Goal: Entertainment & Leisure: Consume media (video, audio)

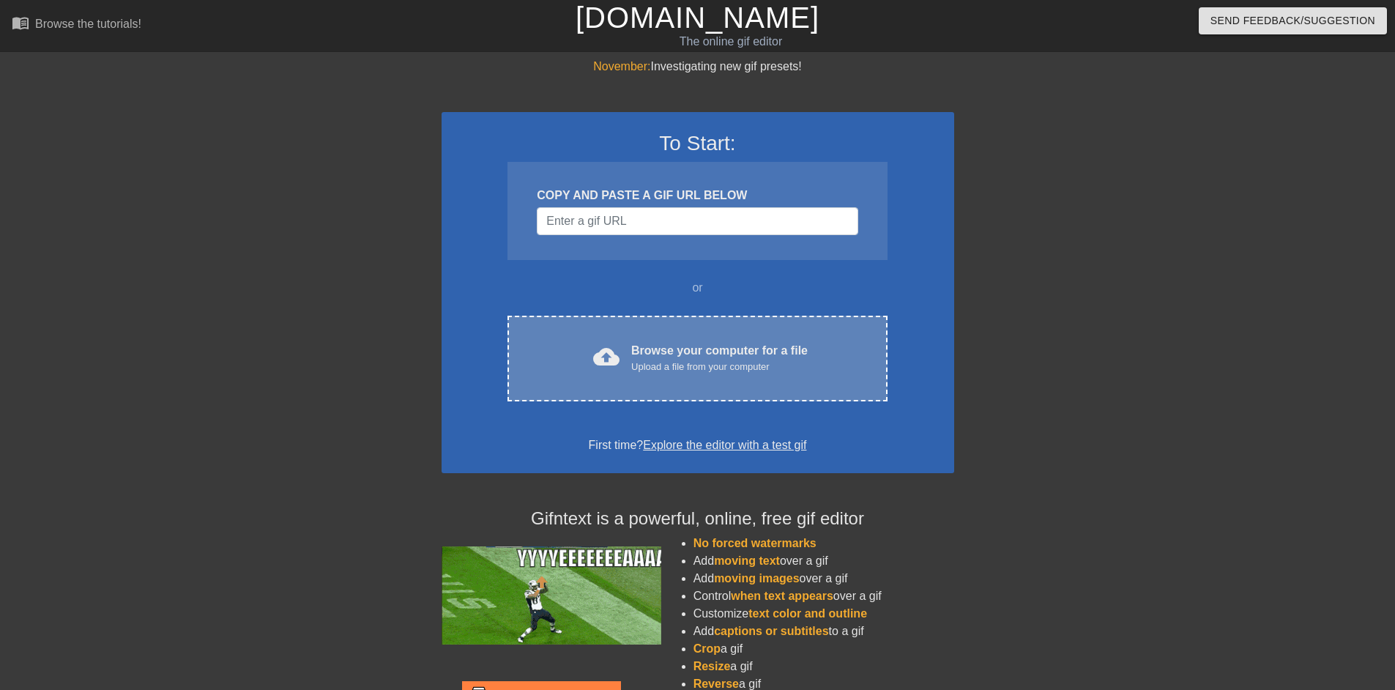
click at [711, 363] on div "Upload a file from your computer" at bounding box center [719, 367] width 176 height 15
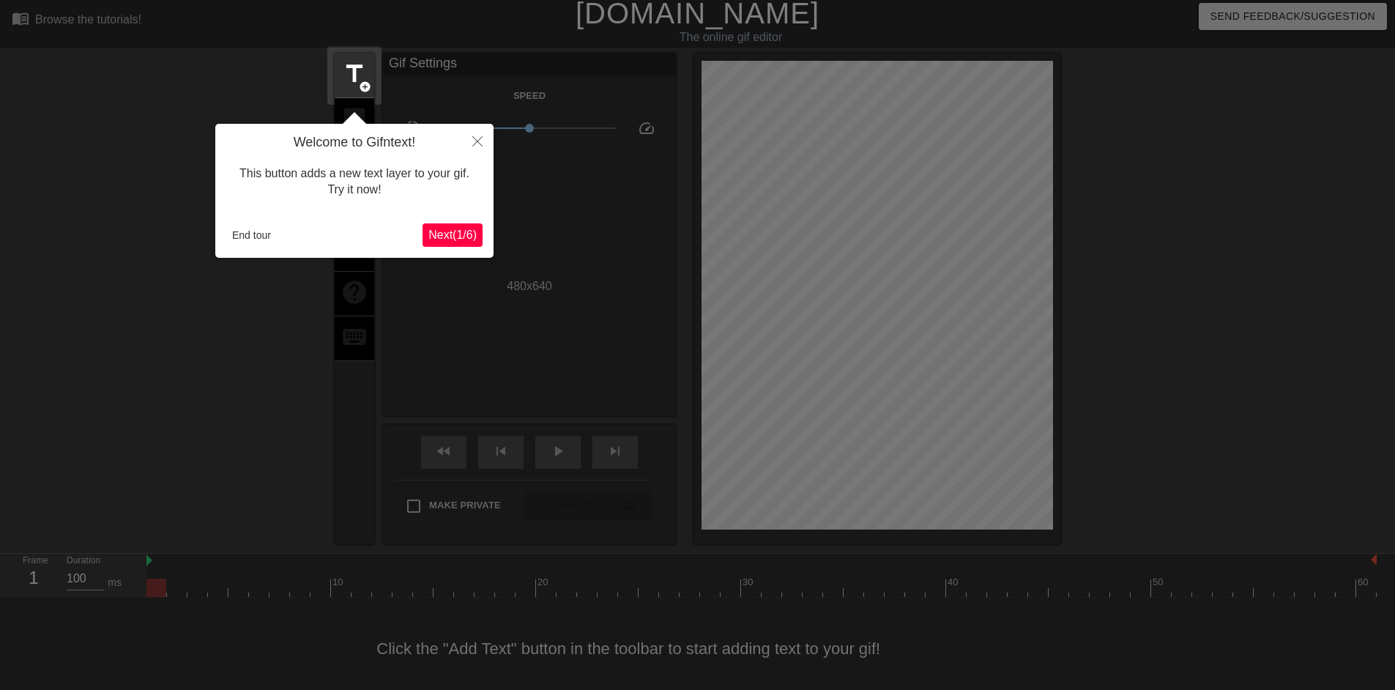
scroll to position [14, 0]
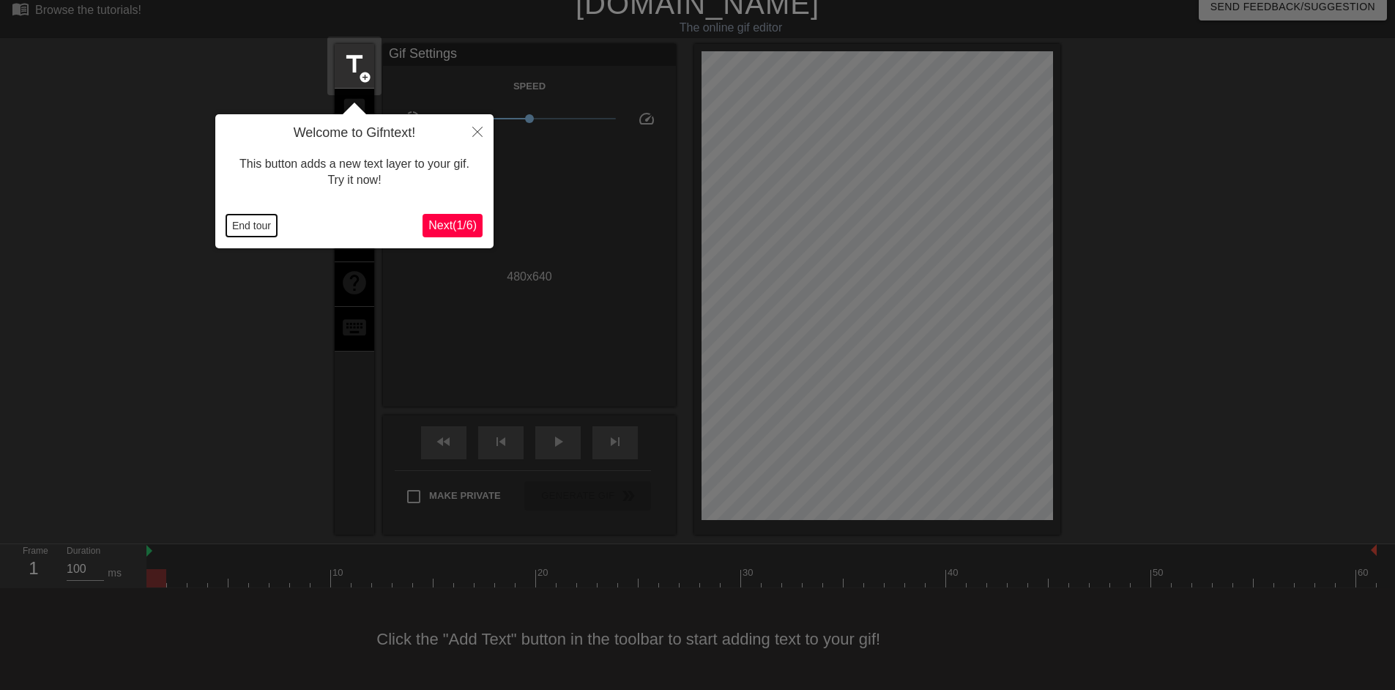
click at [250, 230] on button "End tour" at bounding box center [251, 226] width 51 height 22
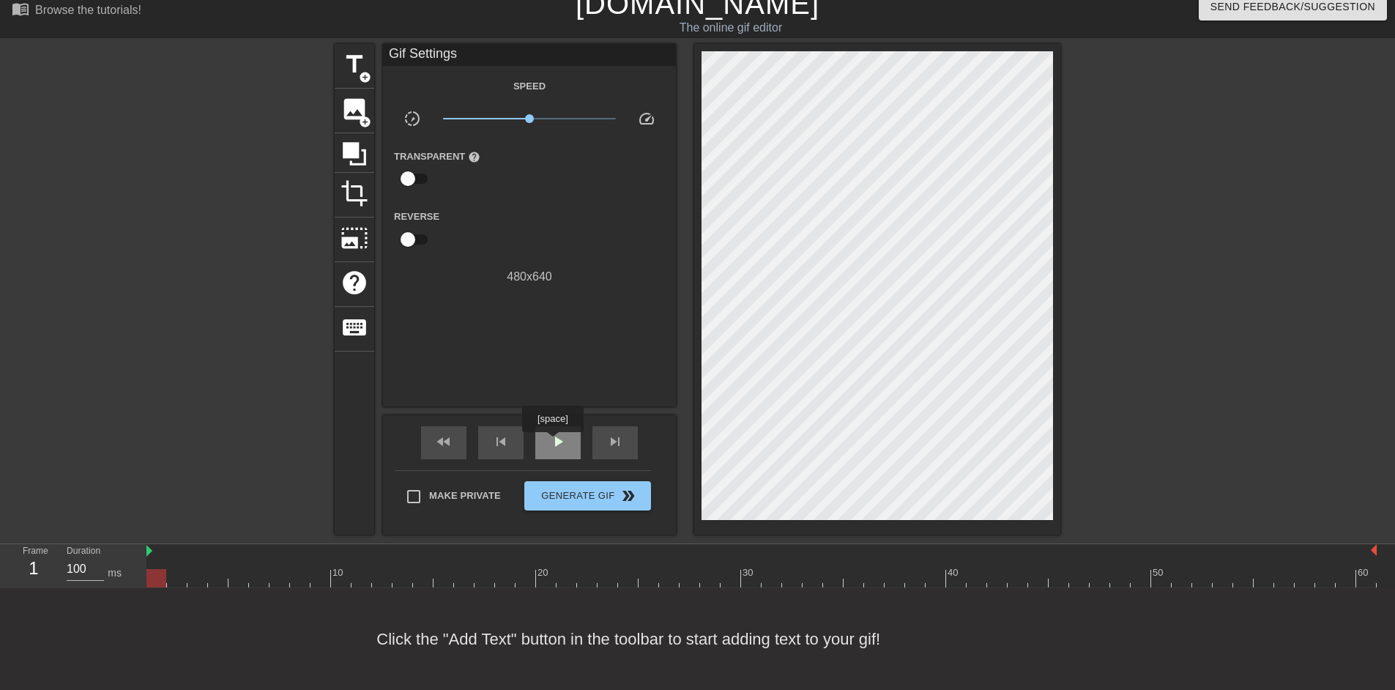
click at [552, 442] on span "play_arrow" at bounding box center [558, 442] width 18 height 18
click at [552, 442] on span "pause" at bounding box center [558, 442] width 18 height 18
drag, startPoint x: 442, startPoint y: 578, endPoint x: 406, endPoint y: 578, distance: 36.6
click at [406, 578] on div at bounding box center [403, 578] width 20 height 18
click at [359, 58] on span "title" at bounding box center [355, 65] width 28 height 28
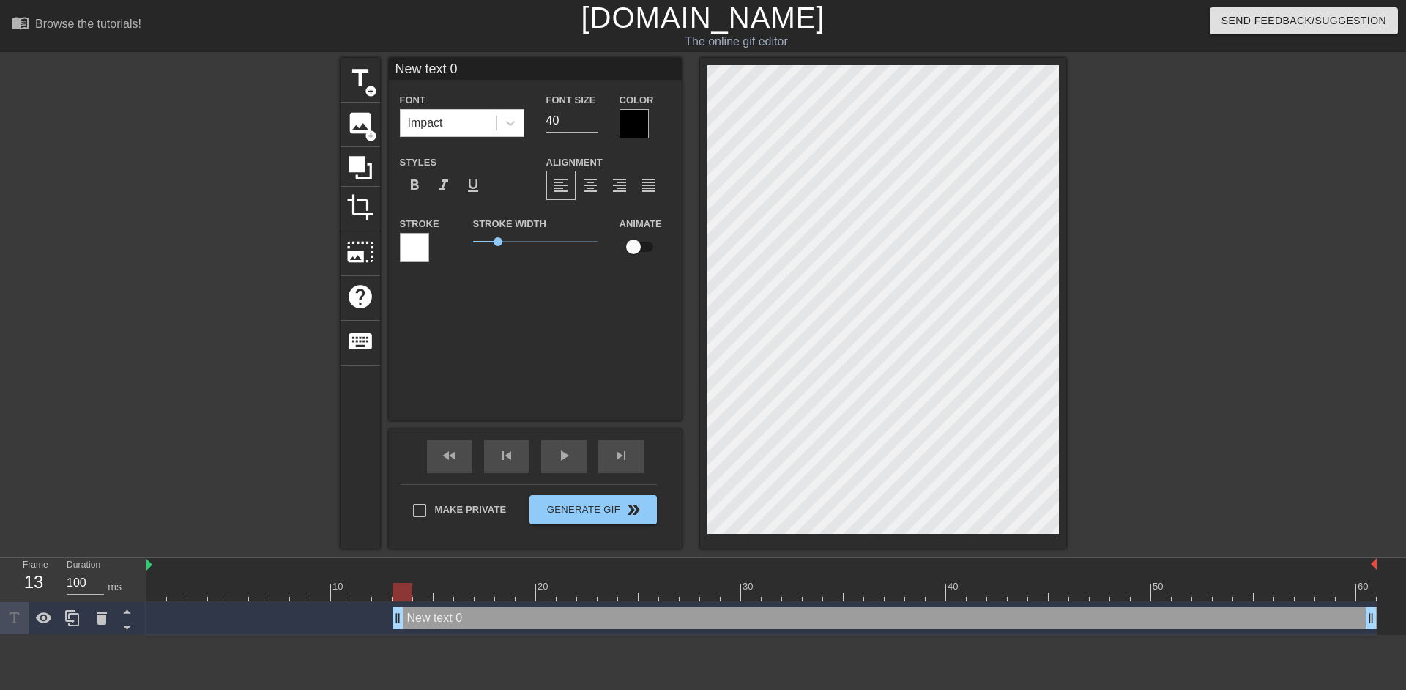
scroll to position [5, 10]
type input "H"
type textarea "H"
type input "He"
type textarea "He"
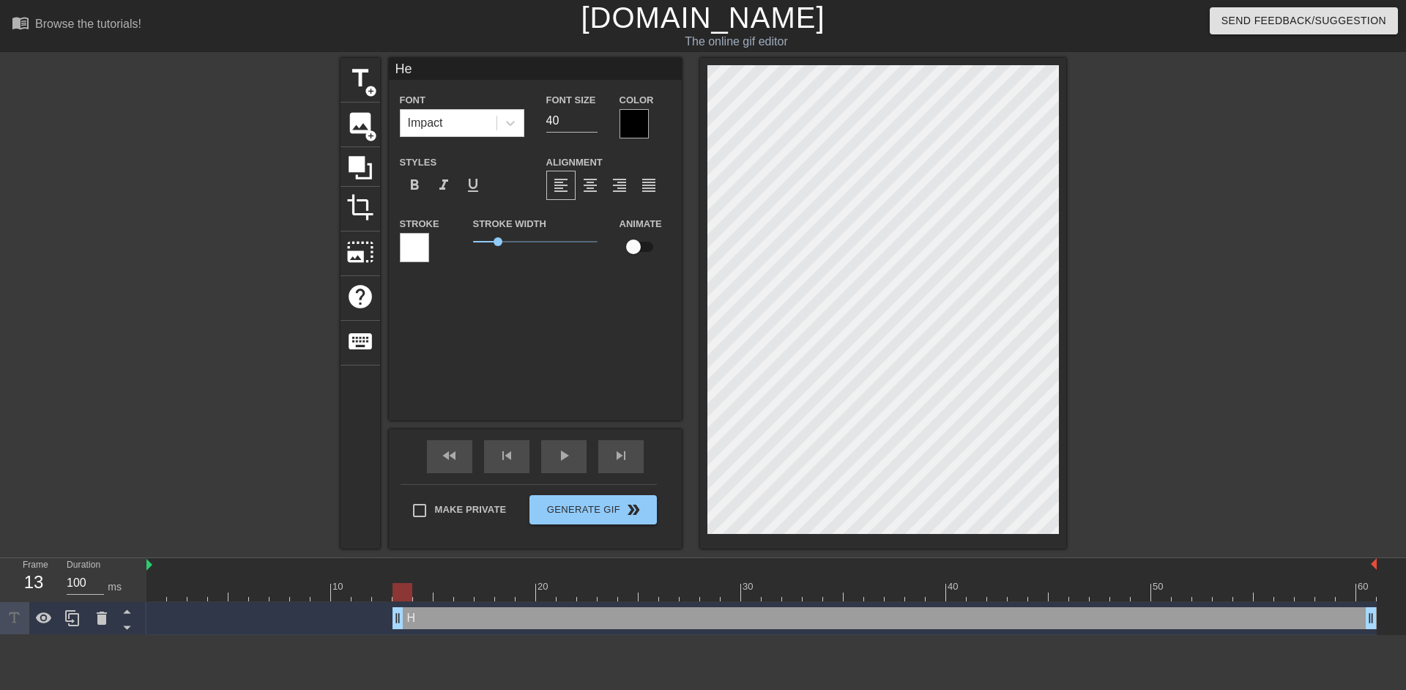
type input "Hey"
type textarea "Hey"
type input "Hey,"
type textarea "Hey,"
type input "Hey,"
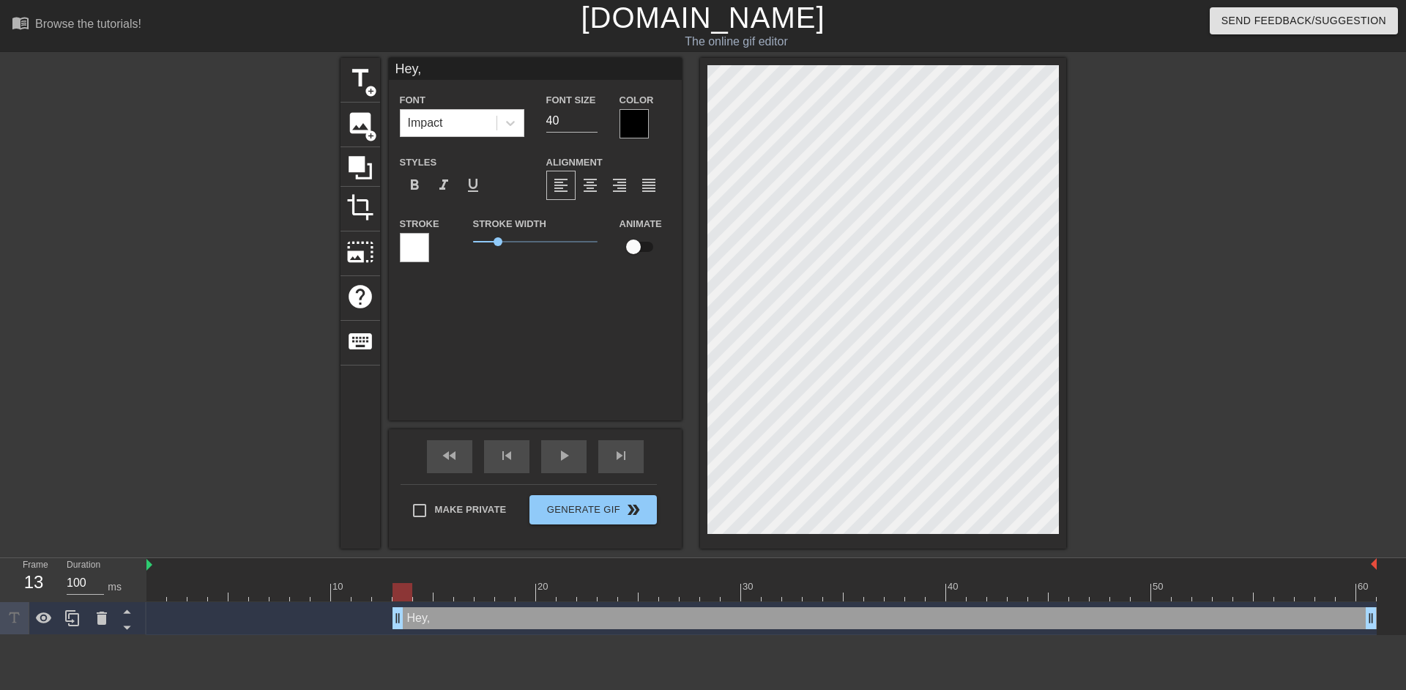
type textarea "Hey,"
type input "Hey, d"
type textarea "Hey, d"
type input "Hey, do"
type textarea "Hey, do"
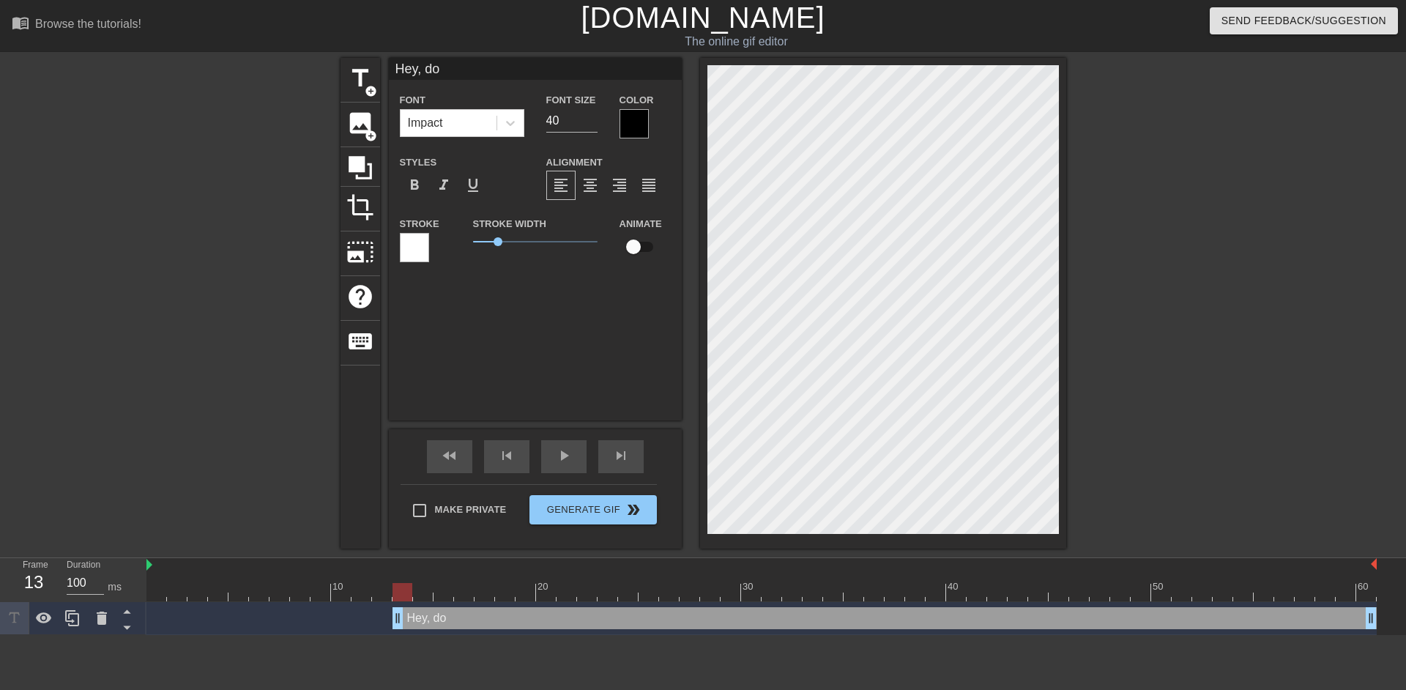
type input "Hey, do"
type textarea "Hey, do"
type input "Hey, do y"
type textarea "Hey, do y"
type input "Hey, do yo"
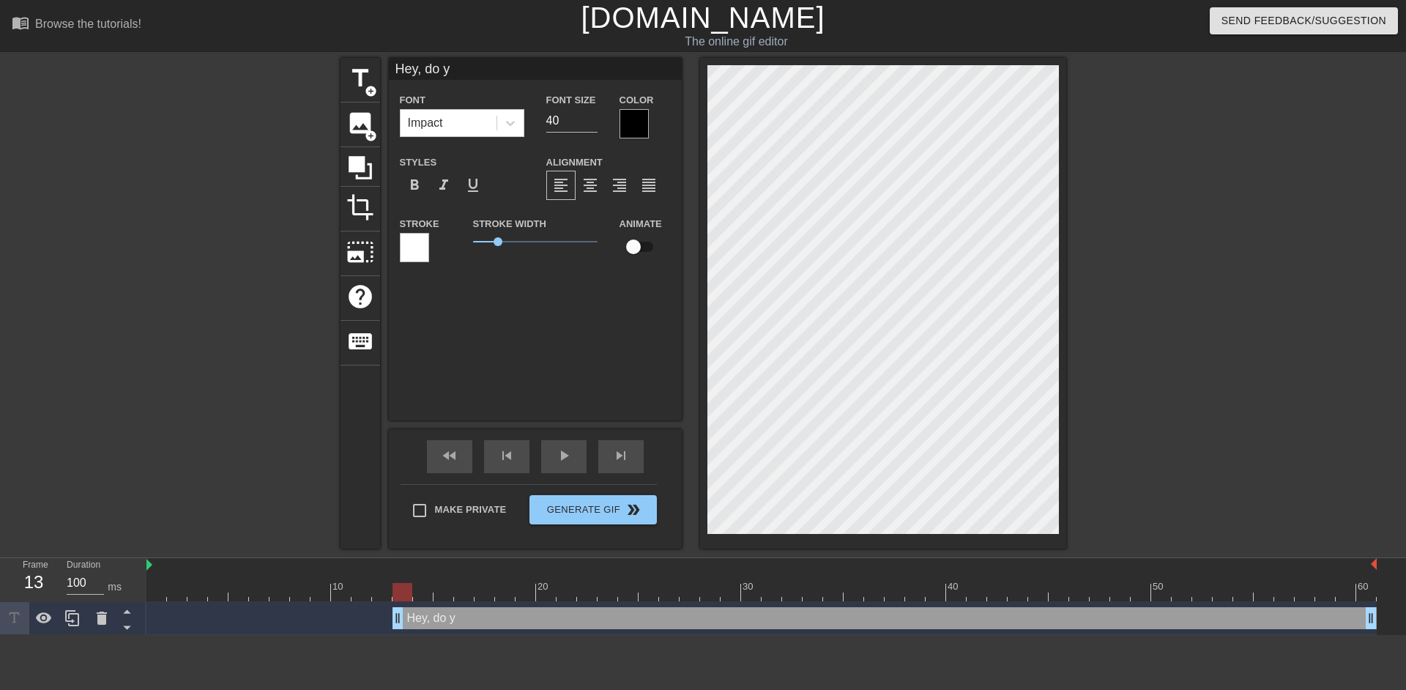
type textarea "Hey, do yo"
type input "Hey, do you"
type textarea "Hey, do you"
type input "Hey, do you"
type textarea "Hey, do you"
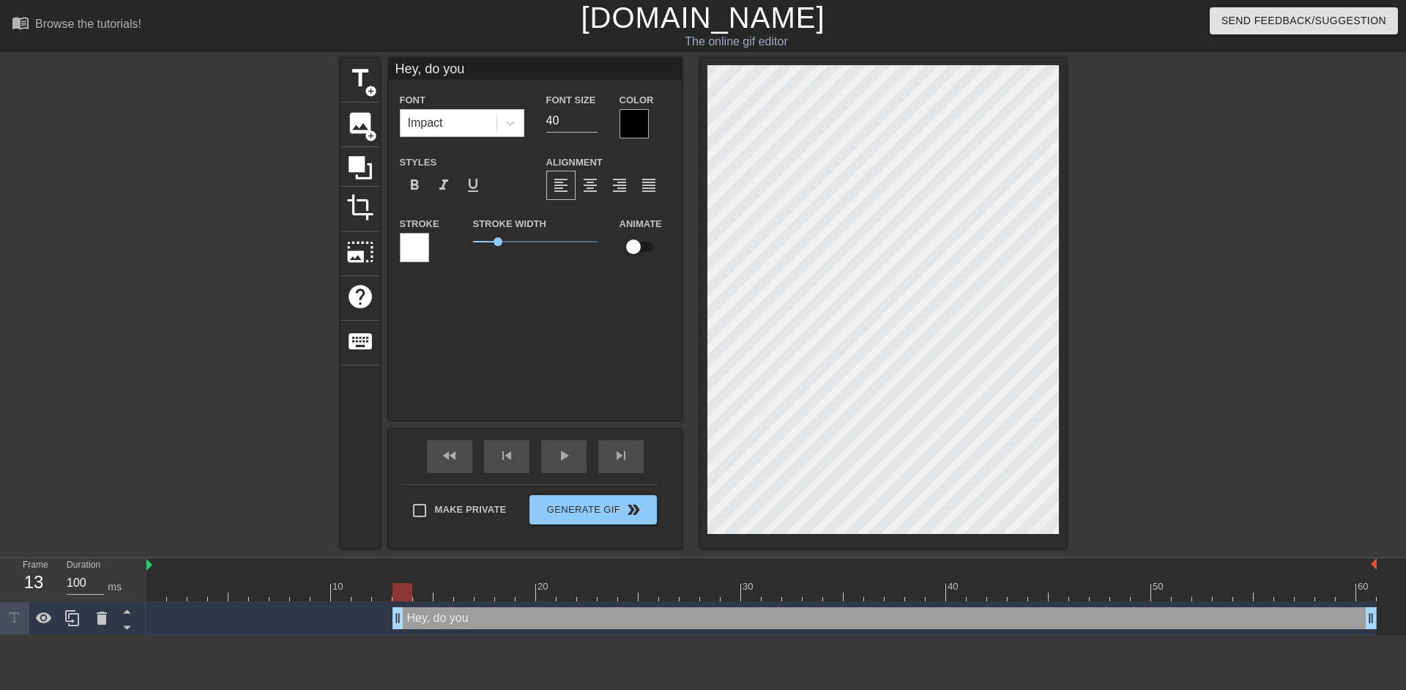
type input "Hey, do you w"
type textarea "Hey, do you w"
type input "Hey, do you wa"
type textarea "Hey, do you wa"
type input "Hey, do you wan"
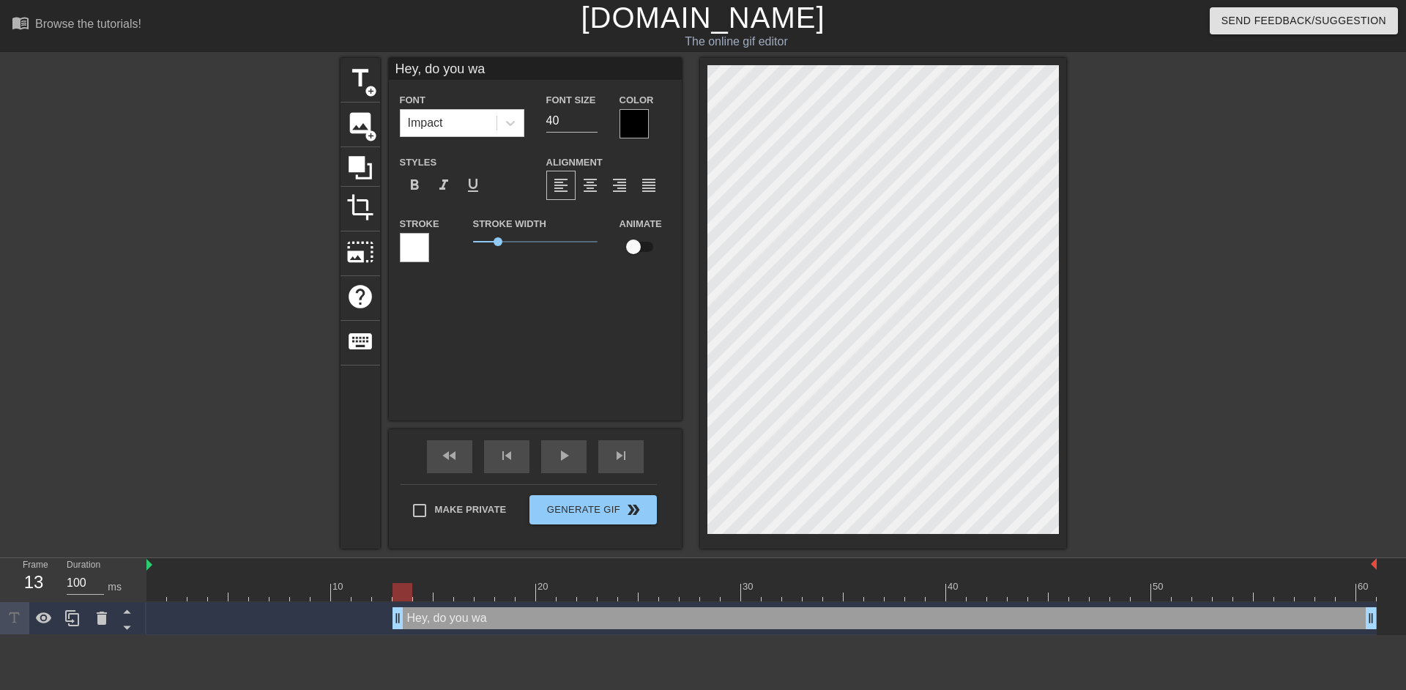
type textarea "Hey, do you wan"
type input "Hey, do you [PERSON_NAME]"
type textarea "Hey, do you [PERSON_NAME]"
type input "Hey, do you wanna"
type textarea "Hey, do you wanna"
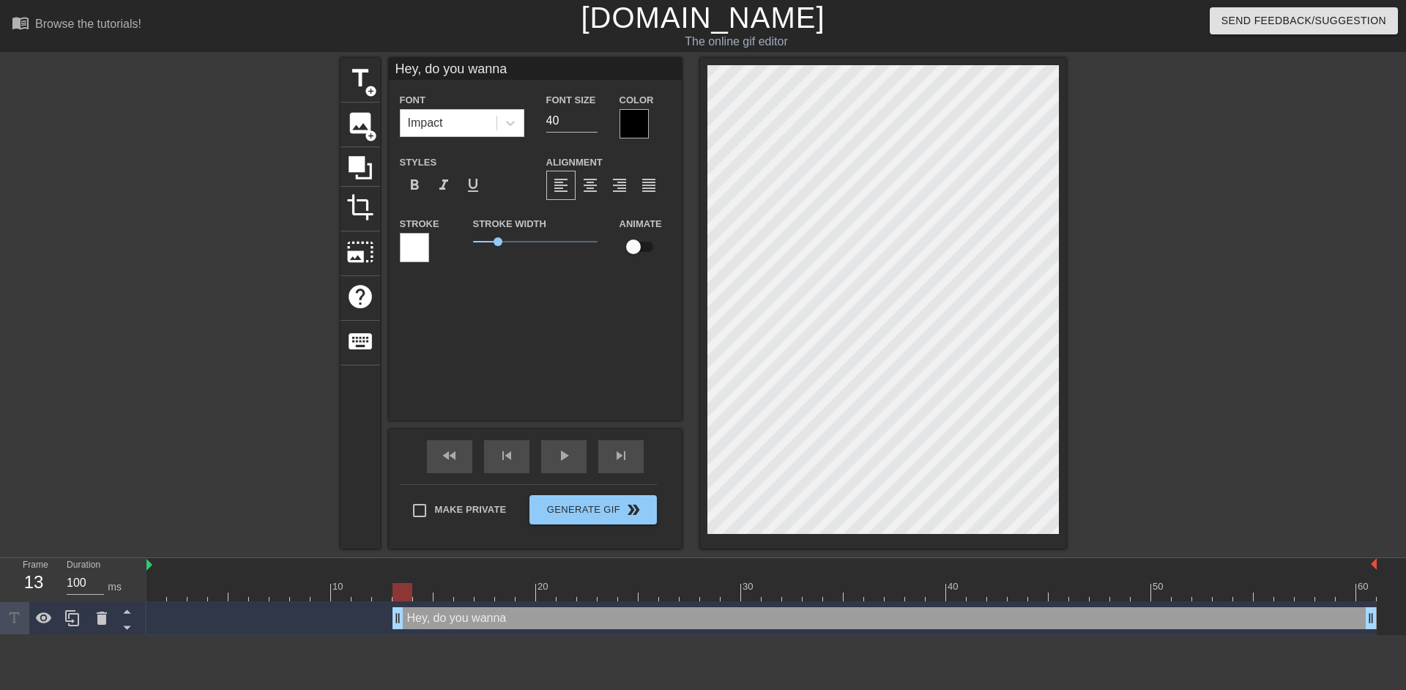
type input "Hey, do you wanna"
type textarea "Hey, do you wanna"
type input "Hey, do you wanna b"
type textarea "Hey, do you wanna b"
type input "Hey, do you wanna bl"
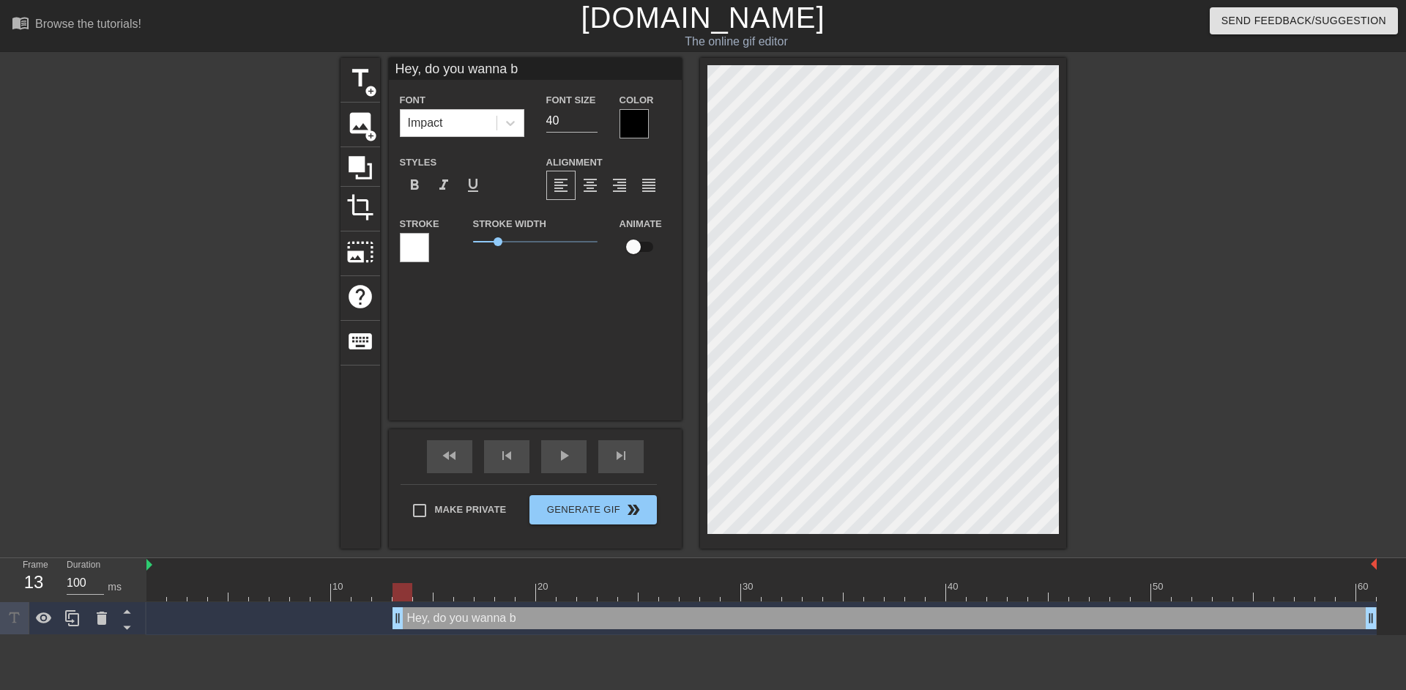
type textarea "Hey, do you wanna bl"
type input "Hey, do you wanna blo"
type textarea "Hey, do you wanna blo"
type input "Hey, do you wanna blow"
type textarea "Hey, do you wanna blow"
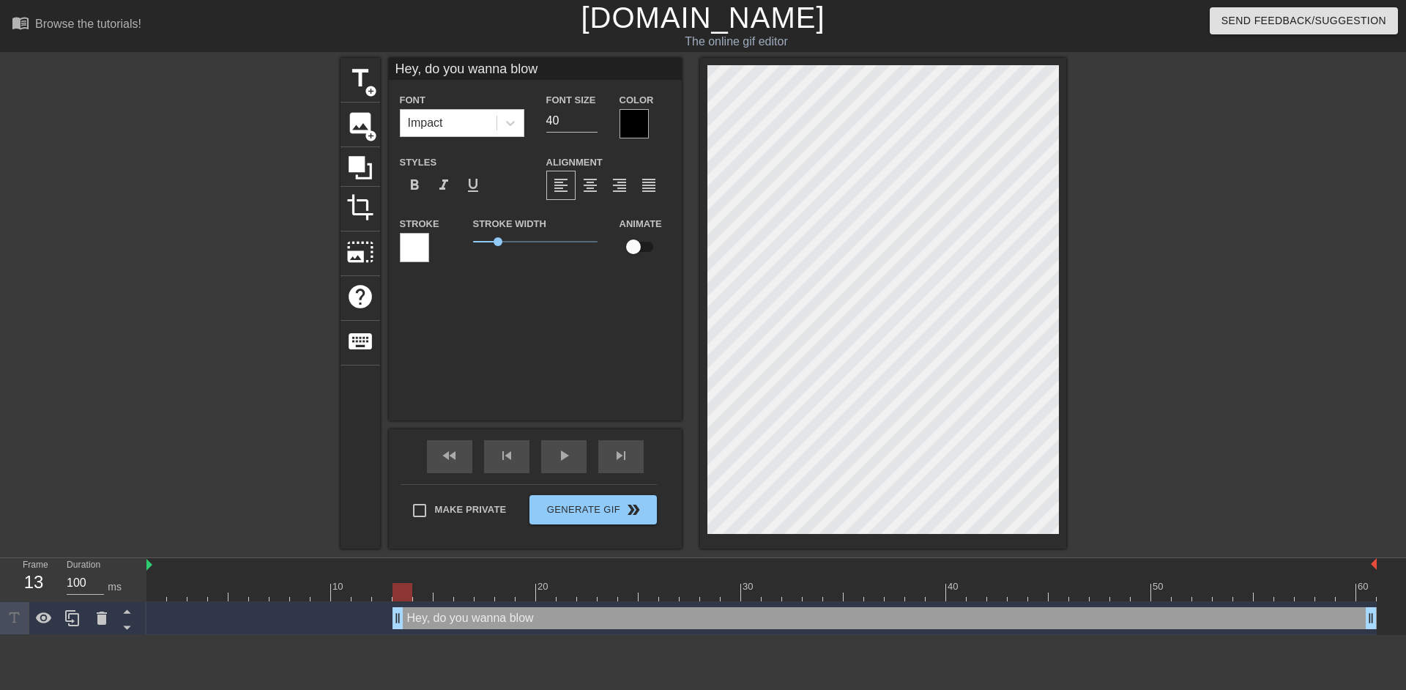
scroll to position [5, 48]
type input "Hey, do you wanna blow"
type textarea "Hey, do you wanna blow"
type input "Hey, do you wanna blowa"
type textarea "Hey, do you wanna blow a"
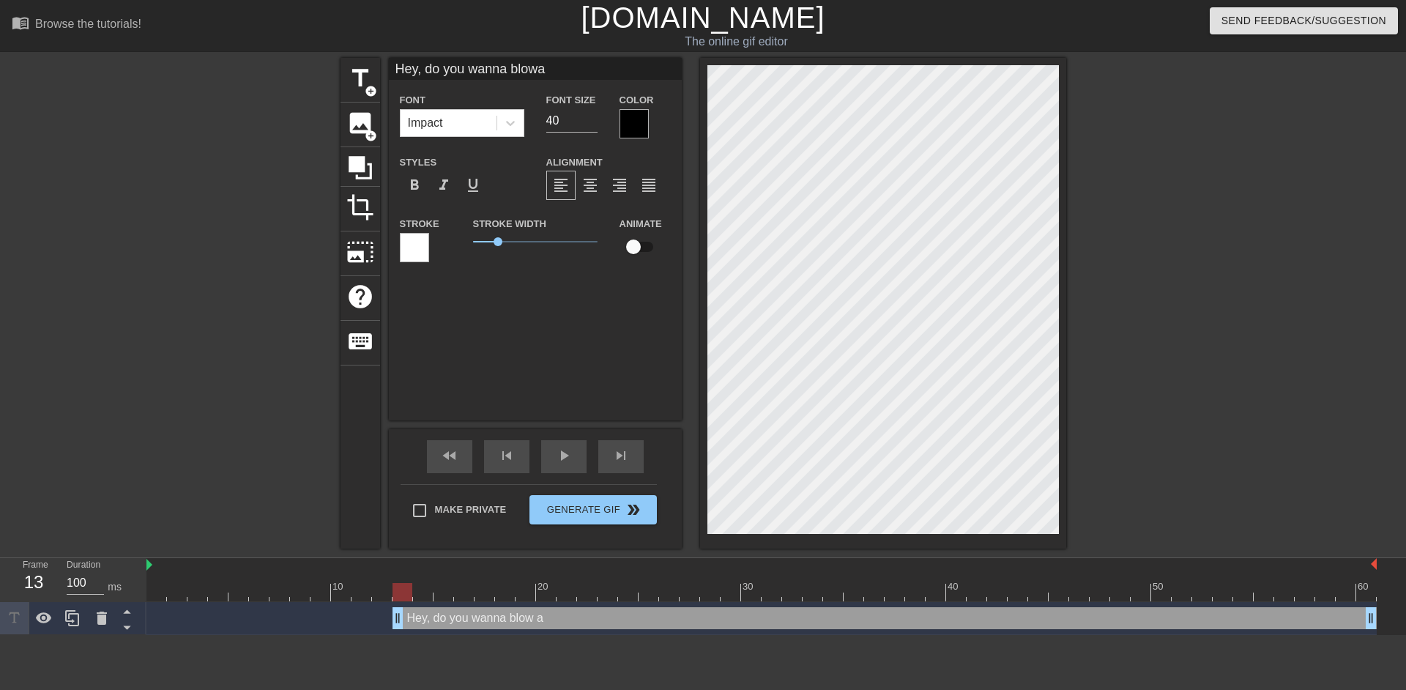
type input "Hey, do you wanna blowa"
type textarea "Hey, do you wanna blow a"
type input "Hey, do you wanna blowa l"
type textarea "Hey, do you wanna blow a l"
type input "Hey, do you wanna blowa lo"
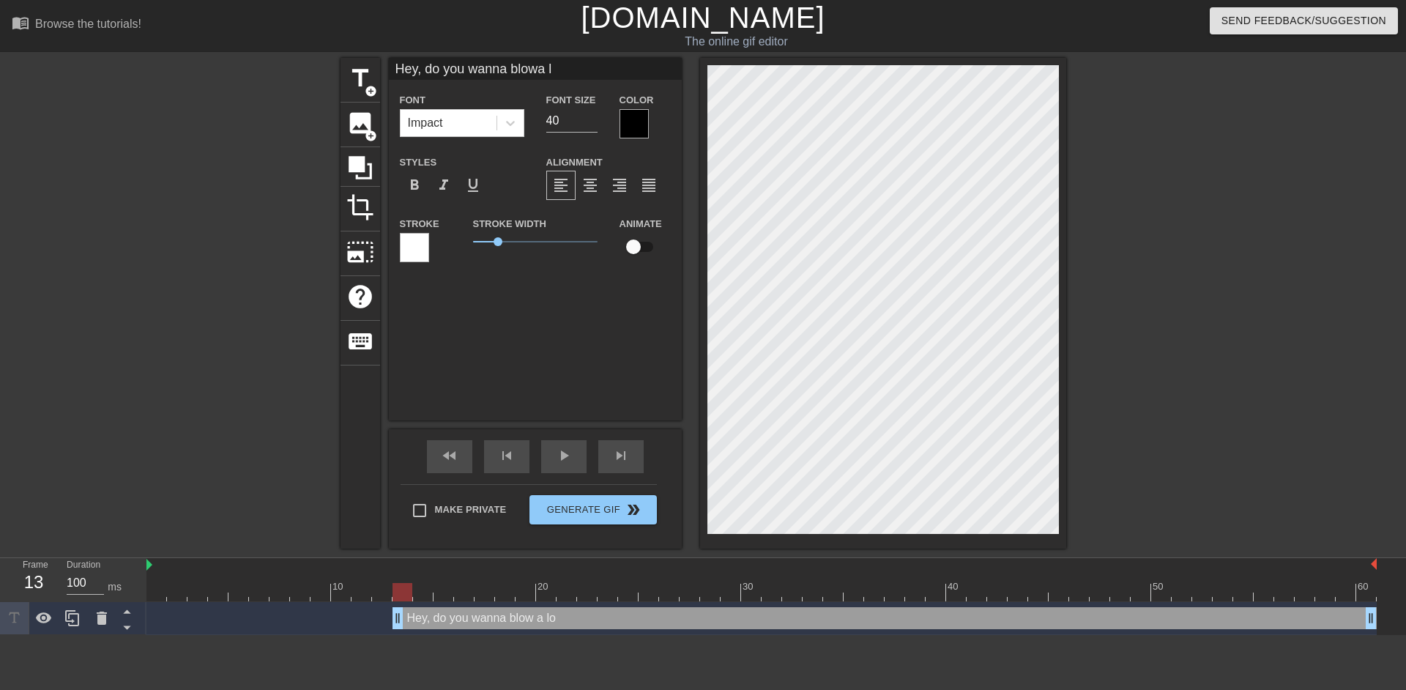
type textarea "Hey, do you wanna blow a lo"
type input "Hey, do you wanna blowa loa"
type textarea "Hey, do you wanna blow a loa"
type input "Hey, do you wanna blowa load"
type textarea "Hey, do you wanna blow a load"
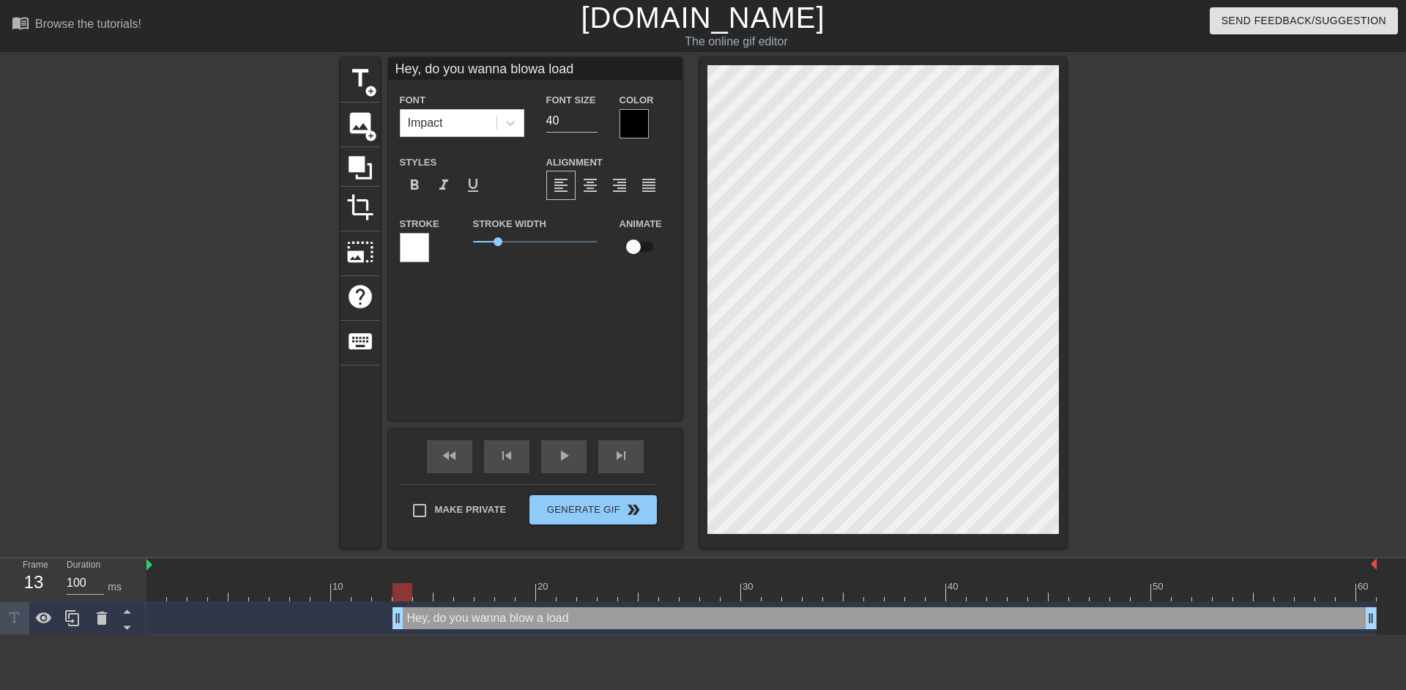
type input "Hey, do you wanna blowa load"
type textarea "Hey, do you wanna blow a load"
type input "Hey, do you wanna blowa load o"
type textarea "Hey, do you wanna blow a load o"
type input "Hey, do you wanna blowa load on"
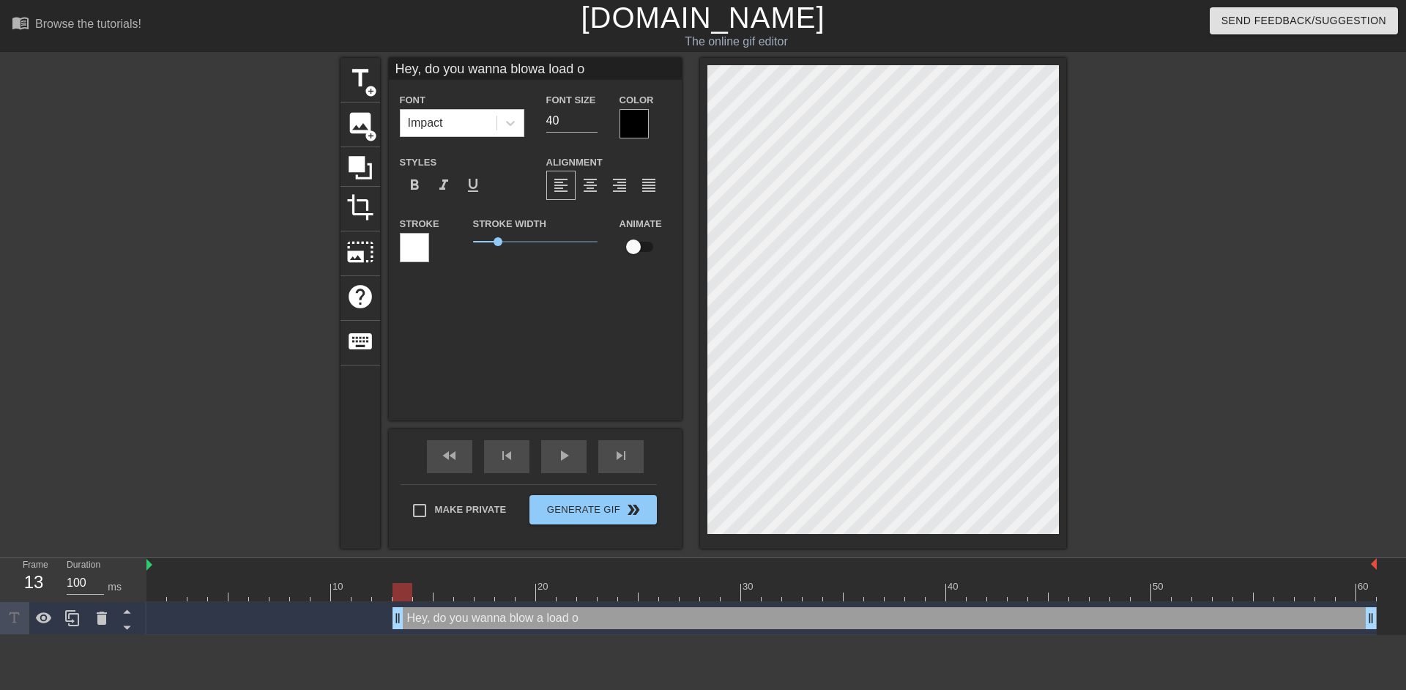
type textarea "Hey, do you wanna blow a load on"
type input "Hey, do you wanna blowa load on"
type textarea "Hey, do you wanna blow a load on"
type input "Hey, do you wanna blowa load on m"
type textarea "Hey, do you wanna blow a load on m"
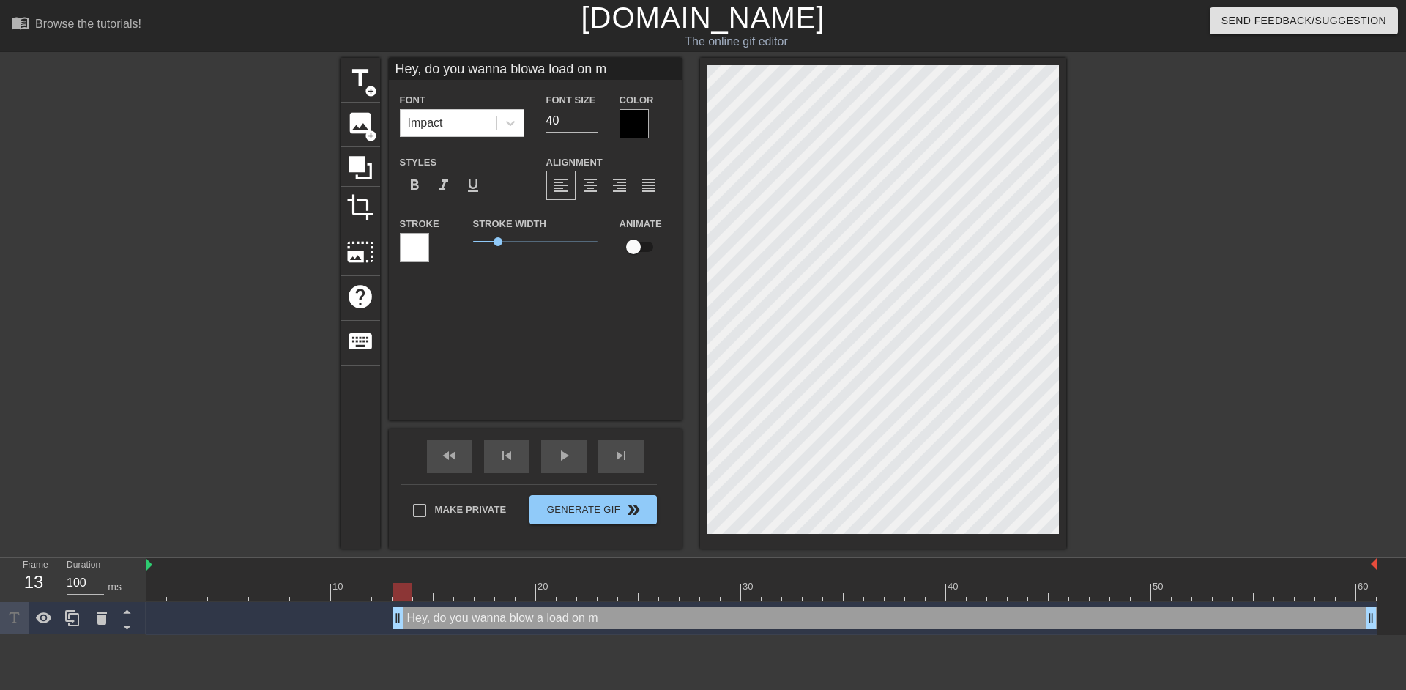
type input "Hey, do you wanna blowa load on my"
type textarea "Hey, do you wanna blow a load on my"
type input "Hey, do you wanna blowa load on my"
type textarea "Hey, do you wanna blow a load on my"
type input "Hey, do you wanna blowa load on my p"
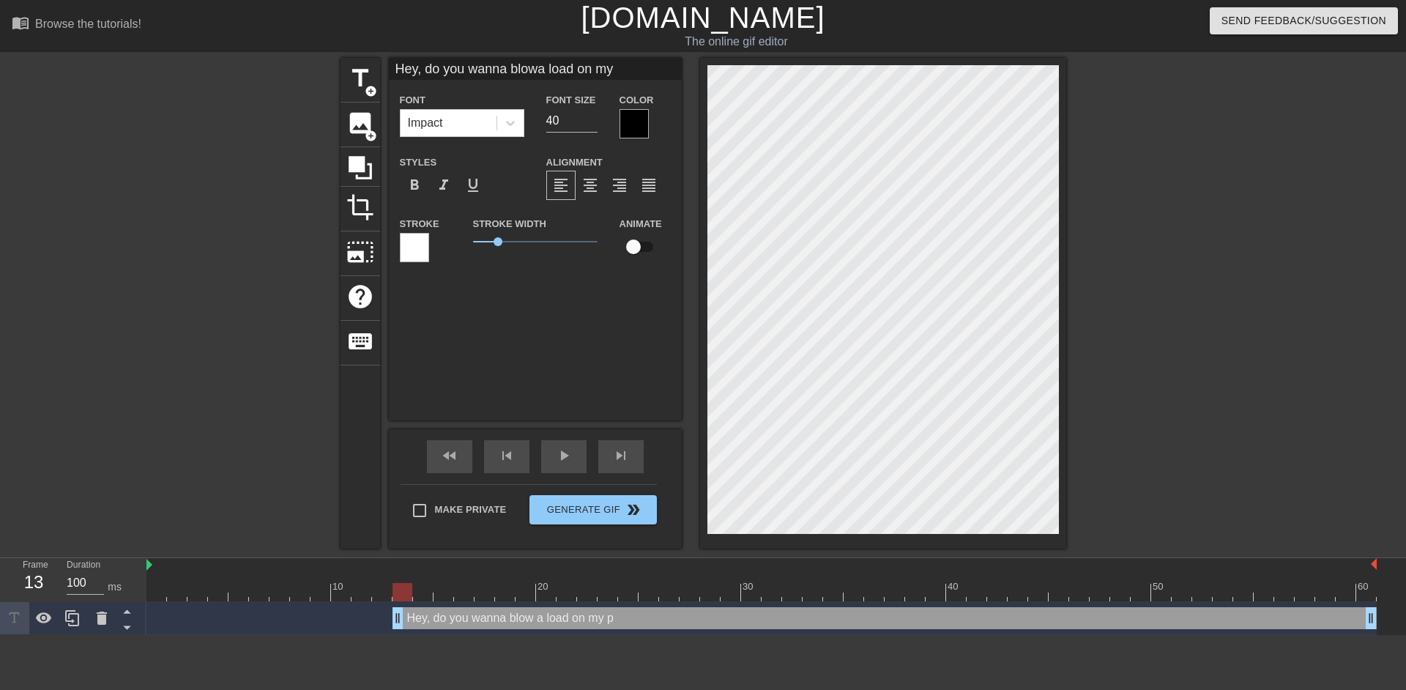
type textarea "Hey, do you wanna blow a load on my p"
type input "Hey, do you wanna blowa load on my pr"
type textarea "Hey, do you wanna blow a load on my pr"
type input "Hey, do you wanna blowa load on my pre"
type textarea "Hey, do you wanna blow a load on my pre"
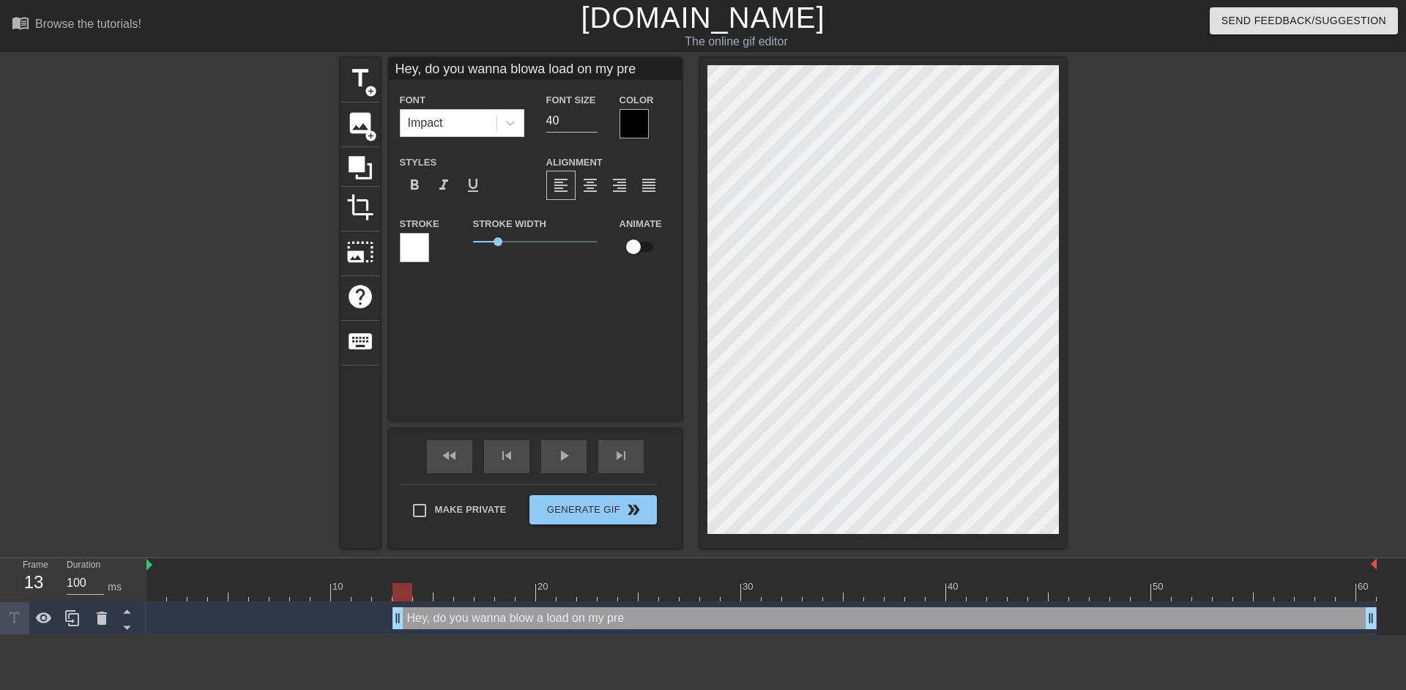
type input "Hey, do you wanna blowa load on my pret"
type textarea "Hey, do you wanna blow a load on my pret"
type input "Hey, do you wanna blowa load on my prett"
type textarea "Hey, do you wanna blow a load on my prett"
type input "Hey, do you wanna blowa load on my pretty"
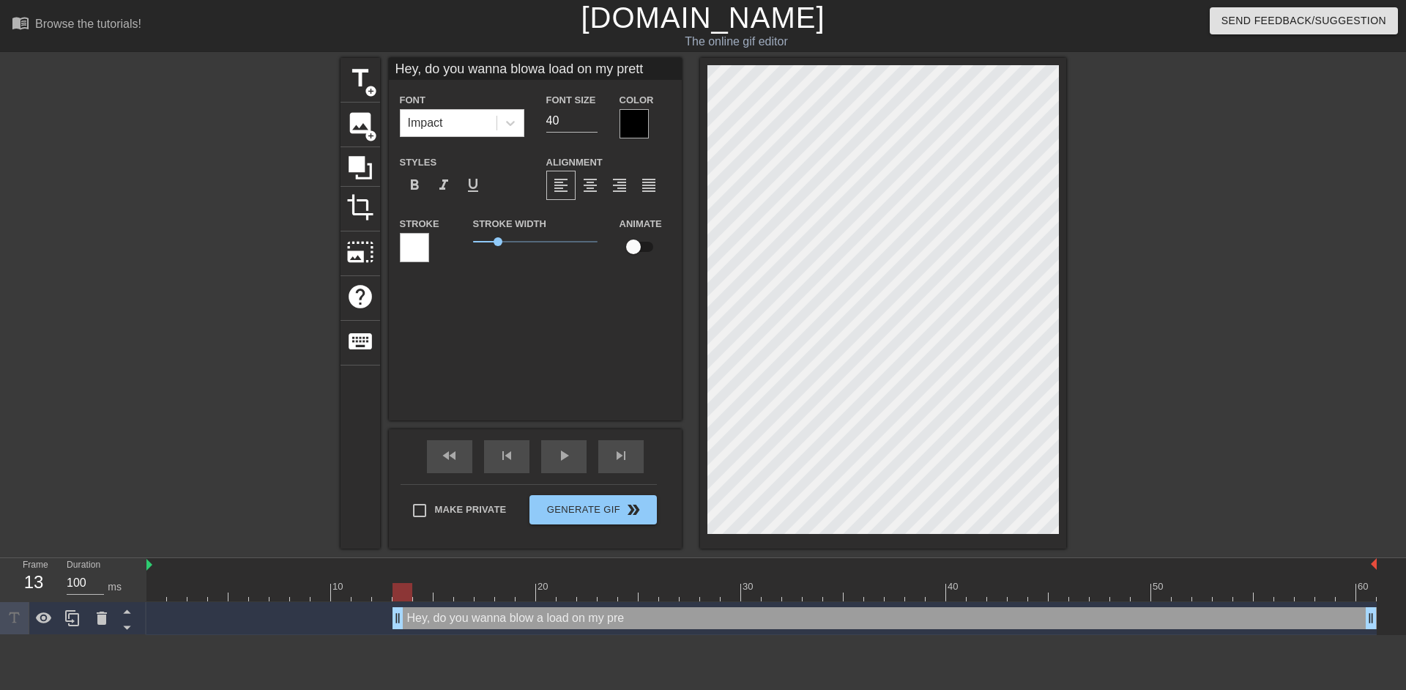
type textarea "Hey, do you wanna blow a load on my pretty"
type input "Hey, do you wanna blowa load on my pretty"
type textarea "Hey, do you wanna blow a load on my pretty"
type input "Hey, do you wanna blowa load on my pretty f"
type textarea "Hey, do you wanna blow a load on my pretty f"
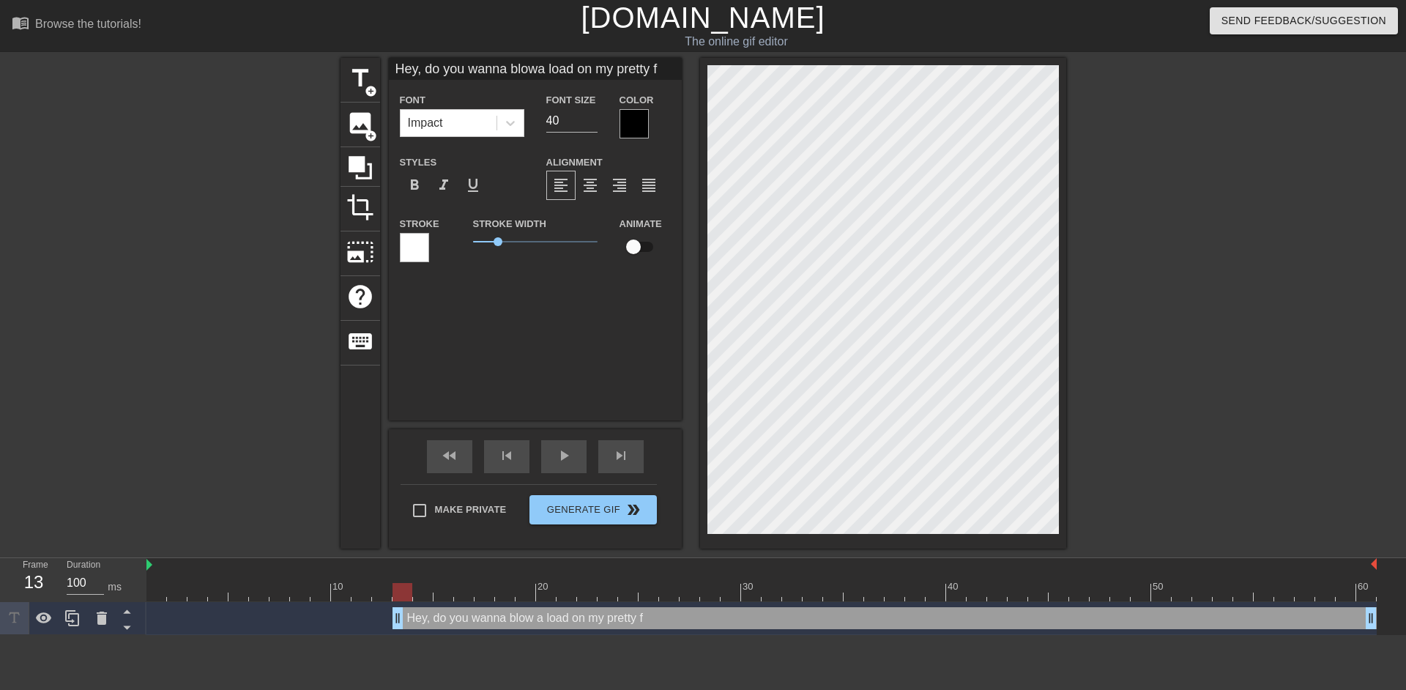
type input "Hey, do you wanna blowa load on my pretty fa"
type textarea "Hey, do you wanna blow a load on my pretty fa"
type input "Hey, do you wanna blowa load on my pretty fac"
type textarea "Hey, do you wanna blow a load on my pretty fac"
type input "Hey, do you wanna blowa load on my pretty face"
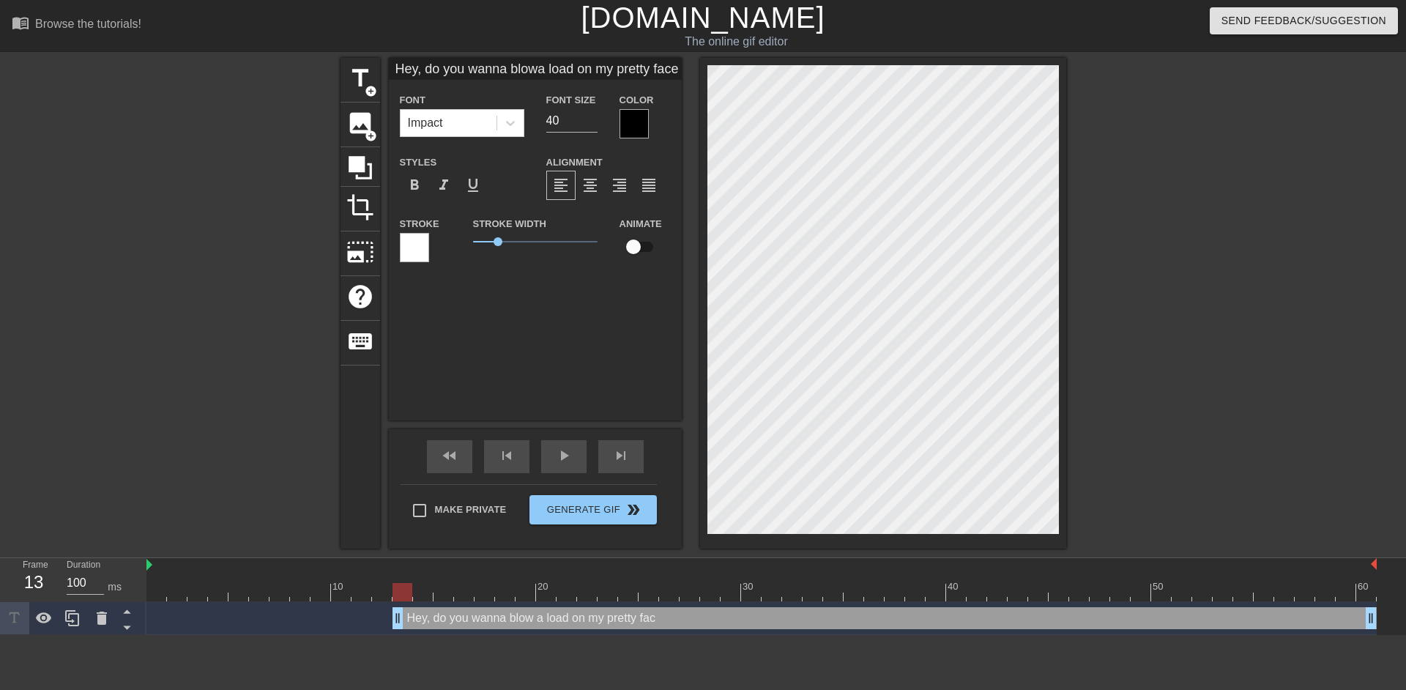
type textarea "Hey, do you wanna blow a load on my pretty face"
type input "Hey, do you wanna blowa load on my pretty face?"
type textarea "Hey, do you wanna blow a load on my pretty face?"
type input "Hey, do you wanna blowa load on my pretty face?"
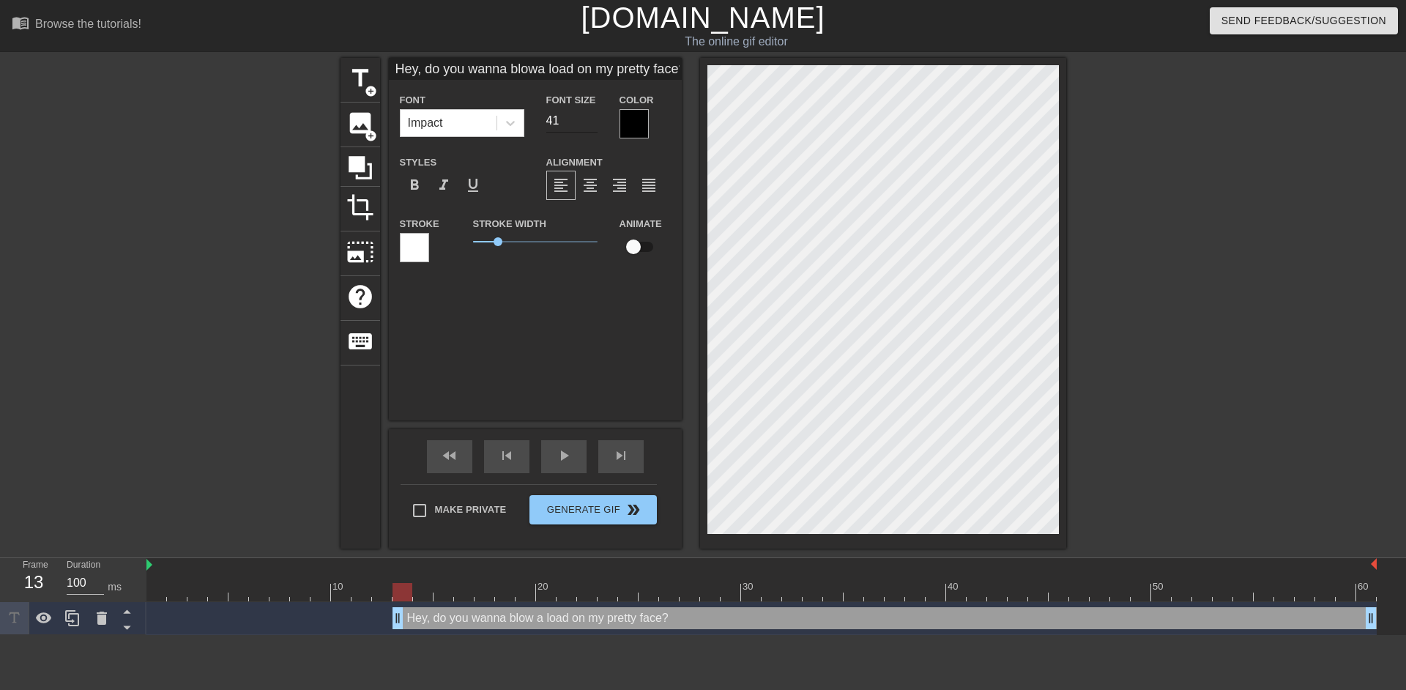
type input "41"
click at [592, 116] on input "41" at bounding box center [571, 120] width 51 height 23
type input "Hey, do you wanna blowa load on my pretty face?"
type input "42"
click at [592, 116] on input "42" at bounding box center [571, 120] width 51 height 23
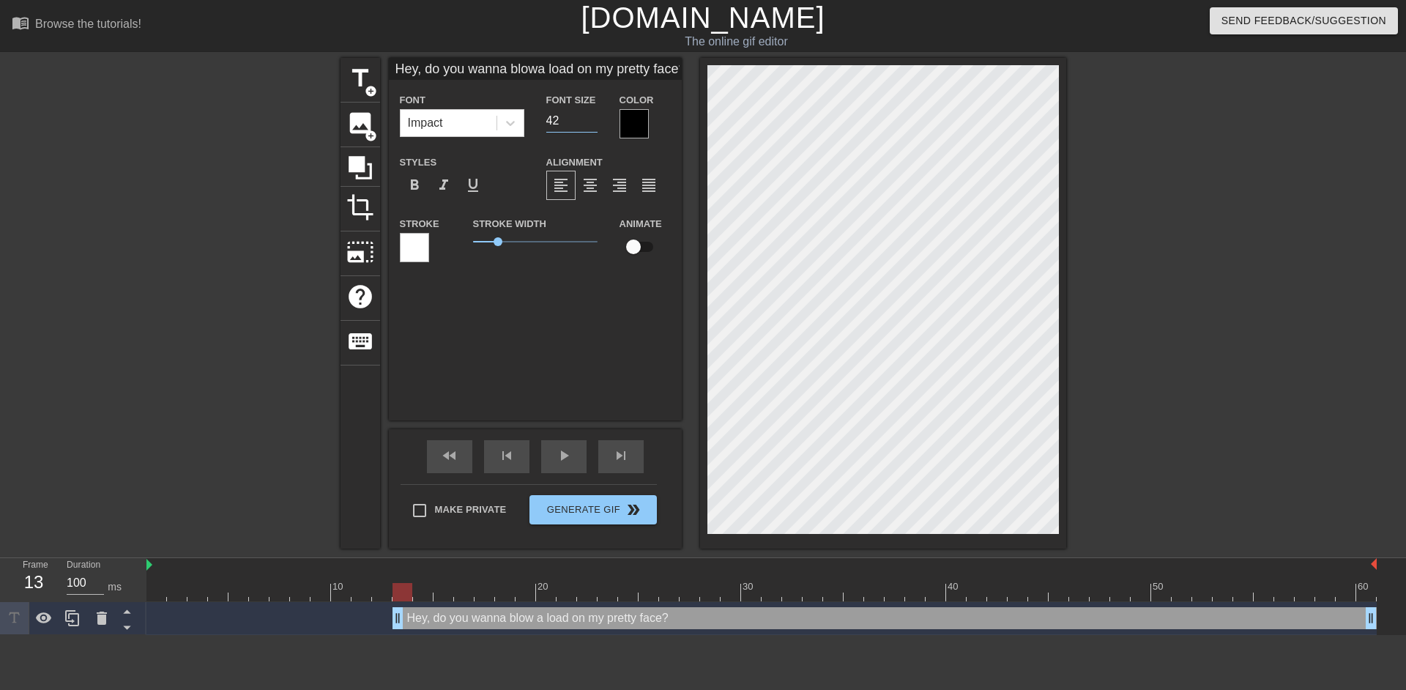
type input "Hey, do you wanna blowa load on my pretty face?"
type input "43"
click at [592, 116] on input "43" at bounding box center [571, 120] width 51 height 23
type input "Hey, do you wanna blowa load on my pretty face?"
type input "44"
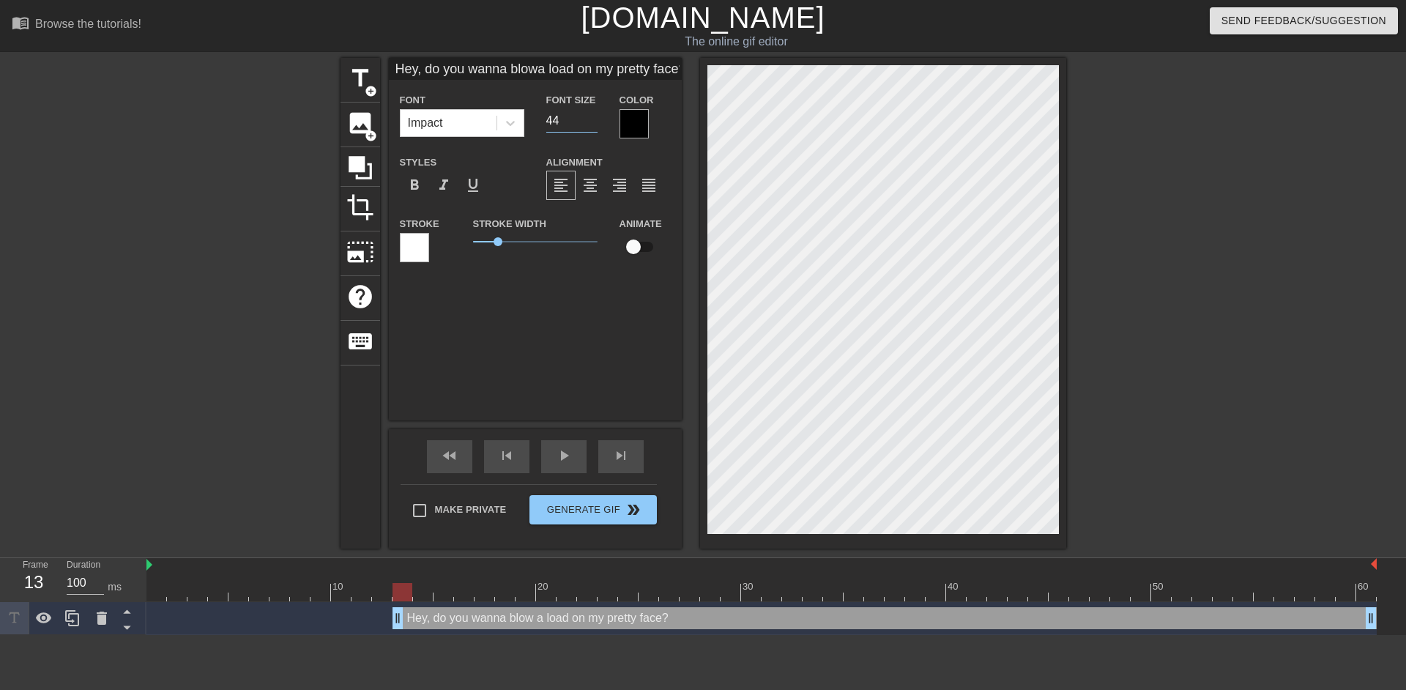
click at [592, 116] on input "44" at bounding box center [571, 120] width 51 height 23
type input "Hey, do you wanna blowa load on my pretty face?"
type input "45"
click at [592, 116] on input "45" at bounding box center [571, 120] width 51 height 23
type input "Hey, do you wanna blowa load on my pretty face?"
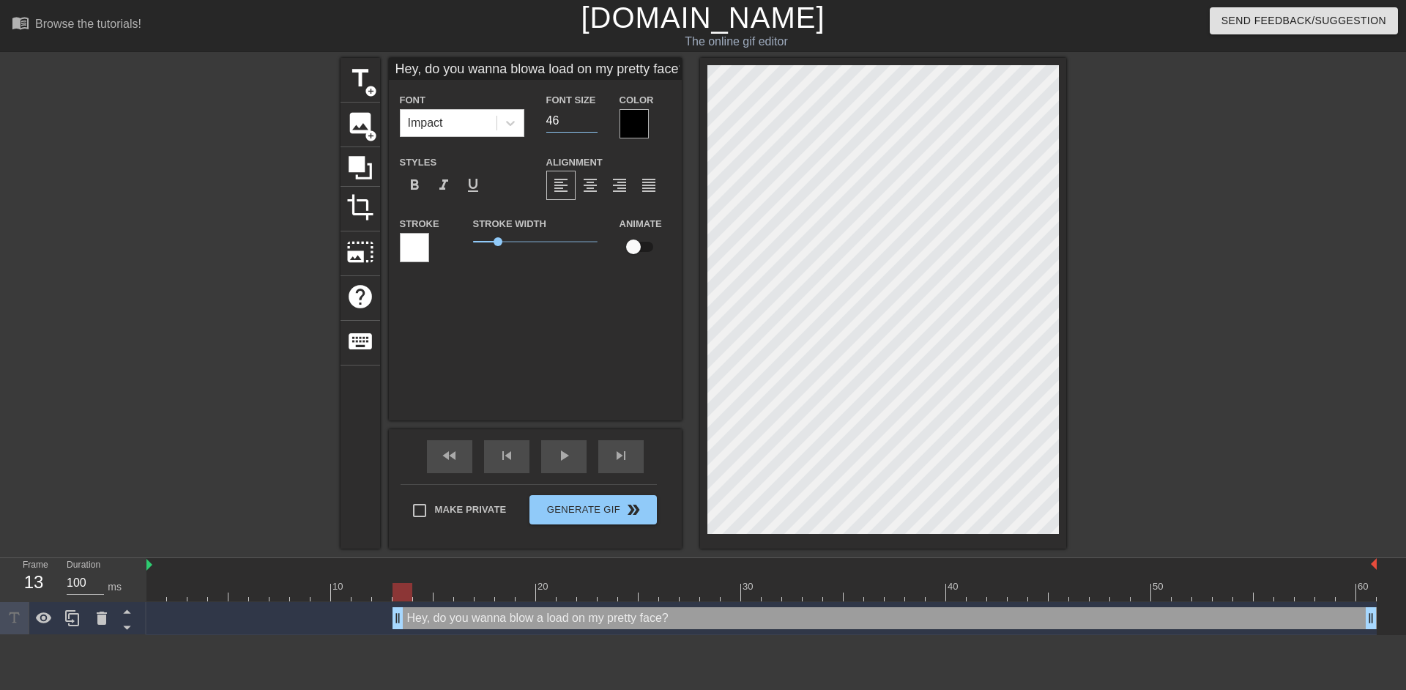
type input "46"
click at [592, 116] on input "46" at bounding box center [571, 120] width 51 height 23
type input "Hey, do you wanna blowa load on my pretty face?"
type input "47"
click at [592, 116] on input "47" at bounding box center [571, 120] width 51 height 23
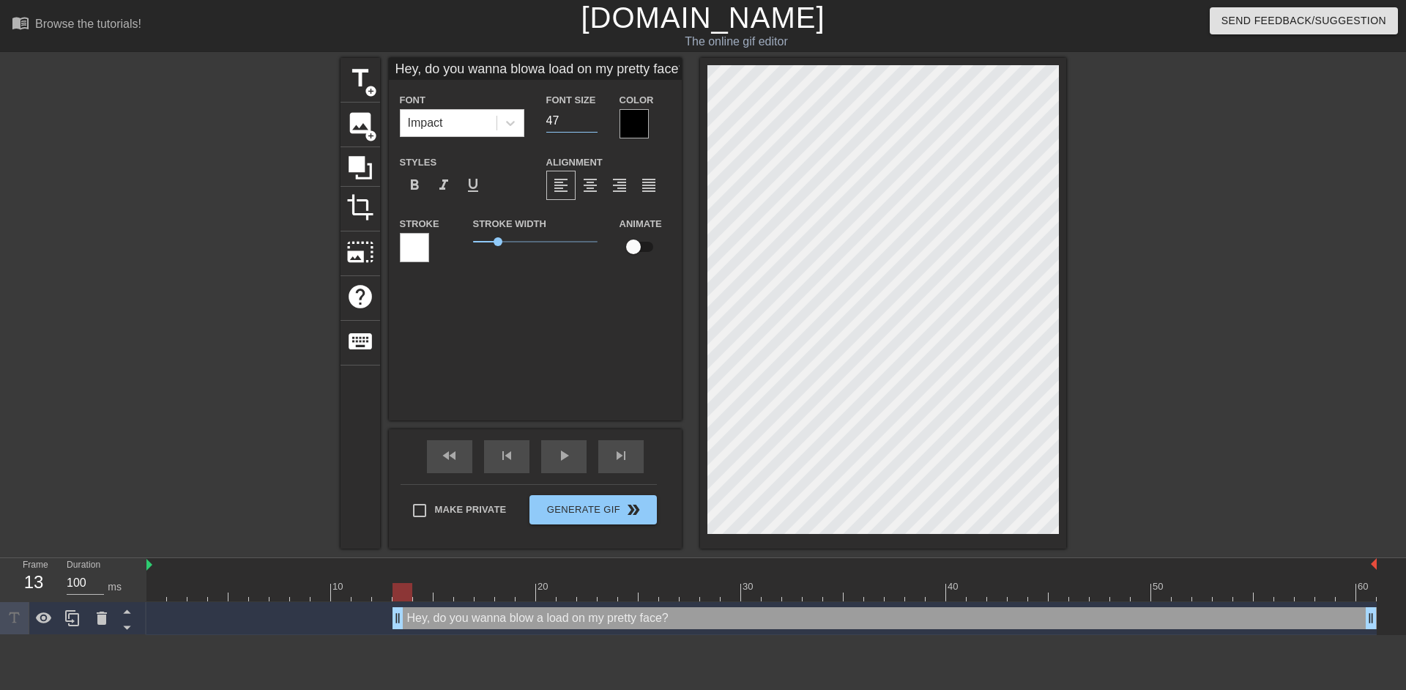
type input "Hey, do you wanna blowa load on my pretty face?"
type input "48"
click at [592, 116] on input "48" at bounding box center [571, 120] width 51 height 23
click at [509, 127] on icon at bounding box center [510, 123] width 15 height 15
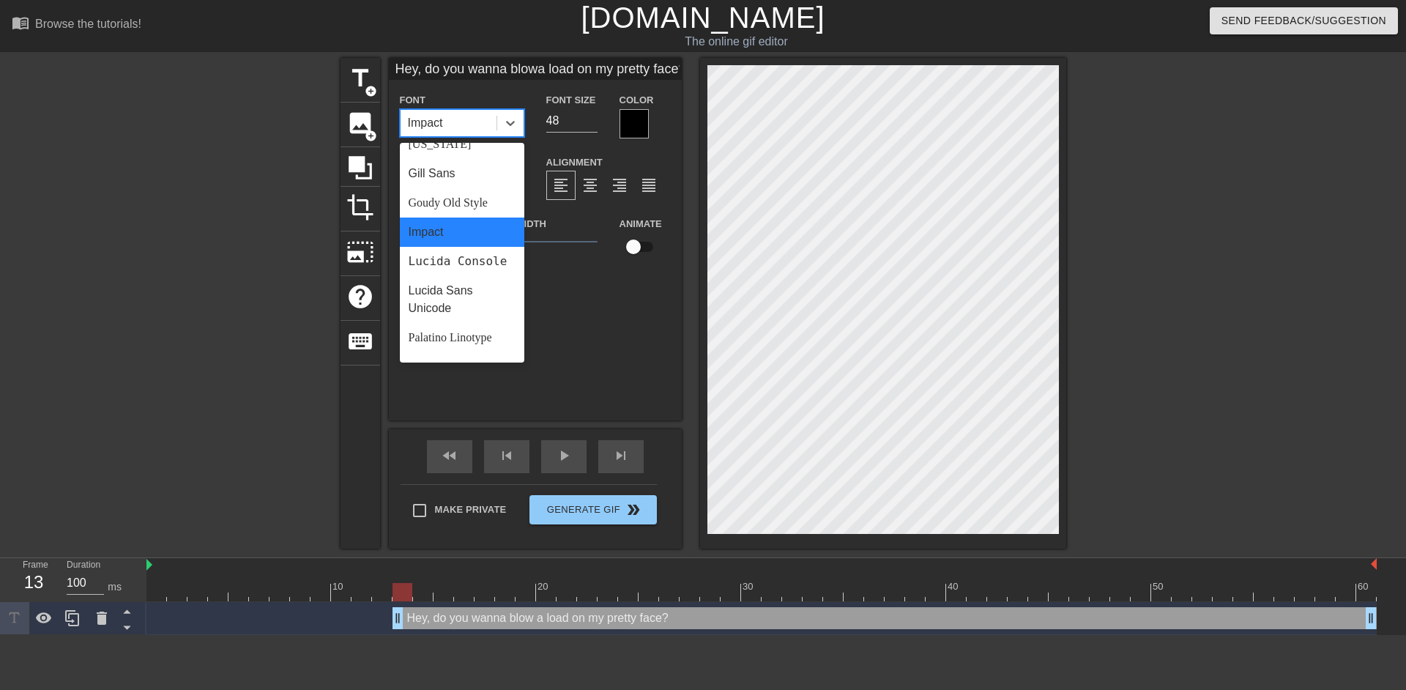
scroll to position [524, 0]
click at [454, 226] on div "Segoe UI" at bounding box center [462, 227] width 124 height 29
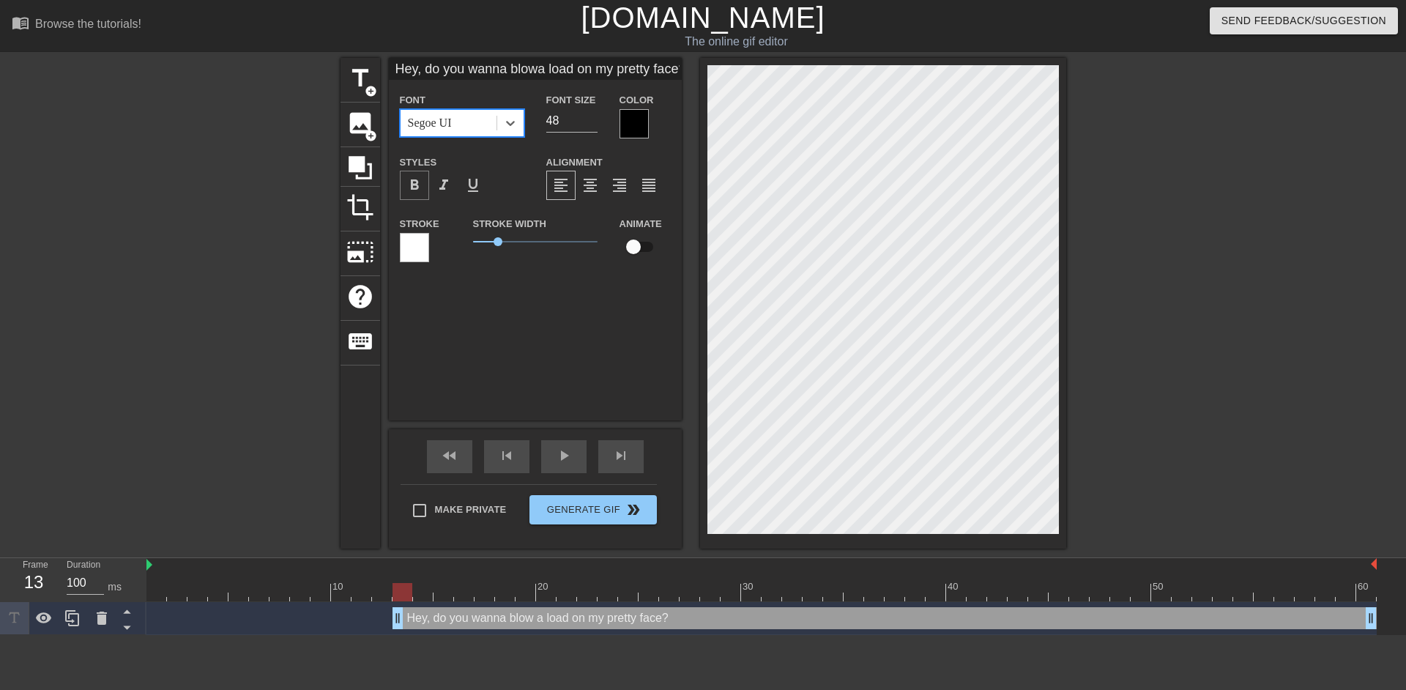
click at [420, 189] on span "format_bold" at bounding box center [415, 185] width 18 height 18
type input "Hey, do you [PERSON_NAME] blowa load on my pretty face?"
type textarea "Hey, do you [PERSON_NAME] blow a load on my pretty face?"
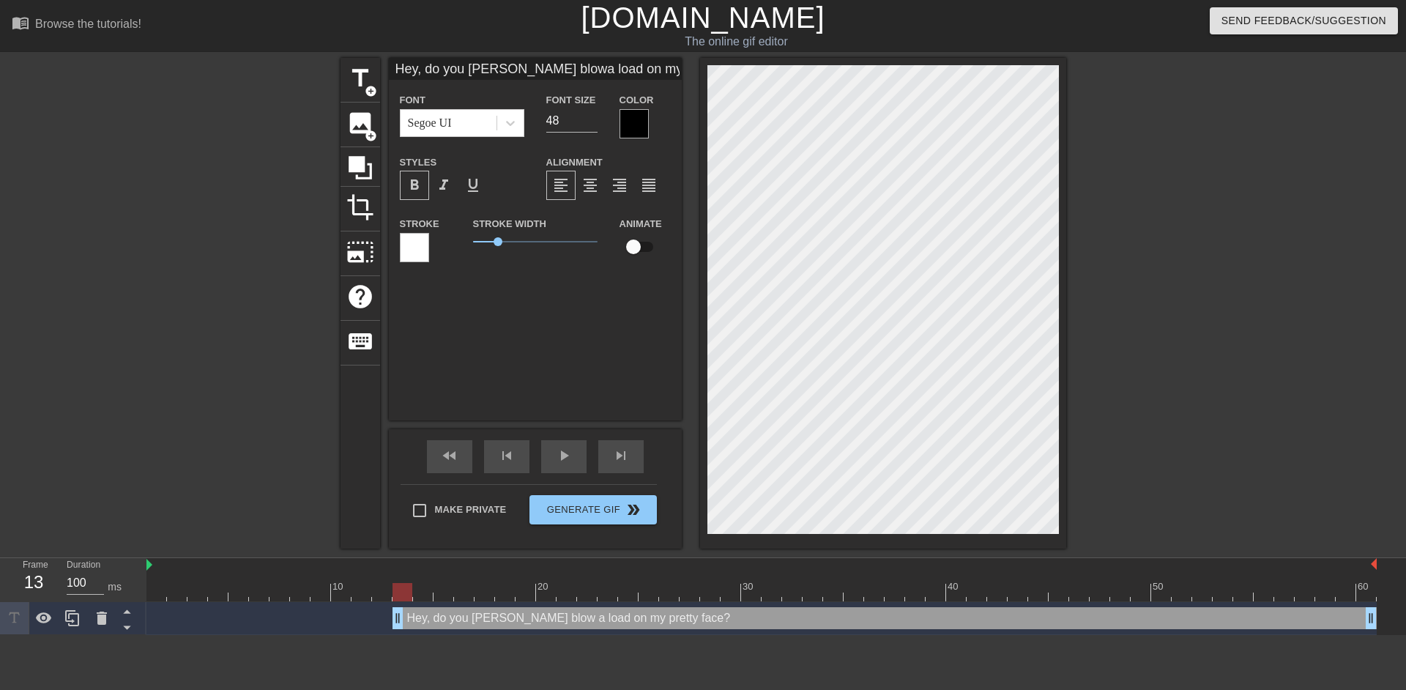
type input "Hey, do you wannblowa load on my pretty face?"
type textarea "Hey, do you wannblow a load on my pretty face?"
type input "Hey, do you wannablowa load on my pretty face?"
type textarea "Hey, do you wannablow a load on my pretty face?"
type input "Hey, do you wannablowa load on my pretty face?"
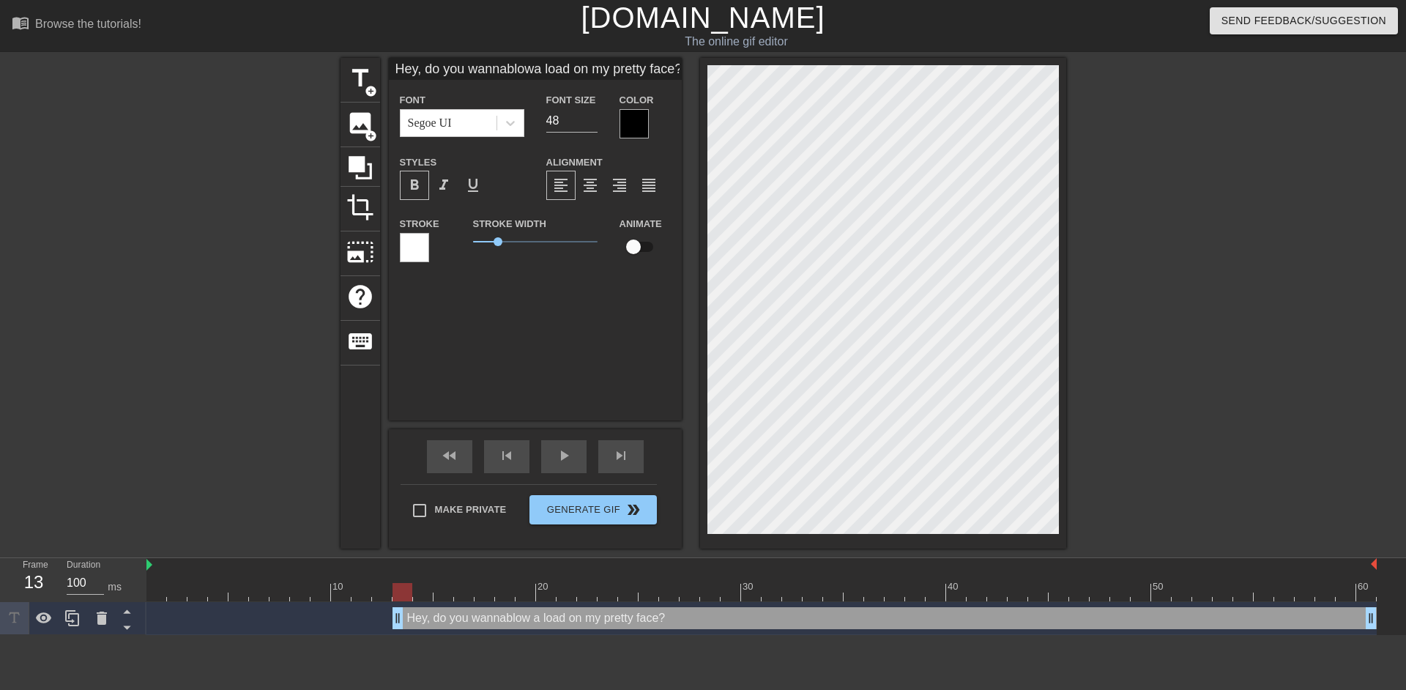
scroll to position [7, 2]
type textarea "Hey, do you wanna blow a load on my pretty face?"
click at [589, 188] on span "format_align_center" at bounding box center [590, 185] width 18 height 18
type input "Hey, do you wannablowa load on my pretty face?"
type textarea "Hey, do you wanna blowa load on my pretty face?"
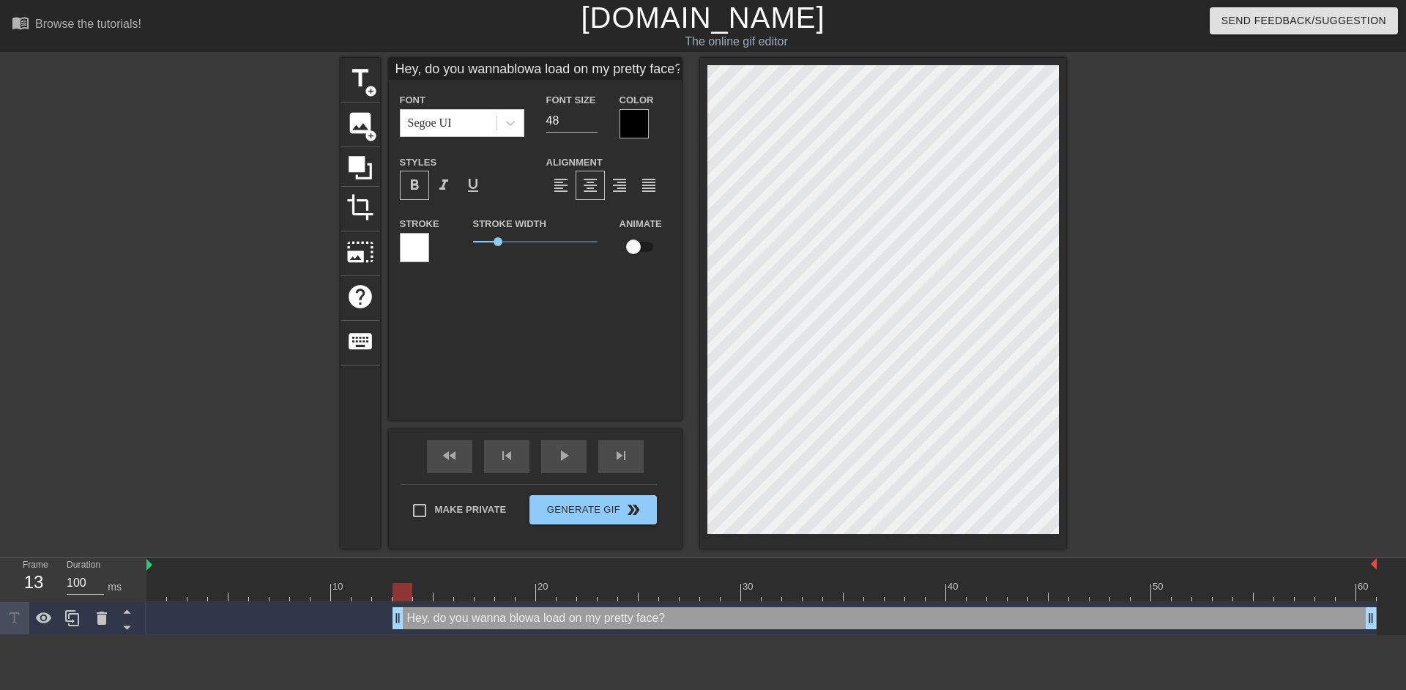
type input "Hey, do you wannablow a load on my pretty face?"
type textarea "Hey, do you wanna blow a load on my pretty face?"
type input "Hey, do you wannablow a loadon my pretty face?"
type textarea "Hey, do you wanna blow a loadon my pretty face?"
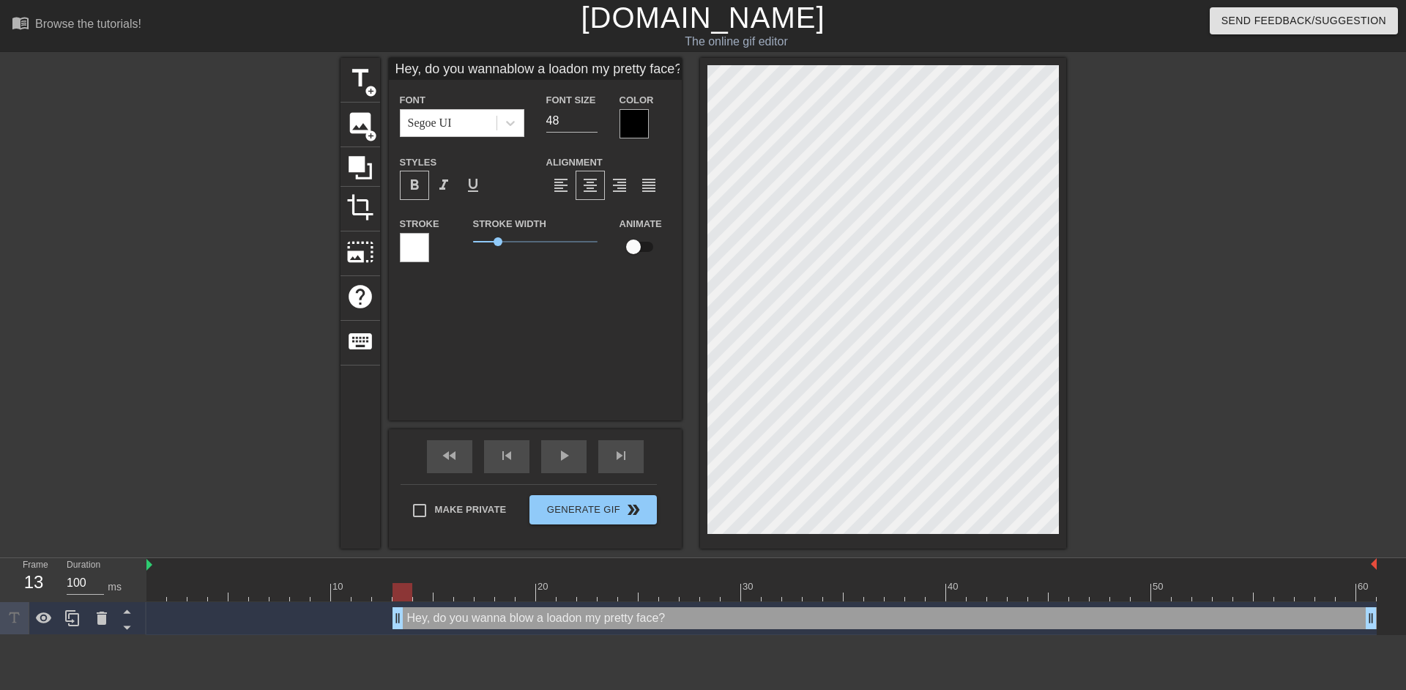
type input "Hey, do you wannablow a loadon my pretty face?"
type textarea "Hey, do you wanna blow a load on my pretty face?"
type input "Hey, do youwannablow a loadon my pretty face?"
type textarea "Hey, do youwanna blow a load on my pretty face?"
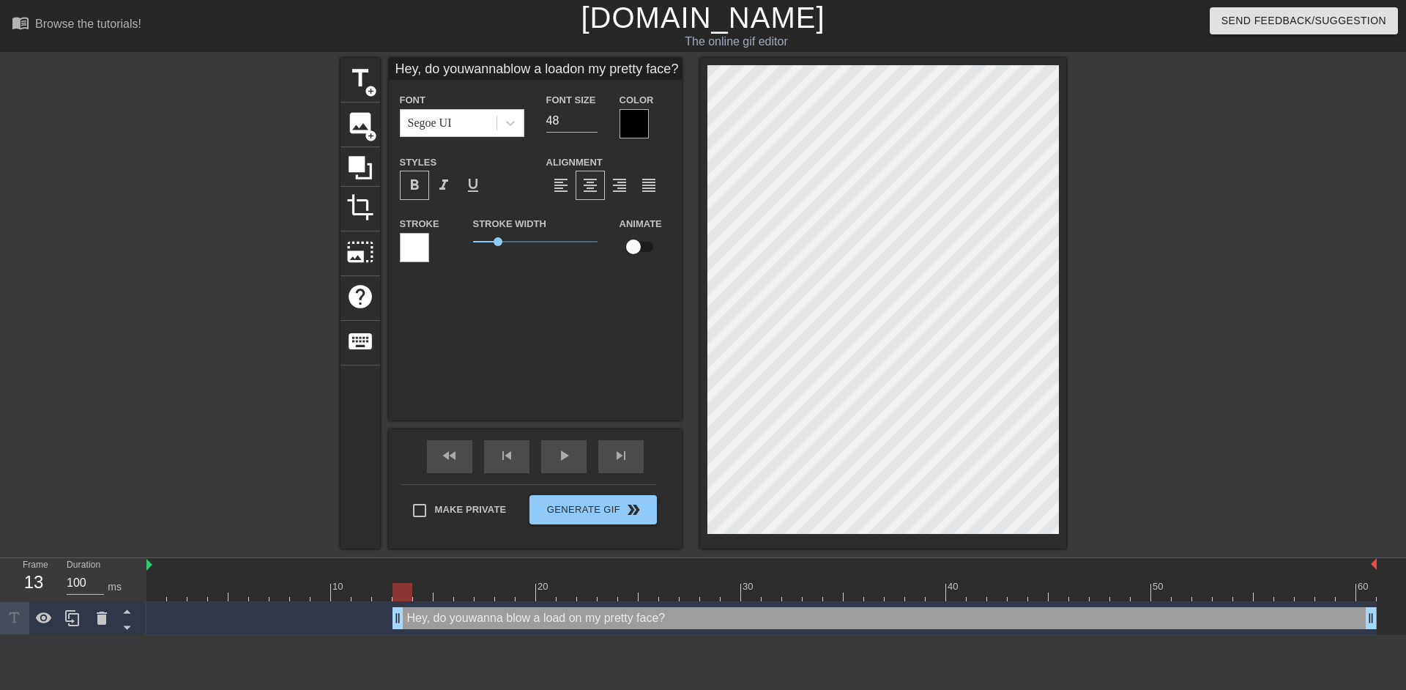
type input "Hey, do youwannablow a loadon my pretty face?"
type textarea "Hey, do you wanna blow a load on my pretty face?"
type input "Hey, do youwannablow a loadon my pretty face?"
type textarea "Hey, do you wannablow a load on my pretty face?"
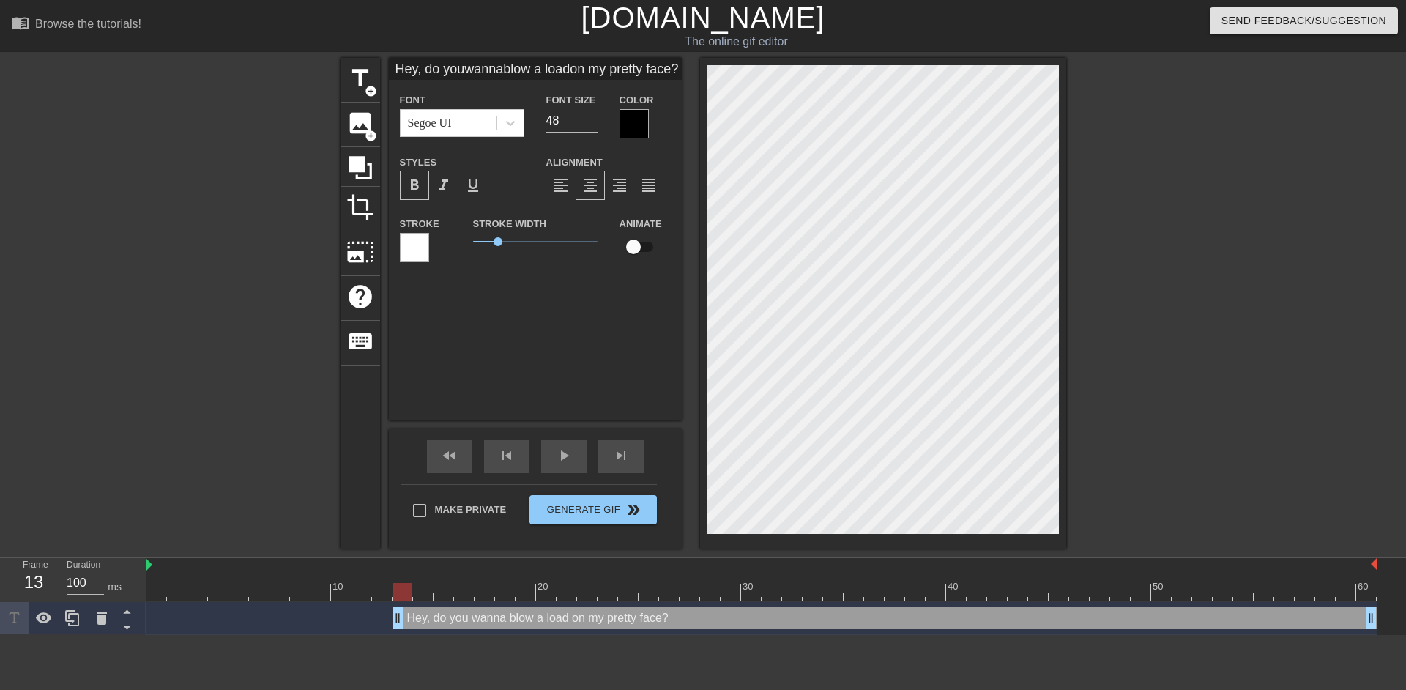
scroll to position [8, 14]
type input "Hey, do youwanna blow a loadon my pretty face?"
type textarea "Hey, do you wanna blow a load on my pretty face?"
type input "Hey,do youwanna blow a loadon my pretty face?"
type textarea "Hey,do you wanna blow a load on my pretty face?"
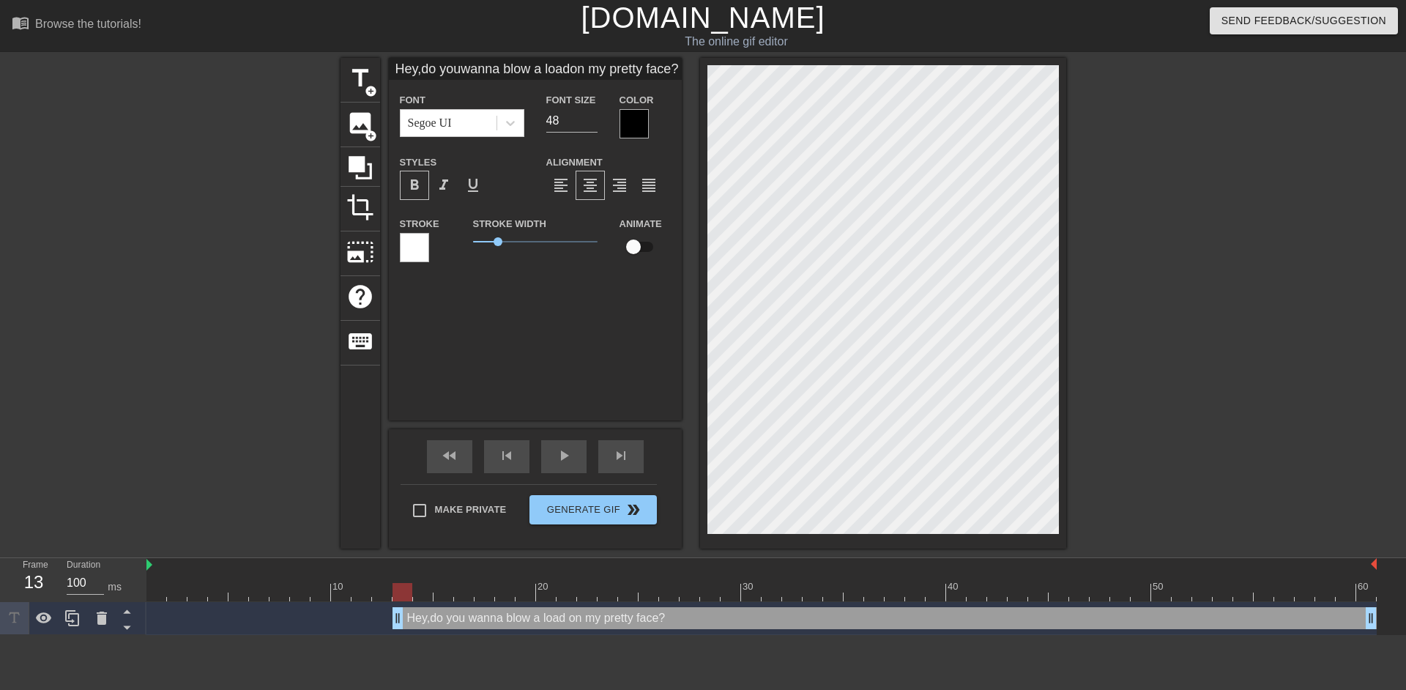
type input "Hey,do youwanna blow a loadon my pretty face?"
type textarea "Hey, do you wanna blow a load on my pretty face?"
type input "Hey,do youwanna blow a loadon my pretty face?"
type textarea "Hey, do youwanna blow a load on my pretty face?"
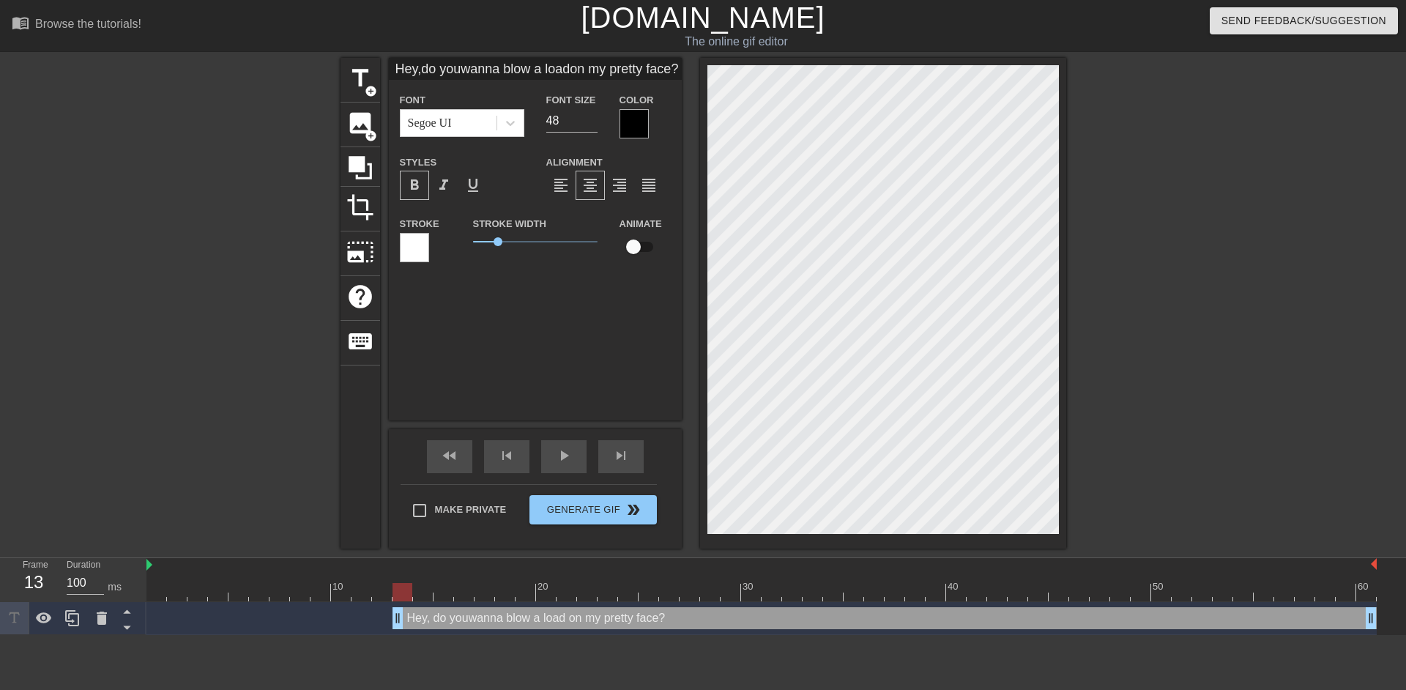
type input "Hey,do you wanna blow a loadon my pretty face?"
type textarea "Hey, do you wanna blow a load on my pretty face?"
type input "Hey,do you wanna blow loadon my pretty face?"
type textarea "Hey, do you wanna blow load on my pretty face?"
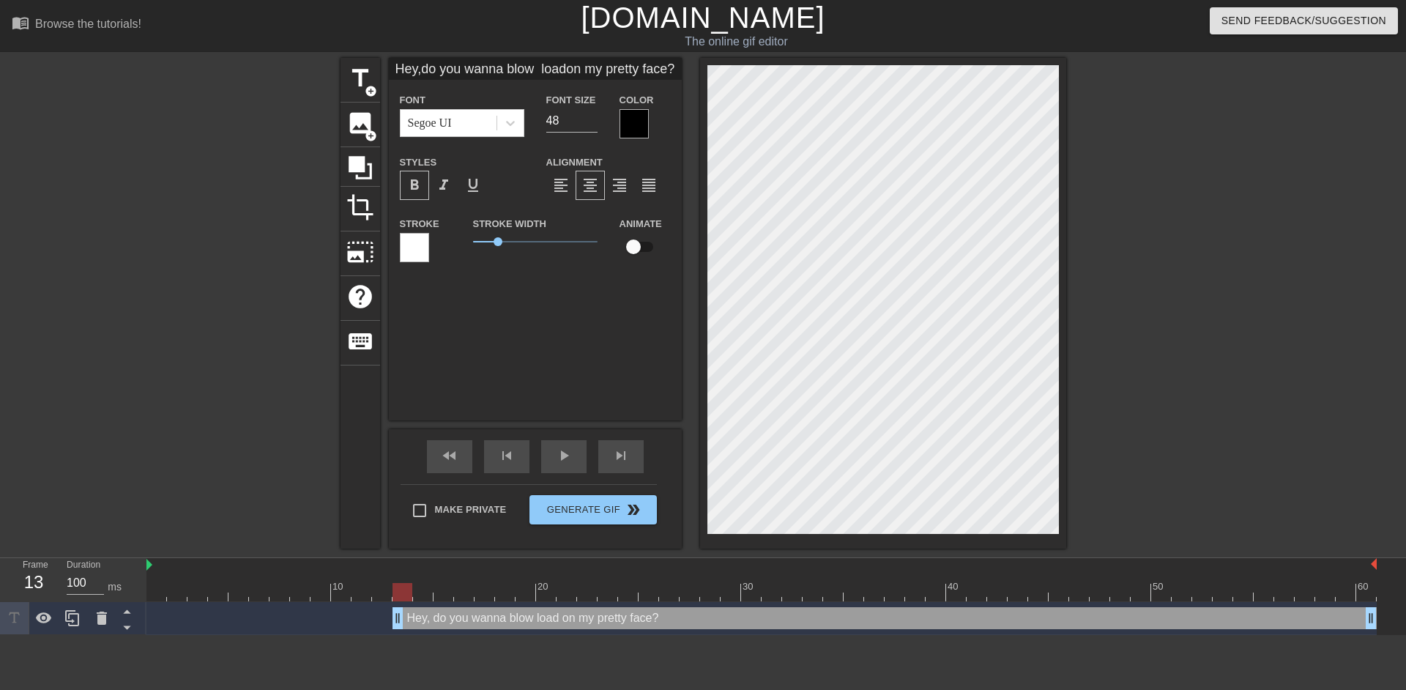
type input "Hey,do you wanna blow loadon my pretty face?"
type textarea "Hey, do you wanna blow load on my pretty face?"
type input "Hey,do you wanna blow loadon my pretty face?"
type textarea "Hey, do you wanna blow load on my pretty face?"
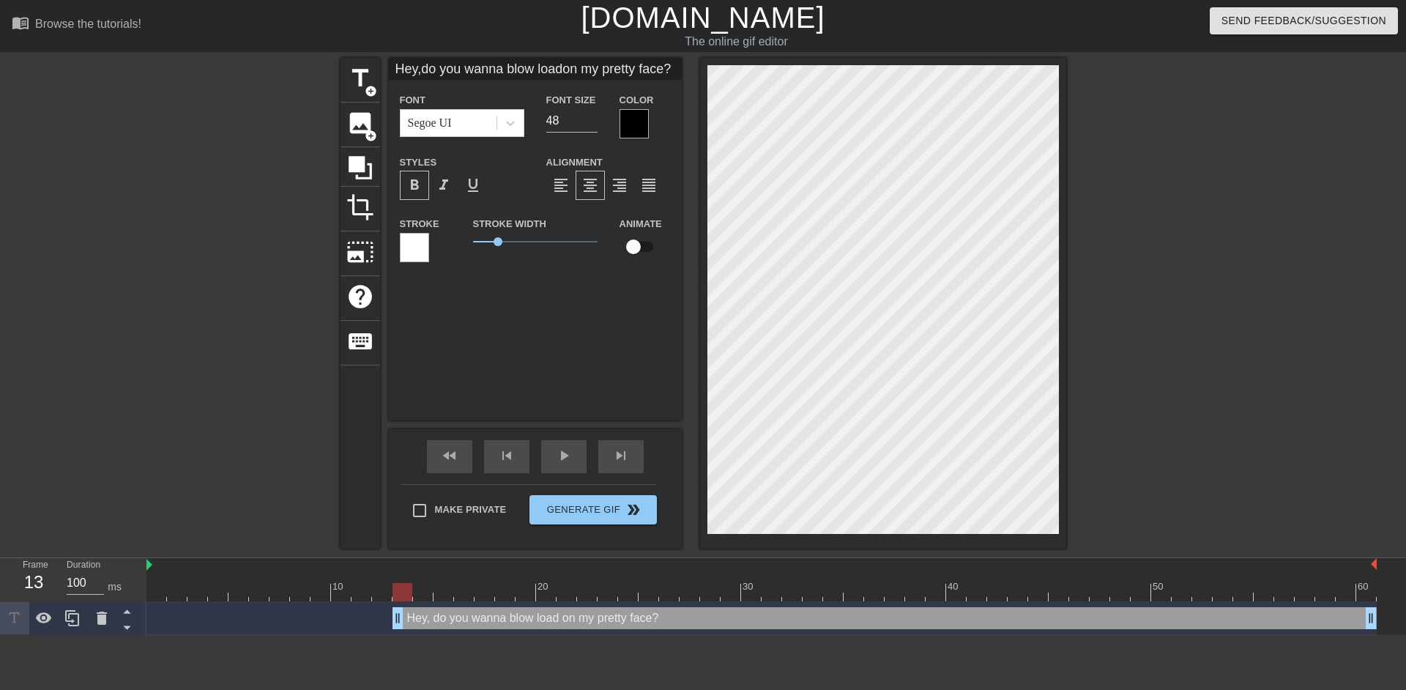
type input "Hey,do you wanna blowa loadon my pretty face?"
type textarea "Hey, do you wanna blow a load on my pretty face?"
type input "Hey,do you wannablowa loadon my pretty face?"
type textarea "Hey, do you wannablow a load on my pretty face?"
type input "Hey,do you wannablowa loadon my pretty face?"
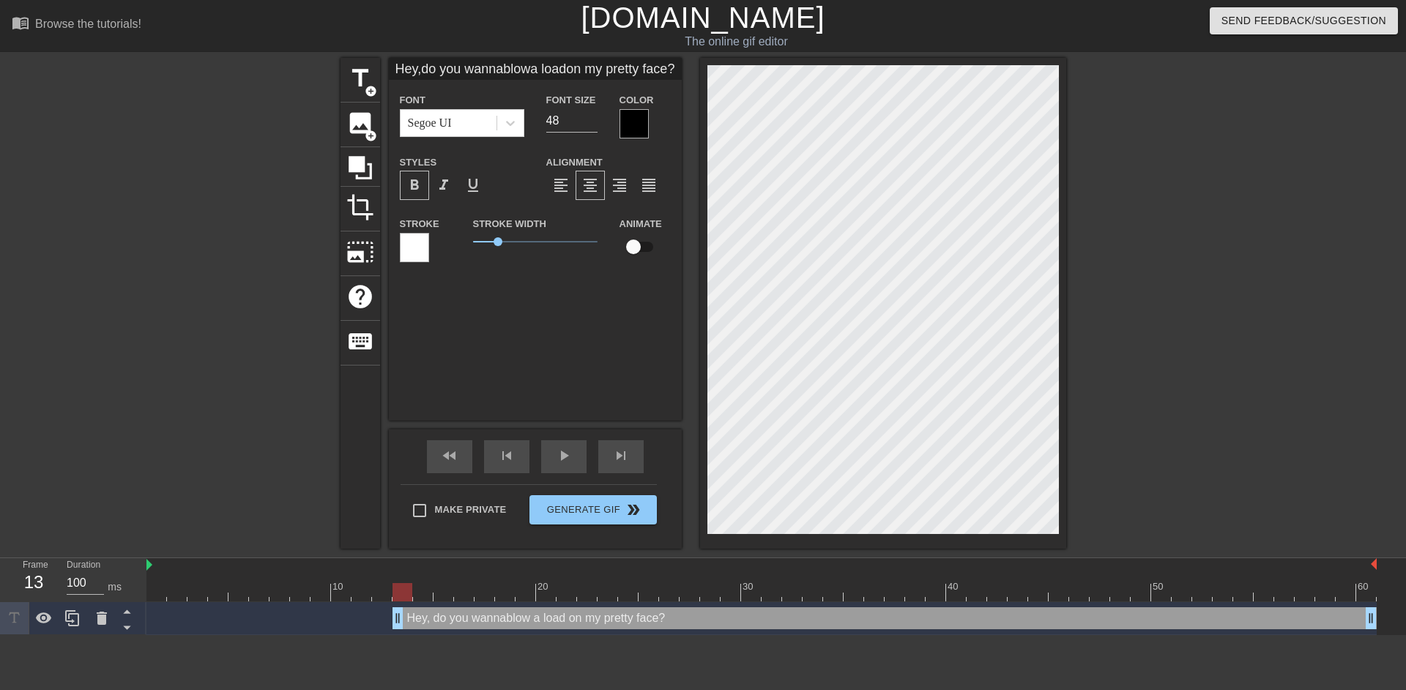
type textarea "Hey, do you wanna blow a load on my pretty face?"
type input "Hey,do you wannablowa loadon my pretty face?"
type textarea "Hey, do you wanna blowa load on my pretty face?"
type input "Hey,do you wannablow a loadon my pretty face?"
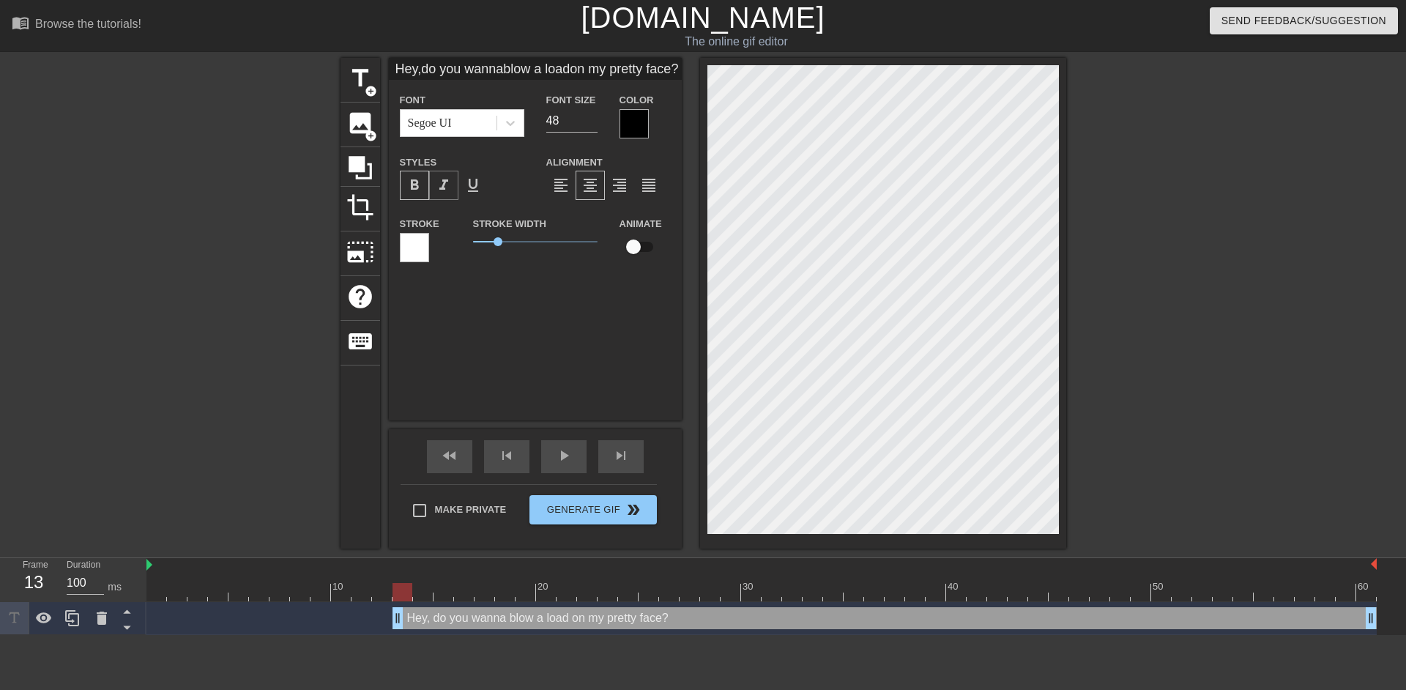
type textarea "Hey, do you wanna blow a load on my pretty face?"
click at [439, 185] on span "format_italic" at bounding box center [444, 185] width 18 height 18
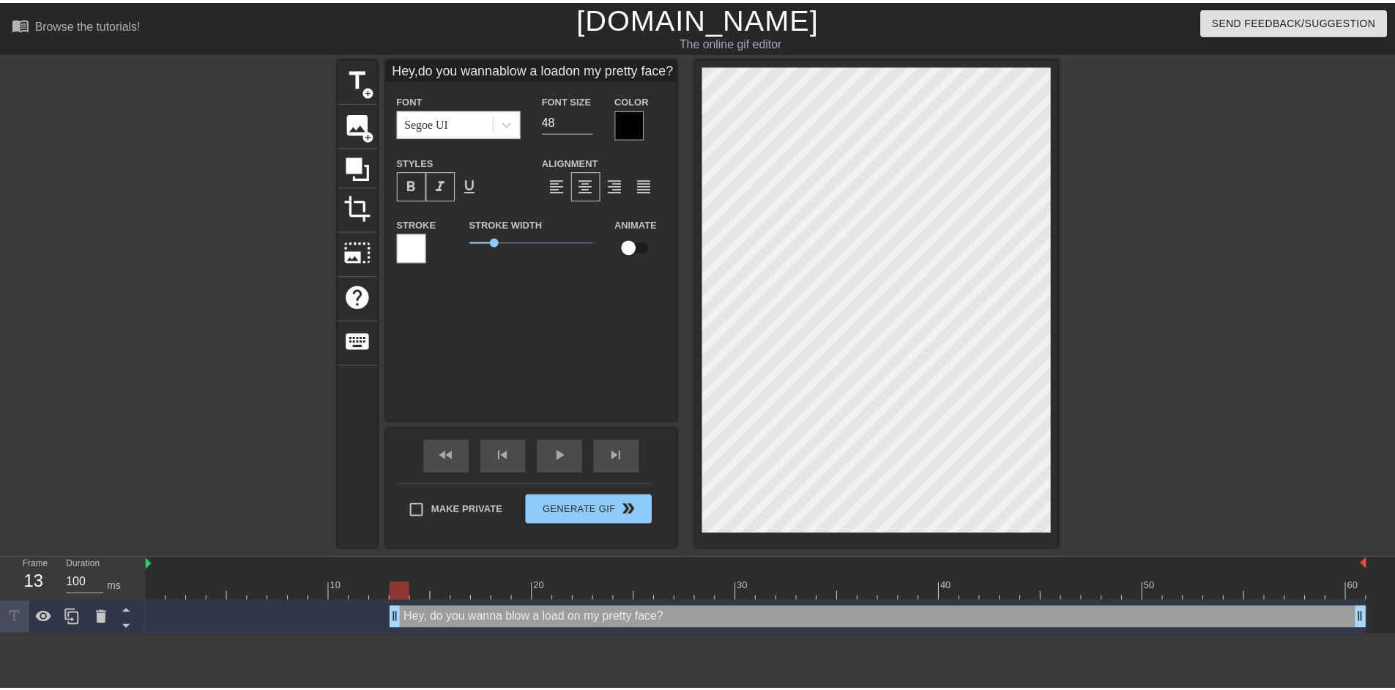
scroll to position [15, 12]
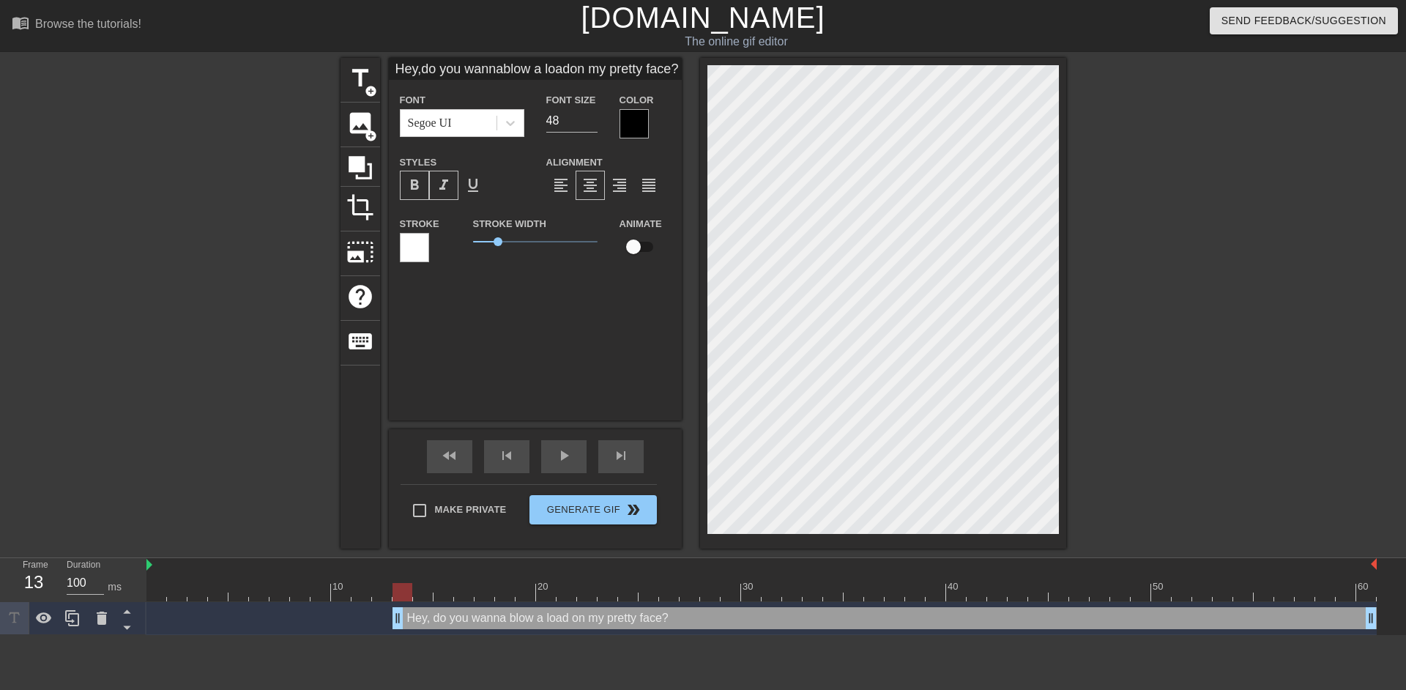
click at [1201, 331] on div at bounding box center [1194, 277] width 220 height 439
drag, startPoint x: 397, startPoint y: 590, endPoint x: 1213, endPoint y: 590, distance: 815.8
click at [1213, 590] on div at bounding box center [1223, 592] width 20 height 18
click at [1222, 390] on div at bounding box center [1194, 277] width 220 height 439
drag, startPoint x: 497, startPoint y: 233, endPoint x: 519, endPoint y: 237, distance: 22.3
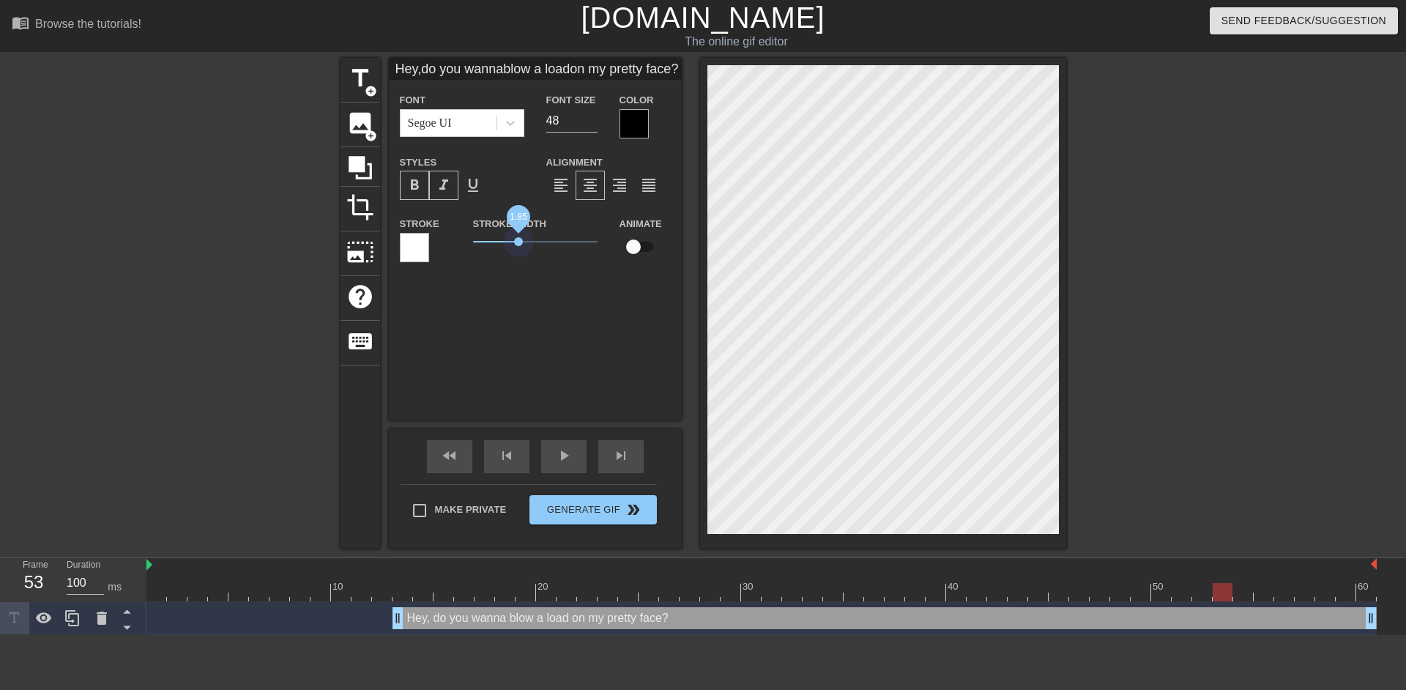
click at [519, 237] on span "1.85" at bounding box center [535, 242] width 124 height 18
click at [418, 245] on div at bounding box center [414, 247] width 29 height 29
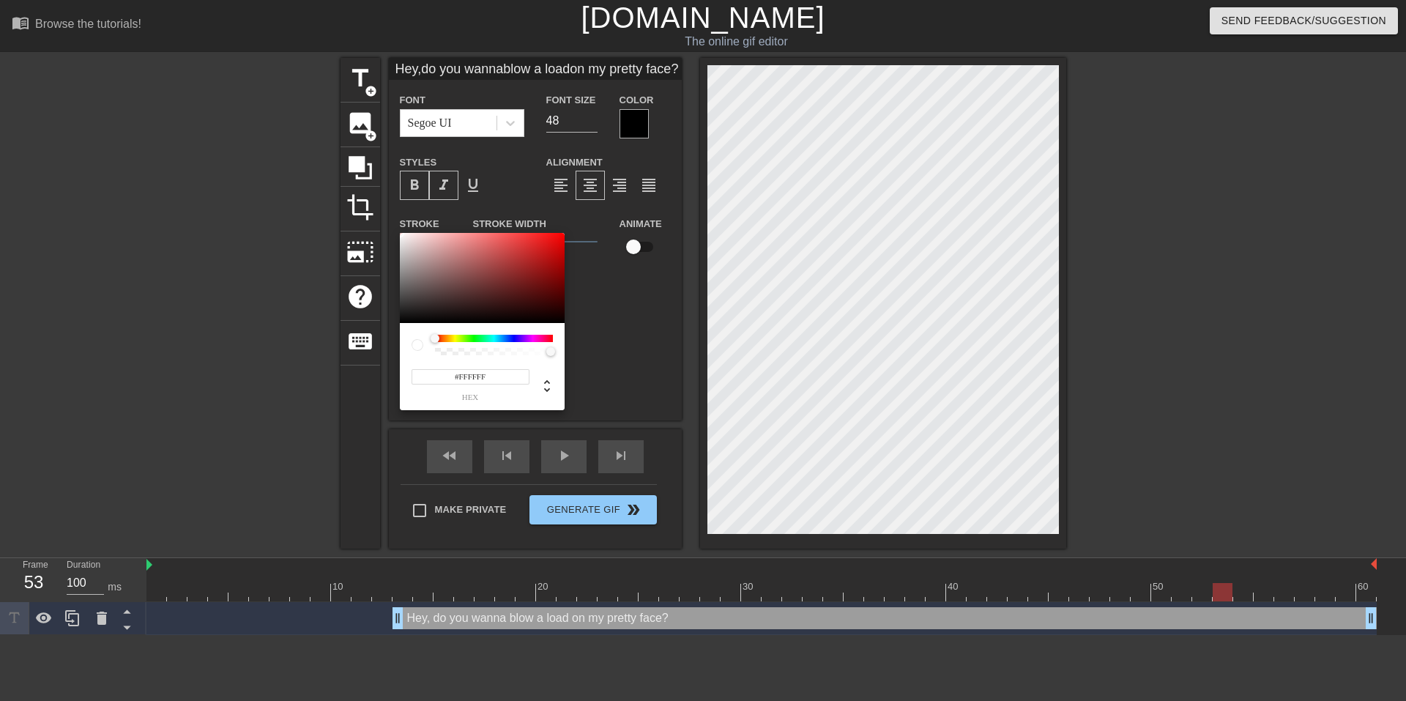
type input "Hey,do you wannablow a loadon my pretty face?"
type input "#763232"
type input "Hey,do you wannablow a loadon my pretty face?"
type input "#6E3131"
type input "Hey,do you wannablow a loadon my pretty face?"
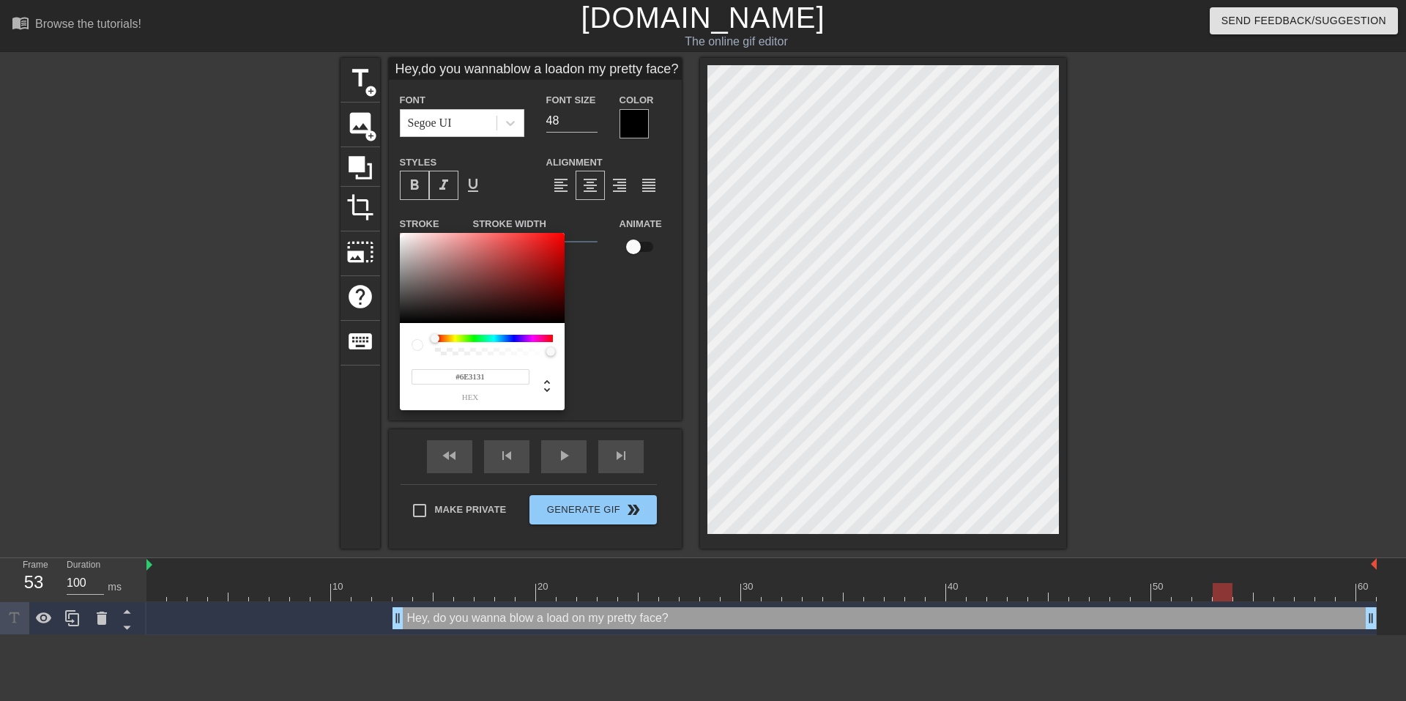
type input "#4B3030"
type input "Hey,do you wannablow a loadon my pretty face?"
type input "#3A2C2C"
type input "Hey,do you wannablow a loadon my pretty face?"
type input "#322727"
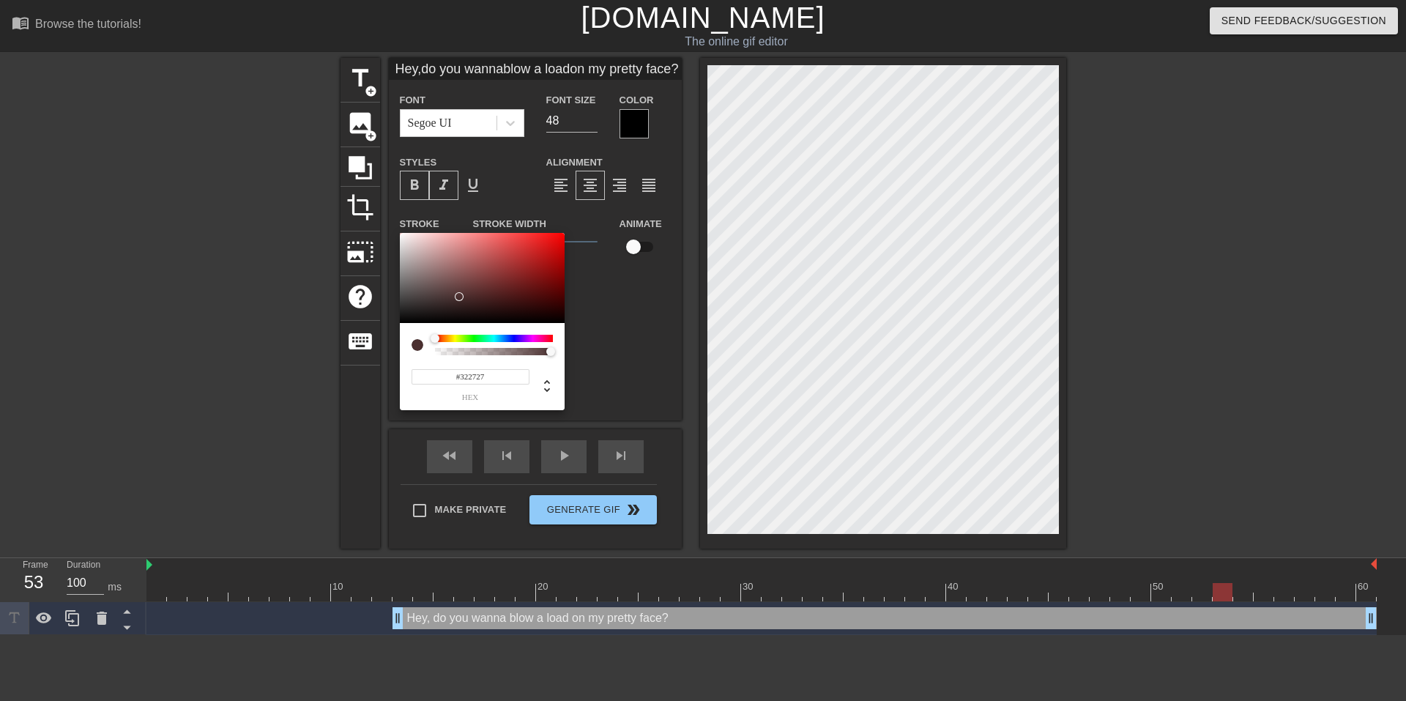
type input "Hey,do you wannablow a loadon my pretty face?"
type input "#1B1818"
type input "Hey,do you wannablow a loadon my pretty face?"
type input "#050505"
type input "Hey,do you wannablow a loadon my pretty face?"
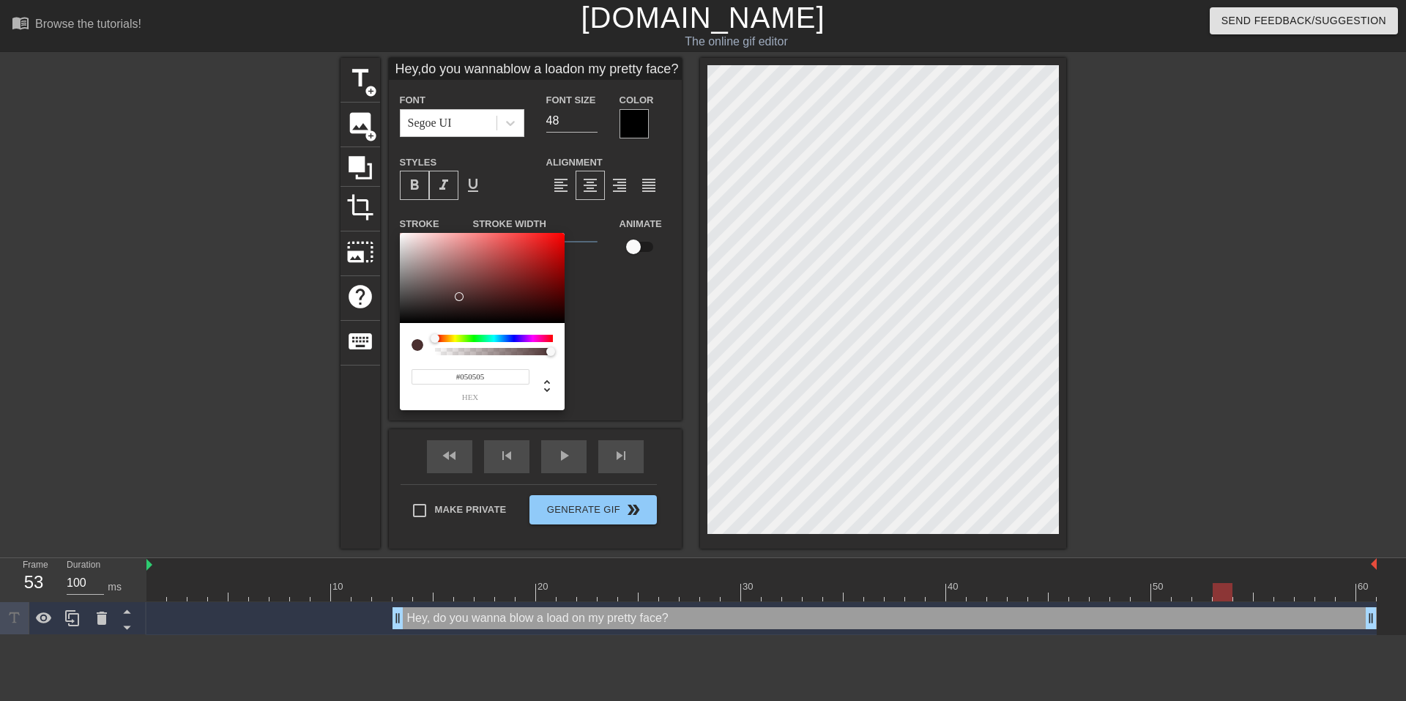
type input "#000000"
type input "Hey,do you wannablow a loadon my pretty face?"
drag, startPoint x: 495, startPoint y: 281, endPoint x: 352, endPoint y: 356, distance: 161.8
click at [352, 356] on div "#000000 hex" at bounding box center [703, 350] width 1406 height 701
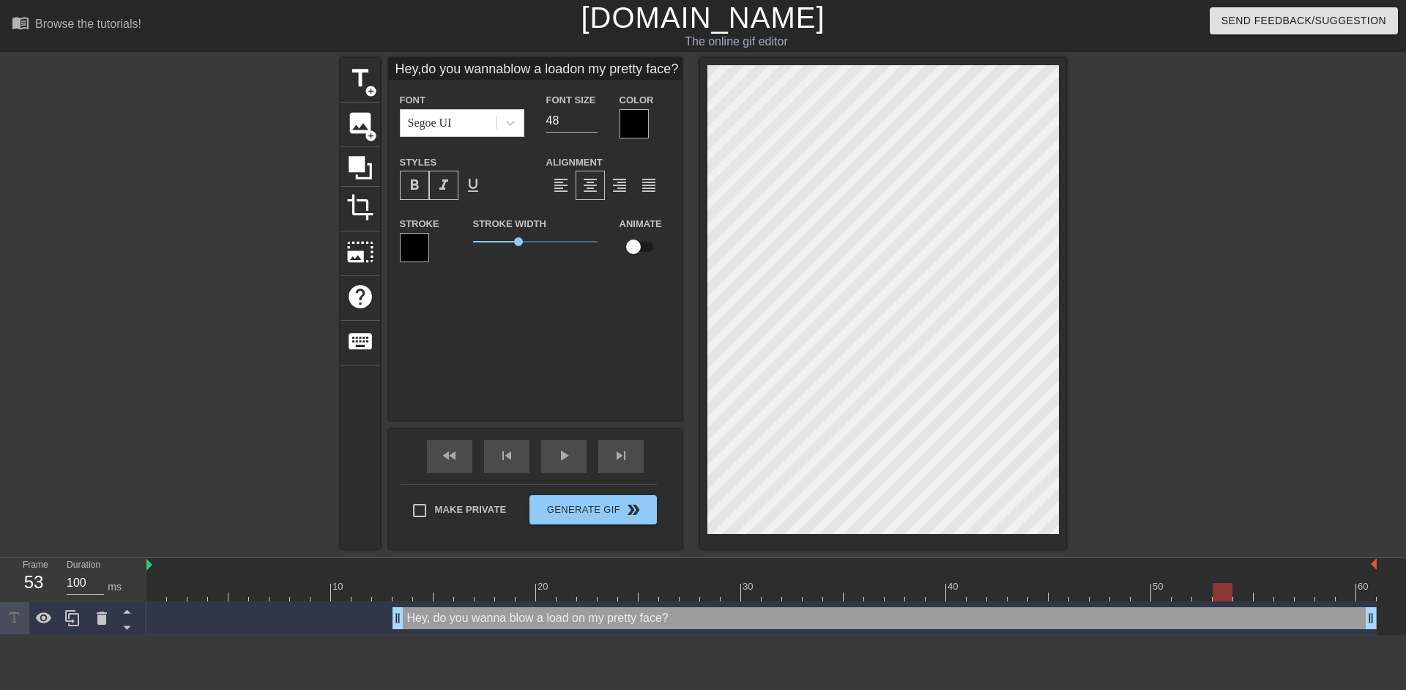
click at [641, 135] on div at bounding box center [634, 123] width 29 height 29
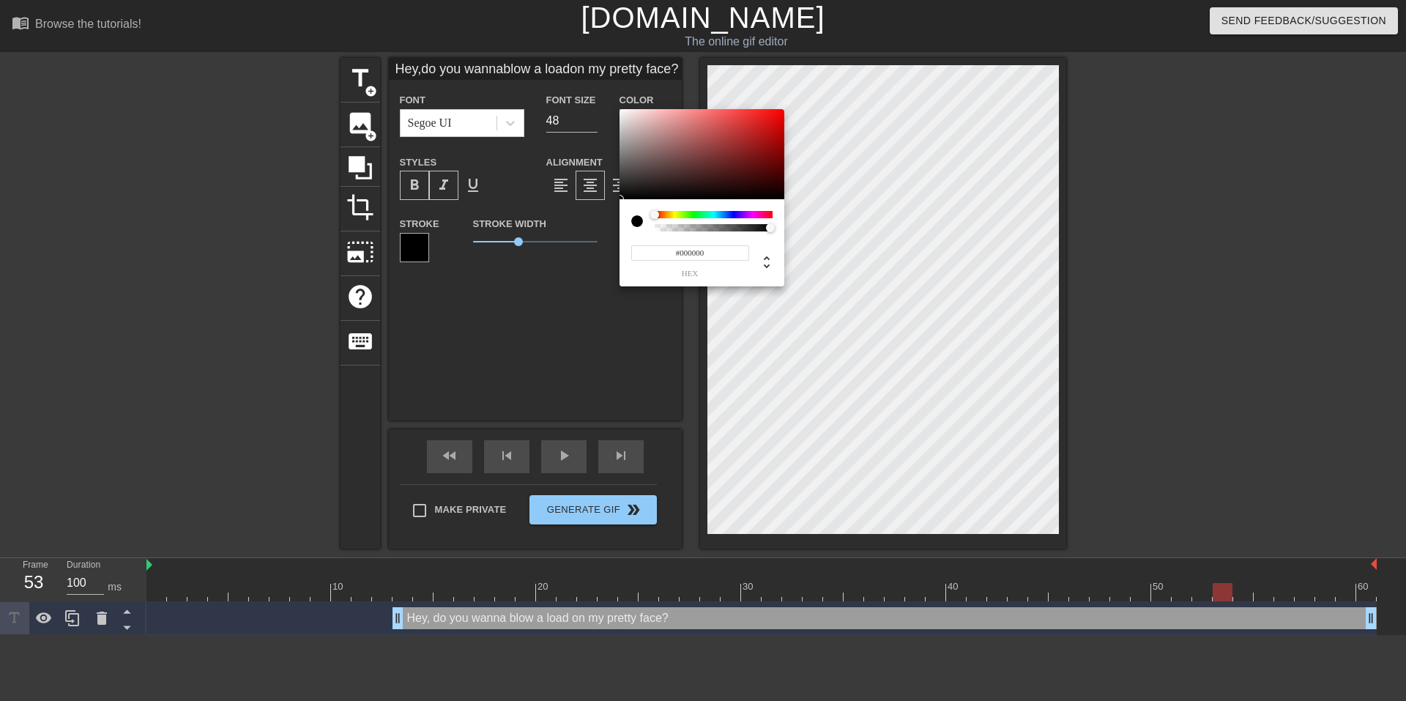
type input "Hey,do you wannablow a loadon my pretty face?"
type input "#533030"
type input "Hey,do you wannablow a loadon my pretty face?"
type input "#553232"
type input "Hey,do you wannablow a loadon my pretty face?"
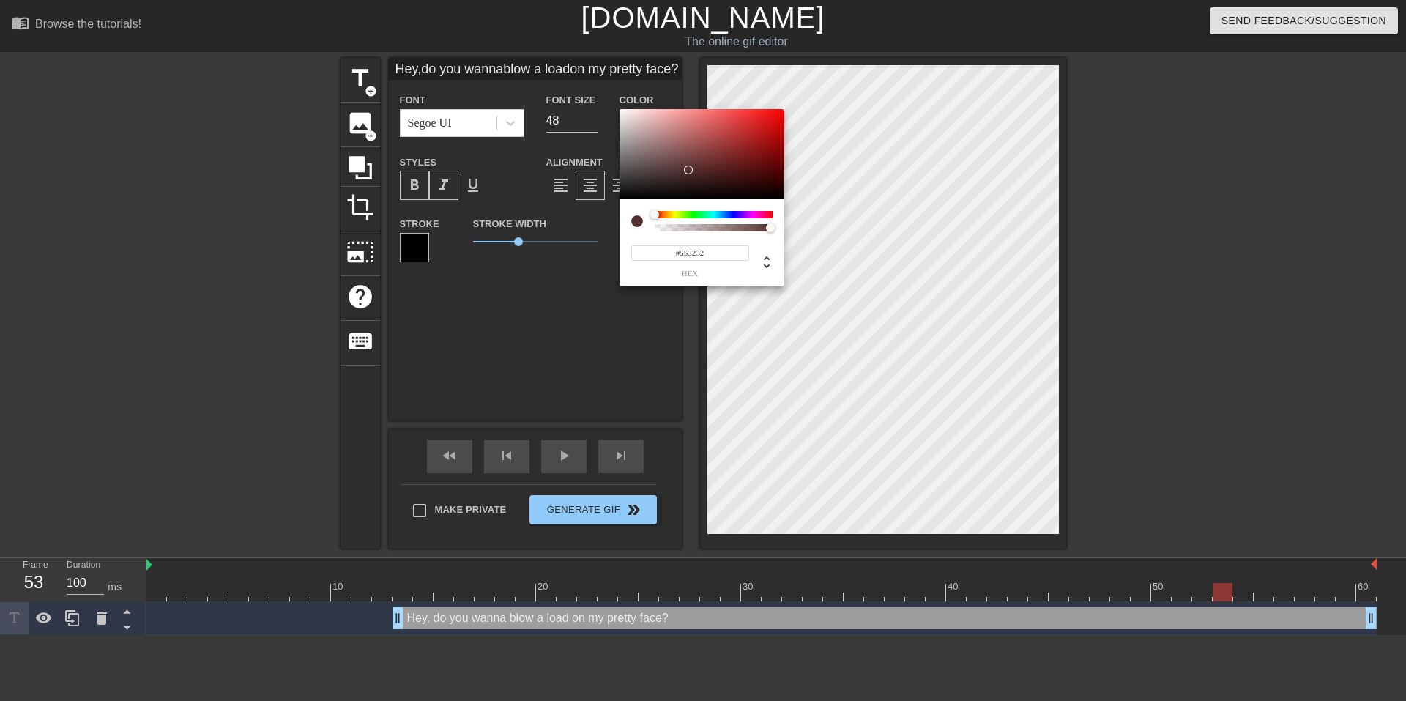
type input "#7E6060"
type input "Hey,do you wannablow a loadon my pretty face?"
type input "#B49F9F"
type input "Hey,do you wannablow a loadon my pretty face?"
type input "#CAB7B7"
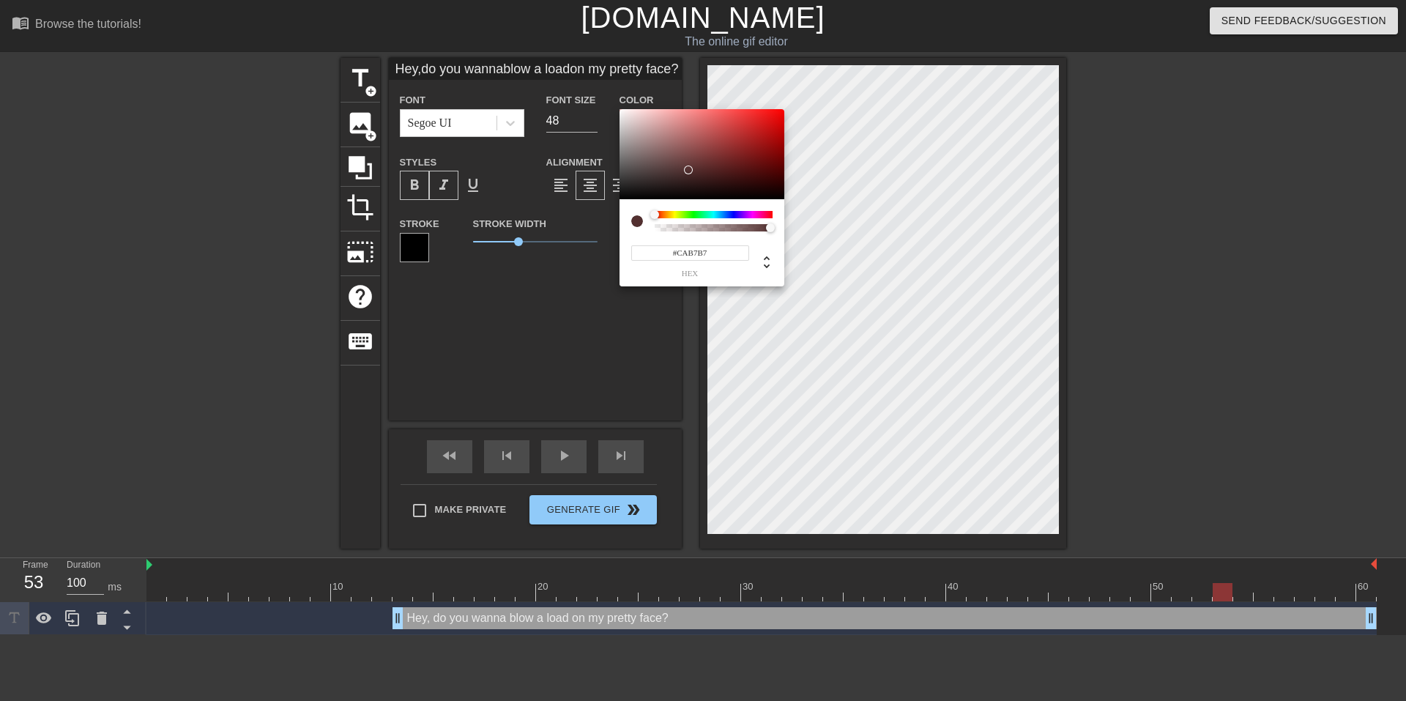
type input "Hey,do you wannablow a loadon my pretty face?"
type input "#DBCBCB"
type input "Hey,do you wannablow a loadon my pretty face?"
type input "#E5DADA"
type input "Hey,do you wannablow a loadon my pretty face?"
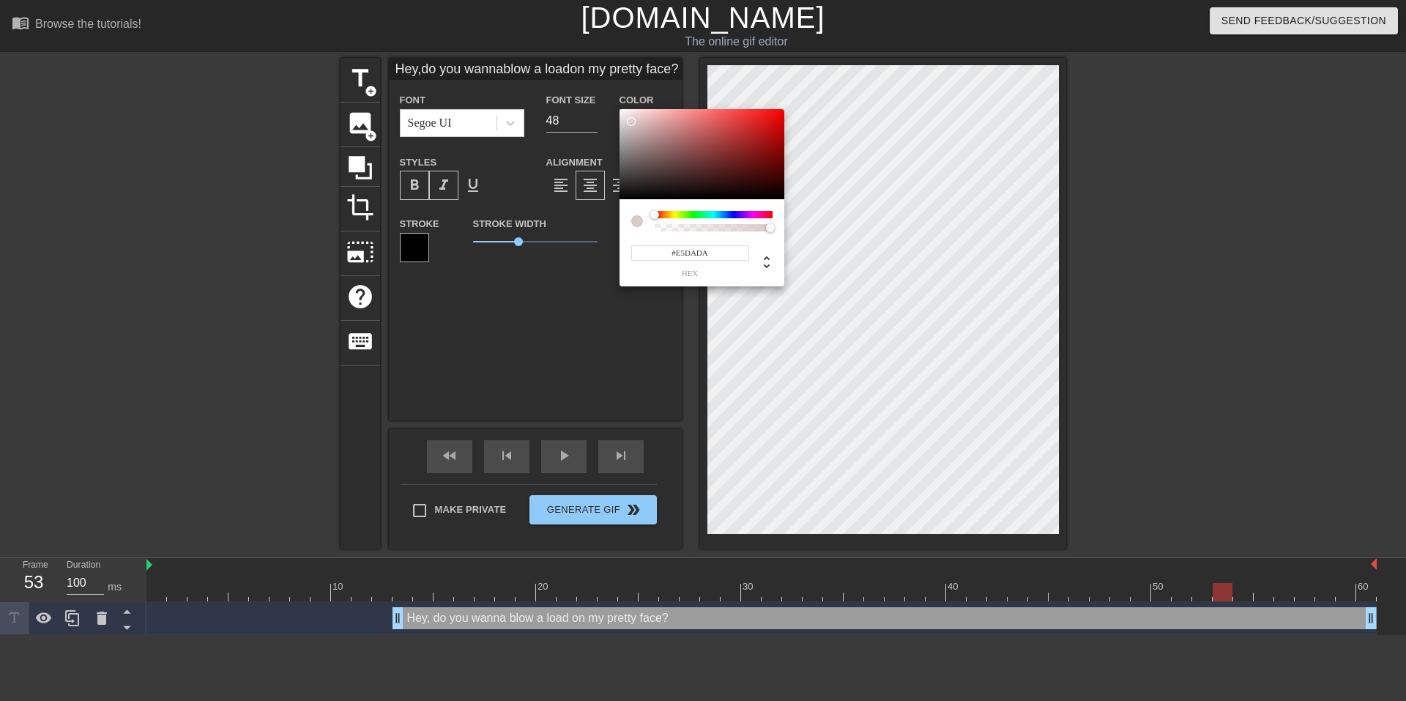
type input "#F45151"
type input "Hey,do you wannablow a loadon my pretty face?"
type input "#FAFAFA"
type input "Hey,do you wannablow a loadon my pretty face?"
type input "#FFFFFF"
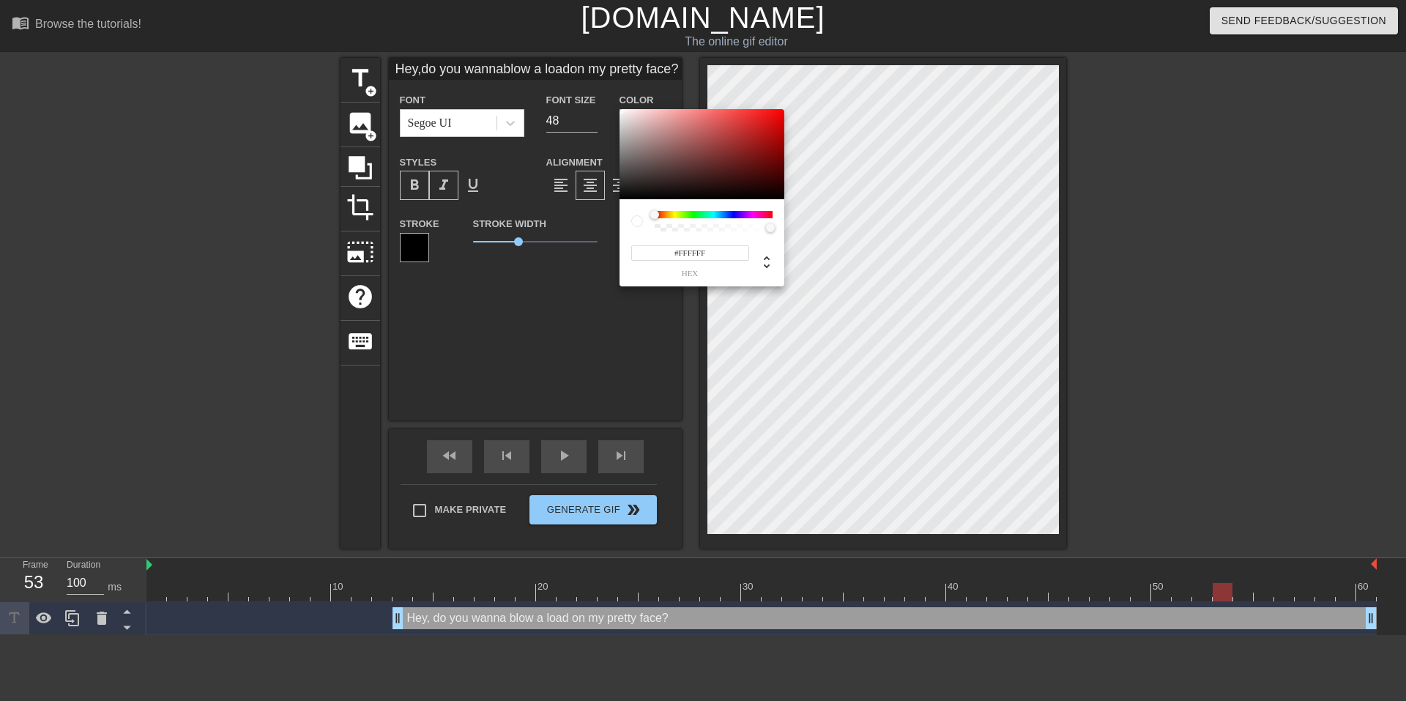
type input "Hey,do you wannablow a loadon my pretty face?"
type input "#FFCECE"
type input "Hey,do you wannablow a loadon my pretty face?"
drag, startPoint x: 688, startPoint y: 170, endPoint x: 855, endPoint y: 95, distance: 182.3
click at [855, 95] on div "#FF0000 hex" at bounding box center [703, 350] width 1406 height 701
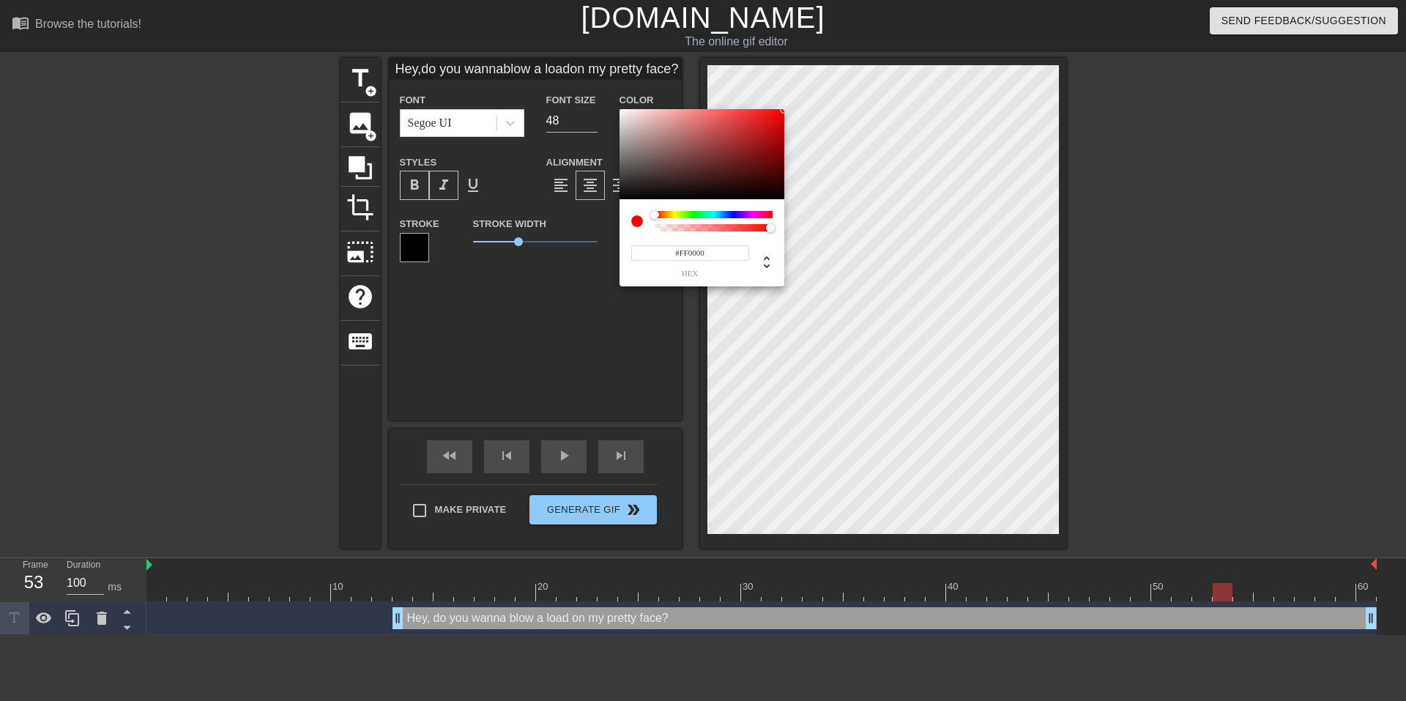
drag, startPoint x: 686, startPoint y: 249, endPoint x: 721, endPoint y: 250, distance: 35.2
click at [721, 250] on input "#FF0000" at bounding box center [690, 252] width 118 height 15
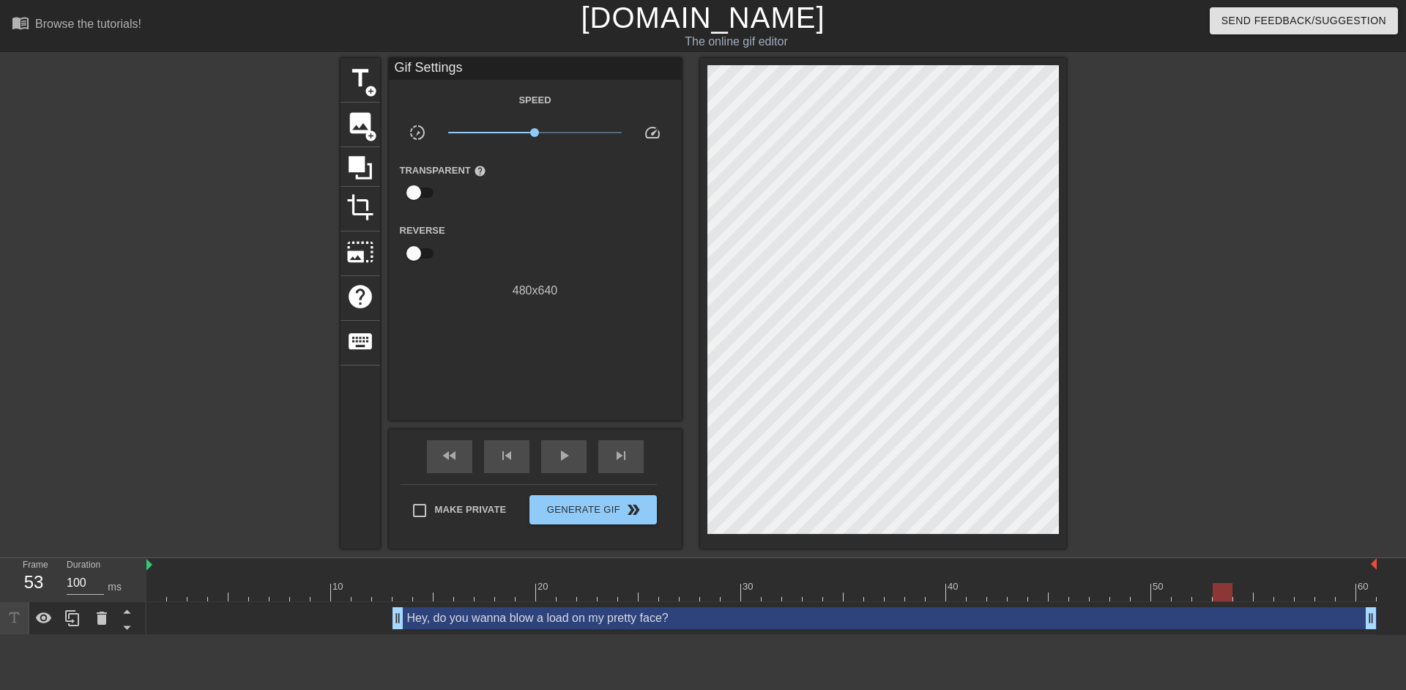
click at [1230, 410] on div at bounding box center [1194, 277] width 220 height 439
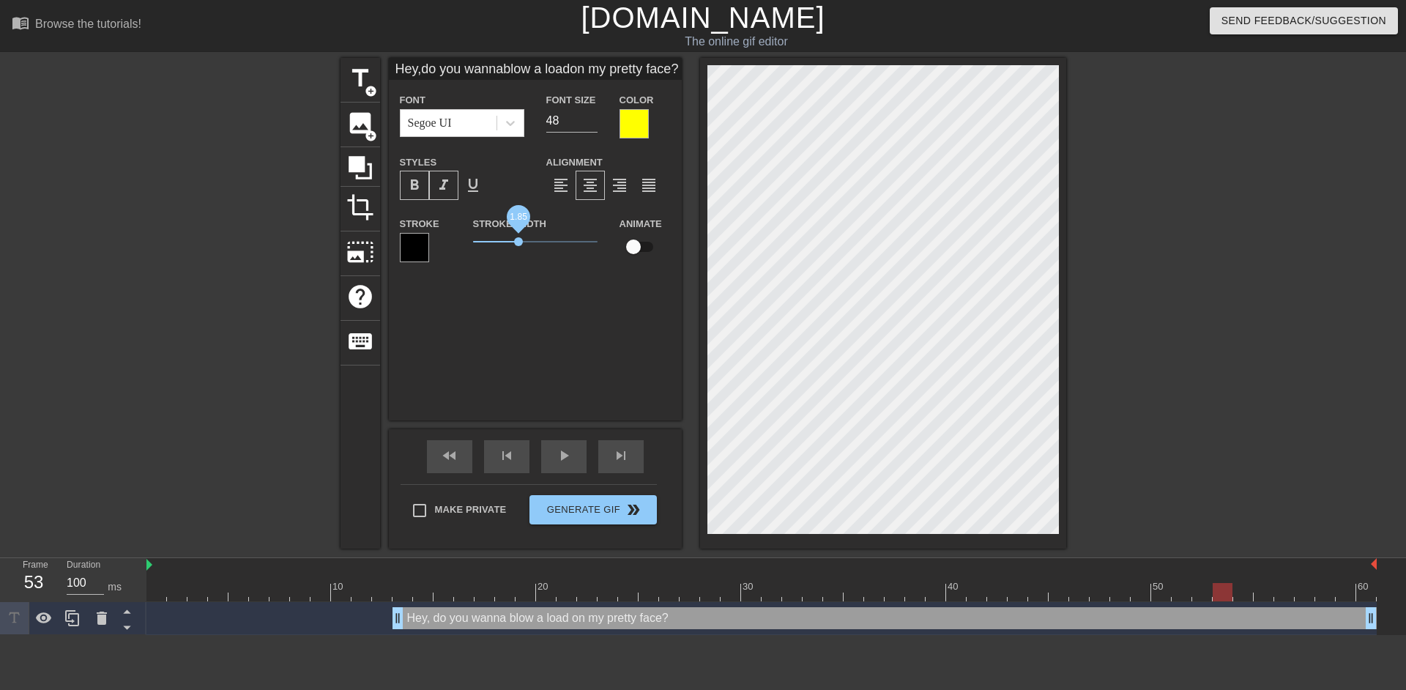
click at [519, 237] on span "1.85" at bounding box center [535, 242] width 124 height 18
click at [405, 242] on div at bounding box center [414, 247] width 29 height 29
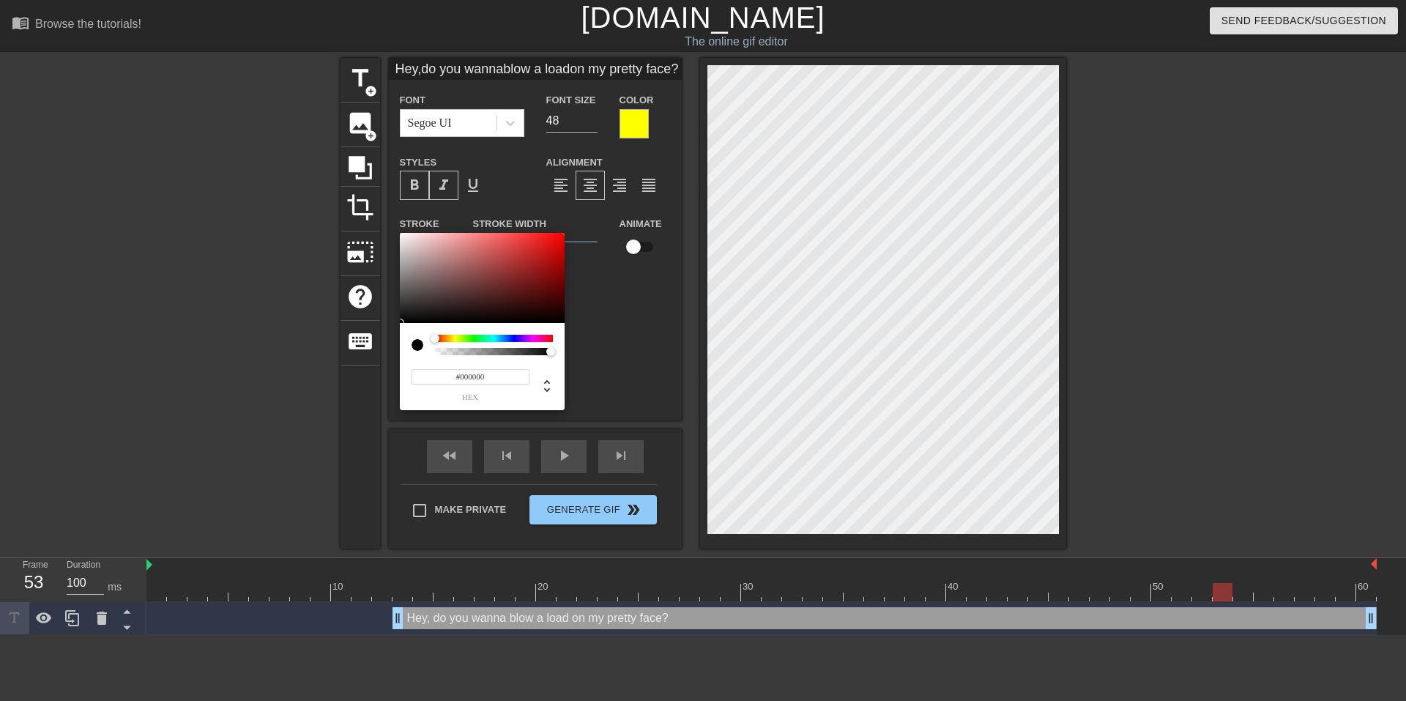
click at [475, 373] on input "#000000" at bounding box center [471, 376] width 118 height 15
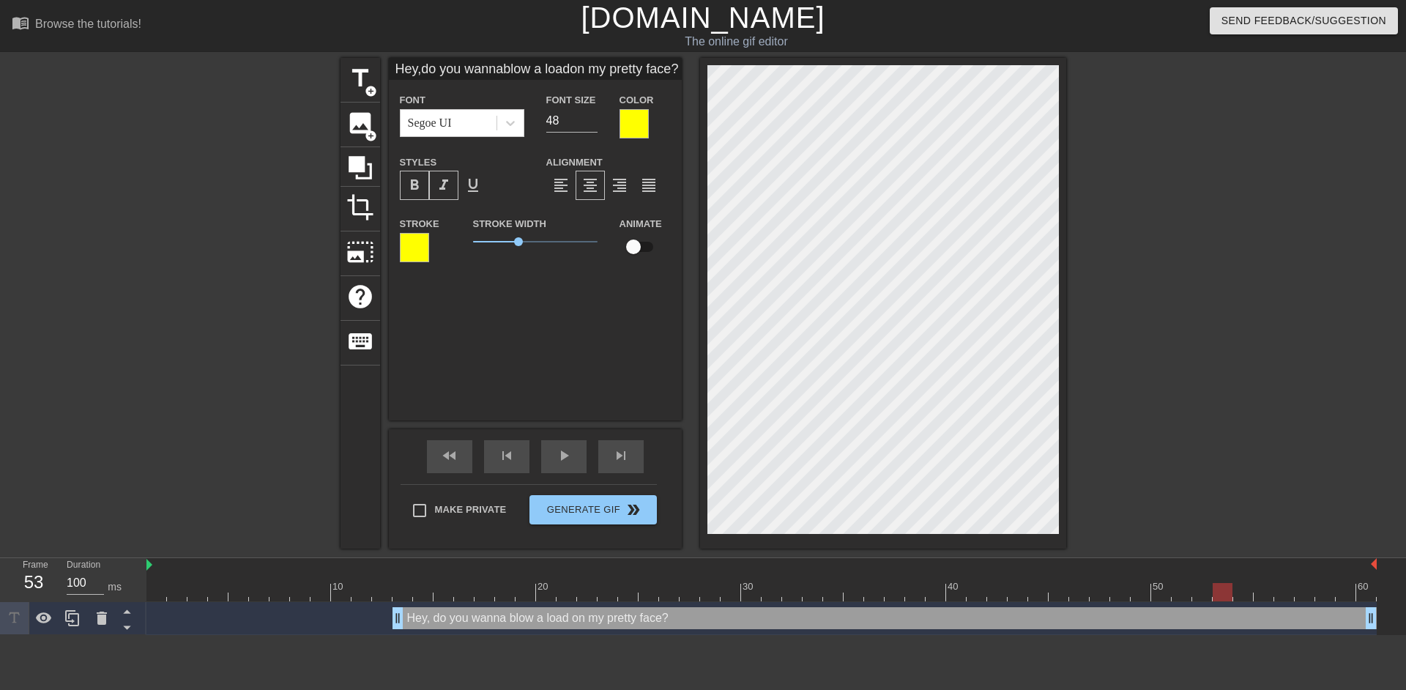
click at [625, 122] on div at bounding box center [634, 123] width 29 height 29
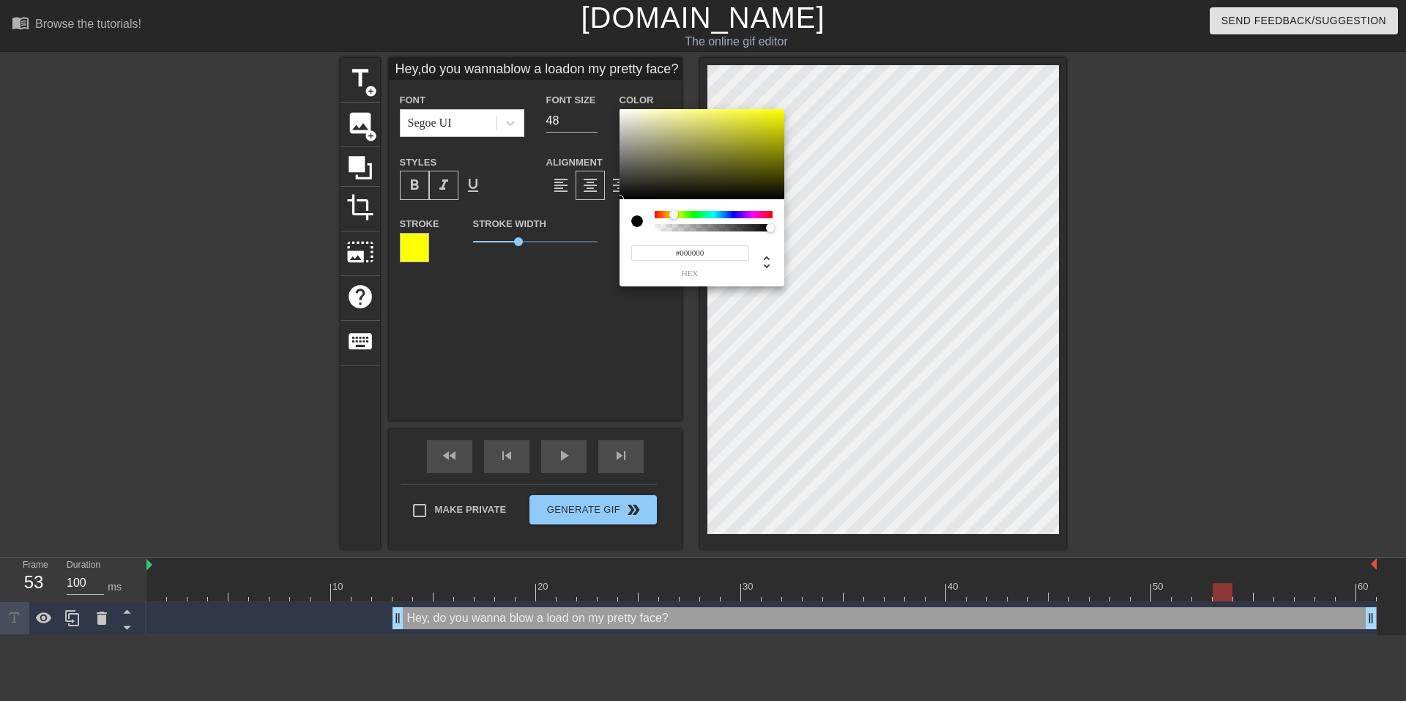
drag, startPoint x: 705, startPoint y: 170, endPoint x: 598, endPoint y: 217, distance: 116.7
click at [598, 217] on div "#000000 hex" at bounding box center [703, 350] width 1406 height 701
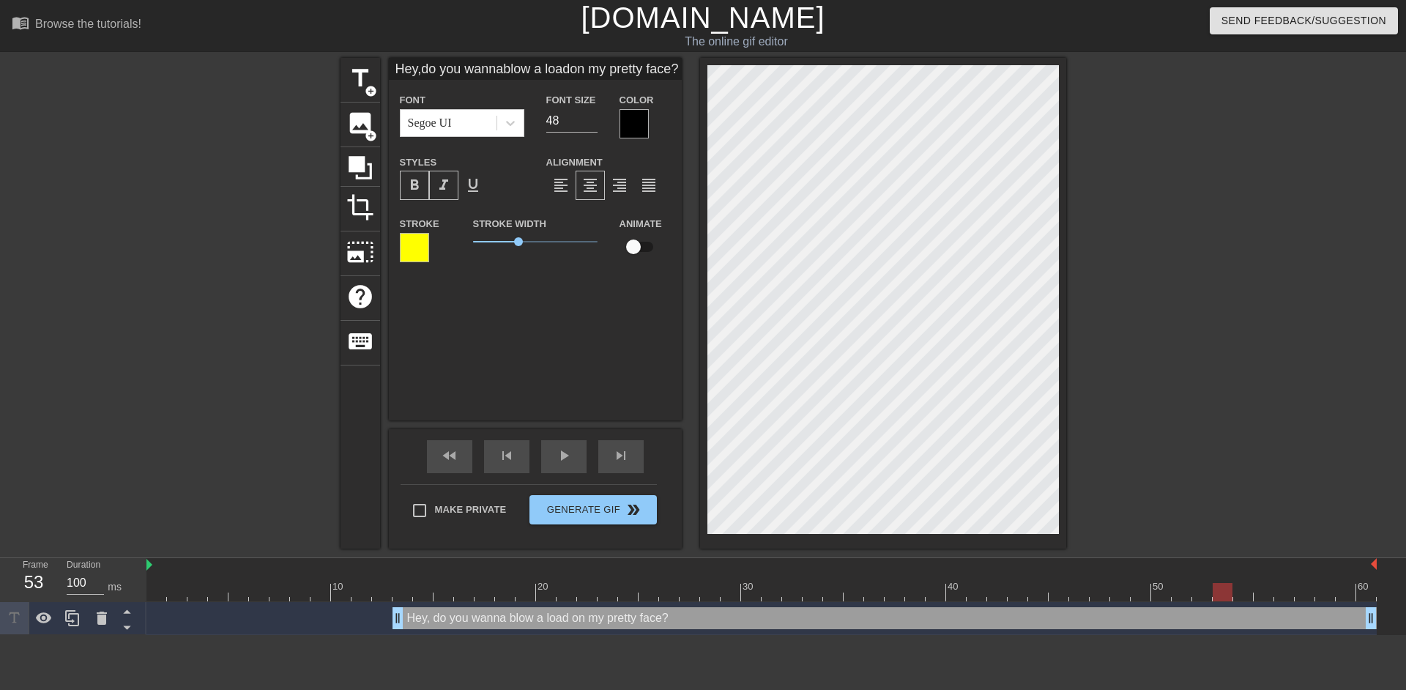
click at [641, 119] on div at bounding box center [634, 123] width 29 height 29
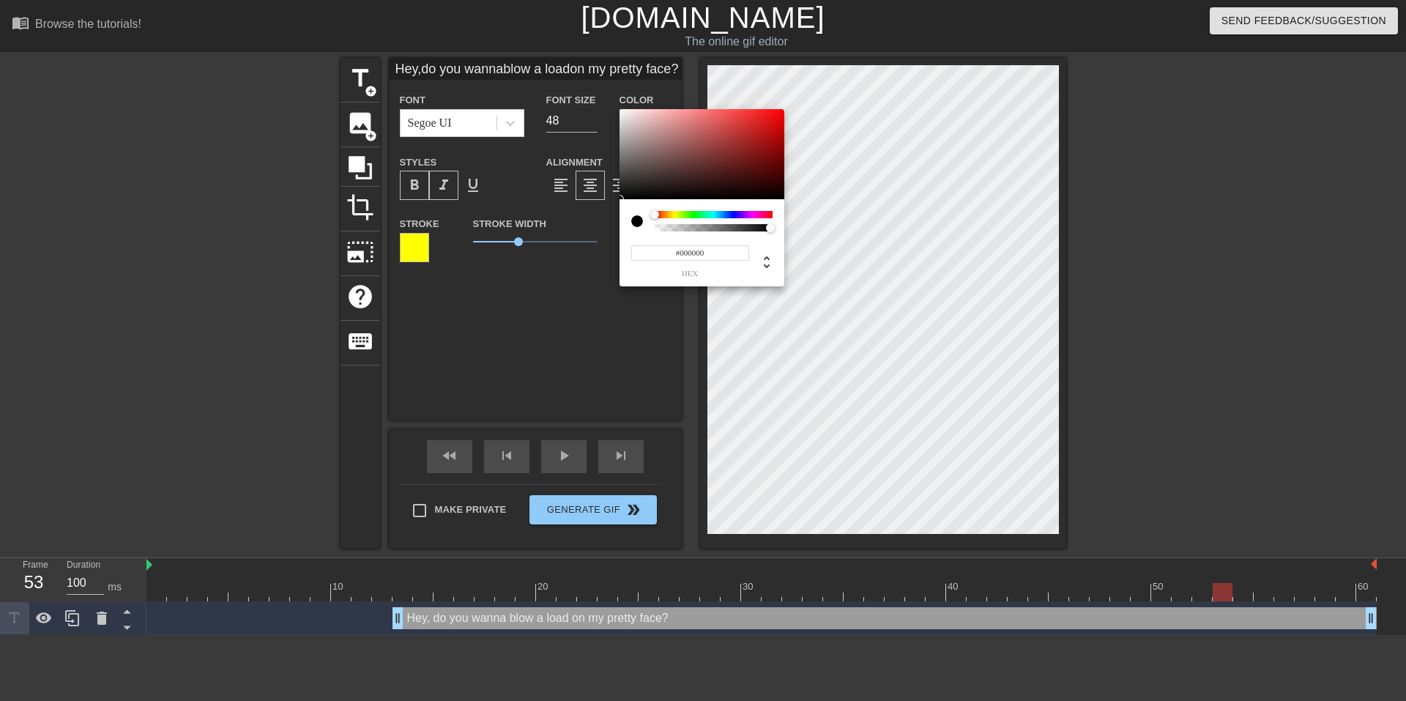
click at [680, 250] on input "#000000" at bounding box center [690, 252] width 118 height 15
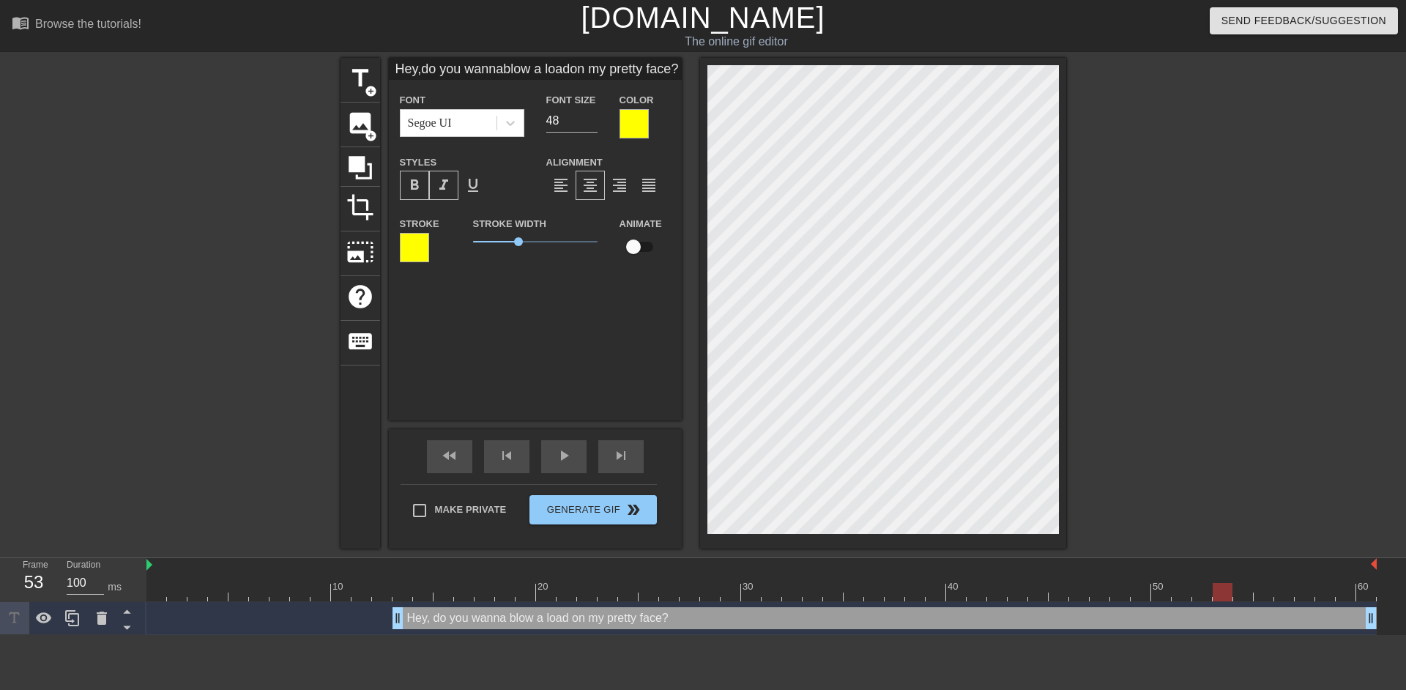
click at [422, 244] on div at bounding box center [414, 247] width 29 height 29
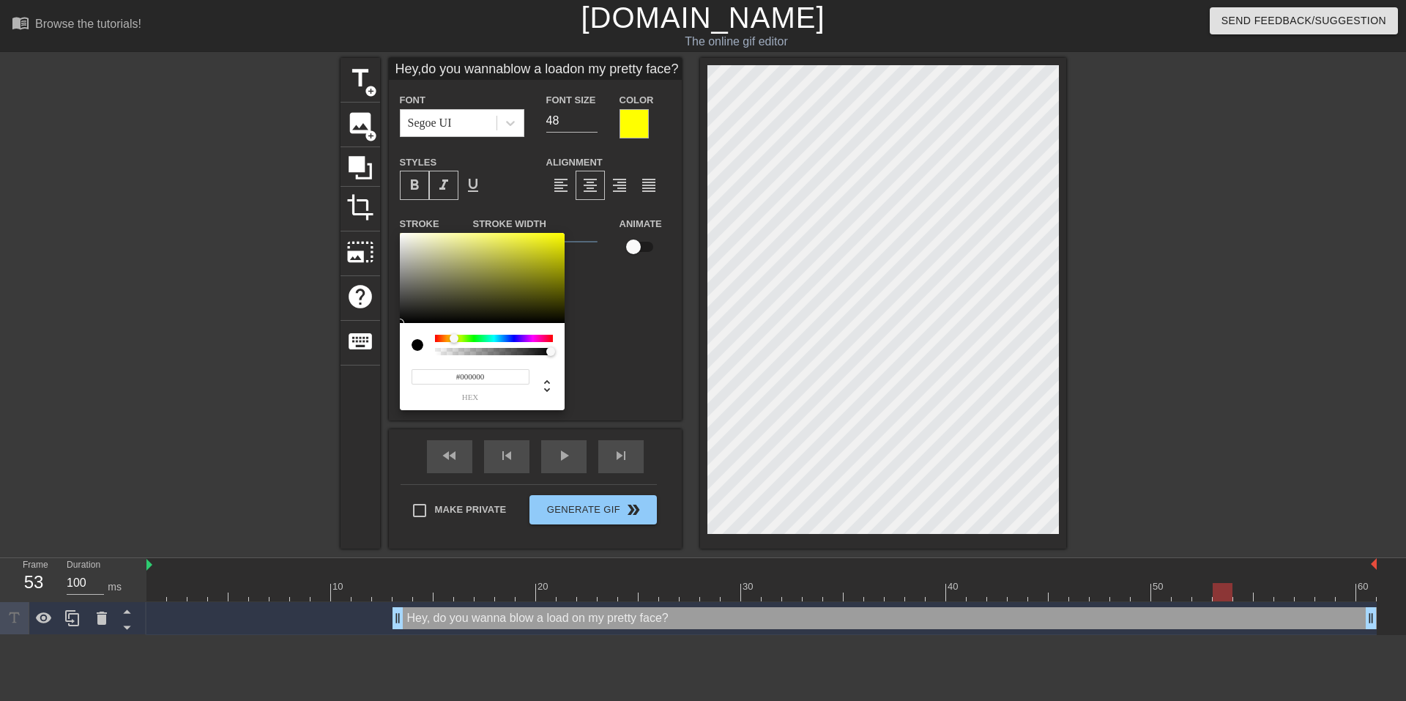
drag, startPoint x: 467, startPoint y: 300, endPoint x: 368, endPoint y: 334, distance: 105.1
click at [368, 334] on div "#000000 hex" at bounding box center [703, 350] width 1406 height 701
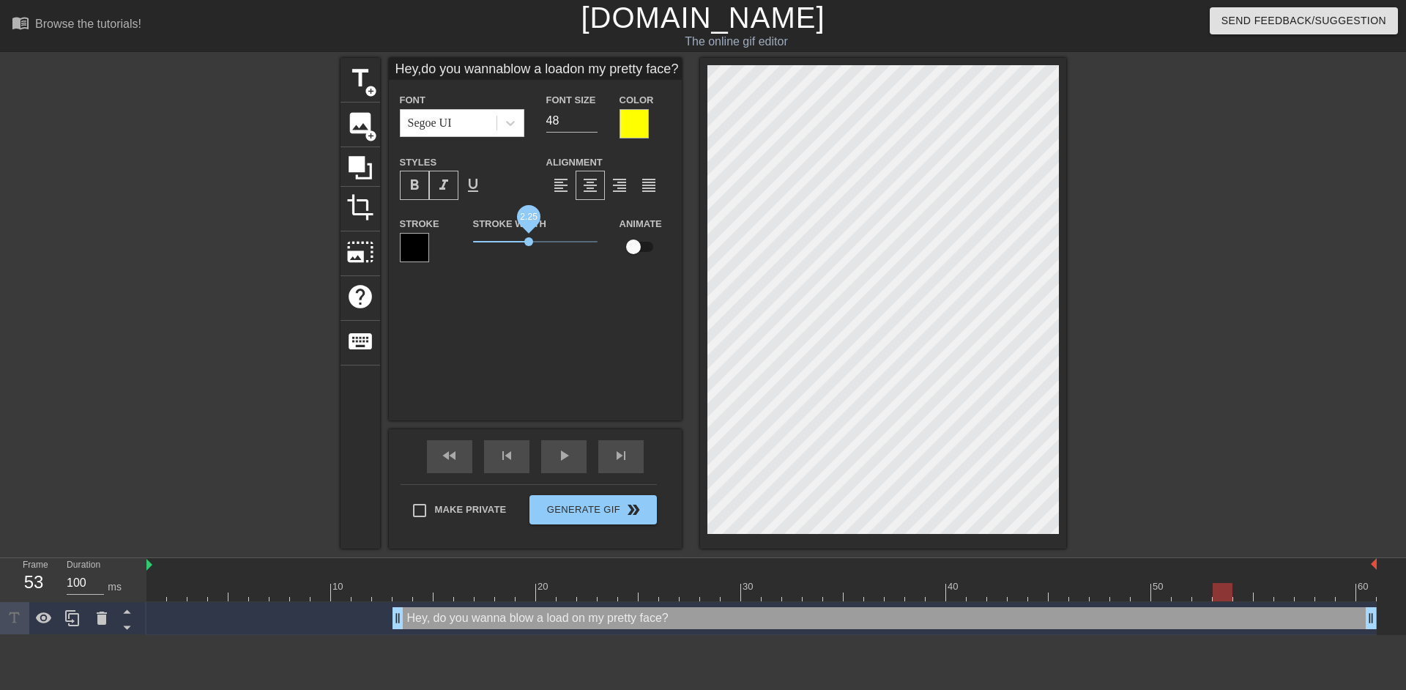
drag, startPoint x: 518, startPoint y: 239, endPoint x: 529, endPoint y: 239, distance: 11.0
click at [529, 239] on span "2.25" at bounding box center [528, 241] width 9 height 9
click at [1355, 358] on div "title add_circle image add_circle crop photo_size_select_large help keyboard He…" at bounding box center [703, 303] width 1406 height 491
click at [414, 242] on div at bounding box center [414, 247] width 29 height 29
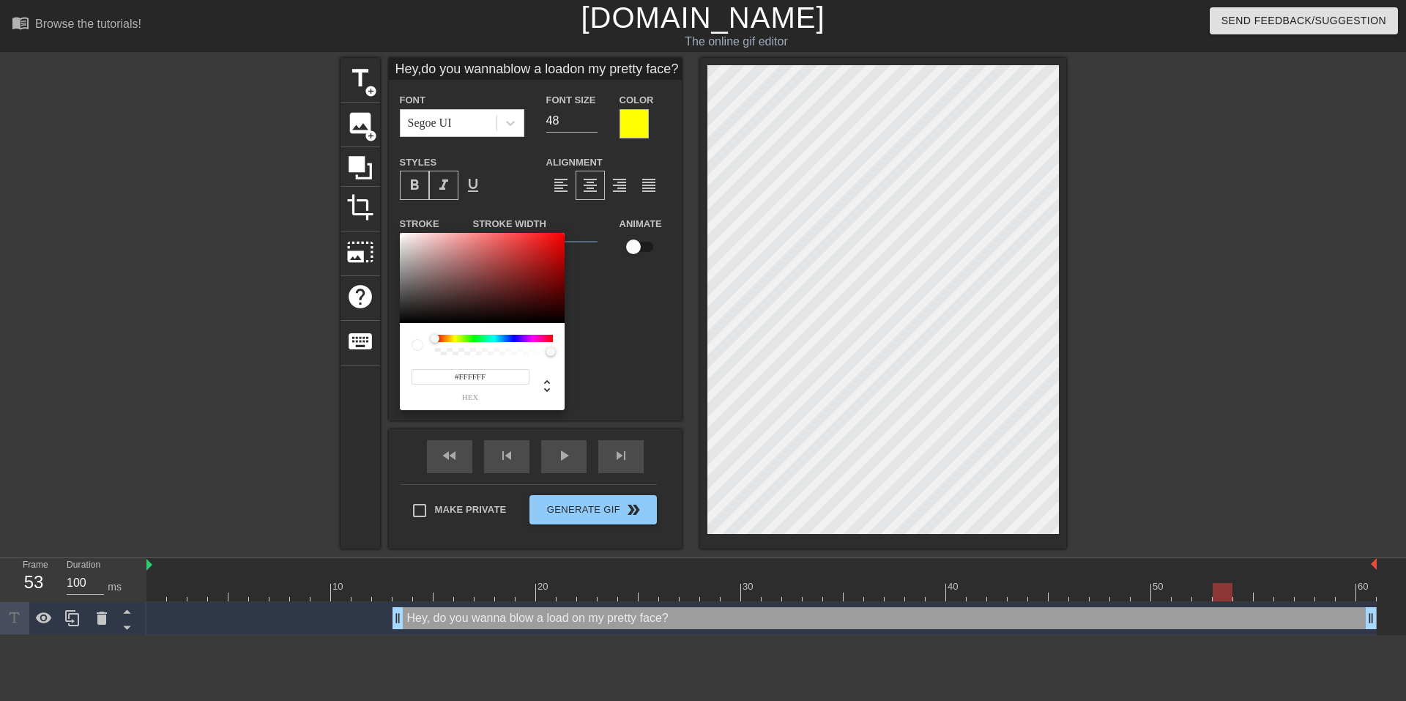
drag, startPoint x: 488, startPoint y: 280, endPoint x: 384, endPoint y: 218, distance: 120.6
click at [384, 218] on div "#FFFFFF hex" at bounding box center [703, 350] width 1406 height 701
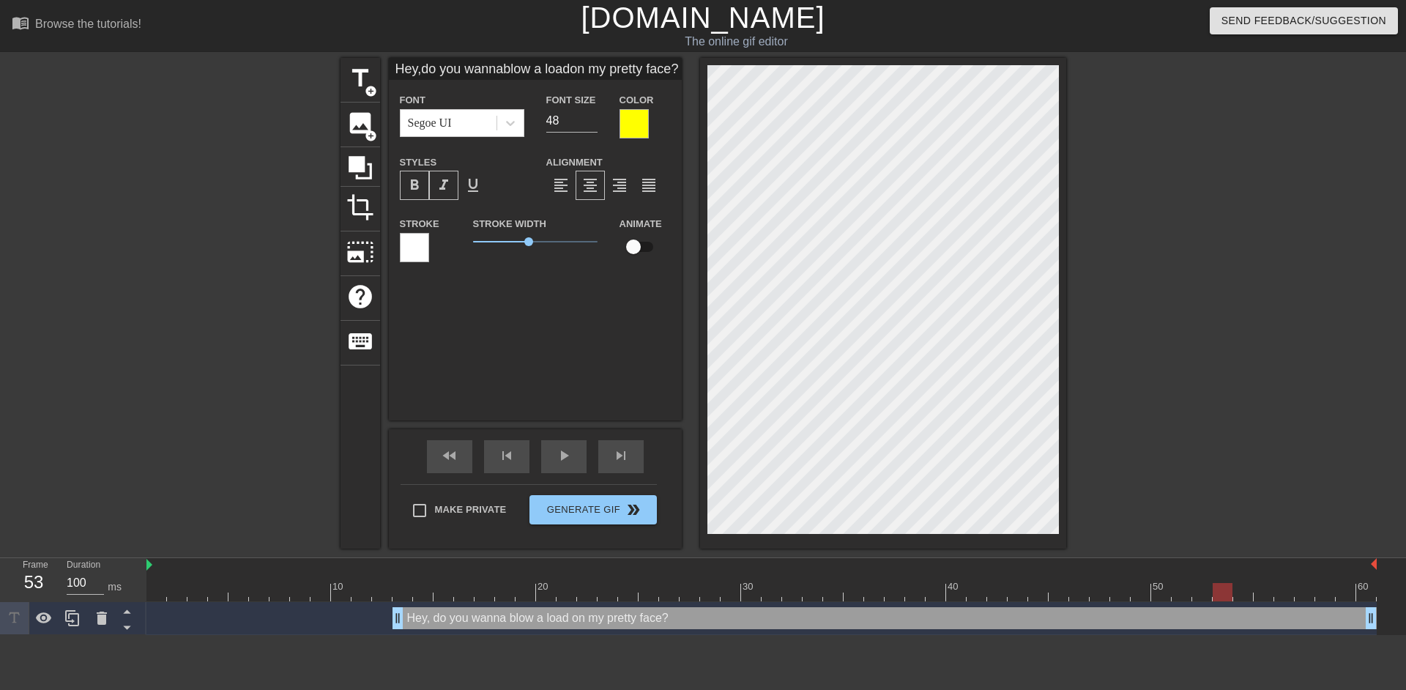
click at [636, 123] on div at bounding box center [634, 123] width 29 height 29
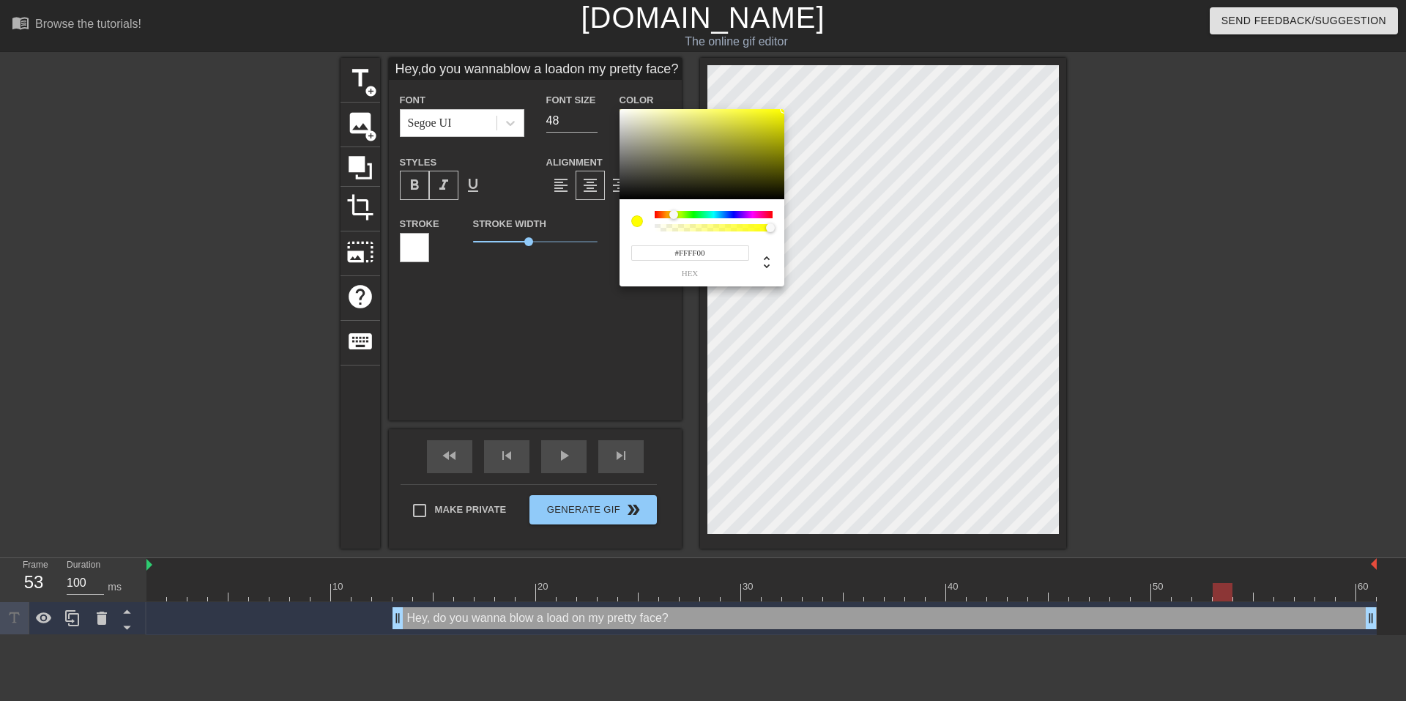
drag, startPoint x: 715, startPoint y: 162, endPoint x: 1001, endPoint y: 31, distance: 314.9
click at [1001, 31] on div "#FFFF00 hex" at bounding box center [703, 350] width 1406 height 701
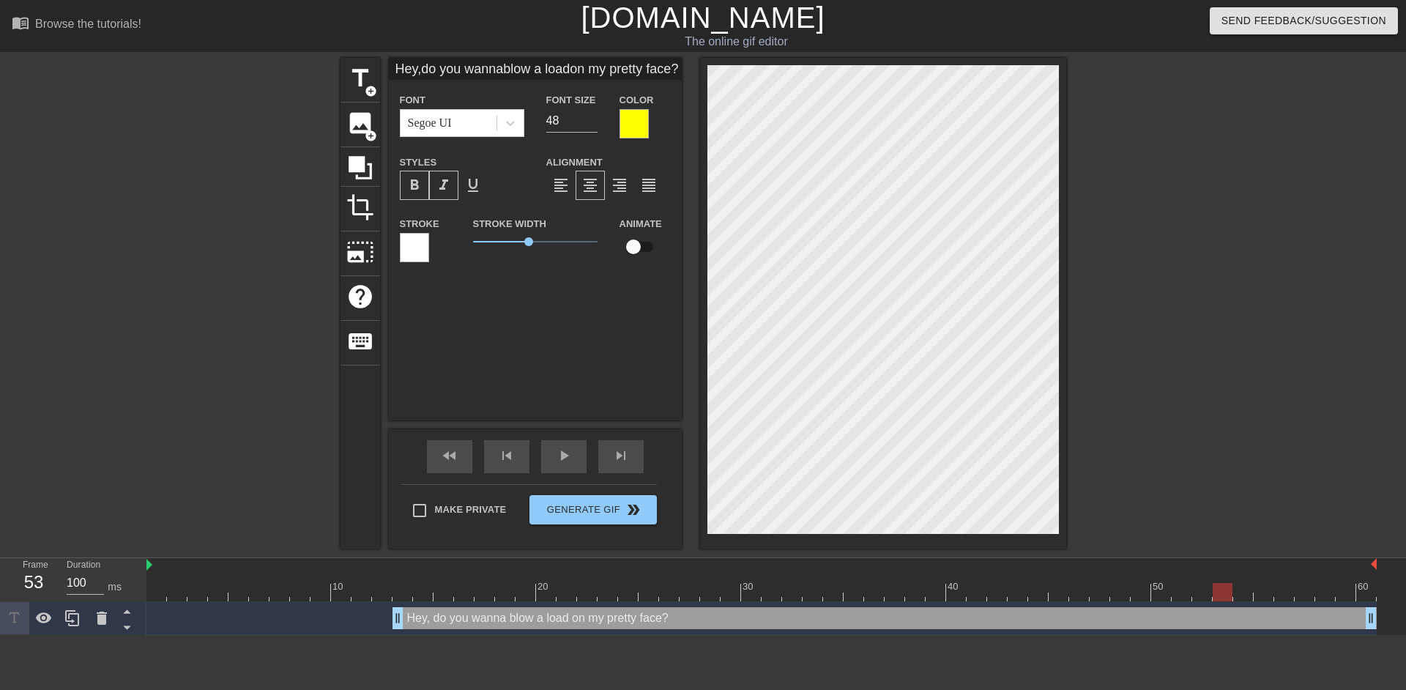
click at [415, 243] on div at bounding box center [414, 247] width 29 height 29
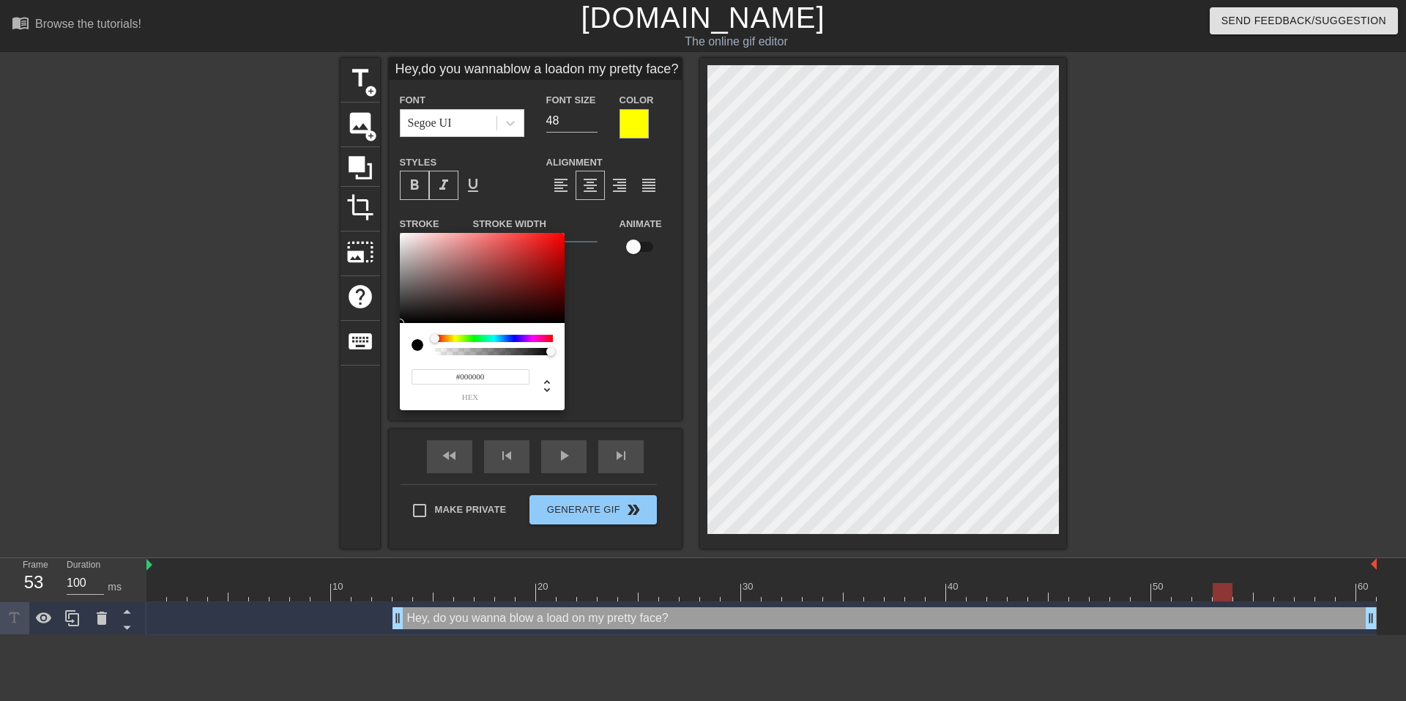
drag, startPoint x: 514, startPoint y: 266, endPoint x: 282, endPoint y: 343, distance: 244.6
click at [282, 343] on div "#000000 hex" at bounding box center [703, 350] width 1406 height 701
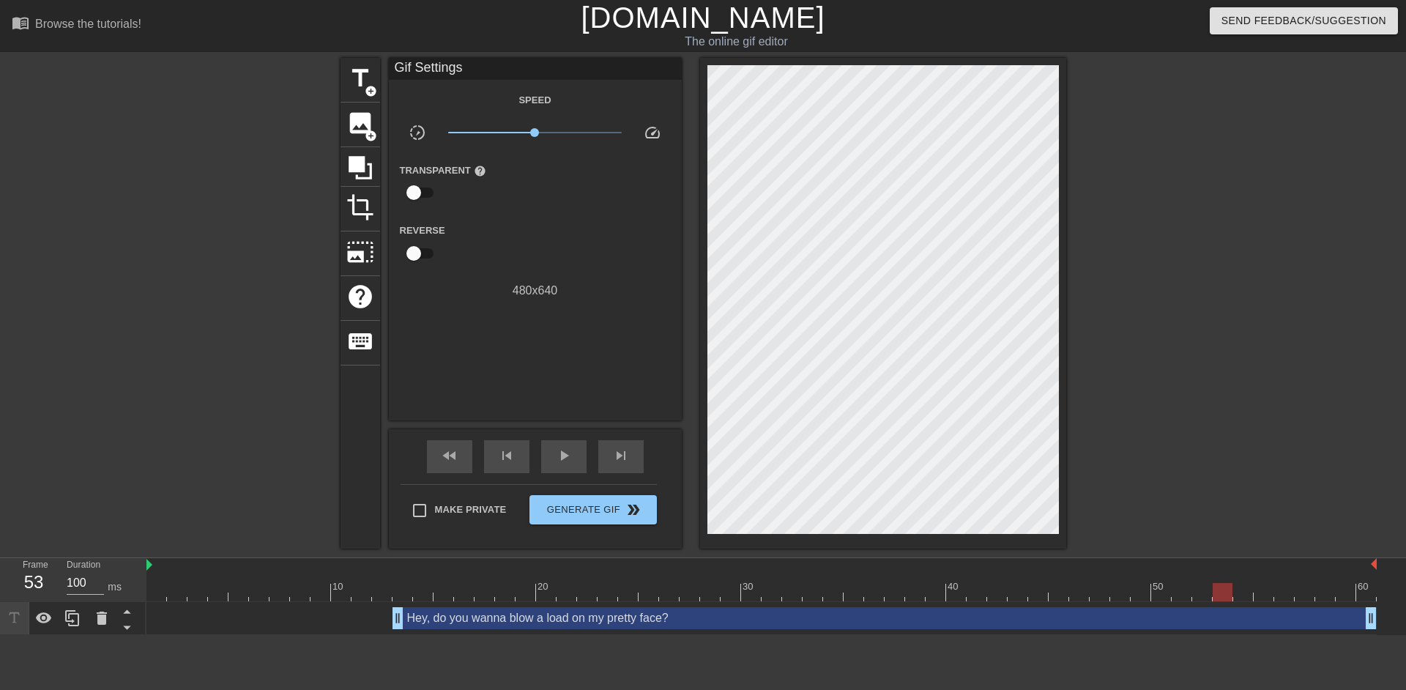
drag, startPoint x: 358, startPoint y: 604, endPoint x: 395, endPoint y: 601, distance: 36.7
click at [395, 601] on div "10 20 30 40 50 60 Hey, do you wanna blow a load on my pretty face? drag_handle …" at bounding box center [776, 596] width 1260 height 77
drag, startPoint x: 395, startPoint y: 601, endPoint x: 362, endPoint y: 601, distance: 33.0
click at [362, 601] on div "10 20 30 40 50 60" at bounding box center [761, 580] width 1230 height 44
drag, startPoint x: 408, startPoint y: 590, endPoint x: 355, endPoint y: 598, distance: 53.2
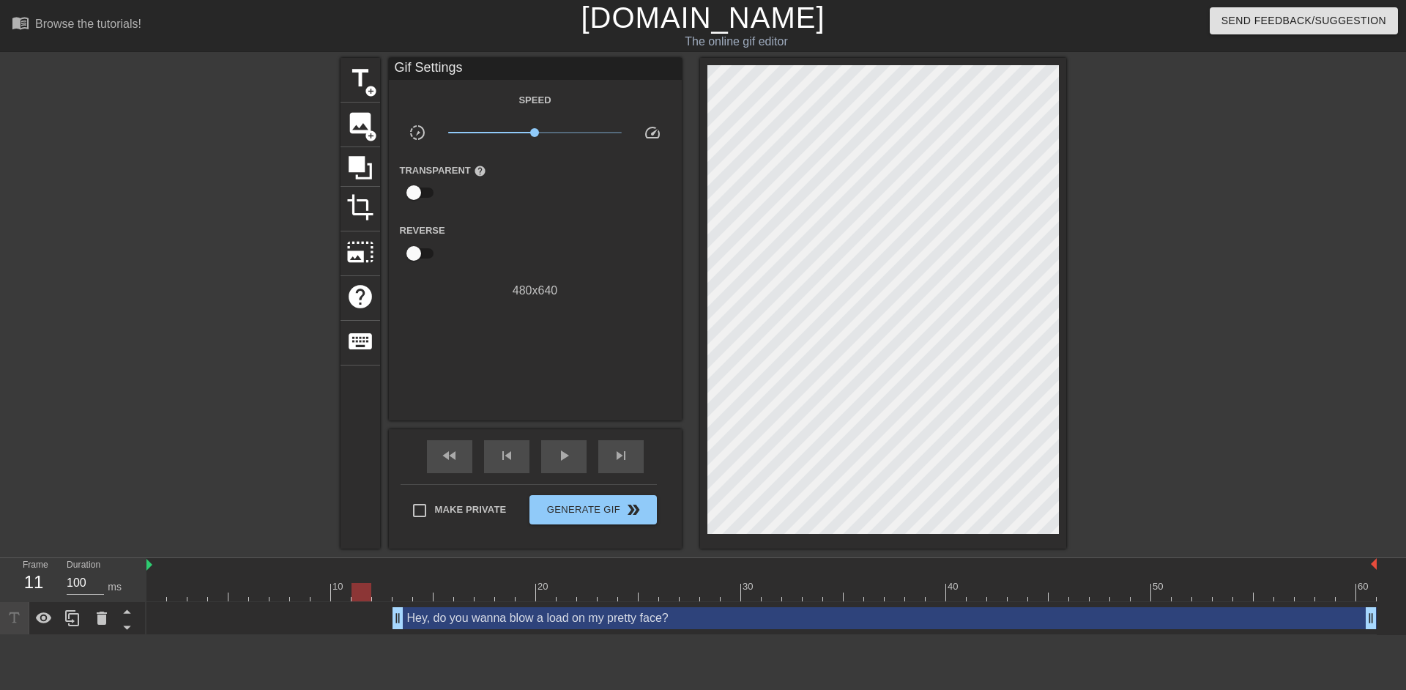
click at [355, 598] on div at bounding box center [761, 592] width 1230 height 18
click at [557, 456] on span "play_arrow" at bounding box center [564, 456] width 18 height 18
click at [557, 456] on span "pause" at bounding box center [564, 456] width 18 height 18
drag, startPoint x: 461, startPoint y: 590, endPoint x: 417, endPoint y: 592, distance: 44.0
click at [417, 592] on div at bounding box center [423, 592] width 20 height 18
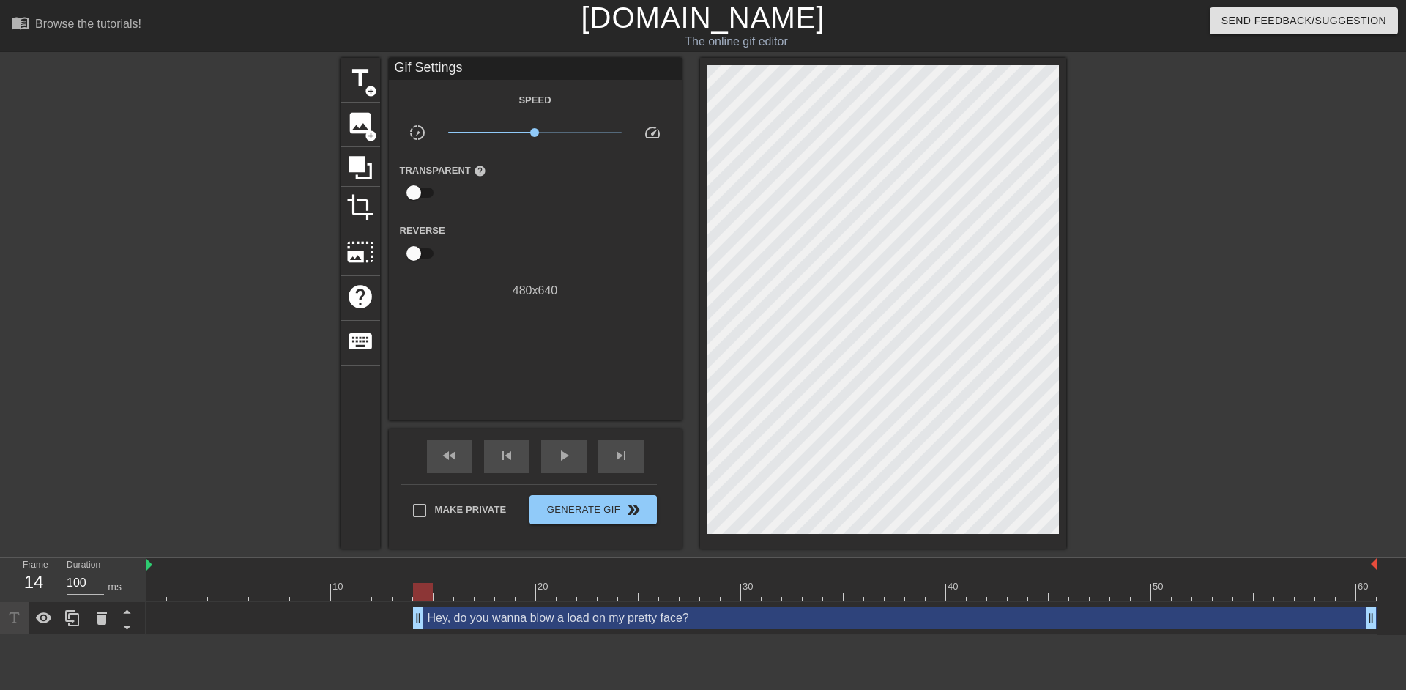
drag, startPoint x: 401, startPoint y: 621, endPoint x: 425, endPoint y: 619, distance: 25.0
click at [70, 622] on icon at bounding box center [73, 618] width 18 height 18
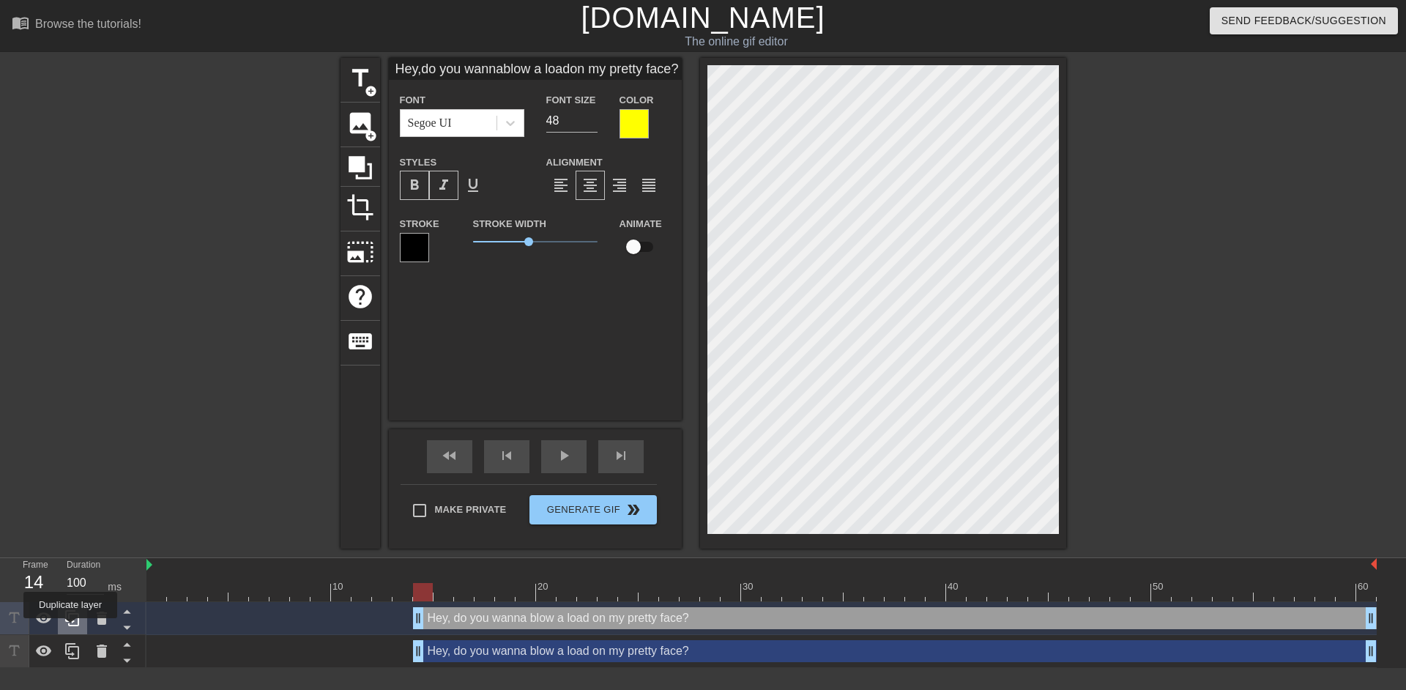
click at [70, 628] on div at bounding box center [72, 618] width 29 height 32
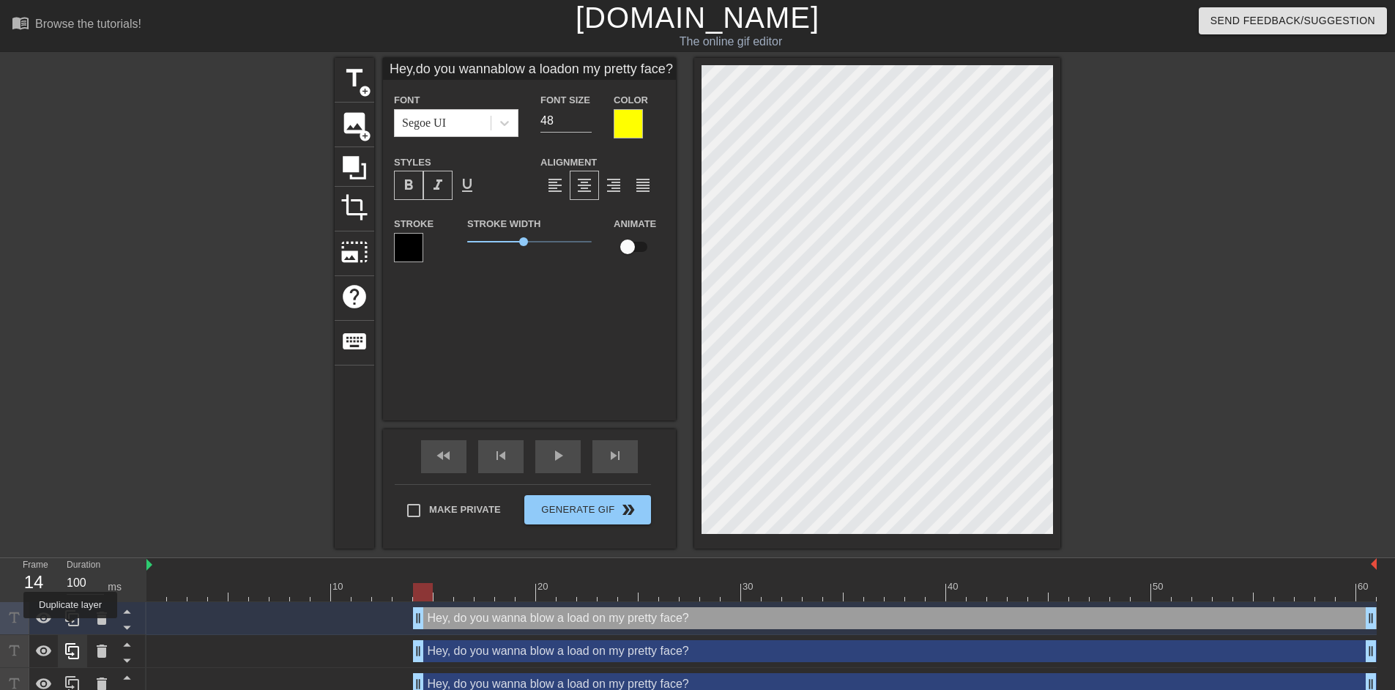
click at [70, 628] on div at bounding box center [72, 618] width 29 height 32
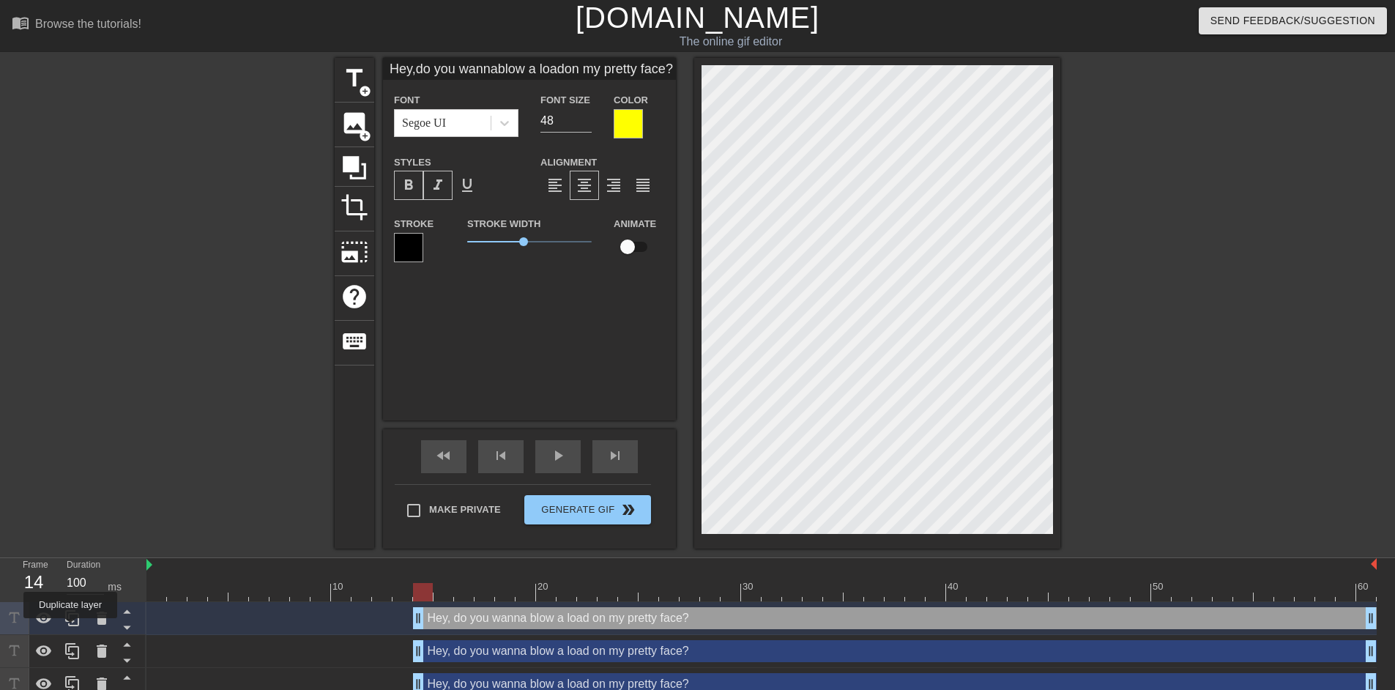
click at [70, 628] on div at bounding box center [72, 618] width 29 height 32
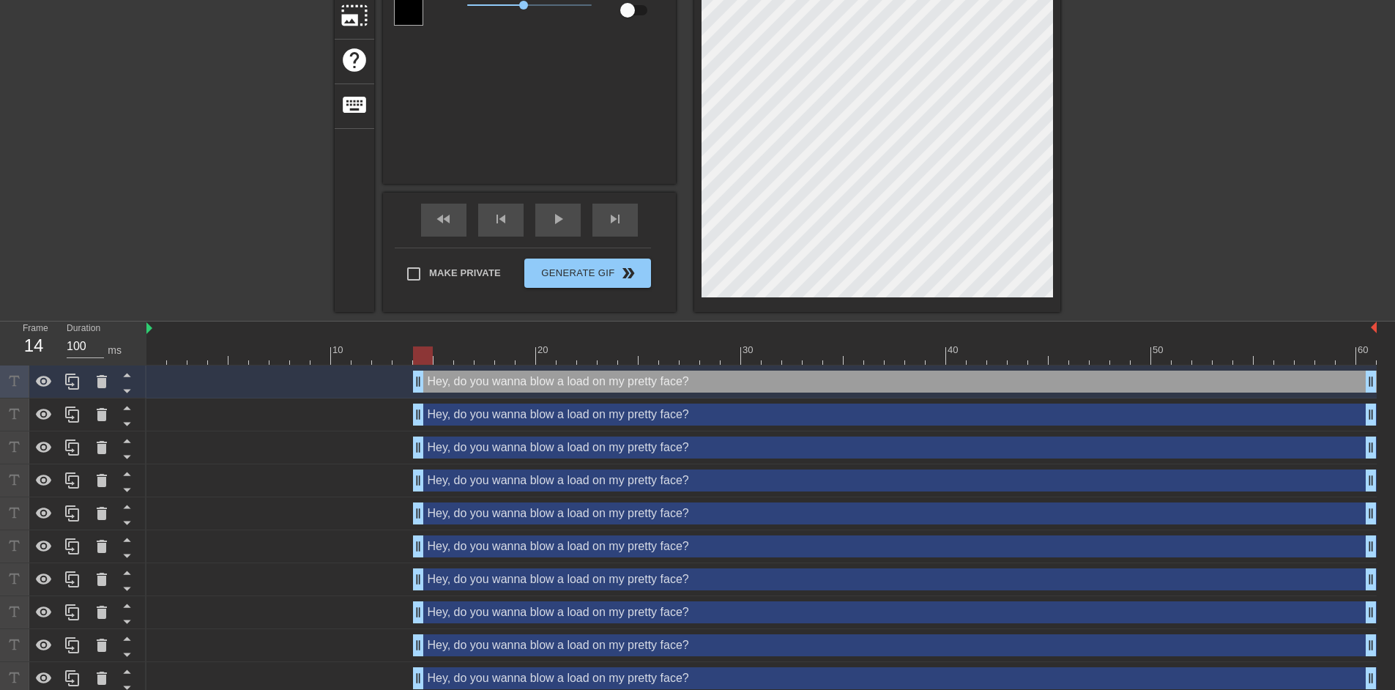
scroll to position [311, 0]
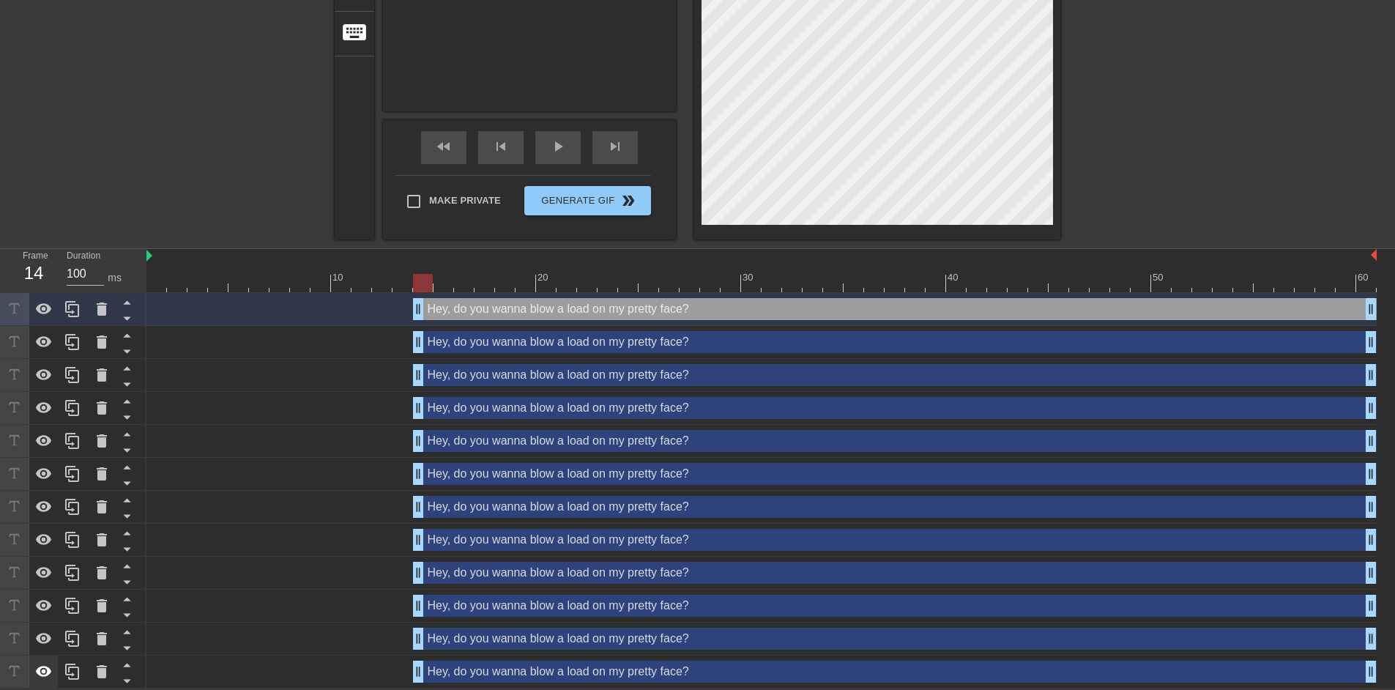
click at [44, 671] on icon at bounding box center [44, 671] width 16 height 11
click at [588, 645] on div "Hey, do you wanna blow a load on my pretty face? drag_handle drag_handle" at bounding box center [895, 639] width 964 height 22
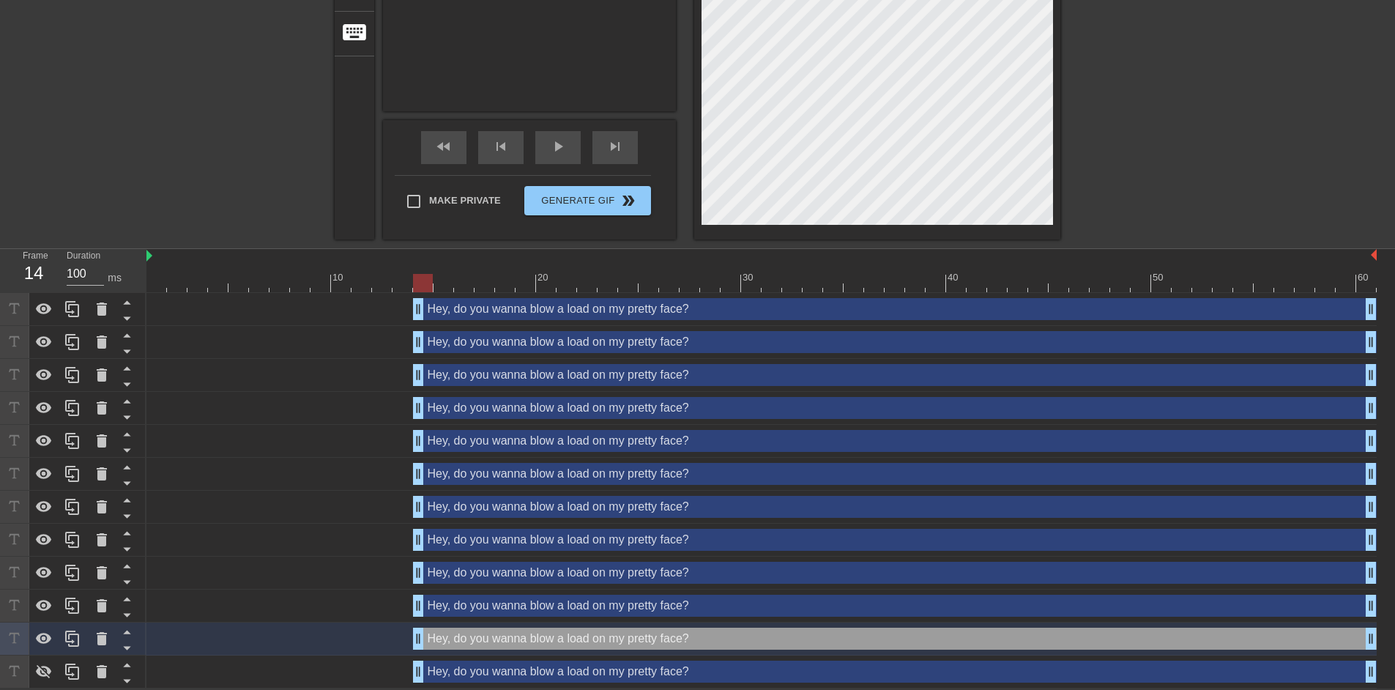
click at [636, 315] on div "Hey, do you wanna blow a load on my pretty face? drag_handle drag_handle" at bounding box center [895, 309] width 964 height 22
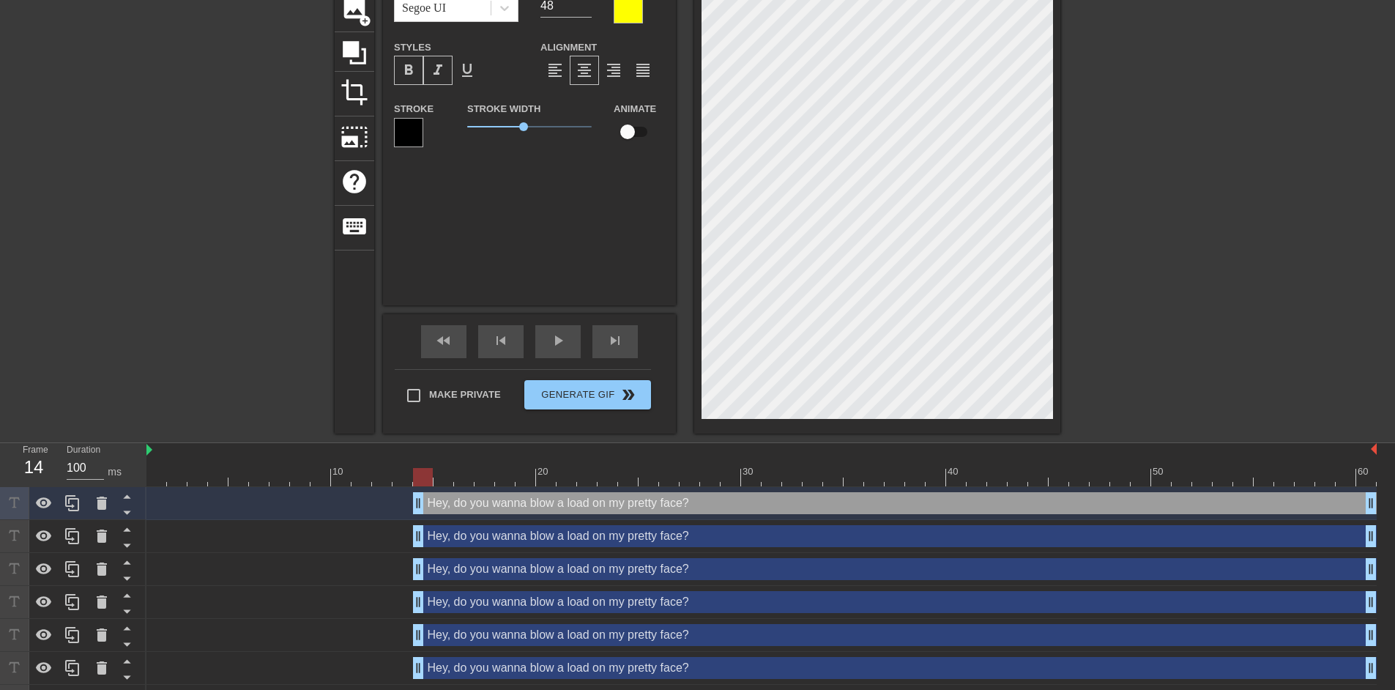
scroll to position [11, 1]
click at [1059, 321] on div at bounding box center [877, 188] width 366 height 491
click at [1082, 360] on div "title add_circle image add_circle crop photo_size_select_large help keyboard He…" at bounding box center [697, 188] width 1395 height 491
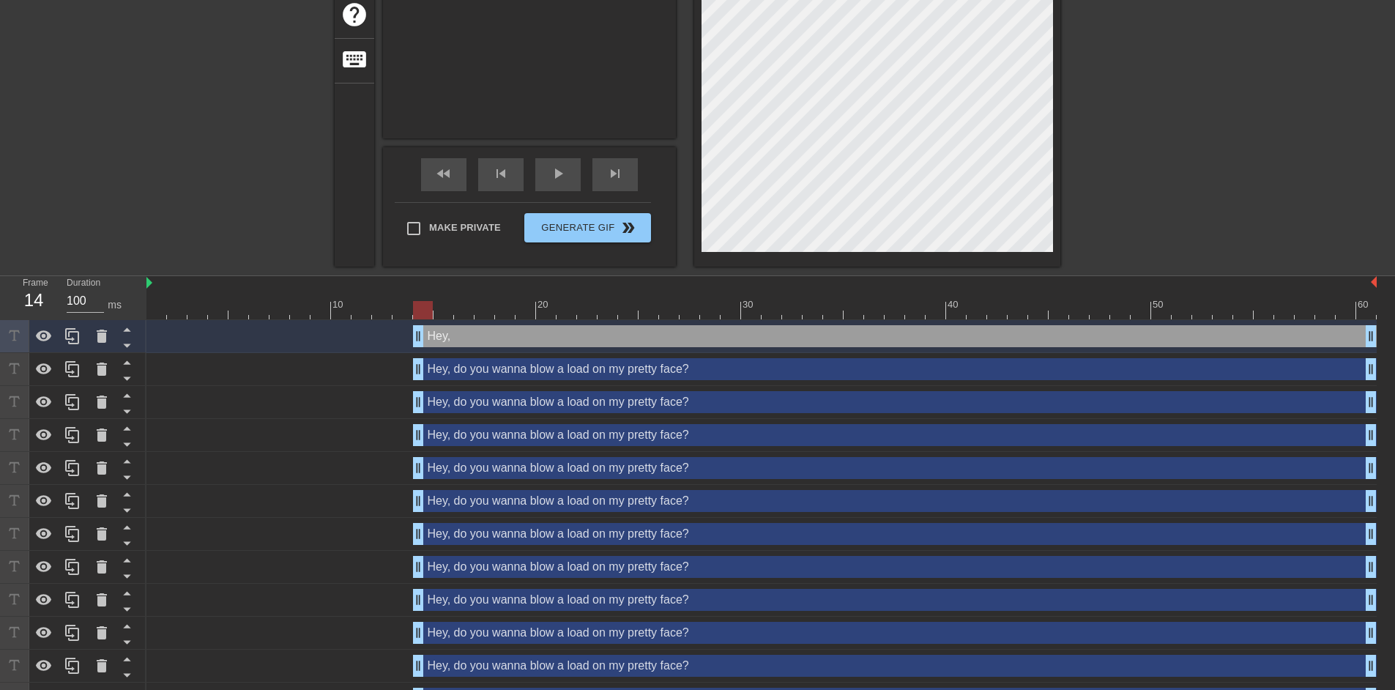
scroll to position [311, 0]
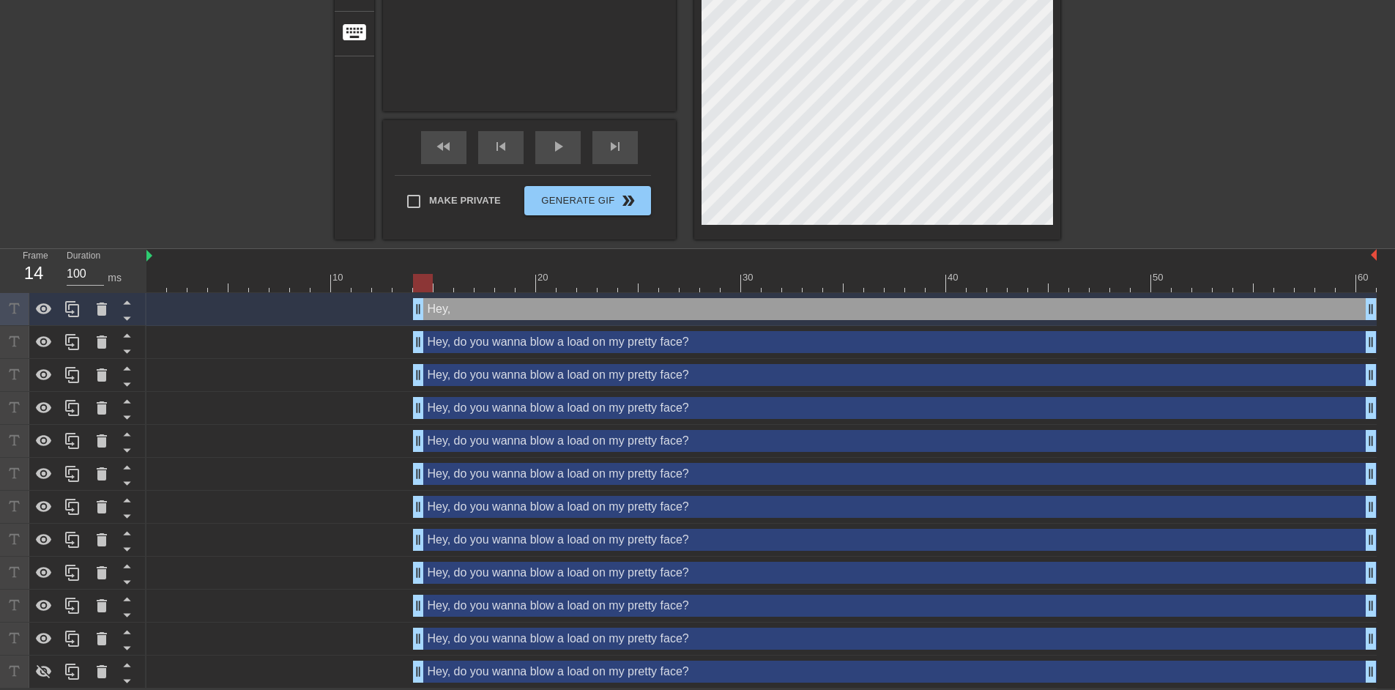
click at [484, 339] on div "Hey, do you wanna blow a load on my pretty face? drag_handle drag_handle" at bounding box center [895, 342] width 964 height 22
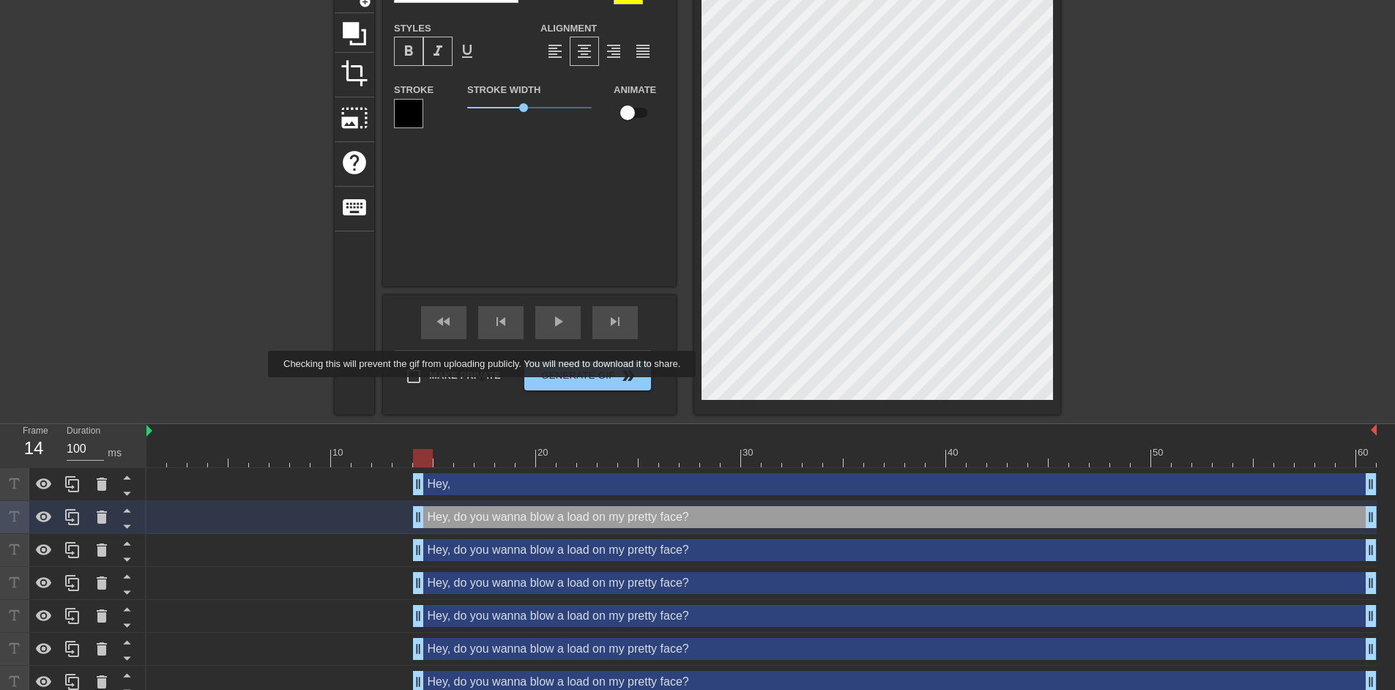
scroll to position [115, 0]
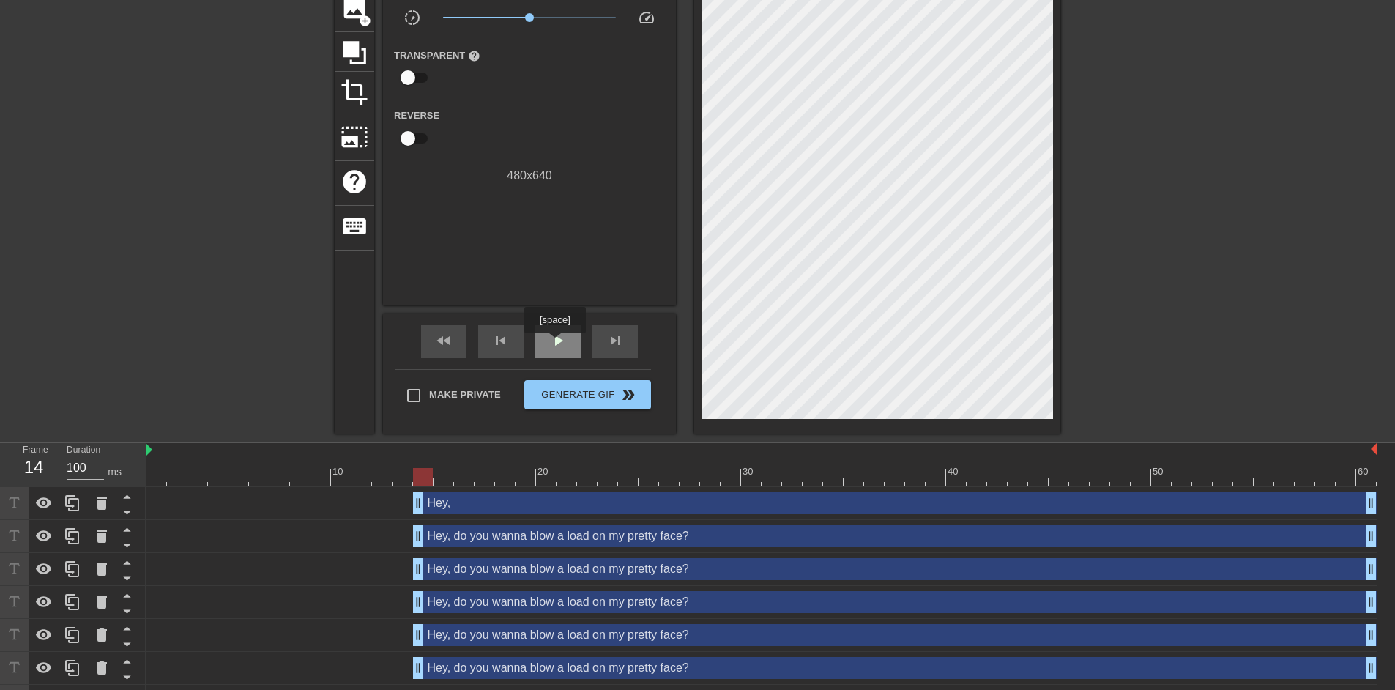
click at [554, 343] on span "play_arrow" at bounding box center [558, 341] width 18 height 18
click at [554, 343] on span "pause" at bounding box center [558, 341] width 18 height 18
click at [554, 343] on span "play_arrow" at bounding box center [558, 341] width 18 height 18
click at [554, 343] on span "pause" at bounding box center [558, 341] width 18 height 18
drag, startPoint x: 648, startPoint y: 473, endPoint x: 625, endPoint y: 474, distance: 22.7
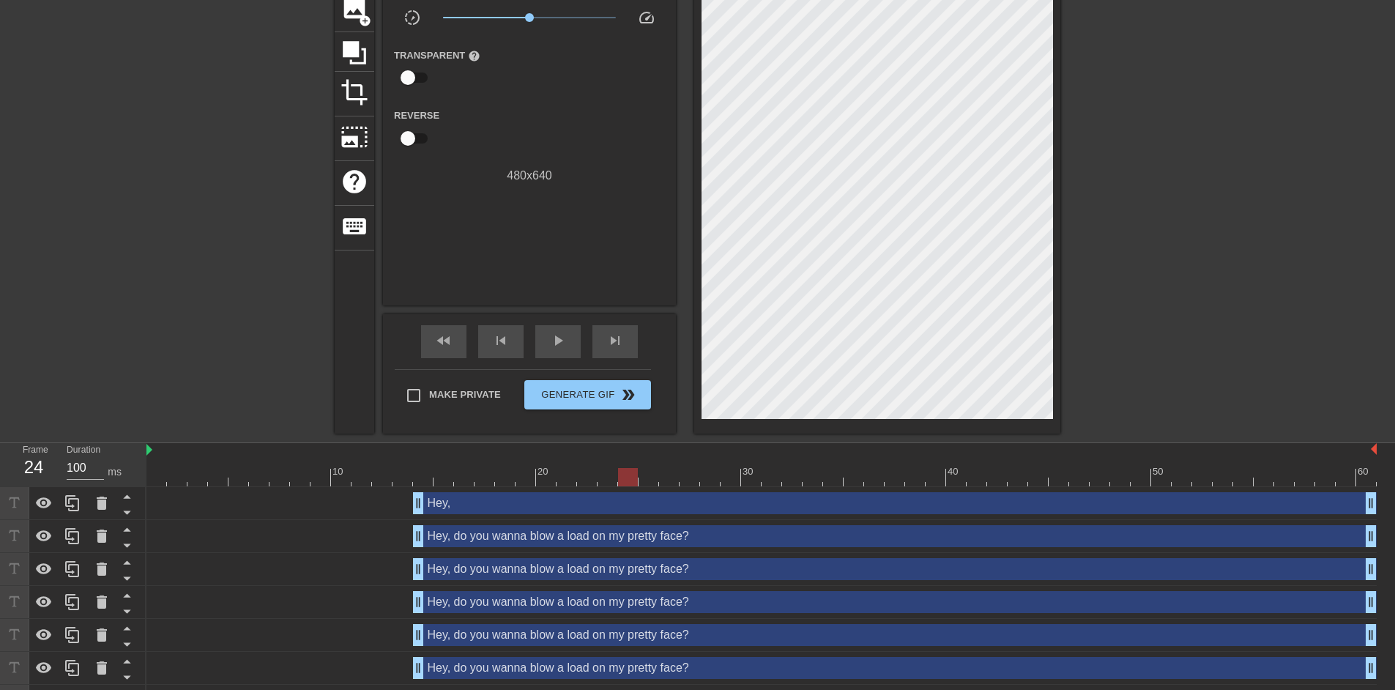
click at [625, 474] on div at bounding box center [628, 477] width 20 height 18
drag, startPoint x: 627, startPoint y: 478, endPoint x: 634, endPoint y: 481, distance: 7.9
click at [634, 481] on div at bounding box center [628, 477] width 20 height 18
drag, startPoint x: 419, startPoint y: 538, endPoint x: 628, endPoint y: 541, distance: 208.8
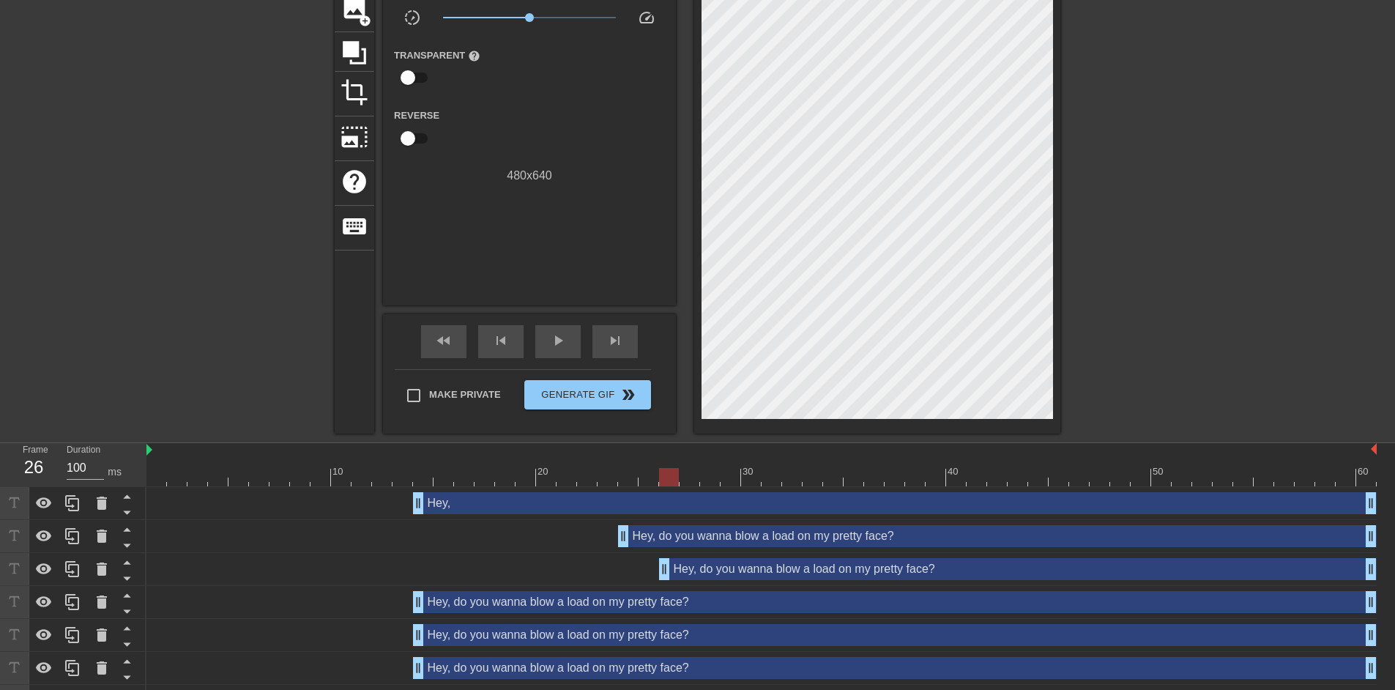
drag, startPoint x: 417, startPoint y: 571, endPoint x: 658, endPoint y: 572, distance: 240.9
click at [658, 572] on div "Hey, do you wanna blow a load on my pretty face? drag_handle drag_handle" at bounding box center [761, 569] width 1230 height 22
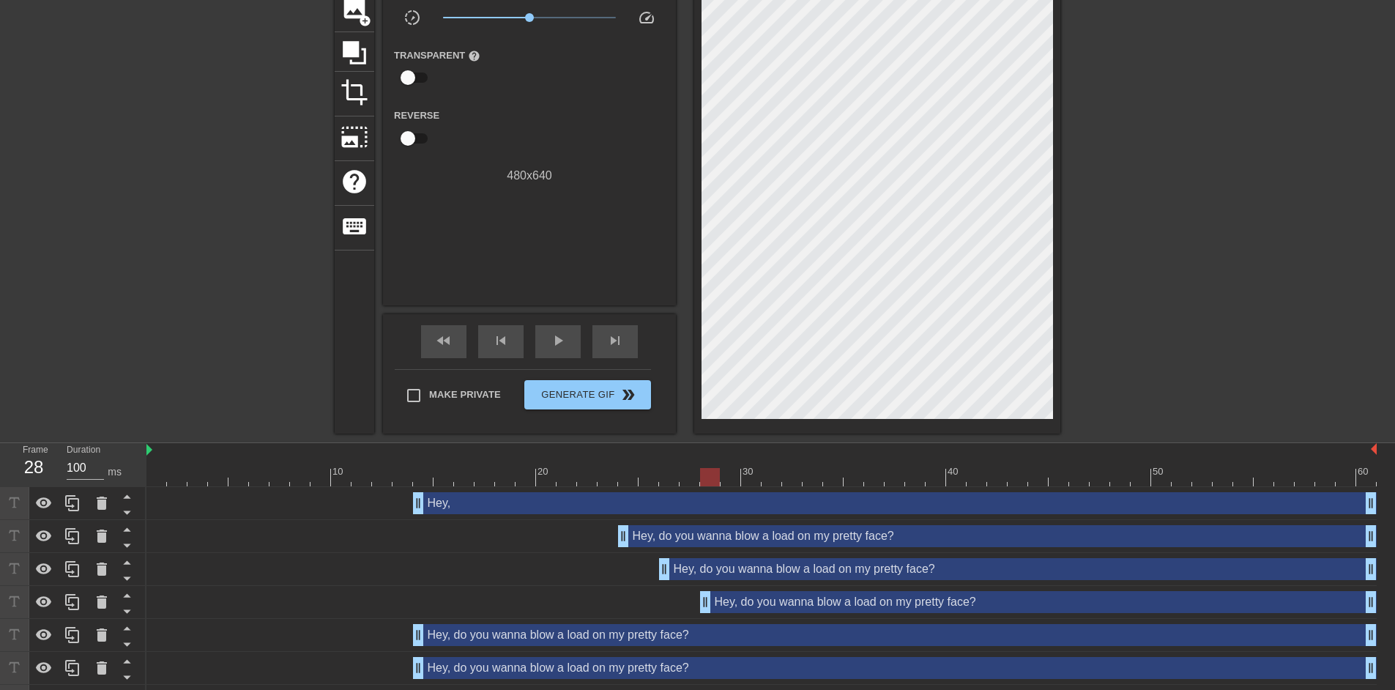
drag, startPoint x: 423, startPoint y: 606, endPoint x: 711, endPoint y: 602, distance: 287.8
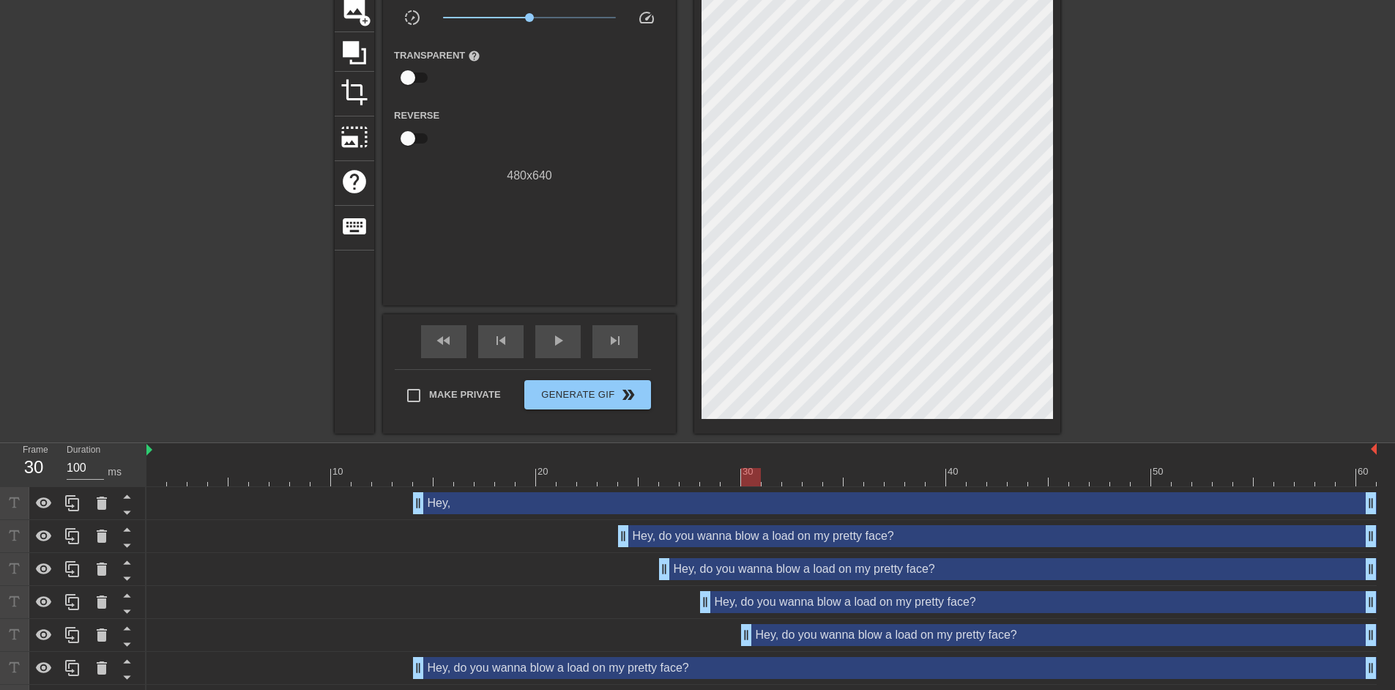
drag, startPoint x: 416, startPoint y: 631, endPoint x: 753, endPoint y: 636, distance: 336.9
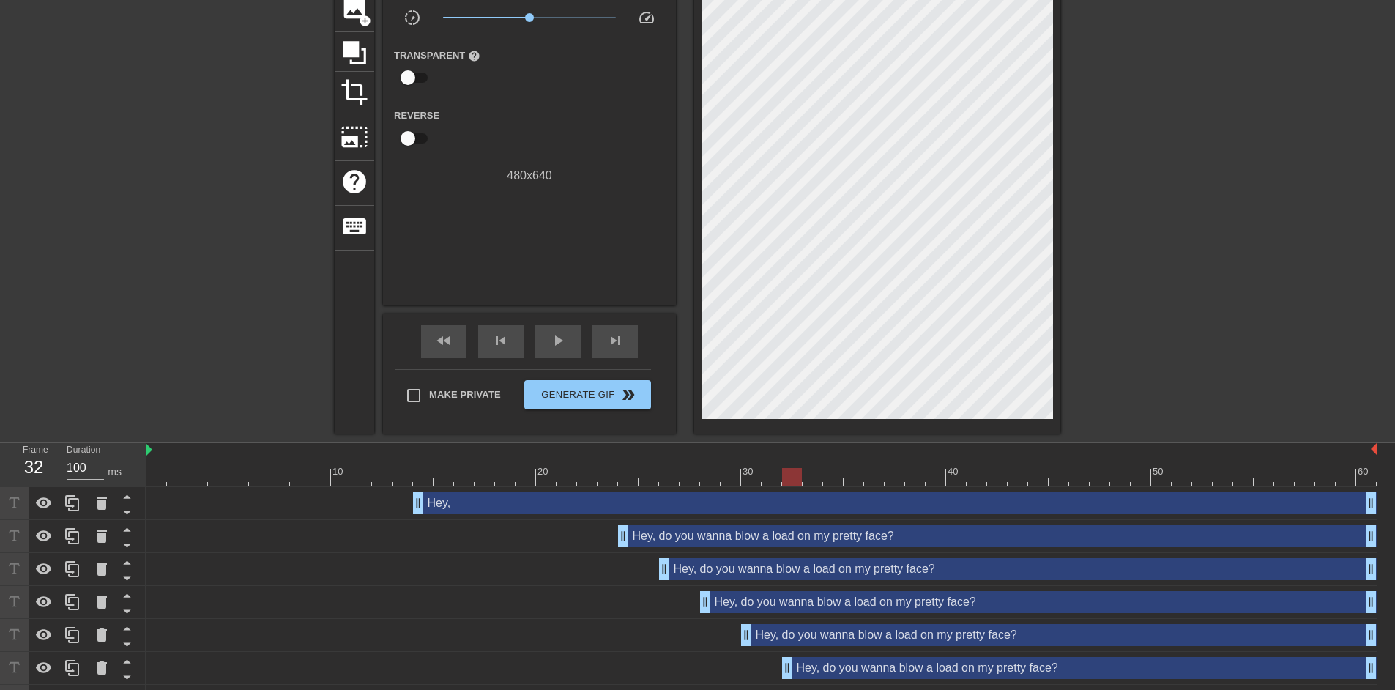
drag, startPoint x: 419, startPoint y: 667, endPoint x: 781, endPoint y: 667, distance: 361.8
click at [781, 667] on div "Hey, do you wanna blow a load on my pretty face? drag_handle drag_handle" at bounding box center [761, 668] width 1230 height 22
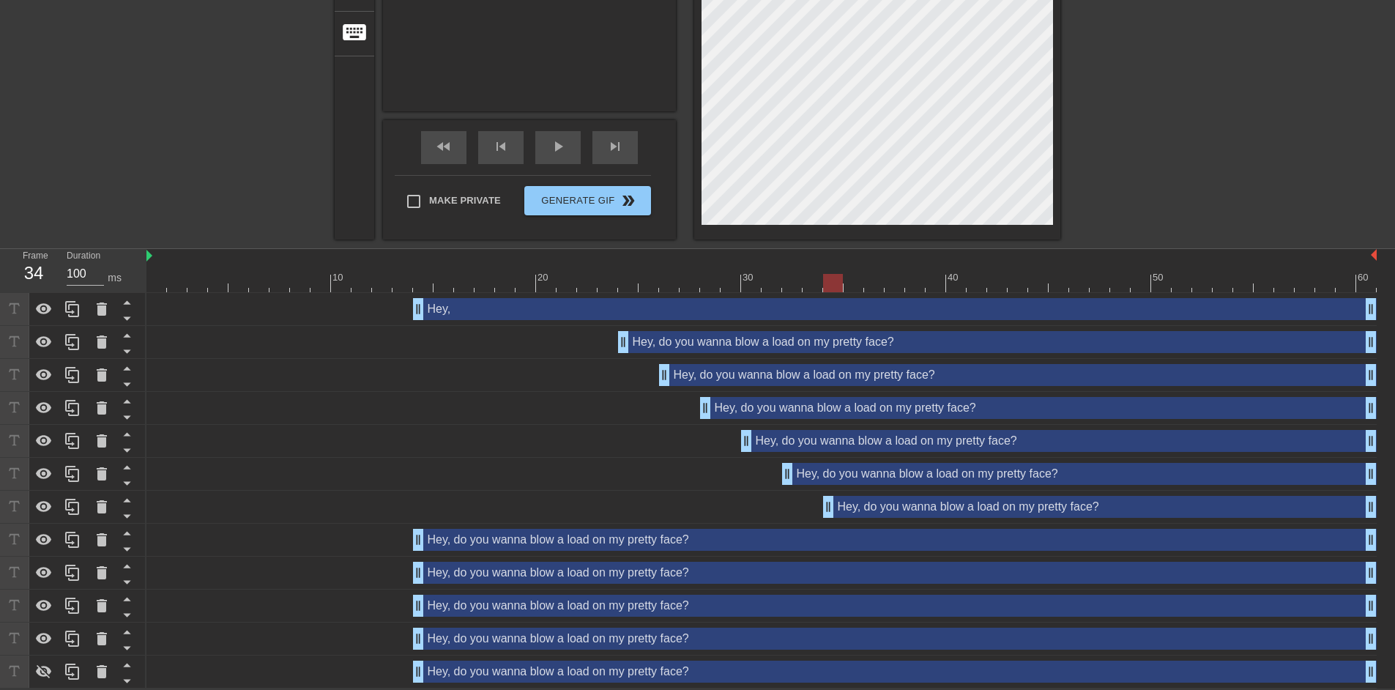
drag, startPoint x: 416, startPoint y: 511, endPoint x: 828, endPoint y: 513, distance: 411.6
drag, startPoint x: 430, startPoint y: 539, endPoint x: 891, endPoint y: 546, distance: 461.4
click at [891, 546] on div "Hey, do you wanna blow a load on my pretty face? drag_handle drag_handle" at bounding box center [895, 540] width 964 height 22
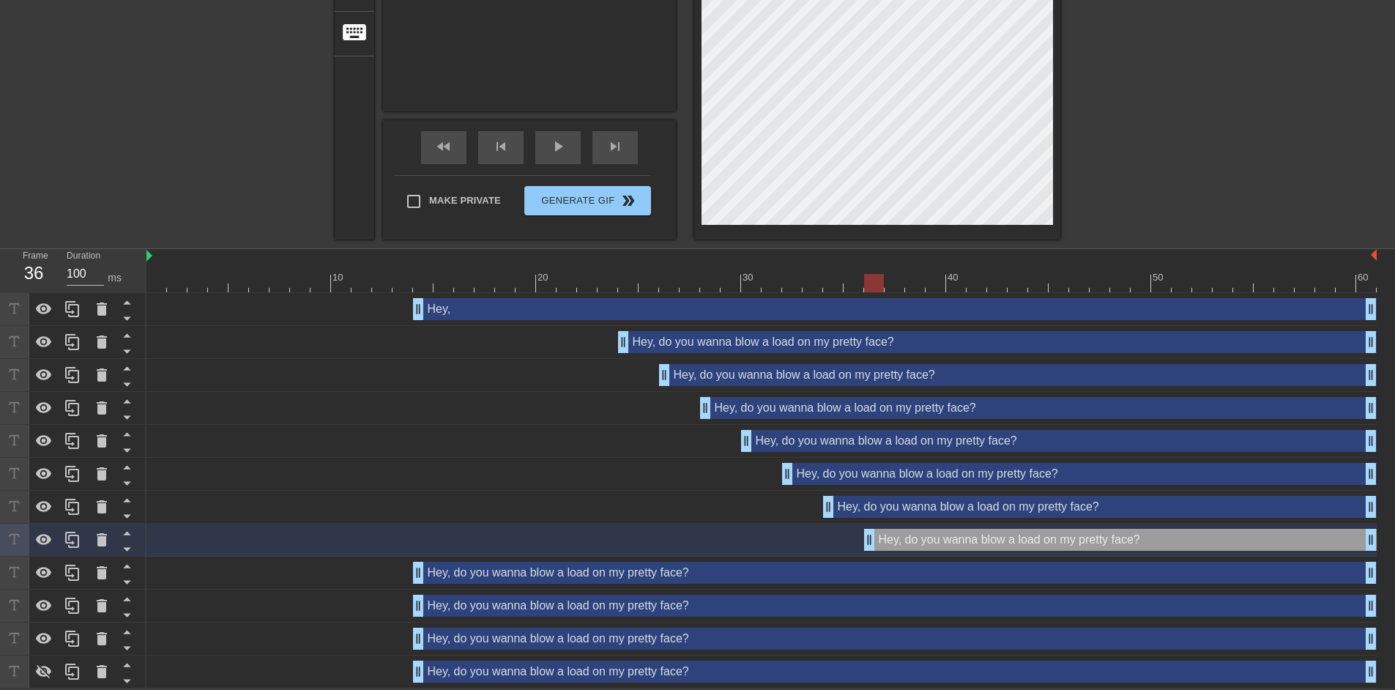
drag, startPoint x: 416, startPoint y: 542, endPoint x: 862, endPoint y: 543, distance: 446.0
click at [862, 543] on div "Hey, do you wanna blow a load on my pretty face? drag_handle drag_handle" at bounding box center [761, 540] width 1230 height 22
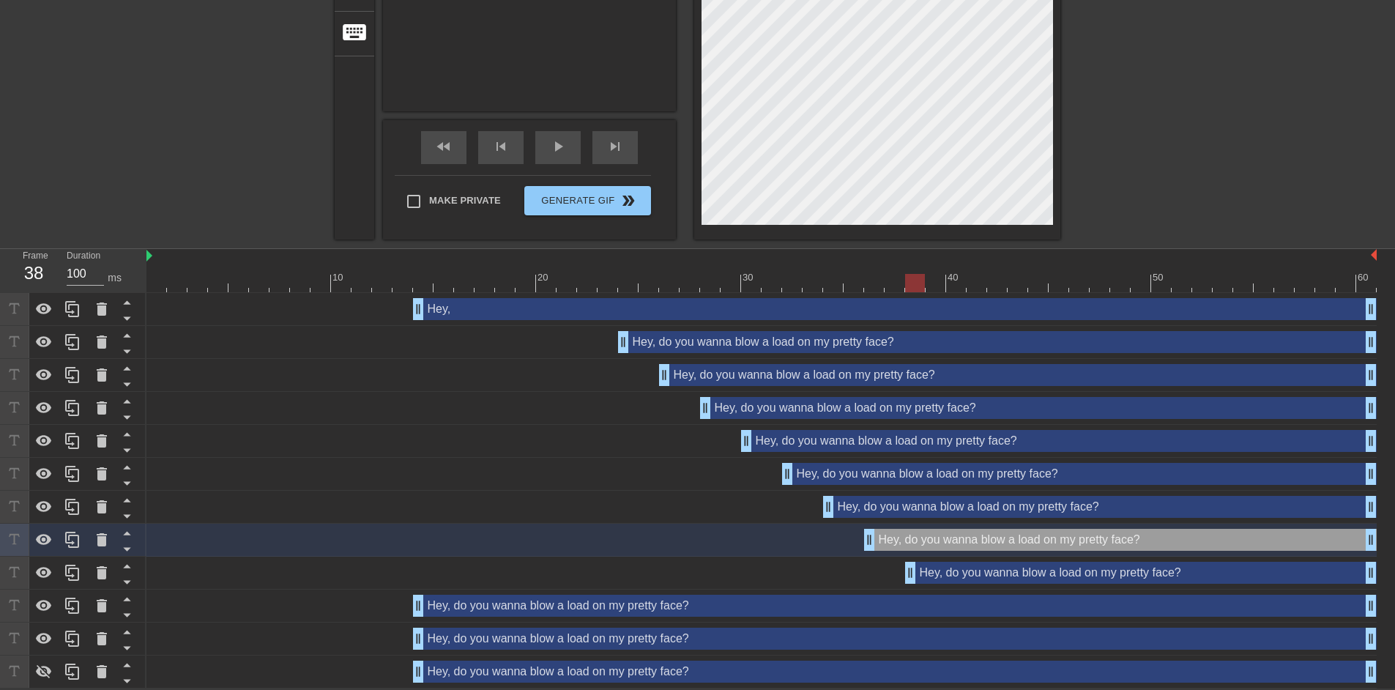
drag, startPoint x: 417, startPoint y: 573, endPoint x: 914, endPoint y: 578, distance: 497.3
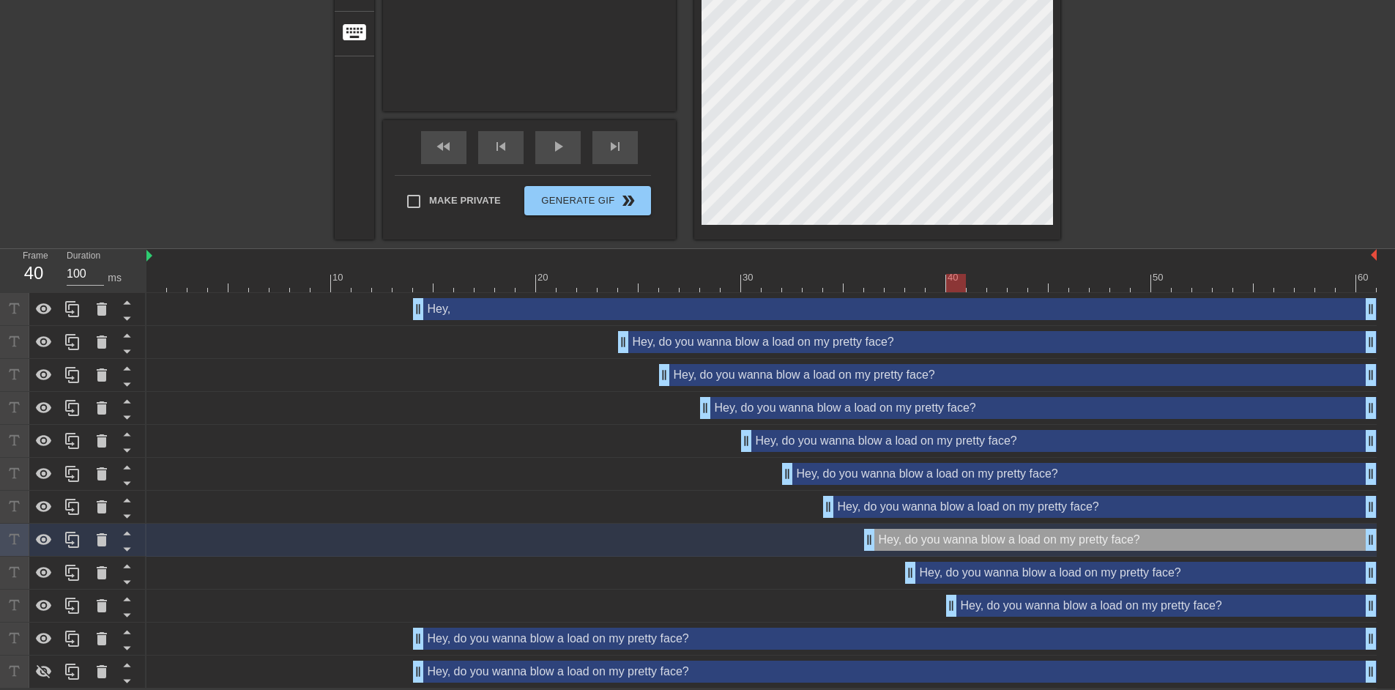
drag, startPoint x: 423, startPoint y: 603, endPoint x: 960, endPoint y: 603, distance: 537.5
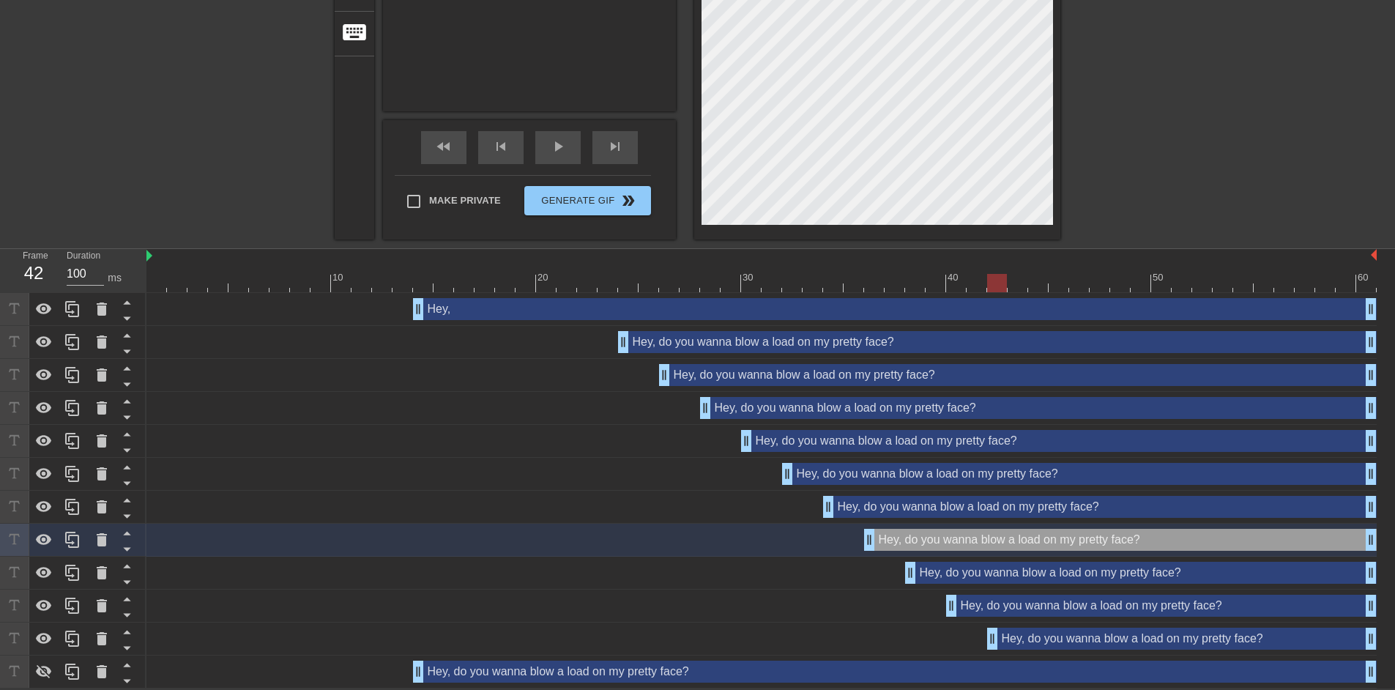
drag, startPoint x: 419, startPoint y: 635, endPoint x: 1000, endPoint y: 634, distance: 580.8
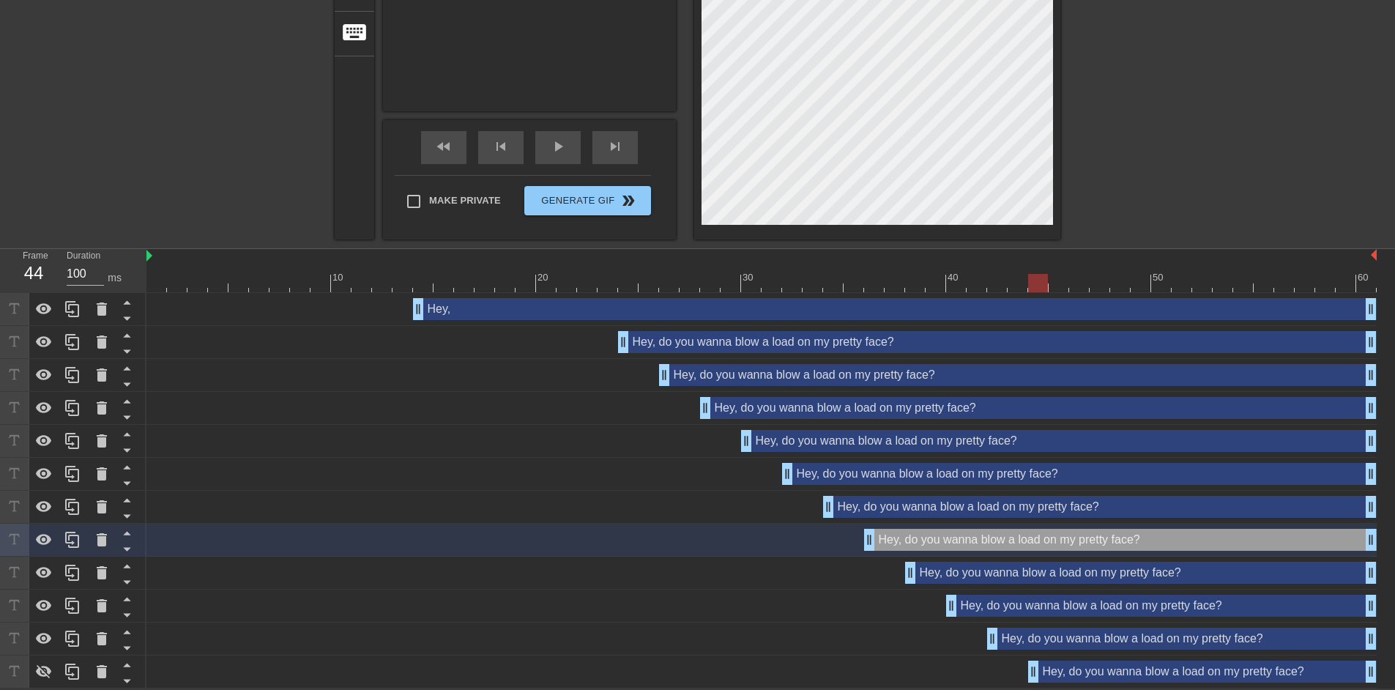
drag, startPoint x: 421, startPoint y: 675, endPoint x: 1039, endPoint y: 671, distance: 618.1
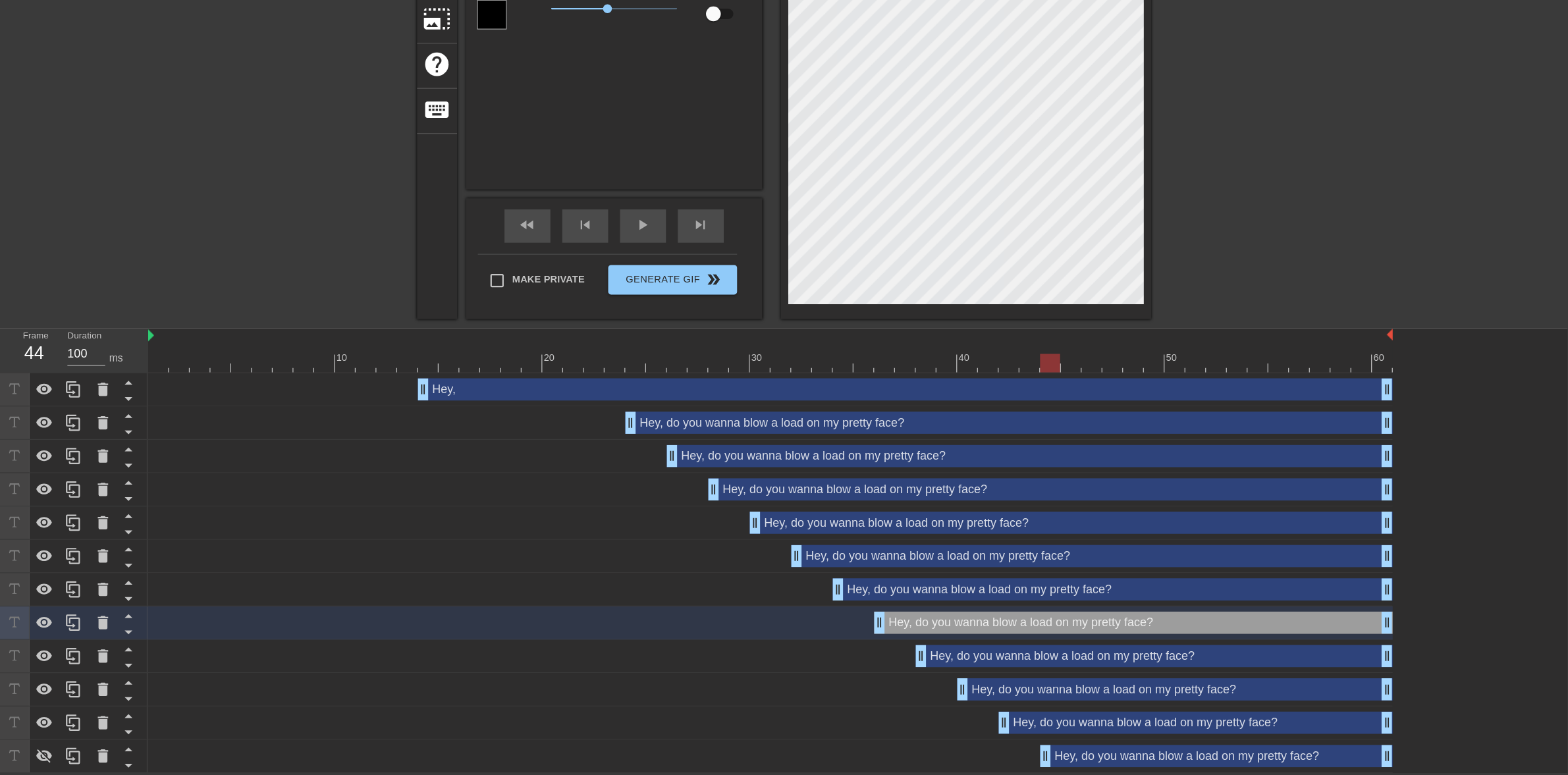
scroll to position [124, 0]
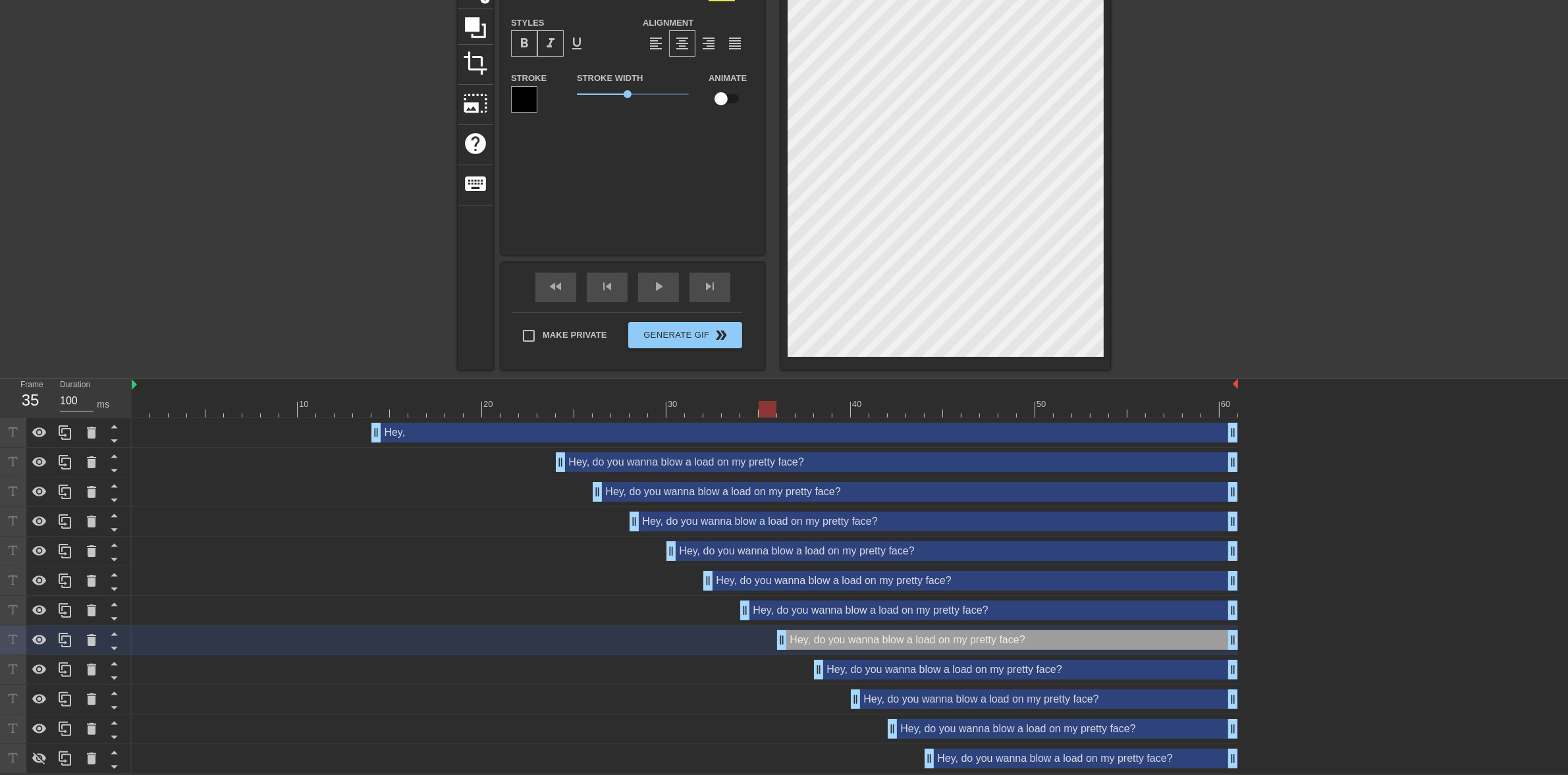
drag, startPoint x: 927, startPoint y: 406, endPoint x: 759, endPoint y: 404, distance: 168.0
click at [759, 404] on div at bounding box center [768, 409] width 18 height 16
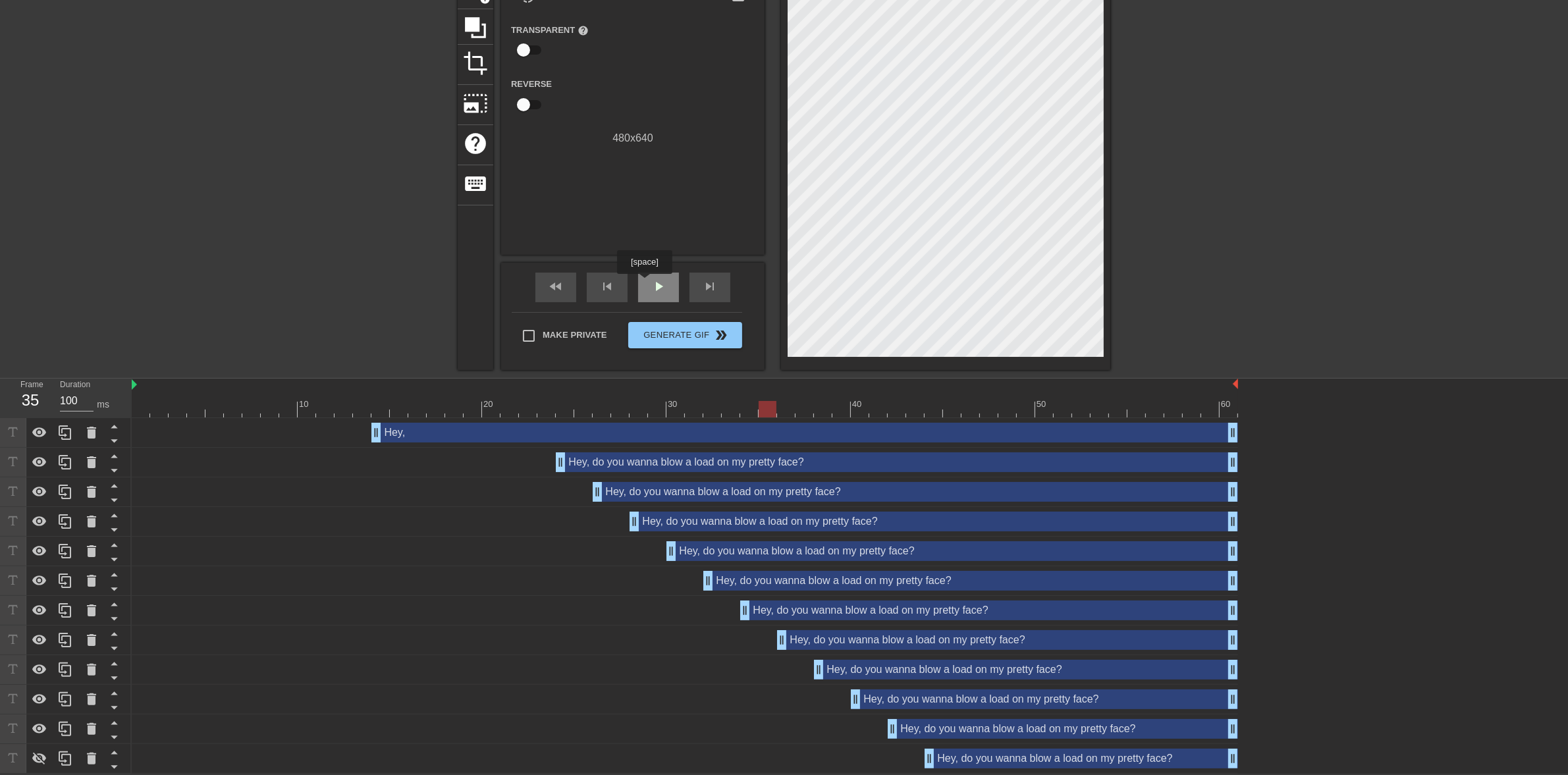
click at [646, 283] on div "play_arrow" at bounding box center [658, 287] width 40 height 30
click at [646, 283] on div "pause" at bounding box center [658, 287] width 40 height 30
drag, startPoint x: 976, startPoint y: 409, endPoint x: 889, endPoint y: 405, distance: 87.1
click at [889, 405] on div at bounding box center [896, 409] width 18 height 16
drag, startPoint x: 929, startPoint y: 753, endPoint x: 840, endPoint y: 757, distance: 89.1
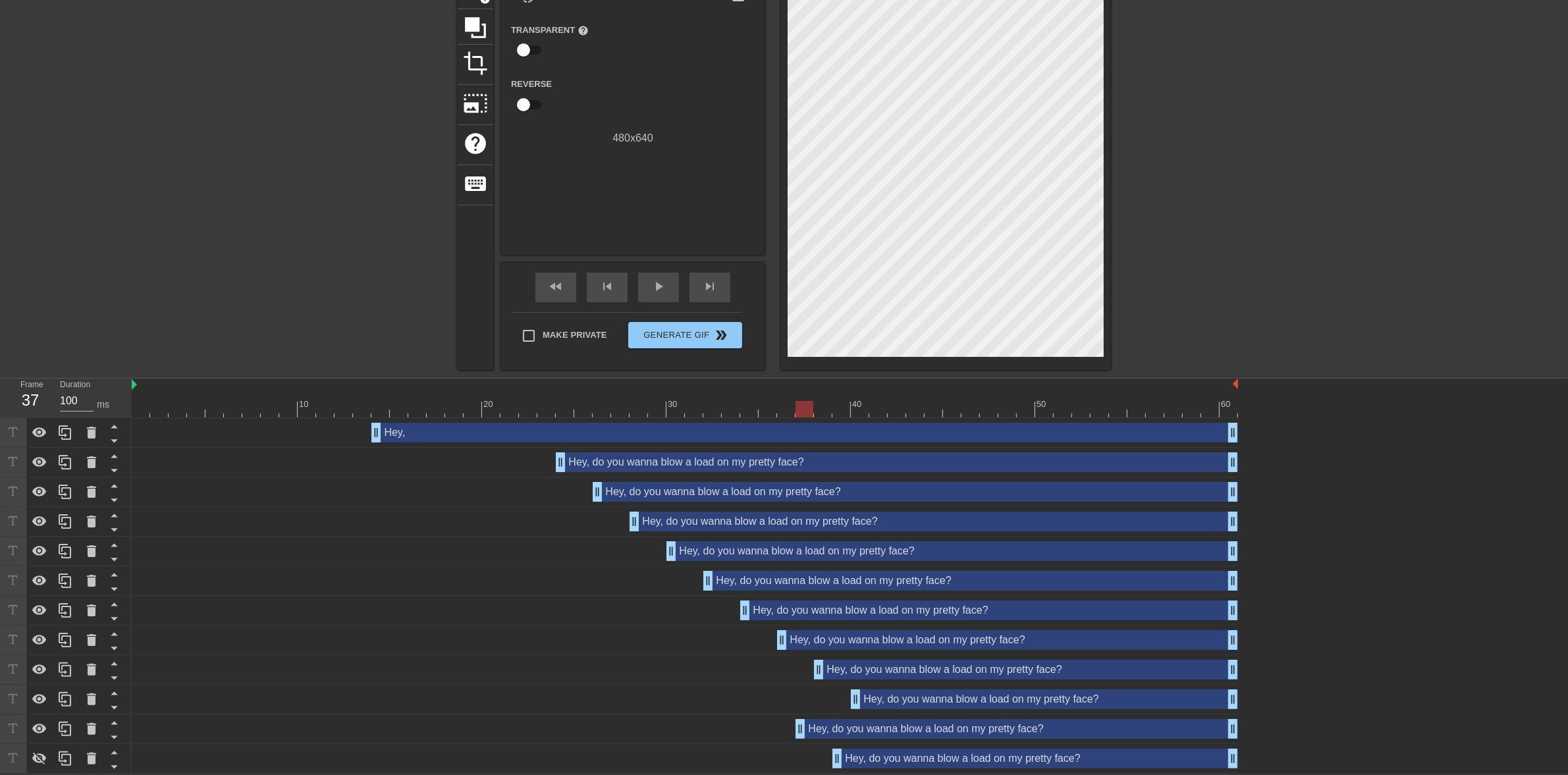
drag, startPoint x: 893, startPoint y: 732, endPoint x: 796, endPoint y: 735, distance: 97.0
drag, startPoint x: 798, startPoint y: 725, endPoint x: 826, endPoint y: 725, distance: 28.0
click at [826, 725] on div "Hey, do you wanna blow a load on my pretty face? drag_handle drag_handle" at bounding box center [1026, 729] width 424 height 20
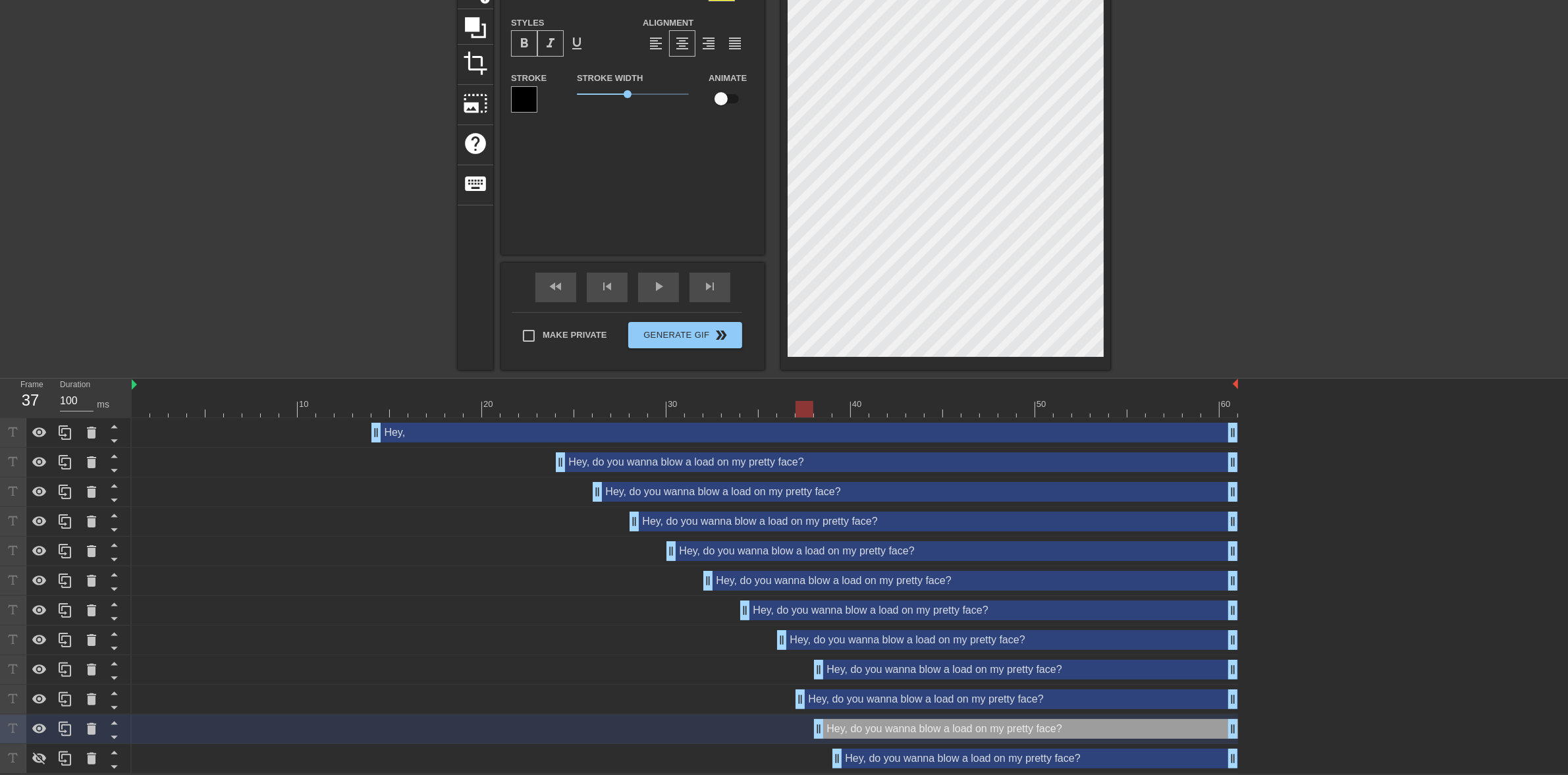
drag, startPoint x: 854, startPoint y: 698, endPoint x: 801, endPoint y: 702, distance: 53.2
drag, startPoint x: 816, startPoint y: 673, endPoint x: 784, endPoint y: 673, distance: 32.0
drag, startPoint x: 784, startPoint y: 641, endPoint x: 772, endPoint y: 642, distance: 12.0
drag, startPoint x: 553, startPoint y: 405, endPoint x: 848, endPoint y: 405, distance: 295.0
click at [848, 405] on div at bounding box center [684, 409] width 1106 height 16
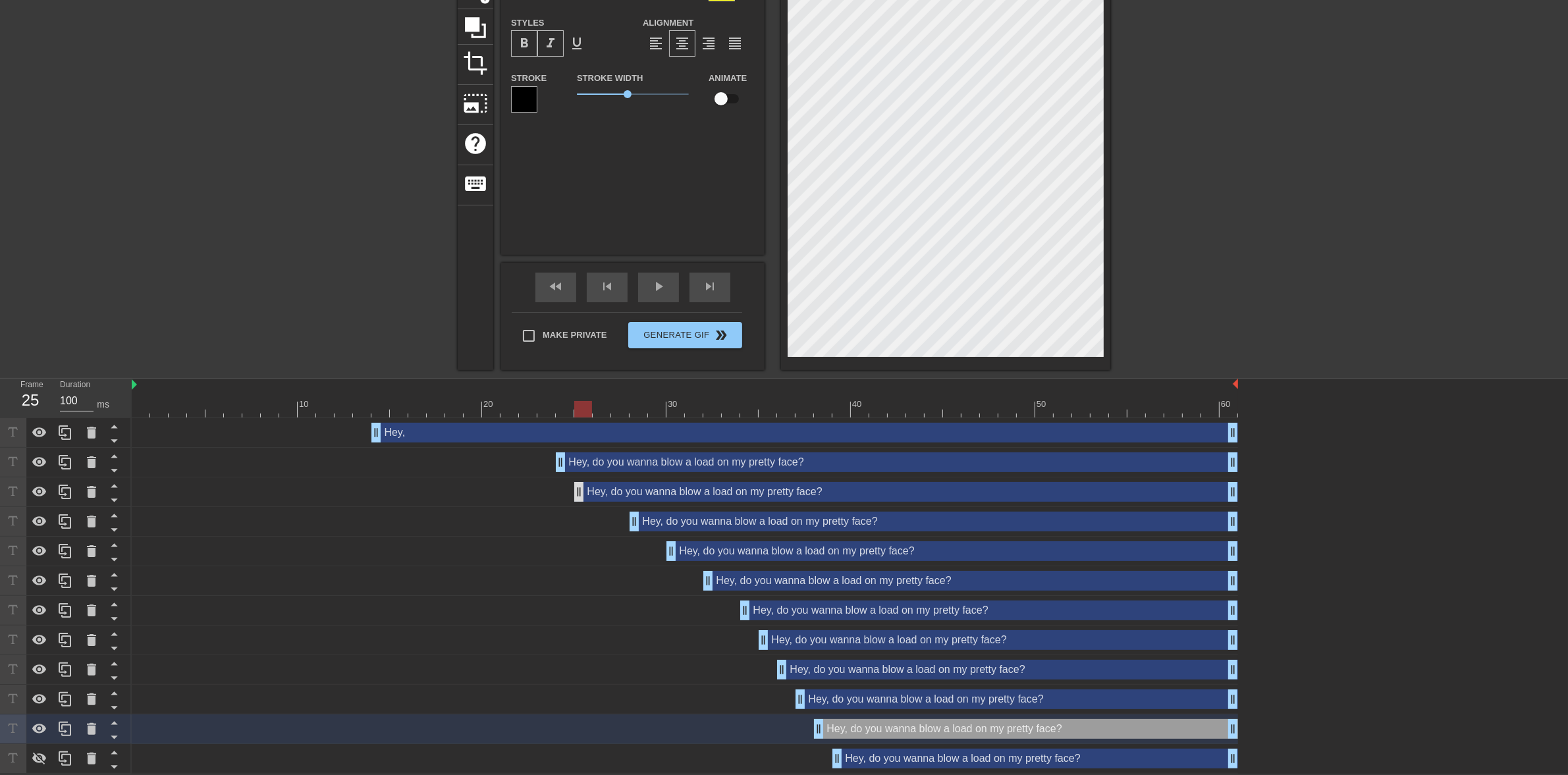
drag, startPoint x: 594, startPoint y: 491, endPoint x: 581, endPoint y: 491, distance: 13.0
drag, startPoint x: 633, startPoint y: 521, endPoint x: 600, endPoint y: 523, distance: 33.1
drag, startPoint x: 597, startPoint y: 518, endPoint x: 632, endPoint y: 521, distance: 35.1
drag, startPoint x: 630, startPoint y: 521, endPoint x: 609, endPoint y: 521, distance: 21.0
click at [609, 521] on div "Hey, do you wanna blow a load on my pretty face? drag_handle drag_handle" at bounding box center [684, 521] width 1106 height 20
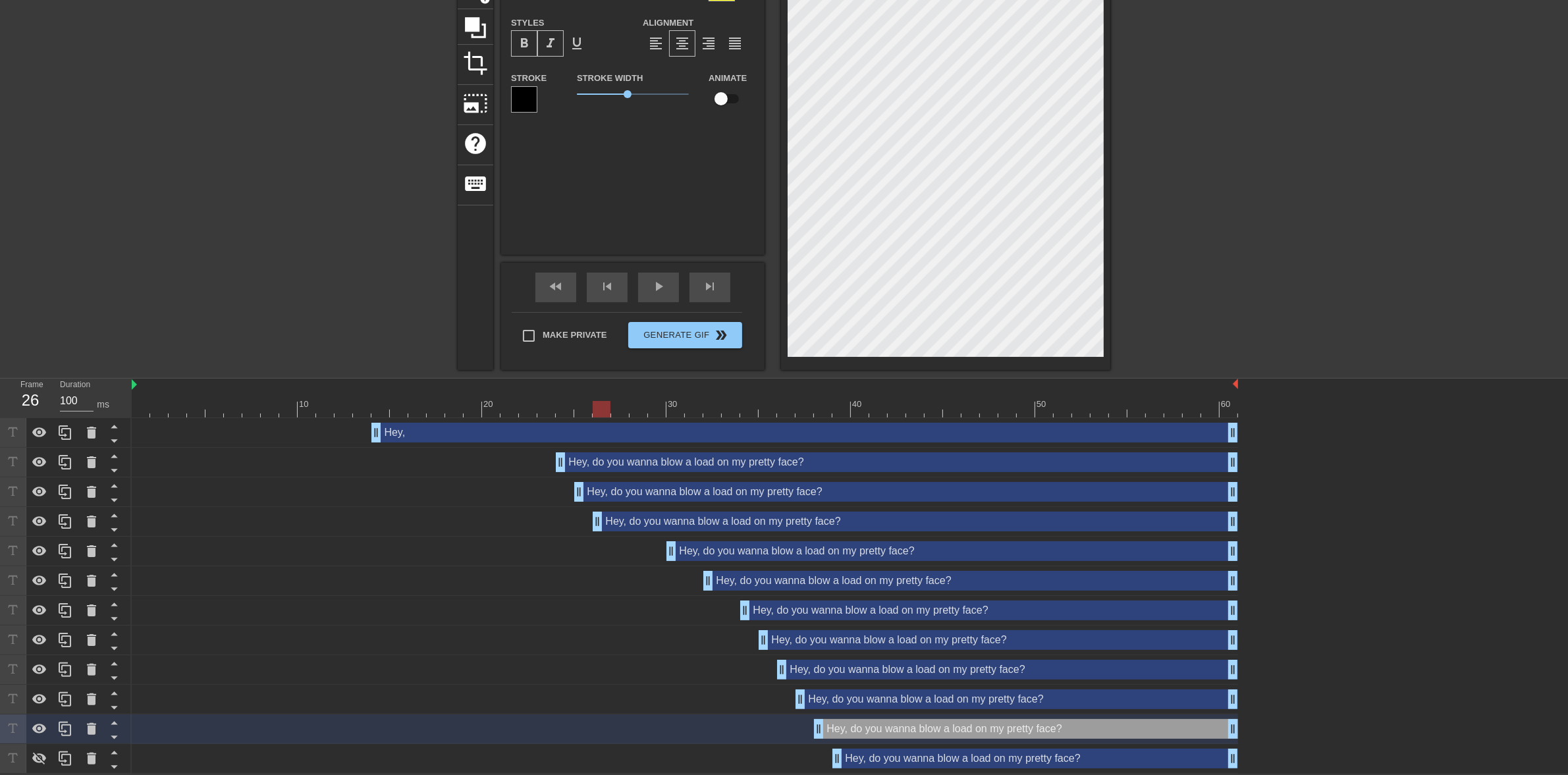
drag, startPoint x: 616, startPoint y: 525, endPoint x: 604, endPoint y: 523, distance: 12.2
drag, startPoint x: 558, startPoint y: 409, endPoint x: 620, endPoint y: 412, distance: 62.1
click at [620, 412] on div at bounding box center [684, 409] width 1106 height 16
drag, startPoint x: 597, startPoint y: 528, endPoint x: 624, endPoint y: 524, distance: 27.3
drag, startPoint x: 614, startPoint y: 402, endPoint x: 653, endPoint y: 408, distance: 39.5
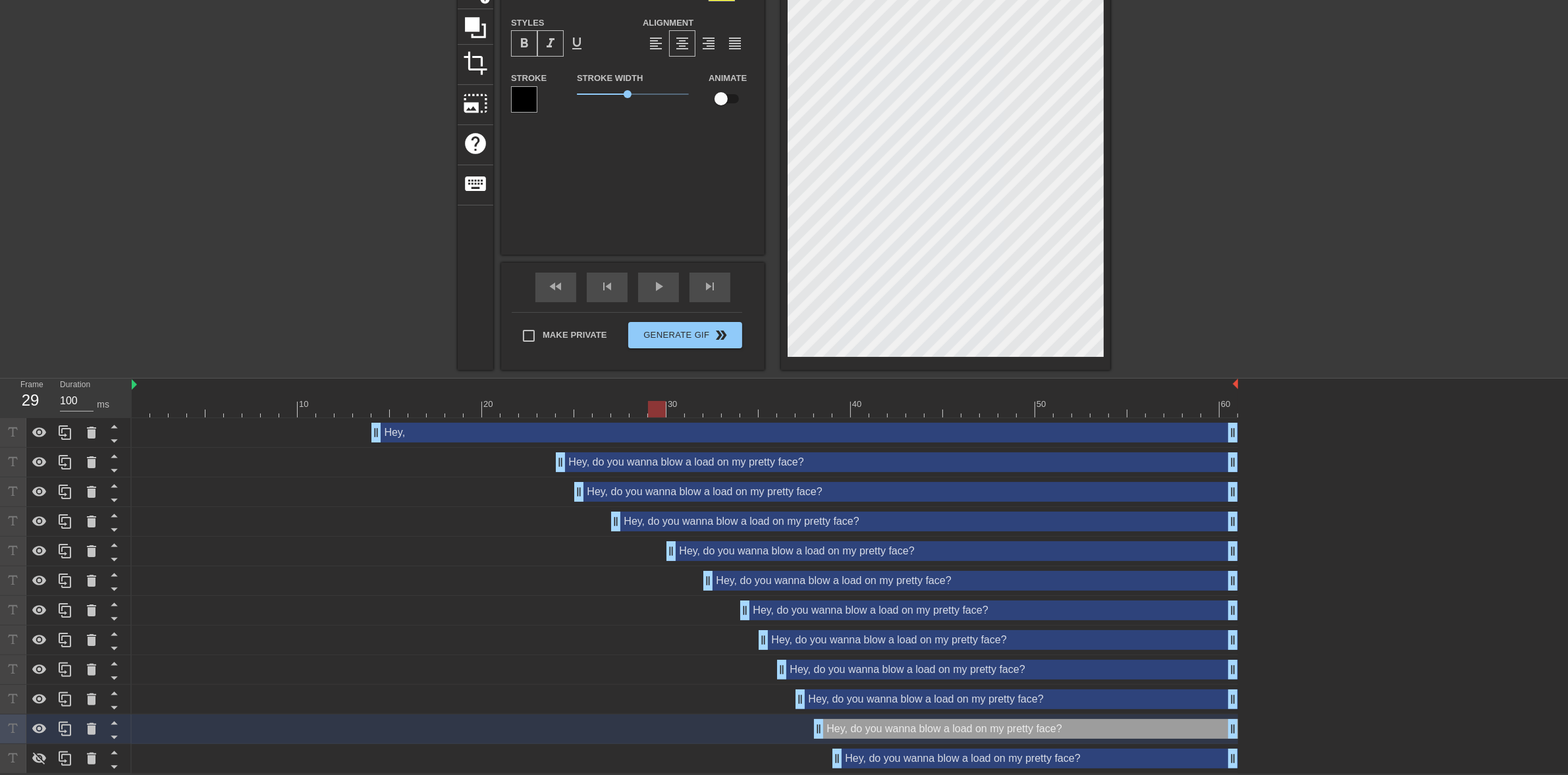
click at [653, 408] on div at bounding box center [657, 409] width 18 height 16
drag, startPoint x: 673, startPoint y: 555, endPoint x: 657, endPoint y: 552, distance: 16.3
drag, startPoint x: 707, startPoint y: 579, endPoint x: 672, endPoint y: 578, distance: 35.0
drag, startPoint x: 741, startPoint y: 603, endPoint x: 690, endPoint y: 603, distance: 51.0
drag, startPoint x: 658, startPoint y: 410, endPoint x: 725, endPoint y: 420, distance: 67.7
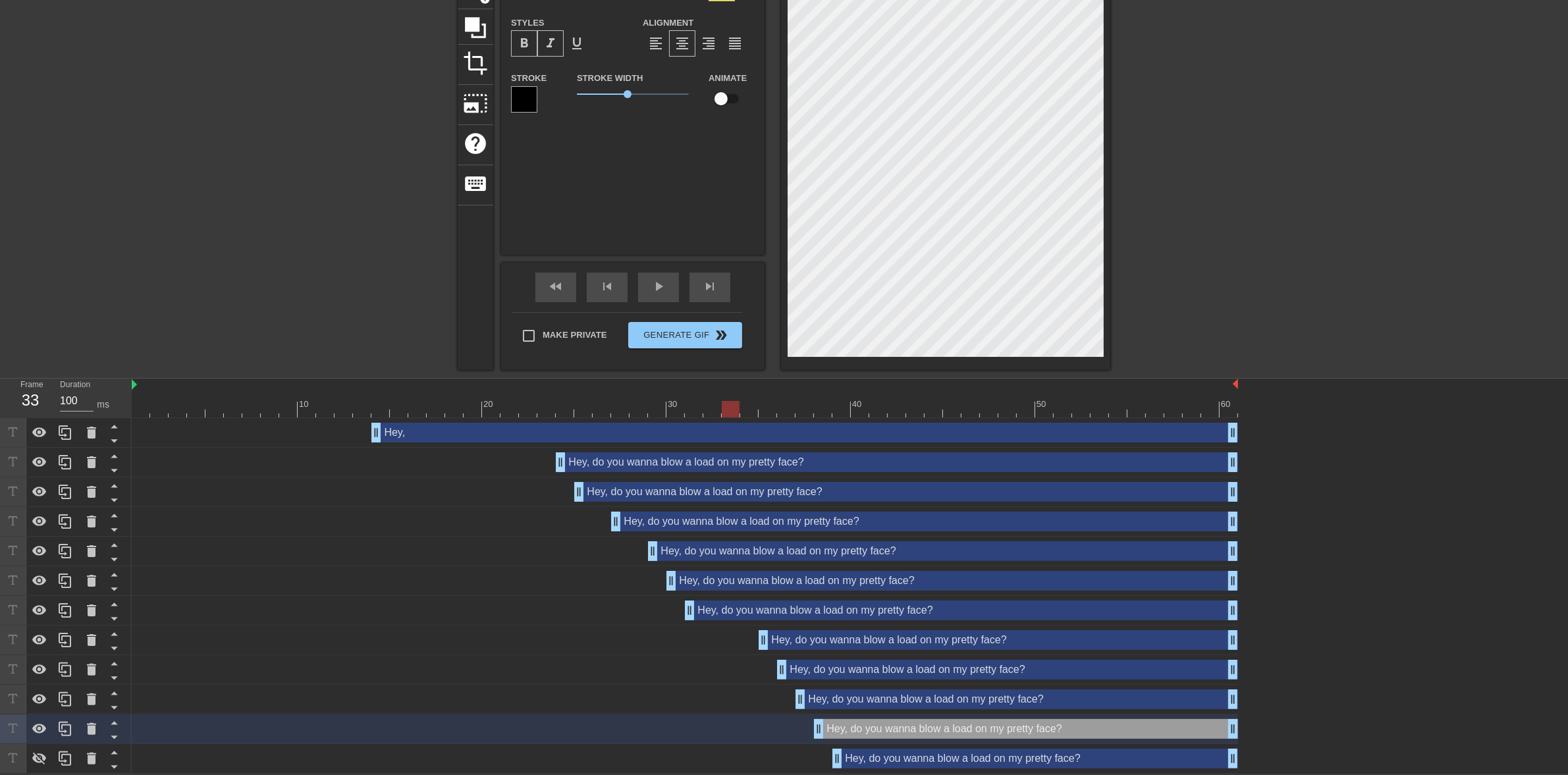
click at [725, 420] on div "10 20 30 40 50 60 Hey, drag_handle drag_handle Hey, do you wanna blow a load on…" at bounding box center [849, 575] width 1436 height 395
drag, startPoint x: 761, startPoint y: 636, endPoint x: 742, endPoint y: 637, distance: 19.0
drag, startPoint x: 749, startPoint y: 406, endPoint x: 833, endPoint y: 413, distance: 84.3
click at [833, 413] on div at bounding box center [842, 409] width 18 height 16
drag, startPoint x: 619, startPoint y: 521, endPoint x: 594, endPoint y: 523, distance: 25.1
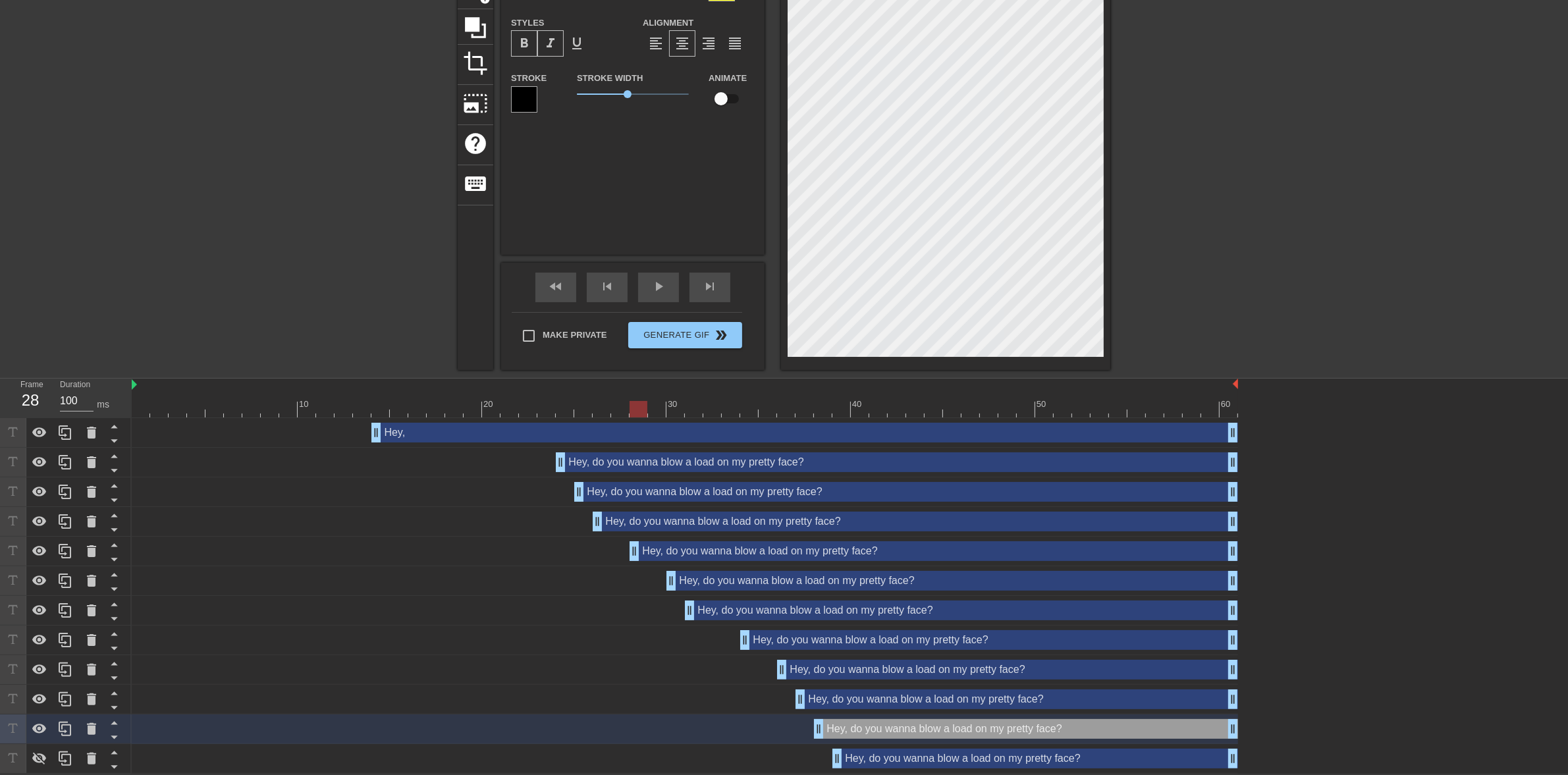
drag, startPoint x: 647, startPoint y: 547, endPoint x: 634, endPoint y: 547, distance: 13.0
drag, startPoint x: 672, startPoint y: 584, endPoint x: 658, endPoint y: 584, distance: 14.0
drag, startPoint x: 690, startPoint y: 618, endPoint x: 669, endPoint y: 613, distance: 21.6
drag, startPoint x: 747, startPoint y: 640, endPoint x: 702, endPoint y: 642, distance: 45.0
drag, startPoint x: 786, startPoint y: 673, endPoint x: 727, endPoint y: 667, distance: 59.3
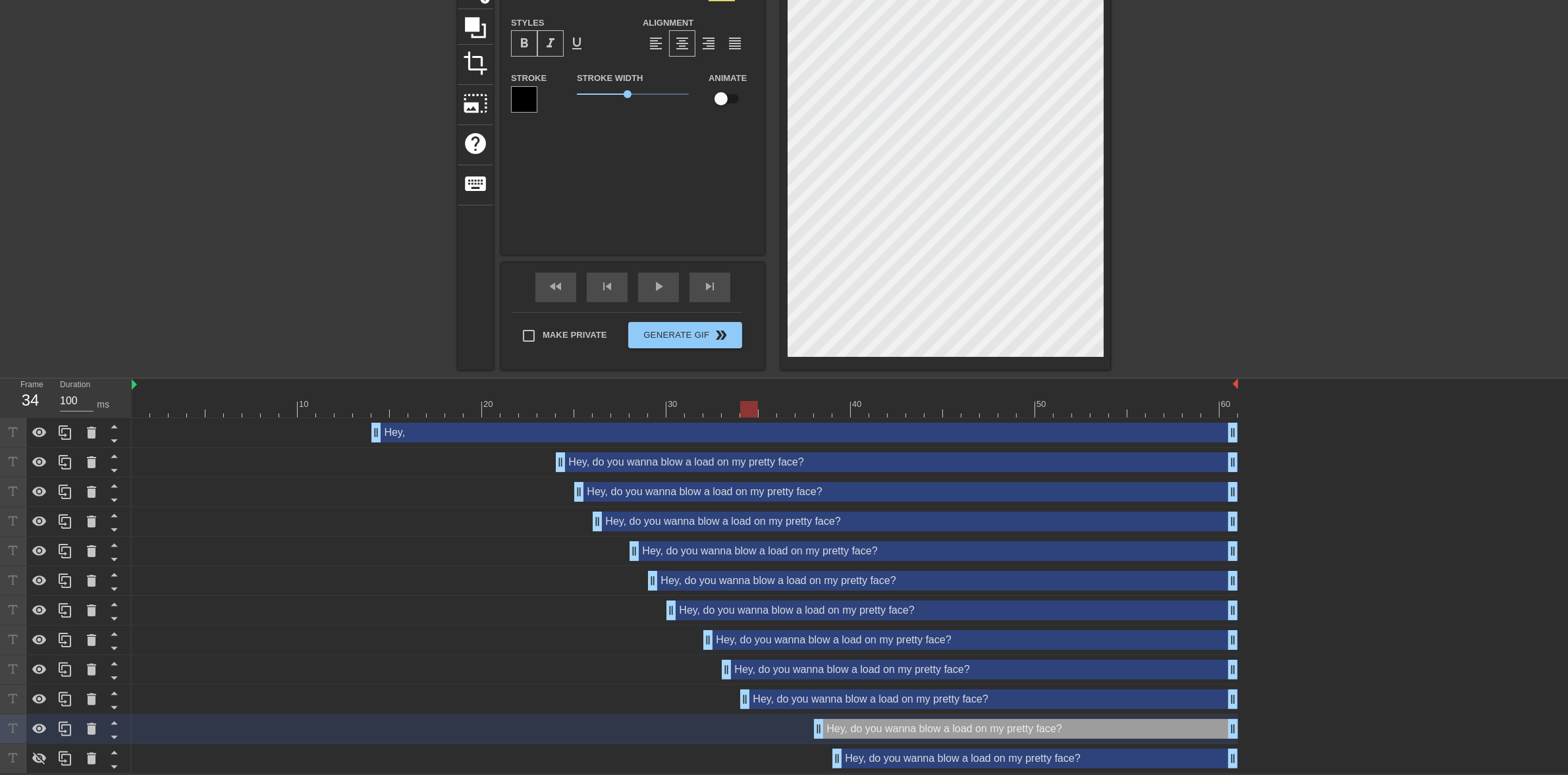
drag, startPoint x: 798, startPoint y: 702, endPoint x: 748, endPoint y: 702, distance: 50.0
drag, startPoint x: 817, startPoint y: 729, endPoint x: 785, endPoint y: 729, distance: 32.0
drag, startPoint x: 729, startPoint y: 673, endPoint x: 735, endPoint y: 678, distance: 7.8
click at [634, 461] on div "Hey, do you wanna blow a load on my pretty face? drag_handle drag_handle" at bounding box center [896, 462] width 682 height 20
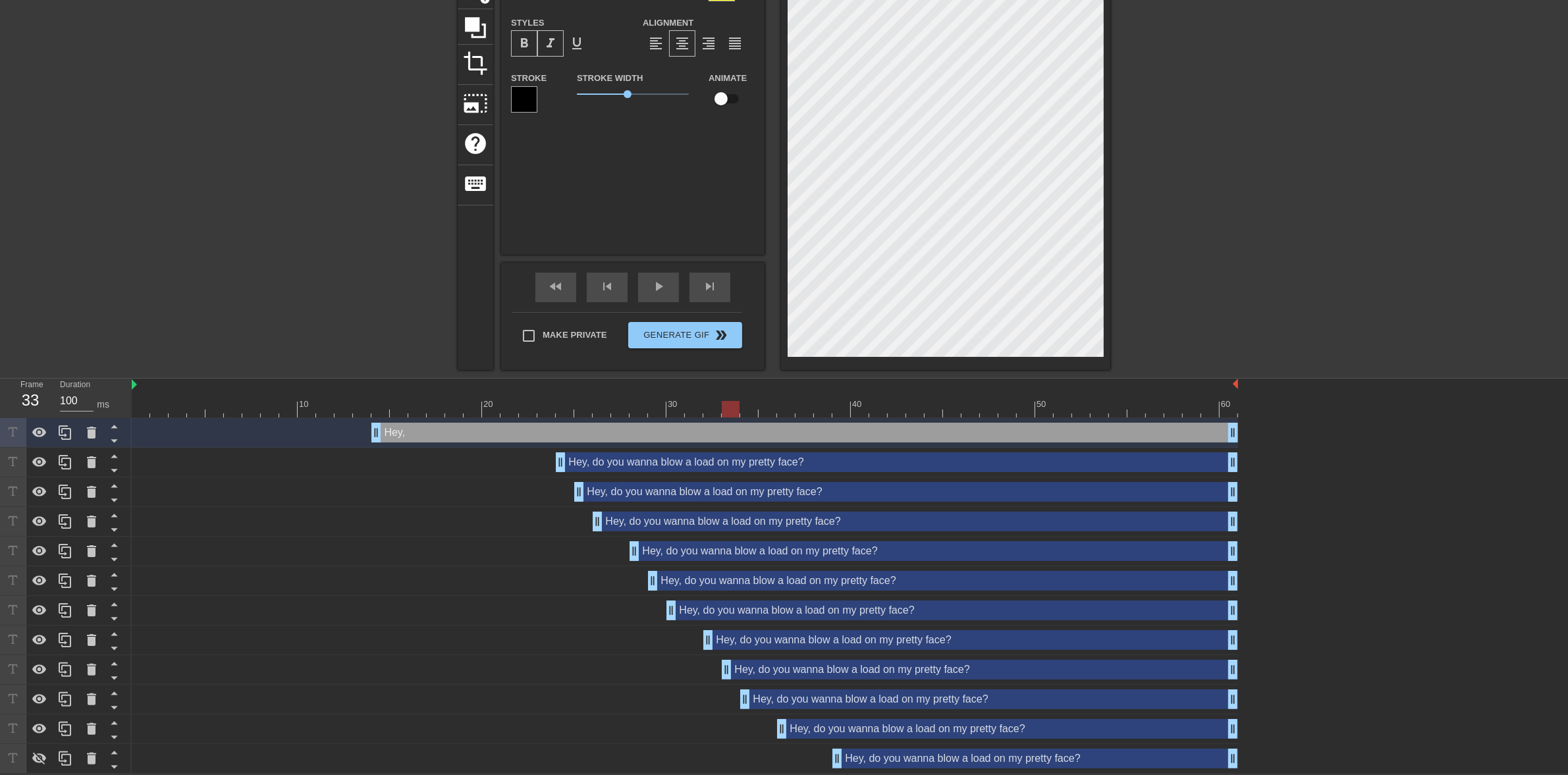
click at [818, 463] on div "Hey, do you wanna blow a load on my pretty face? drag_handle drag_handle" at bounding box center [896, 462] width 682 height 20
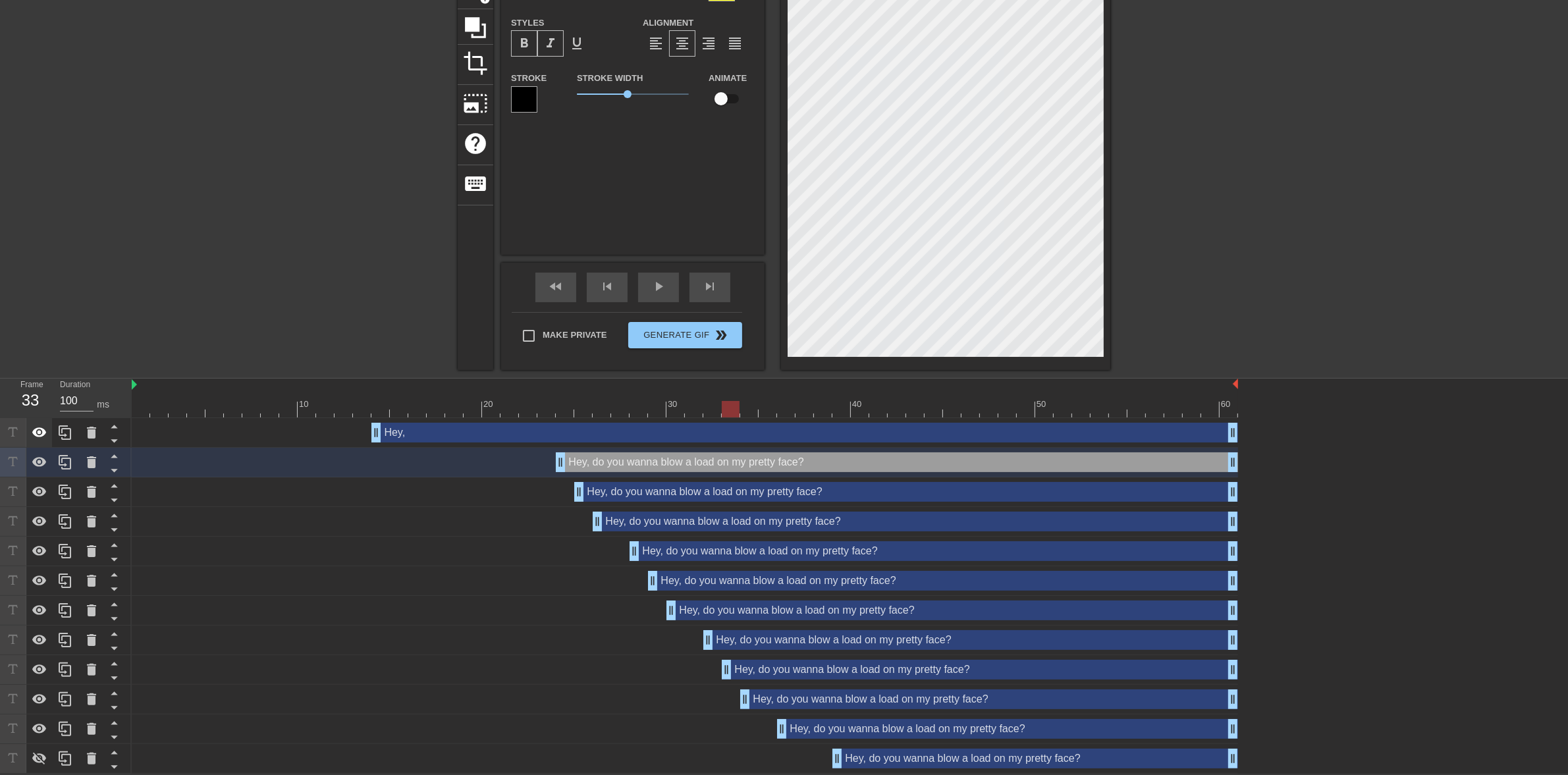
click at [44, 432] on icon at bounding box center [40, 432] width 14 height 10
click at [857, 498] on div "Hey, do you wanna blow a load on my pretty face? drag_handle drag_handle" at bounding box center [906, 492] width 664 height 20
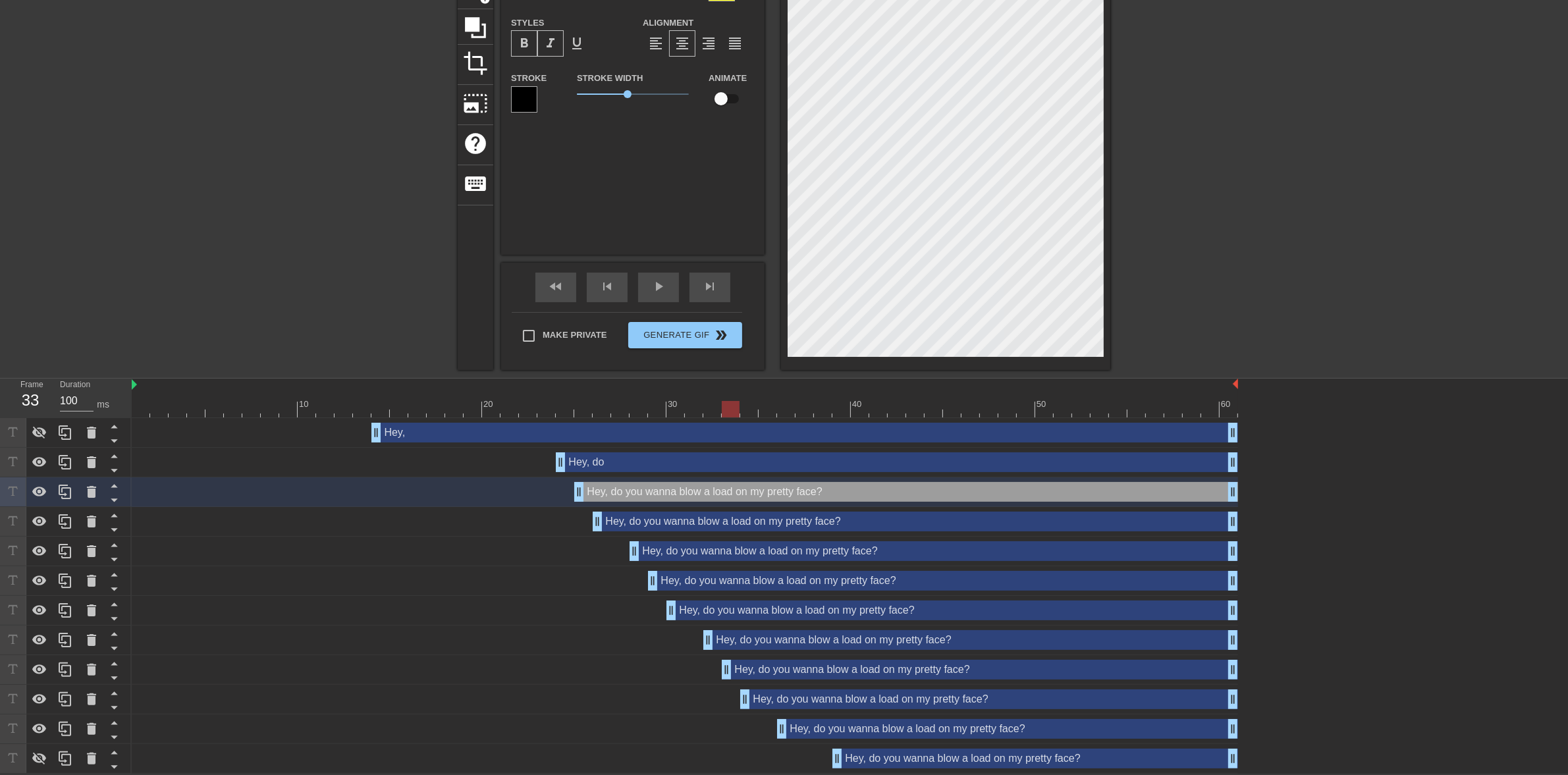
click at [856, 454] on div "Hey, do drag_handle drag_handle" at bounding box center [896, 462] width 682 height 20
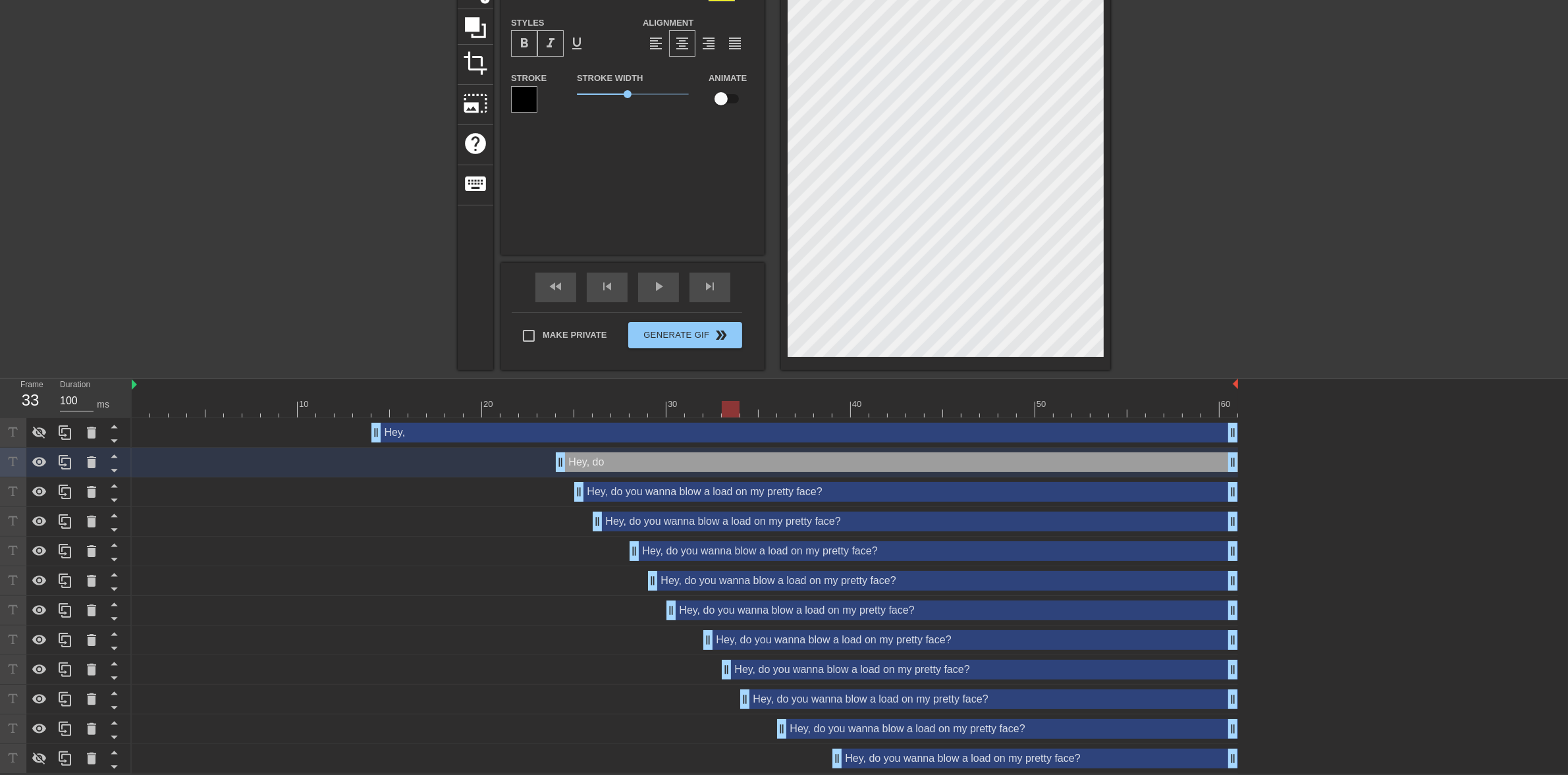
scroll to position [4, 2]
click at [641, 492] on div "Hey, do you wanna blow a load on my pretty face? drag_handle drag_handle" at bounding box center [906, 492] width 664 height 20
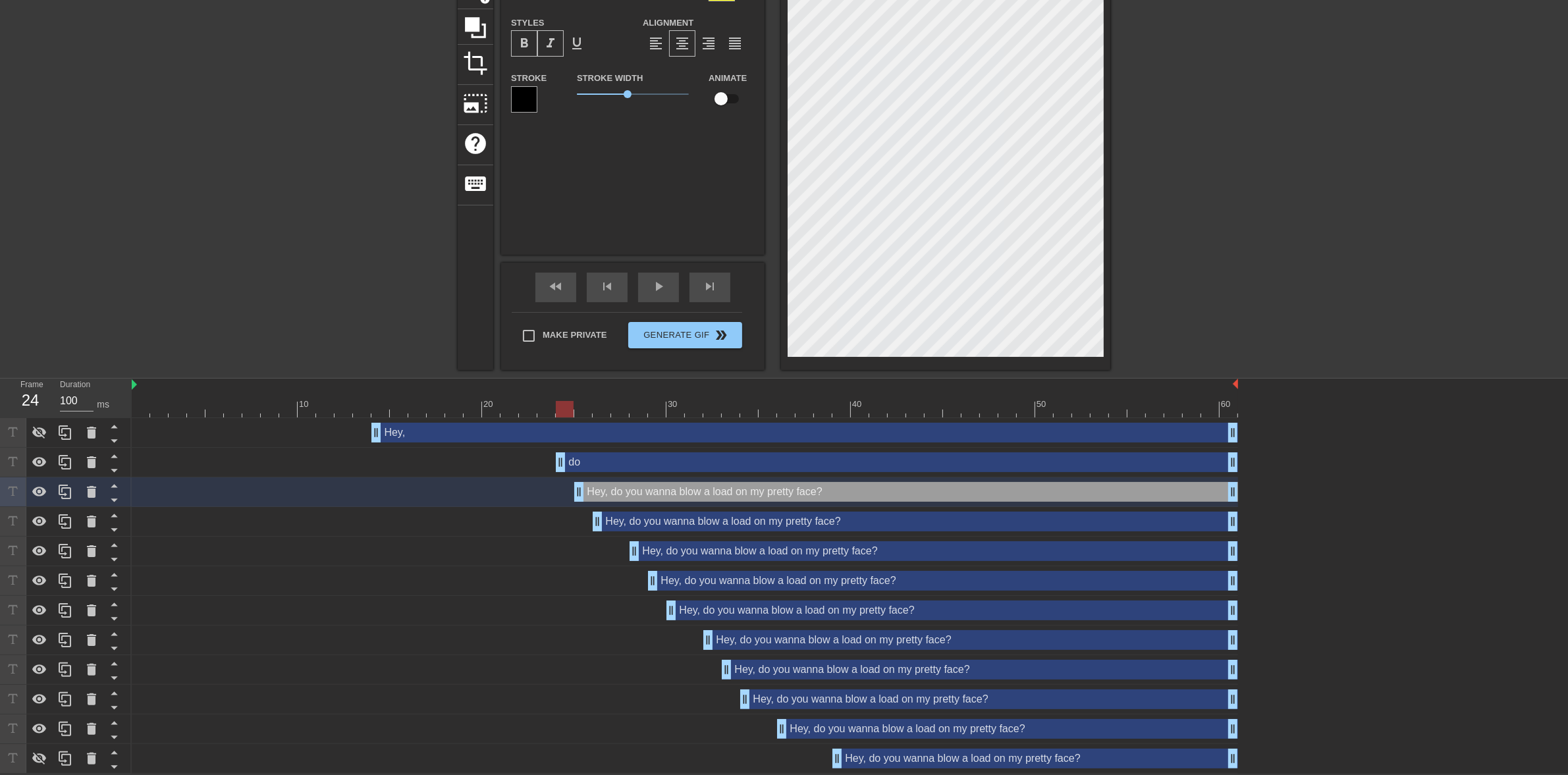
click at [652, 452] on div "do drag_handle drag_handle" at bounding box center [896, 462] width 682 height 20
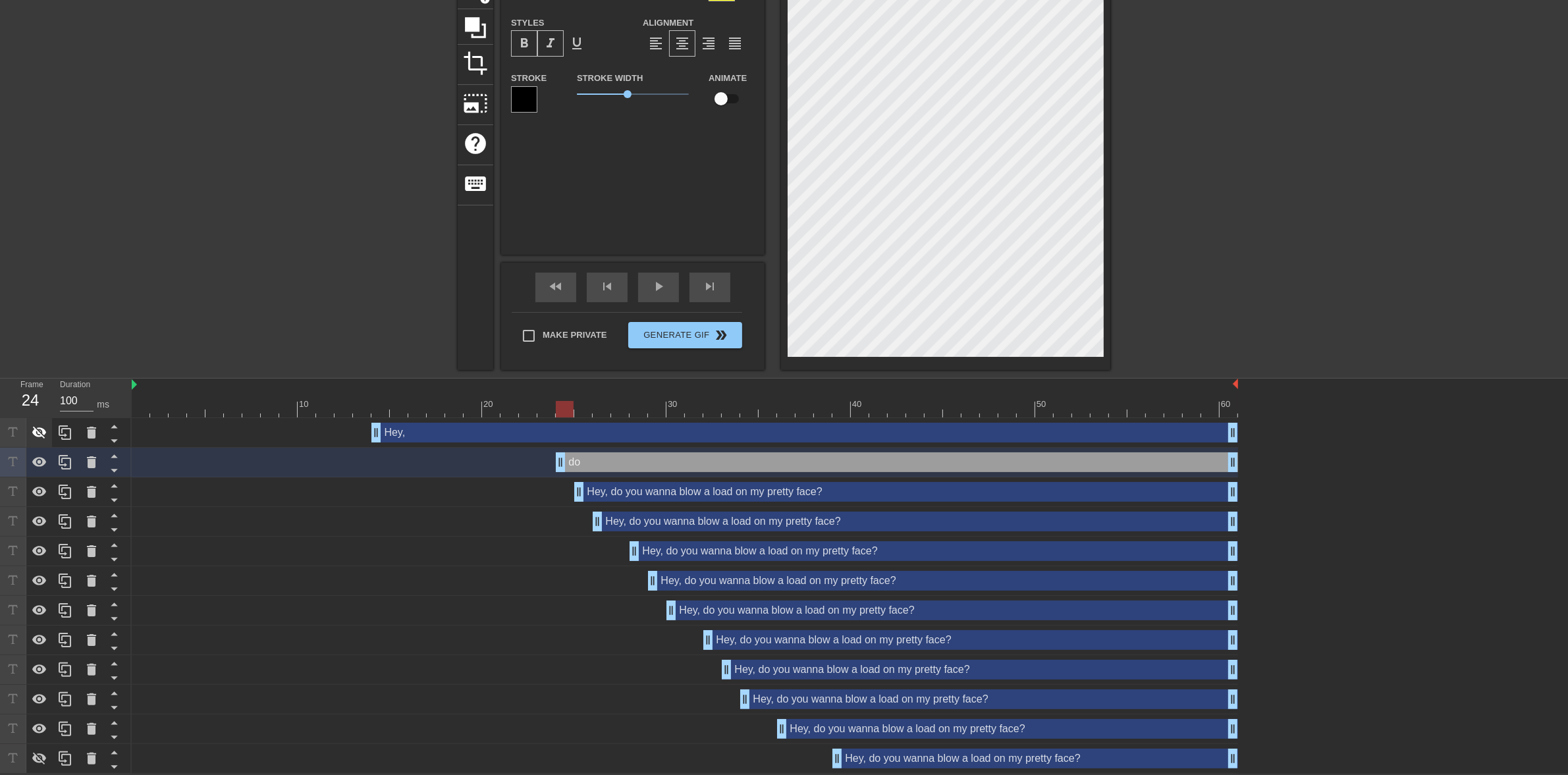
click at [46, 434] on icon at bounding box center [40, 432] width 16 height 16
click at [658, 401] on div at bounding box center [684, 409] width 1106 height 16
click at [604, 468] on div "do drag_handle drag_handle" at bounding box center [896, 462] width 682 height 20
click at [607, 491] on div "Hey, do you wanna blow a load on my pretty face? drag_handle drag_handle" at bounding box center [906, 492] width 664 height 20
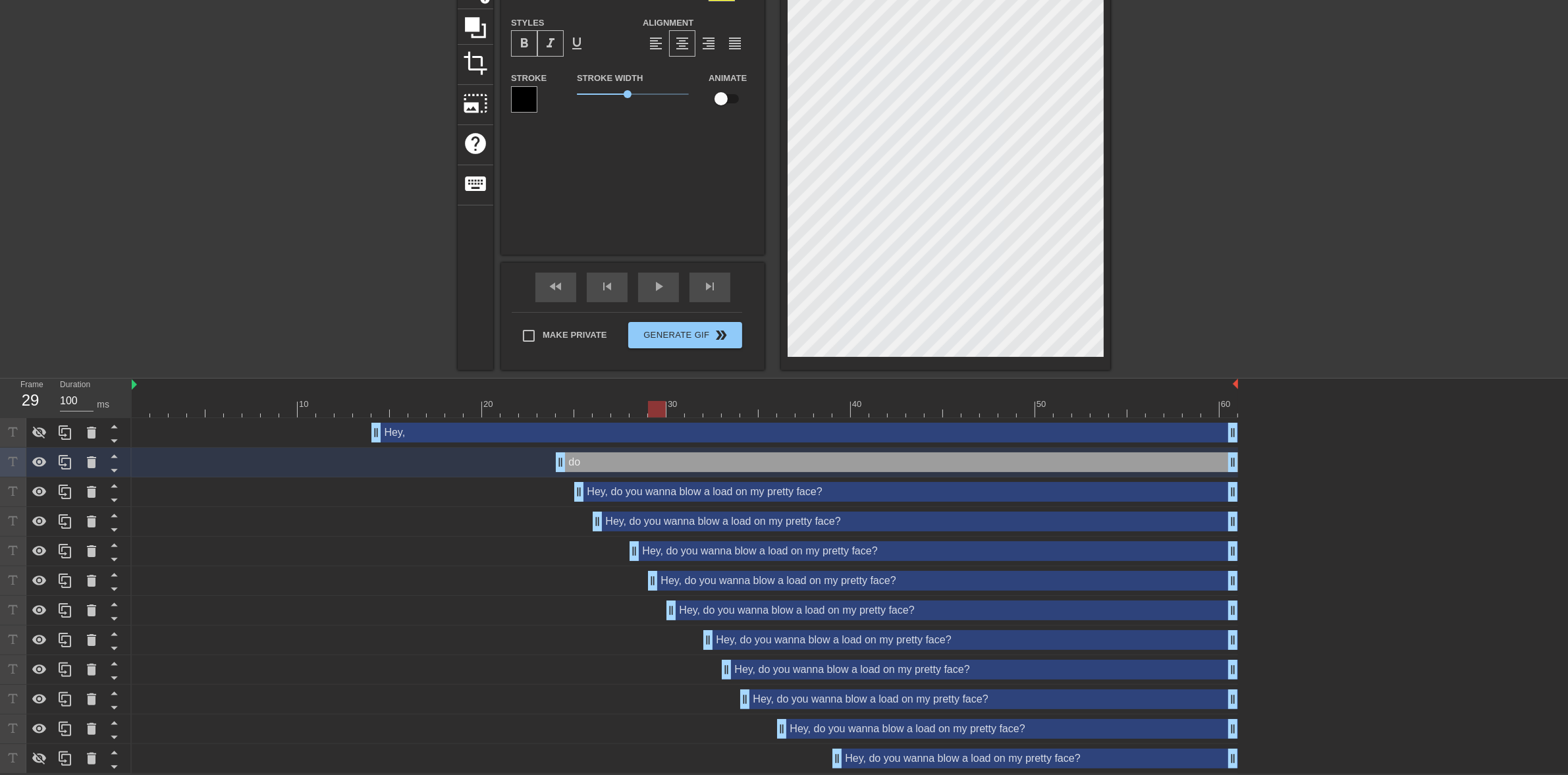
scroll to position [4, 1]
click at [702, 498] on div "Hey, do you wanna blow a load on my pretty face? drag_handle drag_handle" at bounding box center [906, 492] width 664 height 20
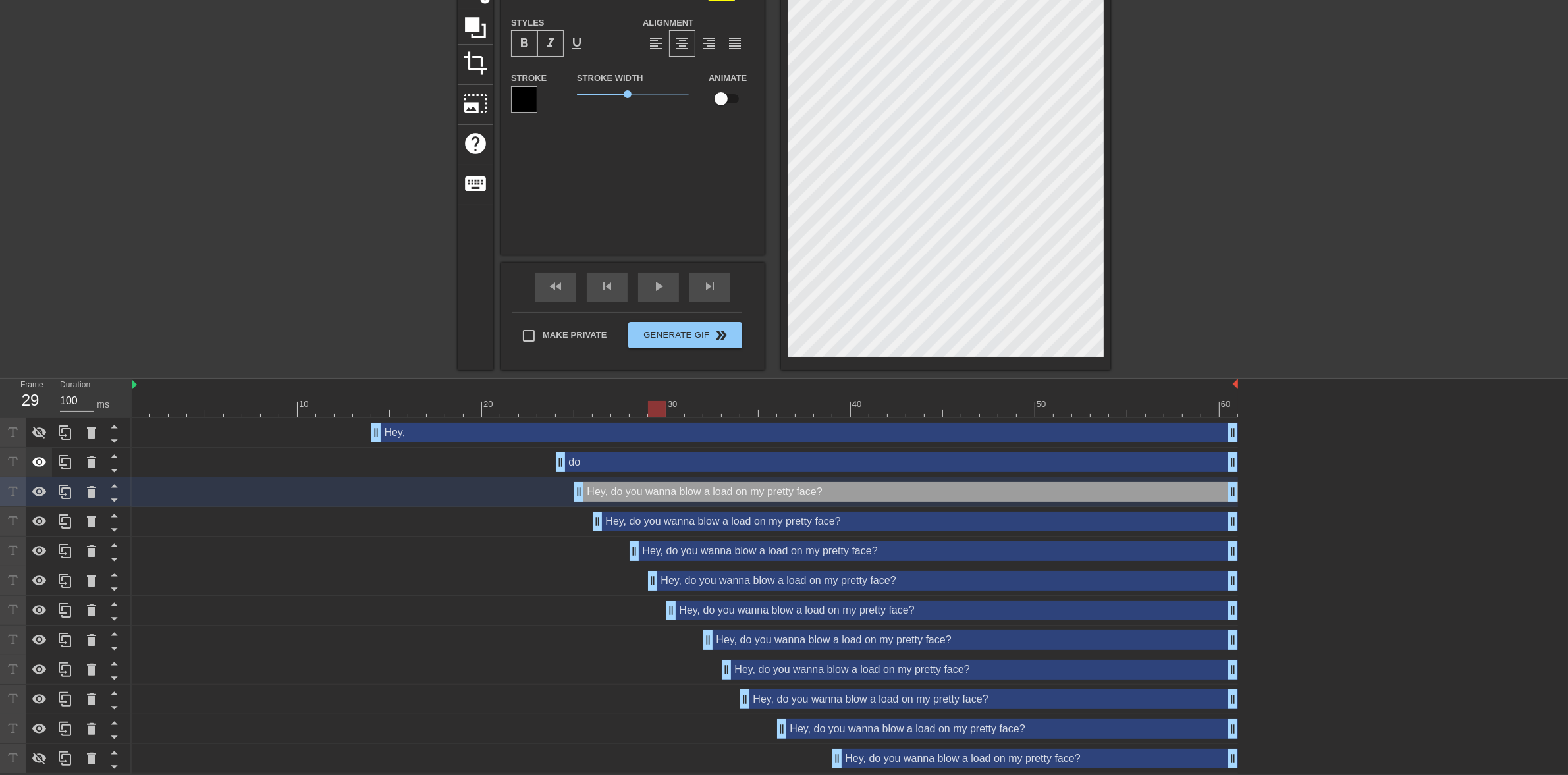
click at [28, 462] on div at bounding box center [39, 462] width 26 height 29
click at [642, 525] on div "Hey, do you wanna blow a load on my pretty face? drag_handle drag_handle" at bounding box center [915, 521] width 646 height 20
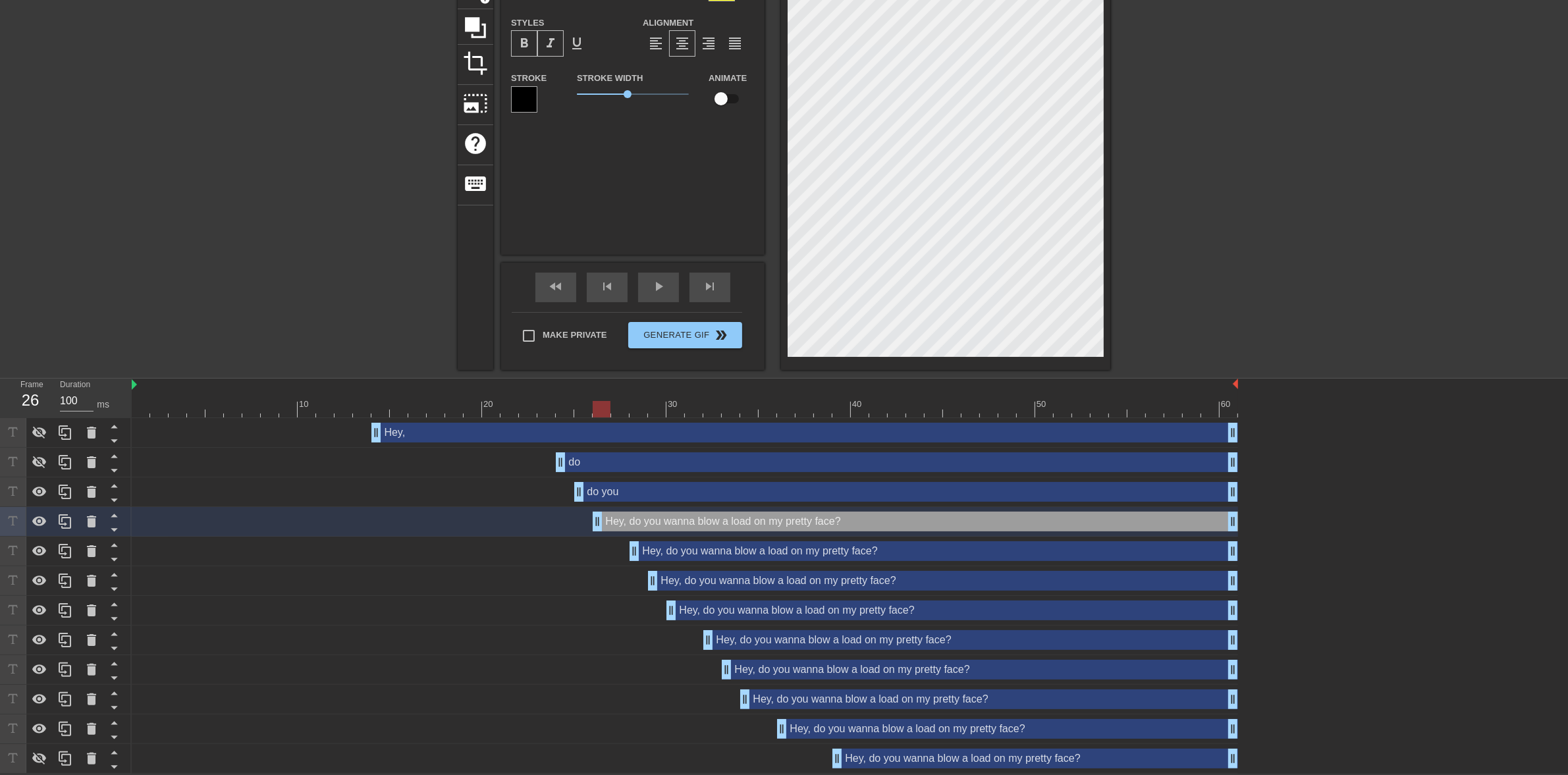
click at [643, 498] on div "do you drag_handle drag_handle" at bounding box center [906, 492] width 664 height 20
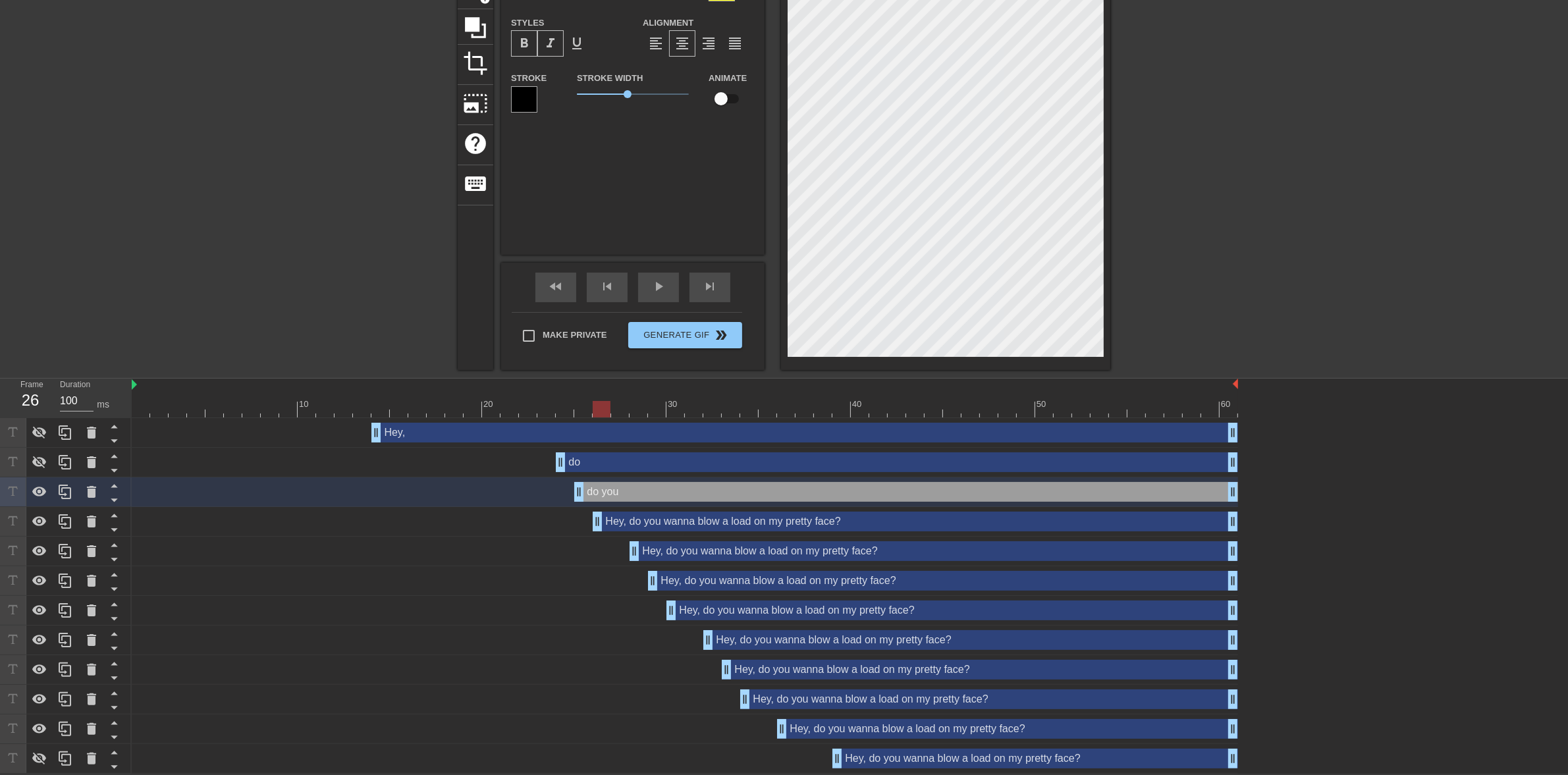
click at [675, 521] on div "Hey, do you wanna blow a load on my pretty face? drag_handle drag_handle" at bounding box center [915, 521] width 646 height 20
click at [43, 491] on icon at bounding box center [40, 491] width 14 height 10
click at [699, 518] on div "Hey, do you wanna blow a load on my pretty face? drag_handle drag_handle" at bounding box center [915, 521] width 646 height 20
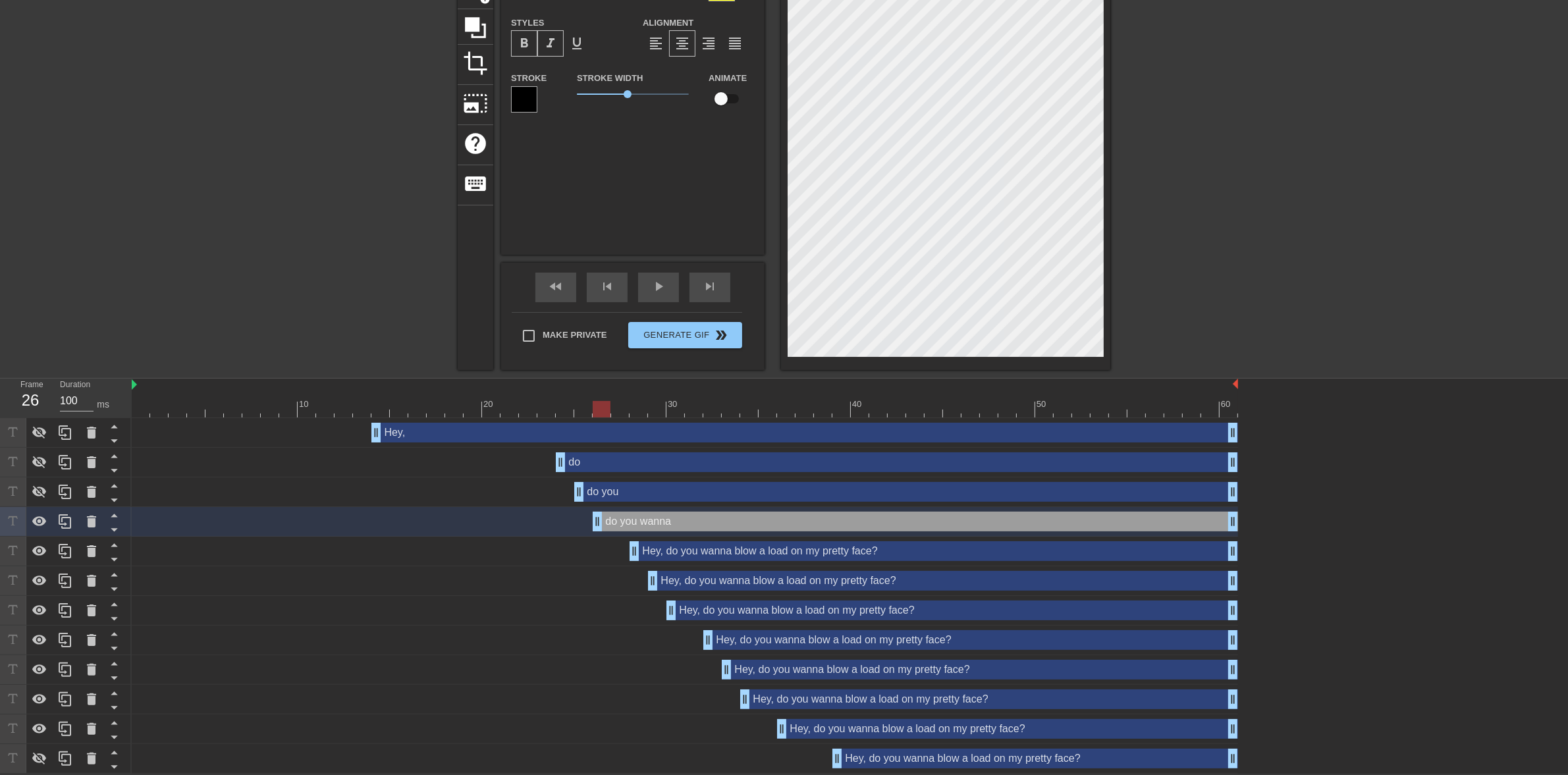
scroll to position [21, 2]
click at [34, 515] on icon at bounding box center [40, 521] width 16 height 16
click at [680, 545] on div "Hey, do you wanna blow a load on my pretty face? drag_handle drag_handle" at bounding box center [933, 551] width 609 height 20
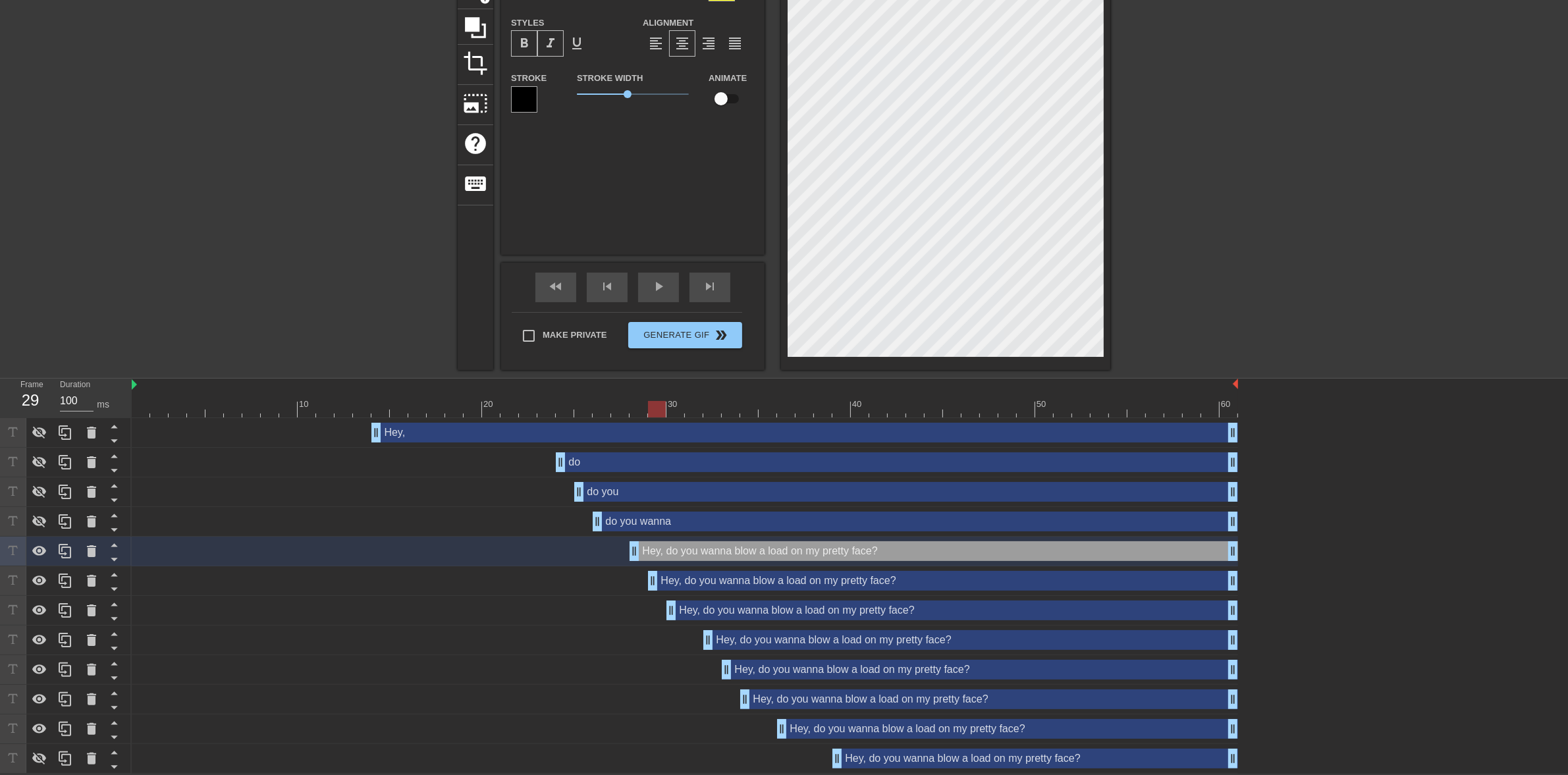
drag, startPoint x: 655, startPoint y: 406, endPoint x: 665, endPoint y: 407, distance: 10.0
click at [665, 407] on div at bounding box center [684, 409] width 1106 height 16
click at [772, 584] on div "Hey, do you wanna blow a load on my pretty face? drag_handle drag_handle" at bounding box center [943, 581] width 590 height 20
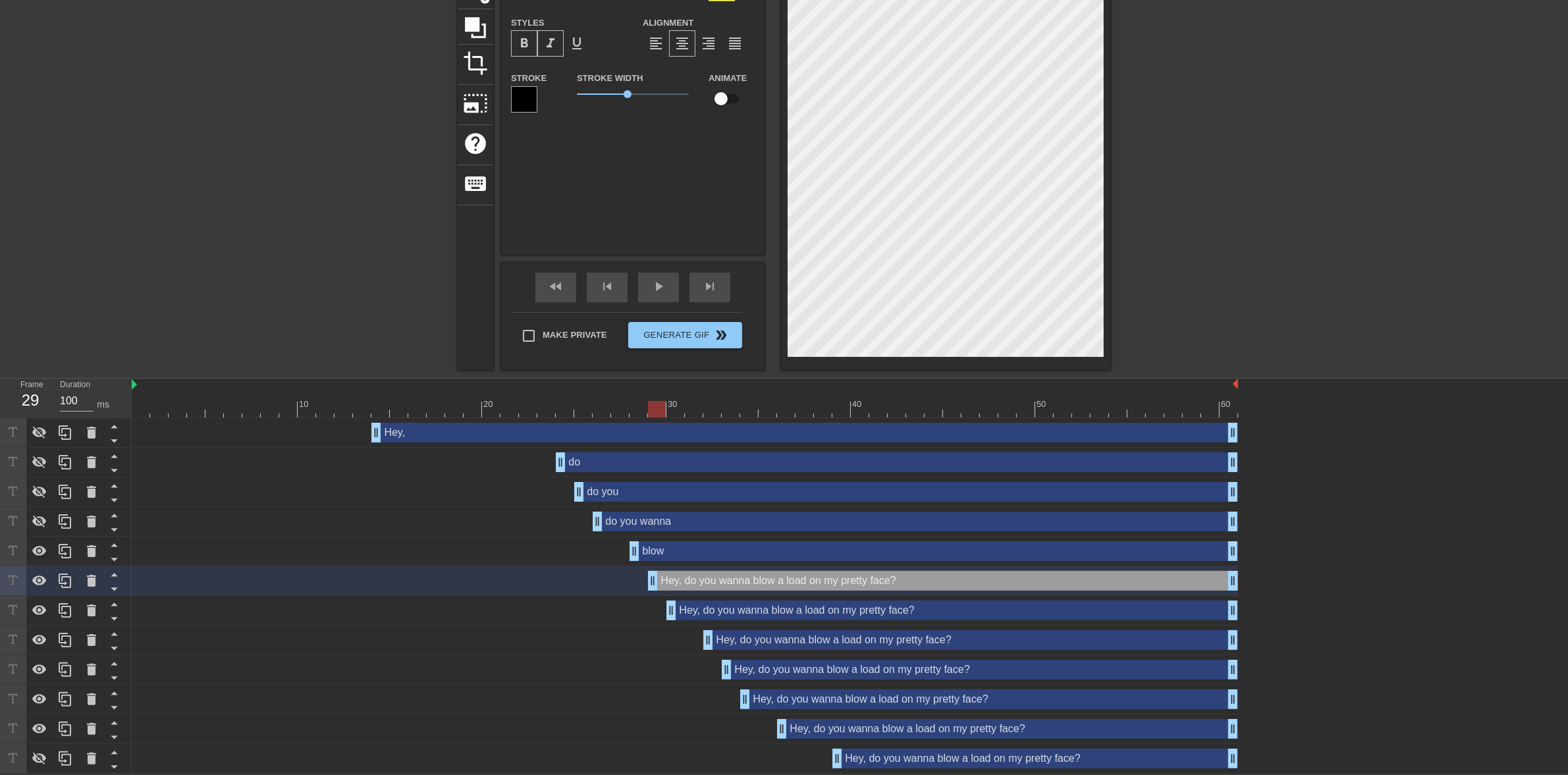
click at [757, 548] on div "blow drag_handle drag_handle" at bounding box center [933, 551] width 609 height 20
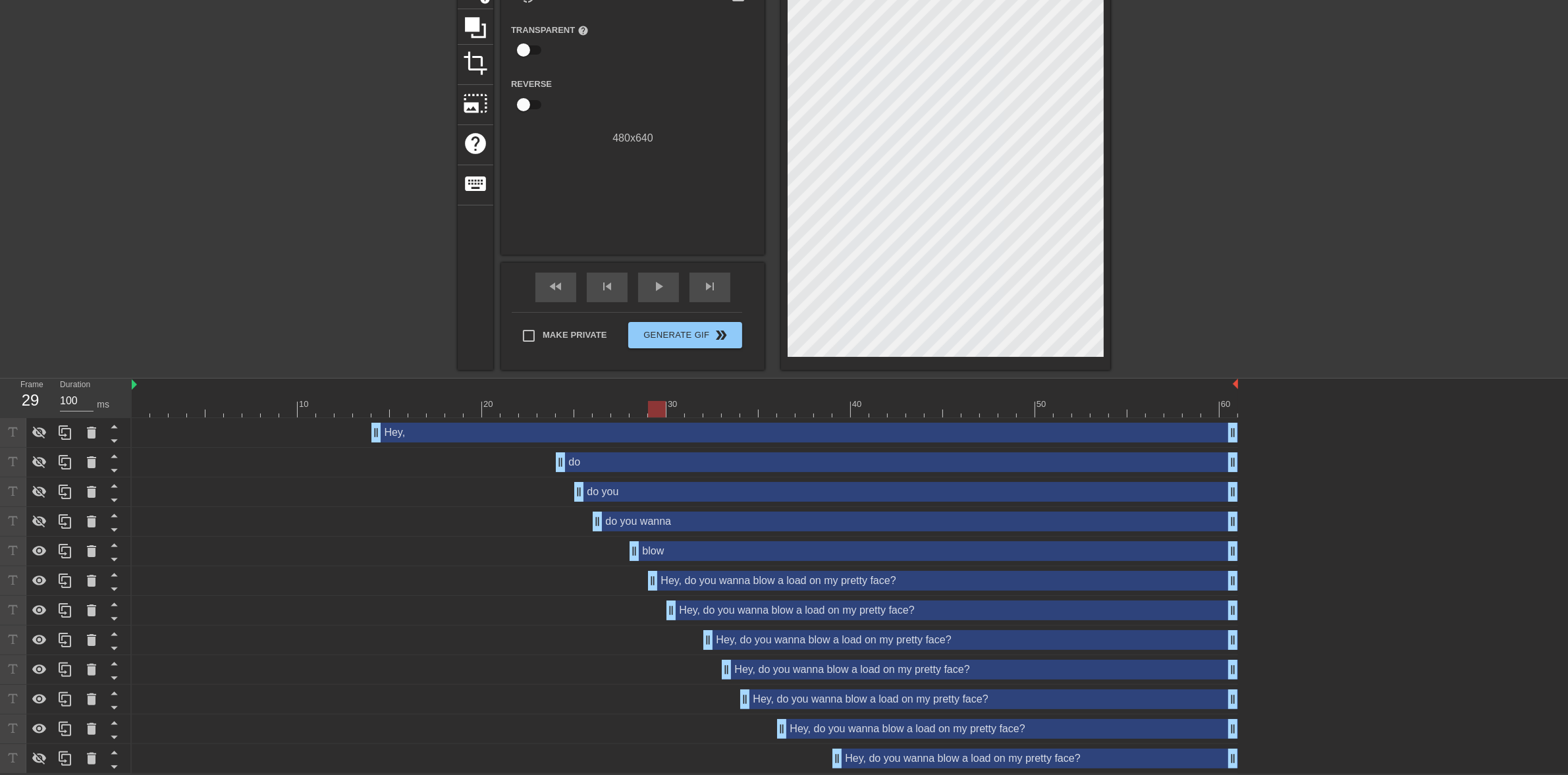
click at [682, 590] on div "Hey, do you wanna blow a load on my pretty face? drag_handle drag_handle" at bounding box center [684, 581] width 1106 height 30
click at [687, 584] on div "Hey, do you wanna blow a load on my pretty face? drag_handle drag_handle" at bounding box center [943, 581] width 590 height 20
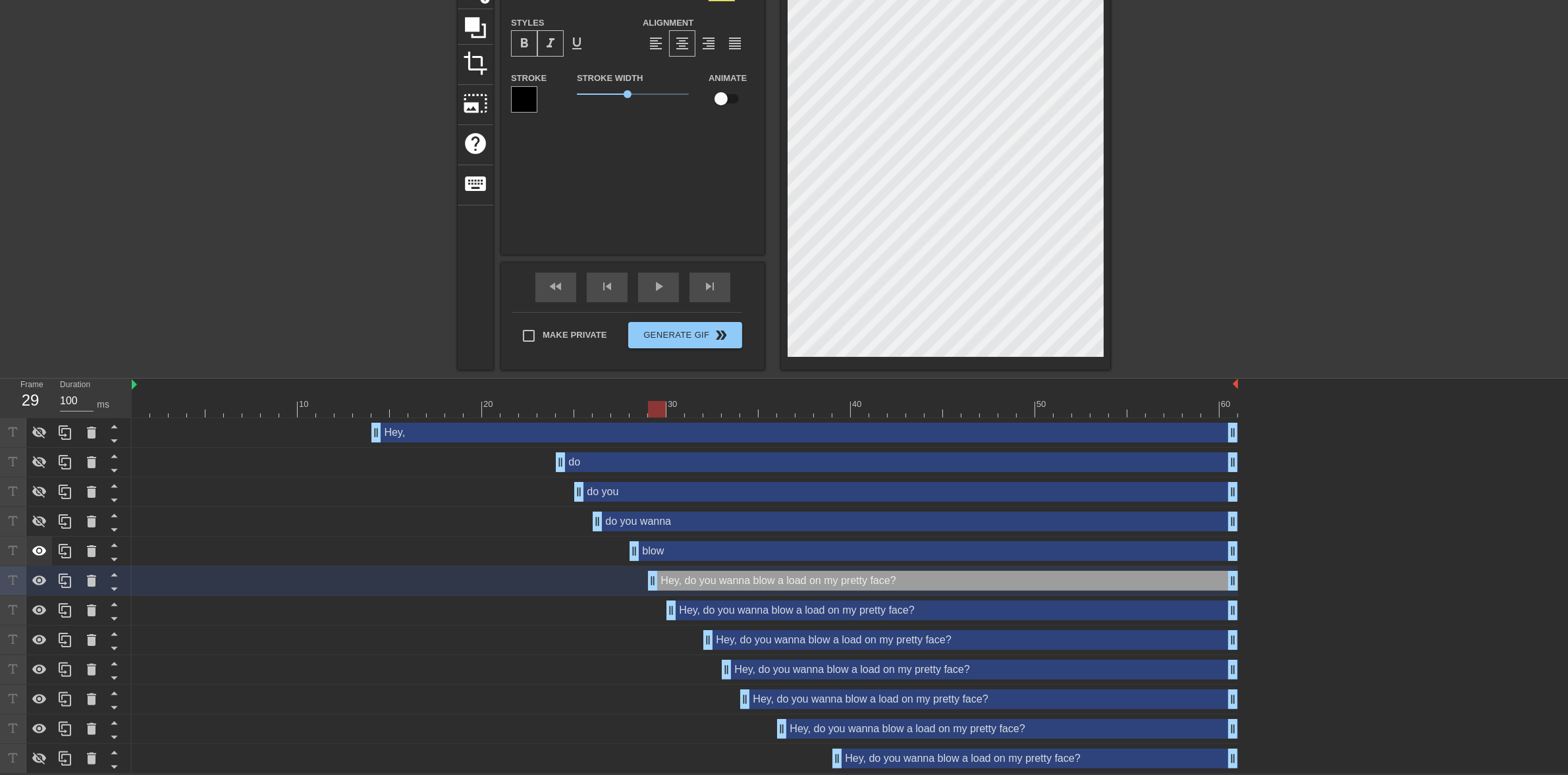
click at [33, 552] on icon at bounding box center [40, 550] width 14 height 10
click at [718, 414] on div at bounding box center [684, 409] width 1106 height 16
click at [762, 616] on div "Hey, do you wanna blow a load on my pretty face? drag_handle drag_handle" at bounding box center [952, 610] width 572 height 20
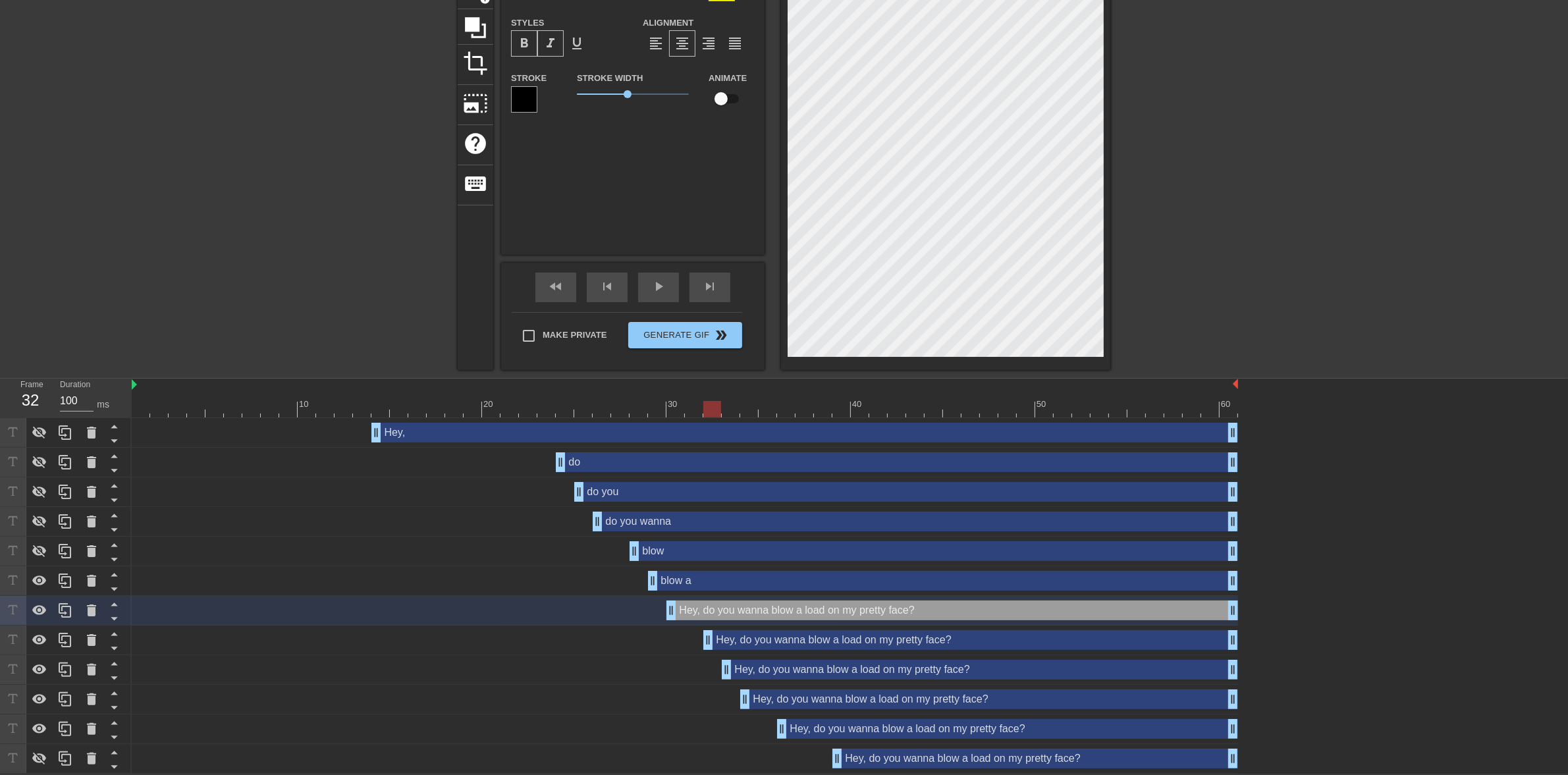
click at [752, 583] on div "blow a drag_handle drag_handle" at bounding box center [943, 581] width 590 height 20
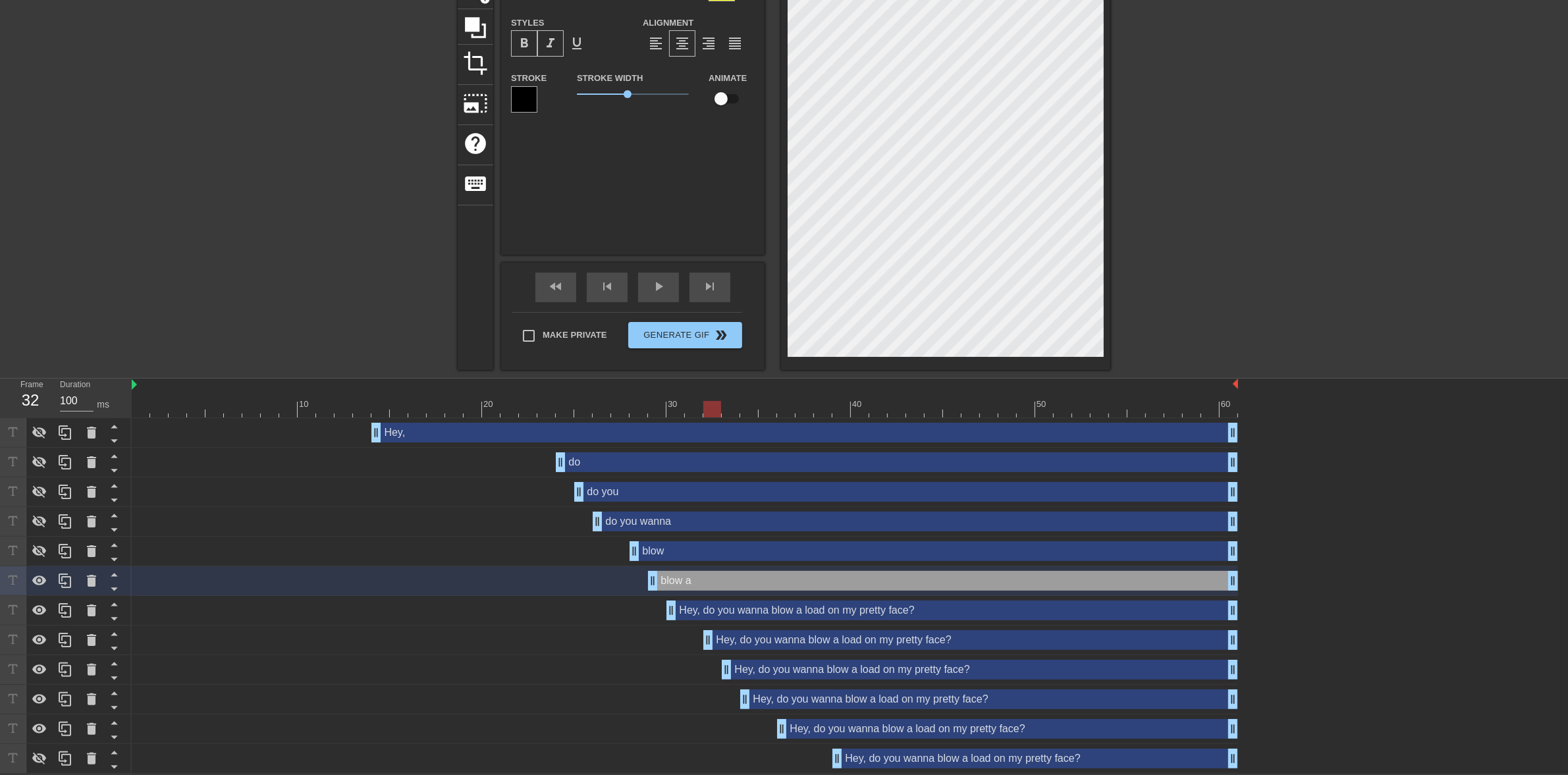
click at [749, 610] on div "Hey, do you wanna blow a load on my pretty face? drag_handle drag_handle" at bounding box center [952, 610] width 572 height 20
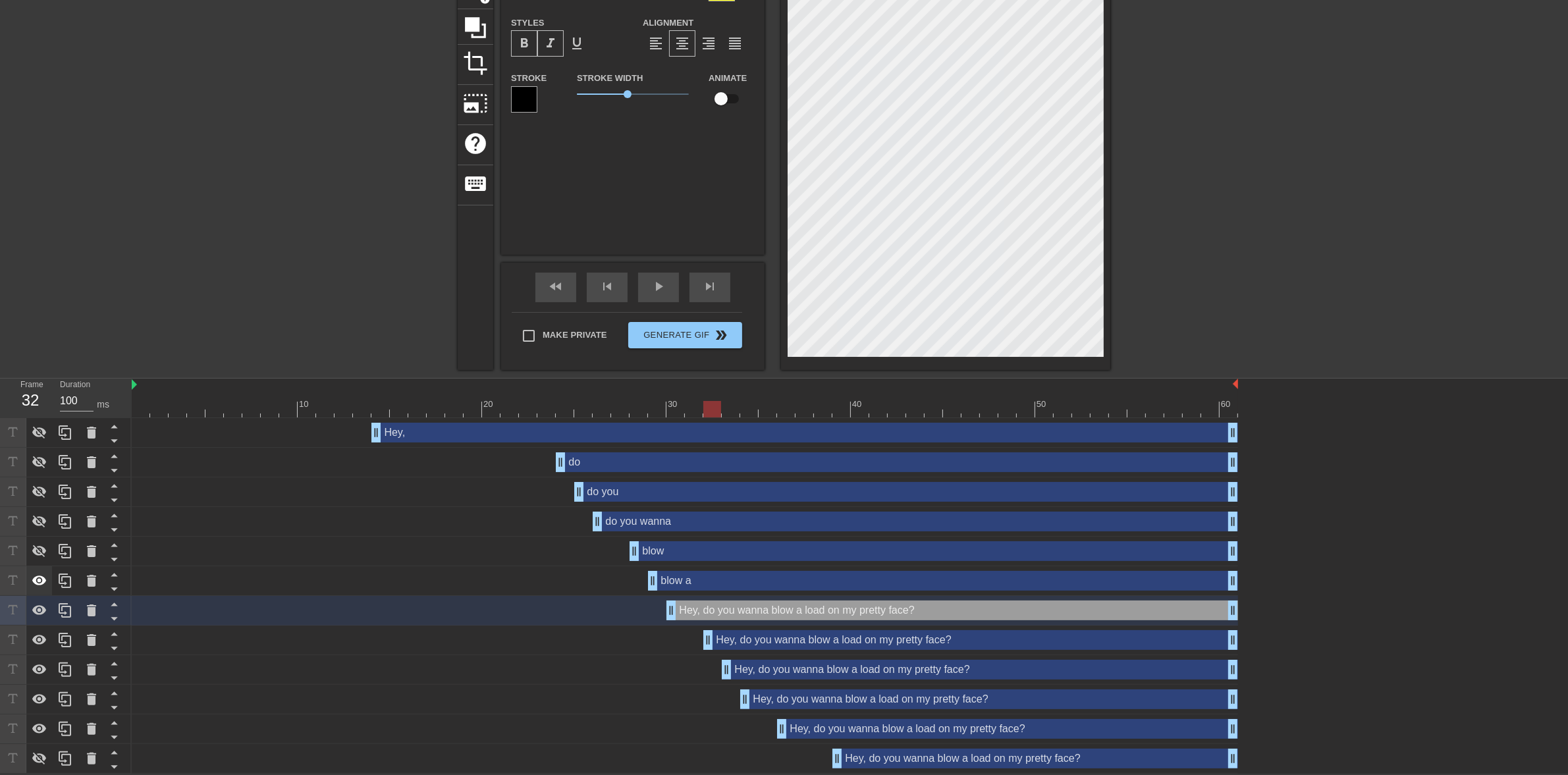
click at [38, 580] on icon at bounding box center [40, 580] width 14 height 10
click at [735, 641] on div "Hey, do you wanna blow a load on my pretty face? drag_handle drag_handle" at bounding box center [970, 640] width 535 height 20
click at [38, 606] on icon at bounding box center [40, 610] width 14 height 10
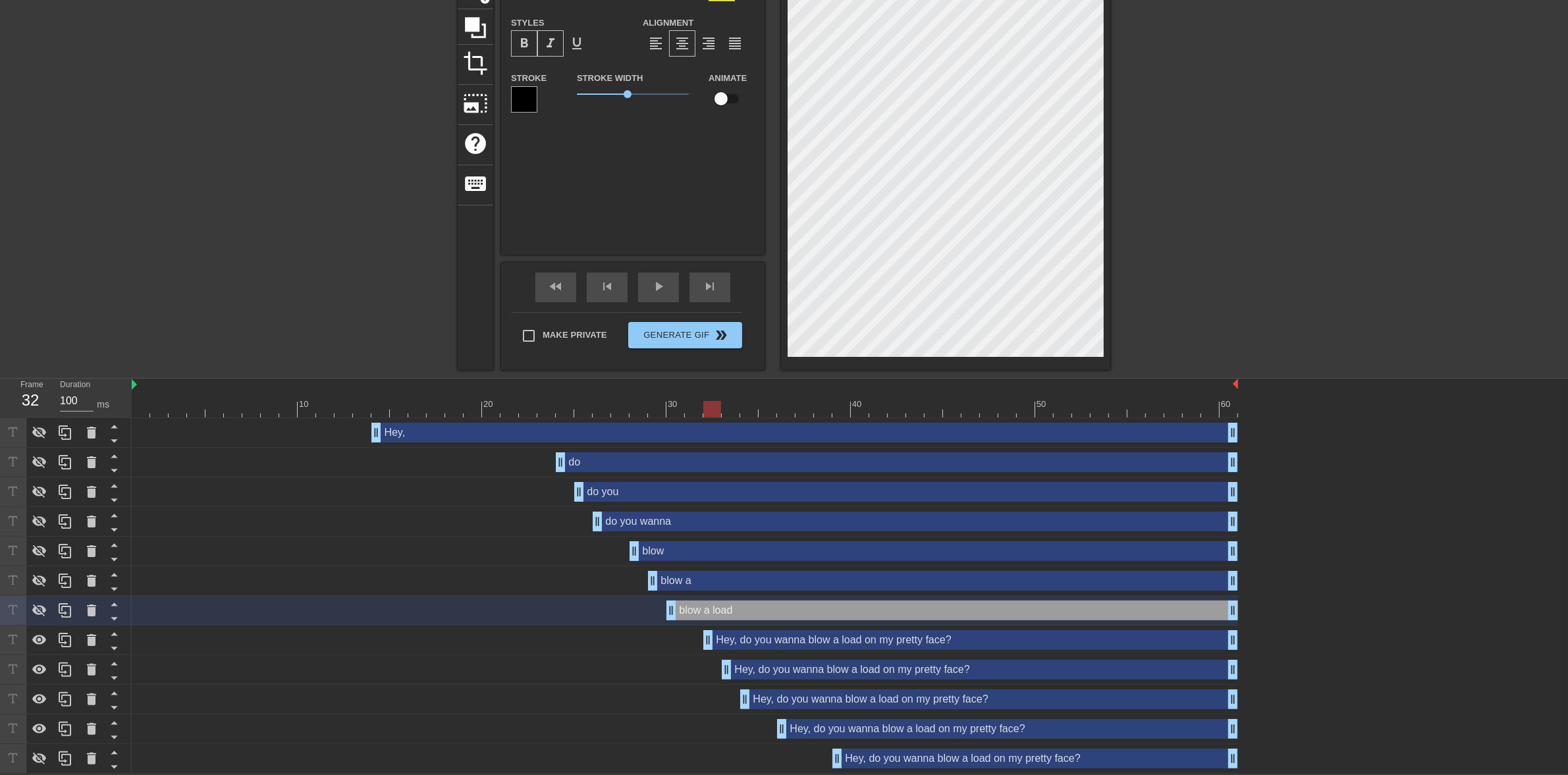
click at [784, 640] on div "Hey, do you wanna blow a load on my pretty face? drag_handle drag_handle" at bounding box center [970, 640] width 535 height 20
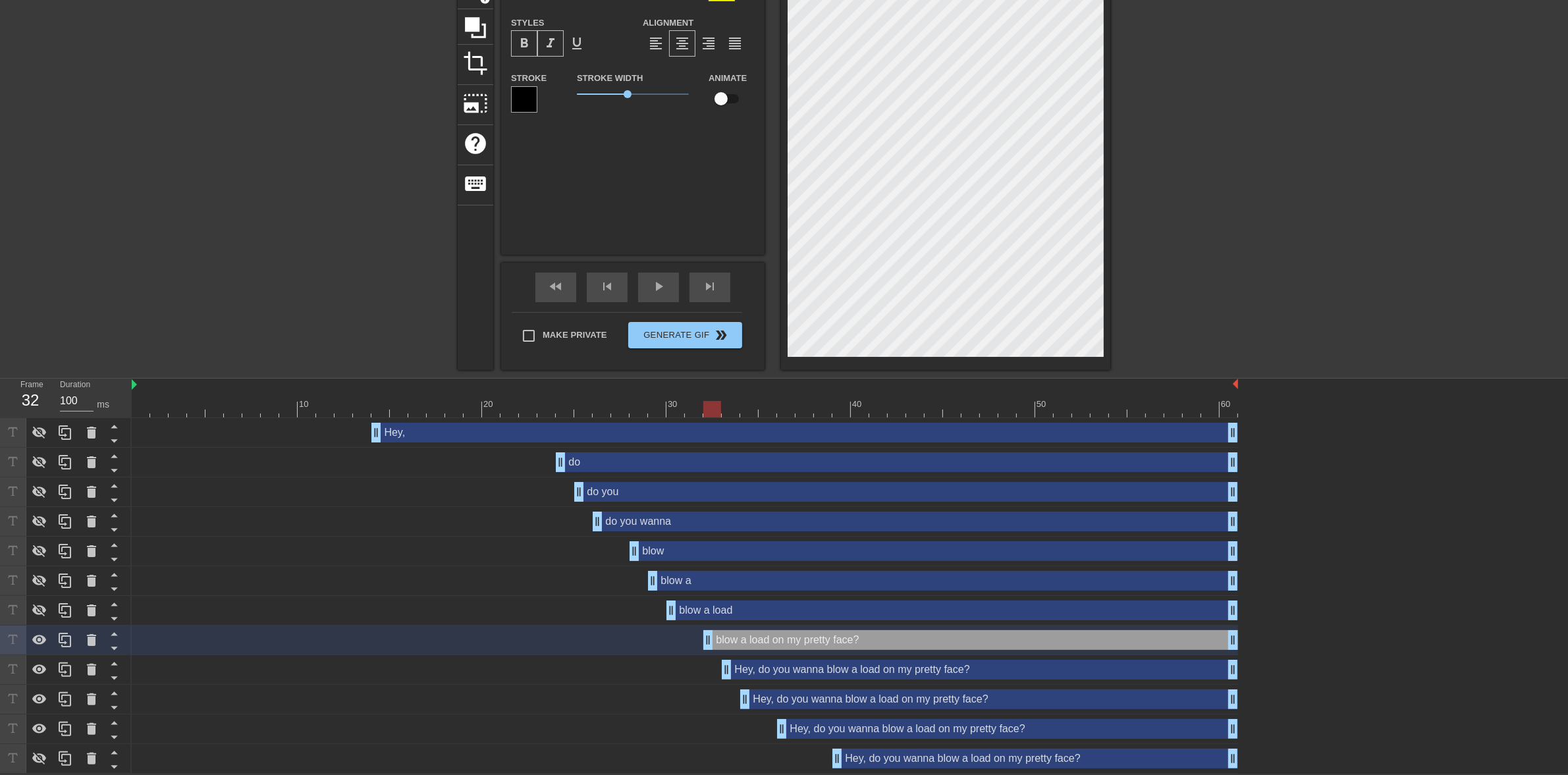
scroll to position [15, 2]
click at [1120, 309] on div "title add_circle image add_circle crop photo_size_select_large help keyboard on…" at bounding box center [784, 149] width 1568 height 441
click at [774, 403] on div at bounding box center [684, 409] width 1106 height 16
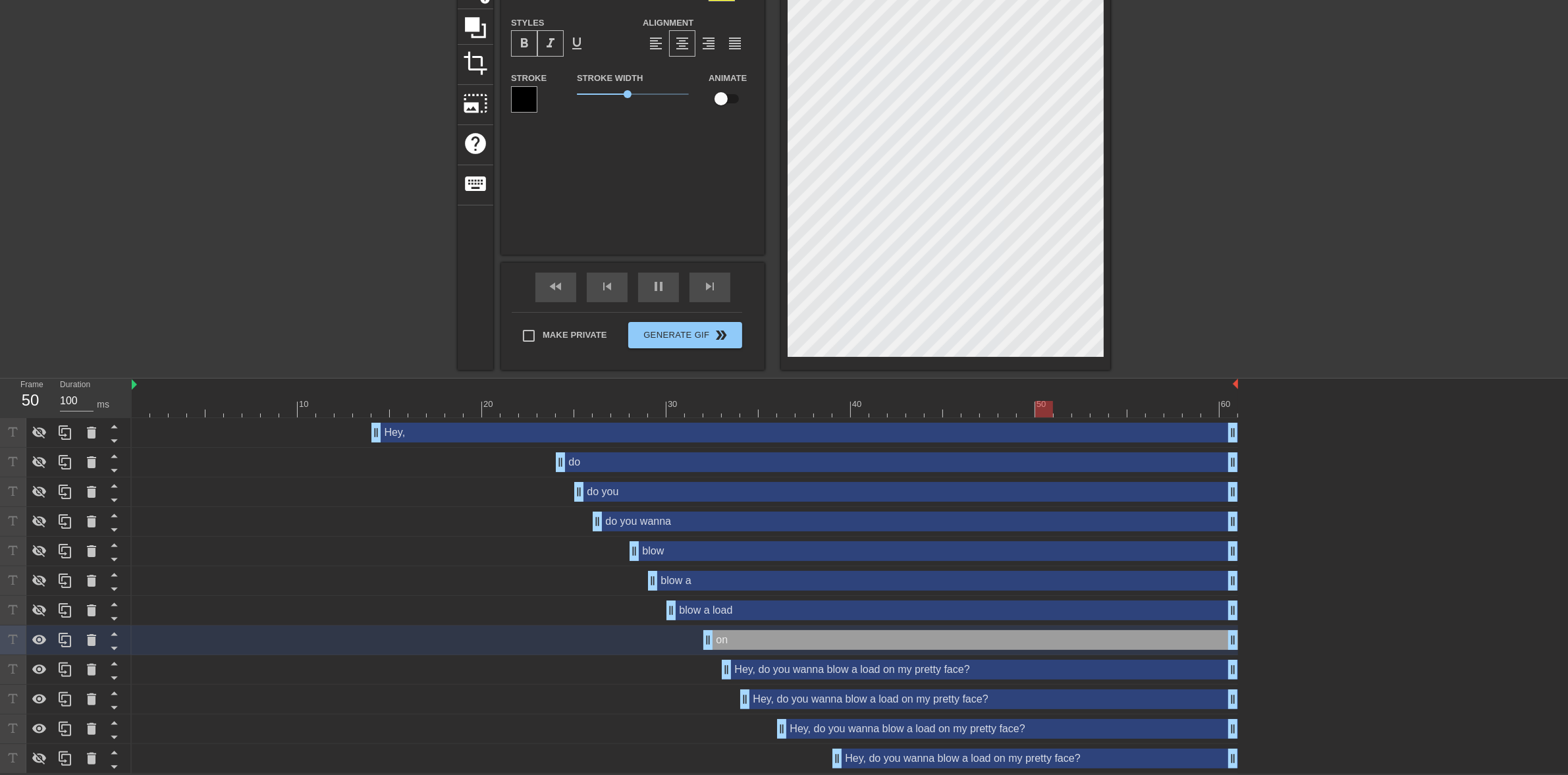
click at [968, 408] on div at bounding box center [684, 409] width 1106 height 16
drag, startPoint x: 969, startPoint y: 408, endPoint x: 746, endPoint y: 417, distance: 223.2
click at [746, 417] on div "10 20 30 40 50 60 Hey, drag_handle drag_handle do drag_handle drag_handle do yo…" at bounding box center [849, 575] width 1436 height 395
click at [759, 675] on div "Hey, do you wanna blow a load on my pretty face? drag_handle drag_handle" at bounding box center [980, 670] width 516 height 20
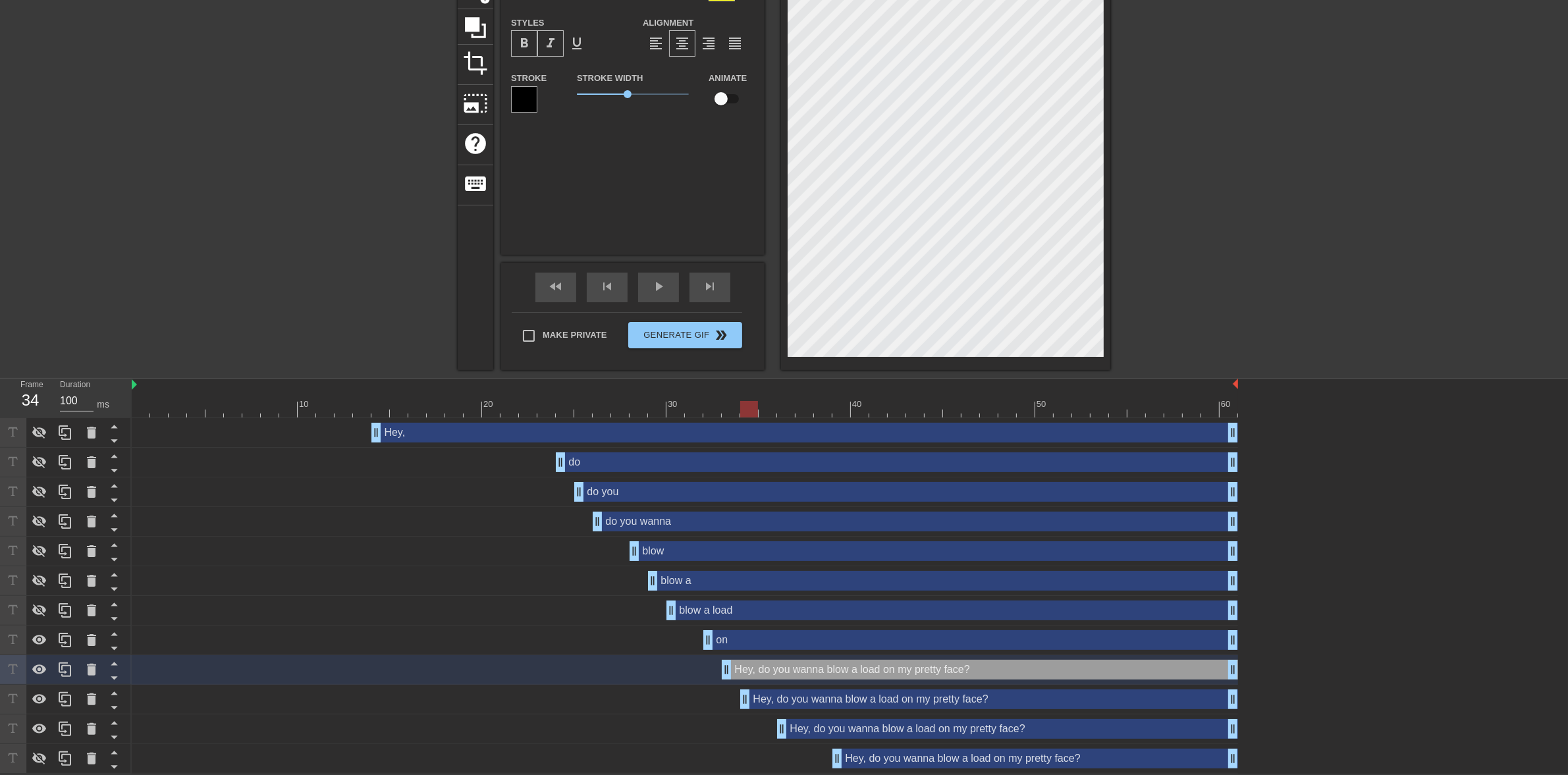
click at [759, 626] on div "on drag_handle drag_handle" at bounding box center [684, 640] width 1106 height 30
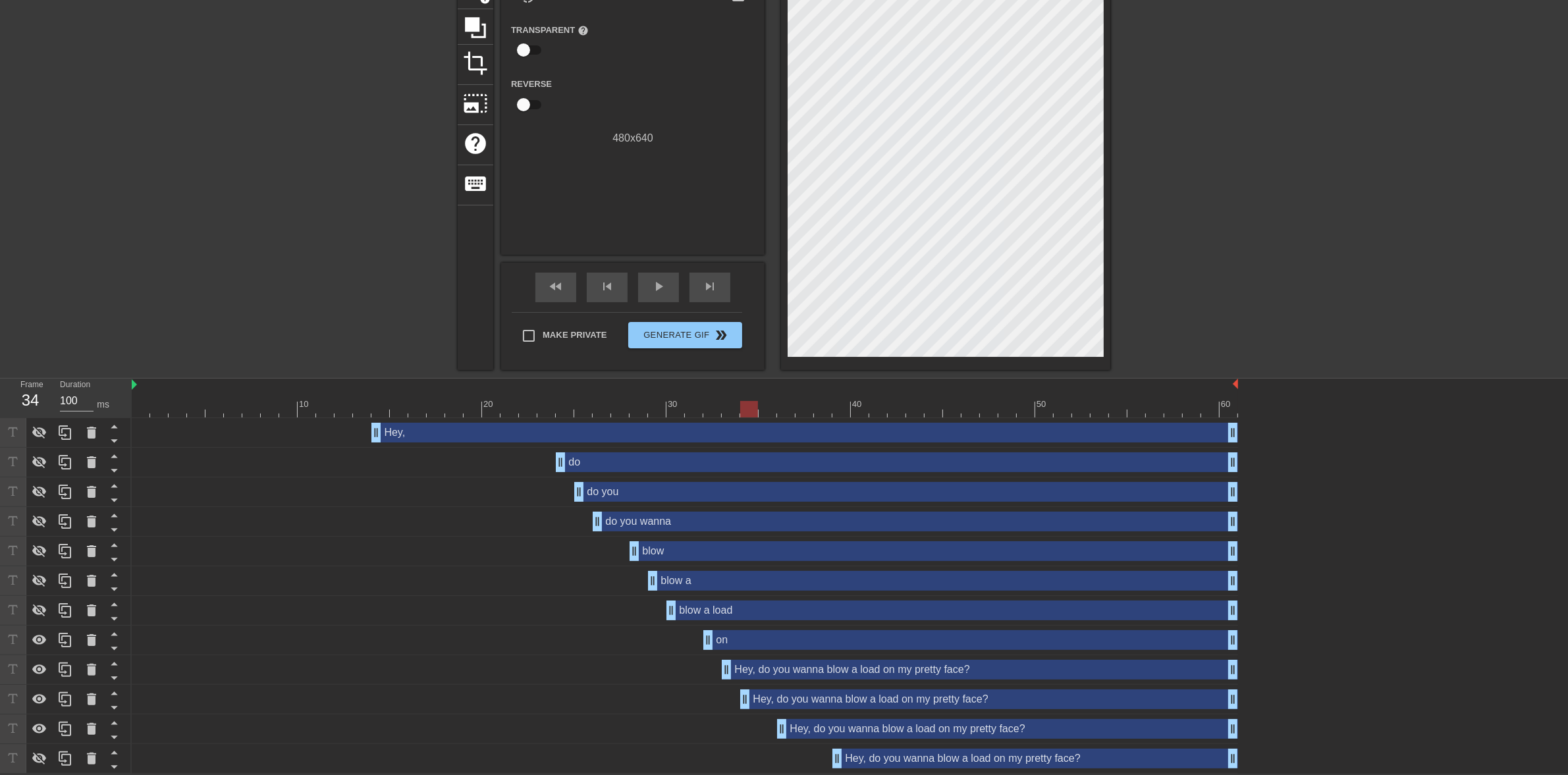
click at [753, 638] on div "on drag_handle drag_handle" at bounding box center [970, 640] width 535 height 20
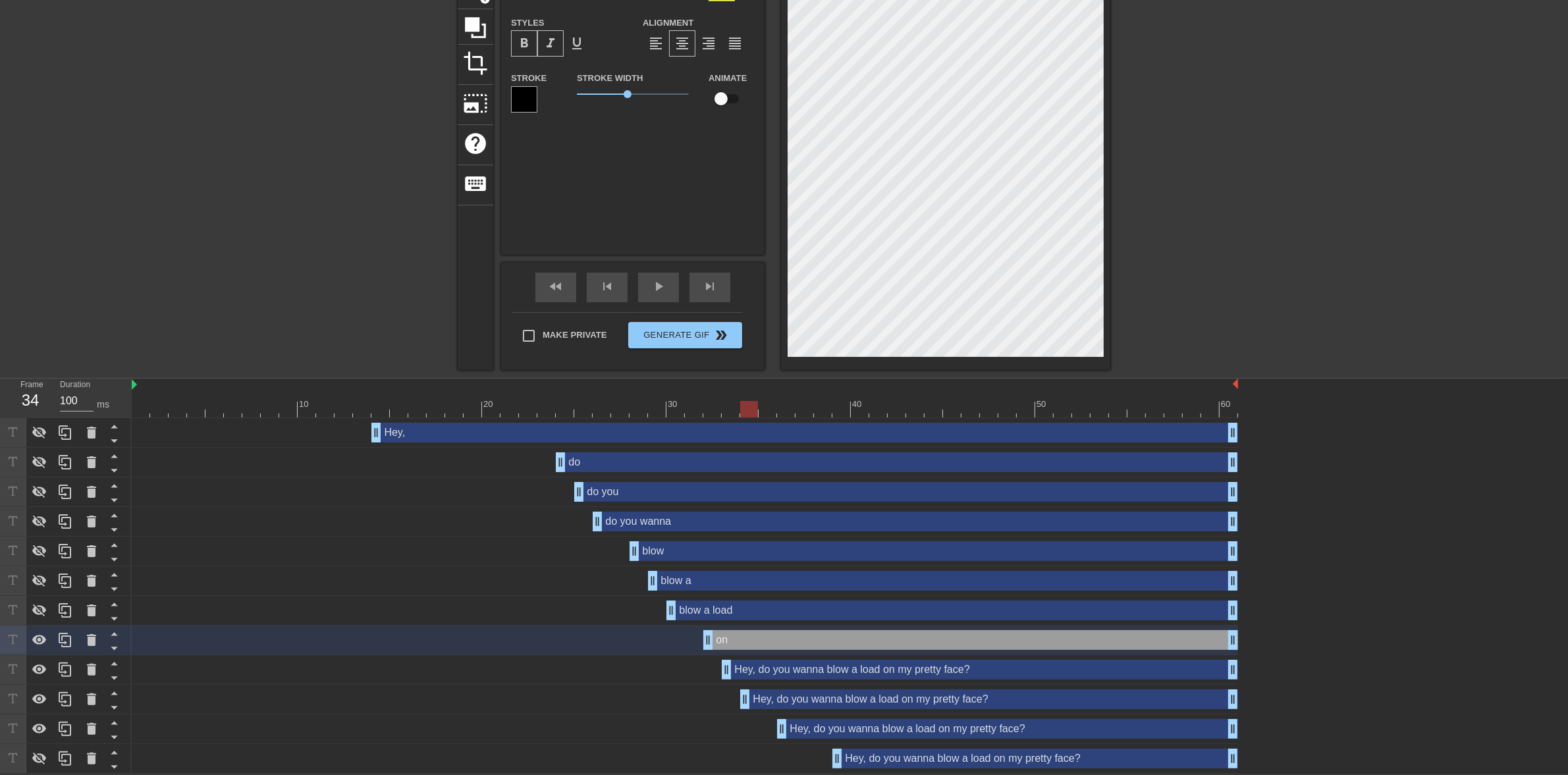
click at [827, 412] on div at bounding box center [684, 409] width 1106 height 16
click at [753, 601] on div "blow a load drag_handle drag_handle" at bounding box center [952, 610] width 572 height 20
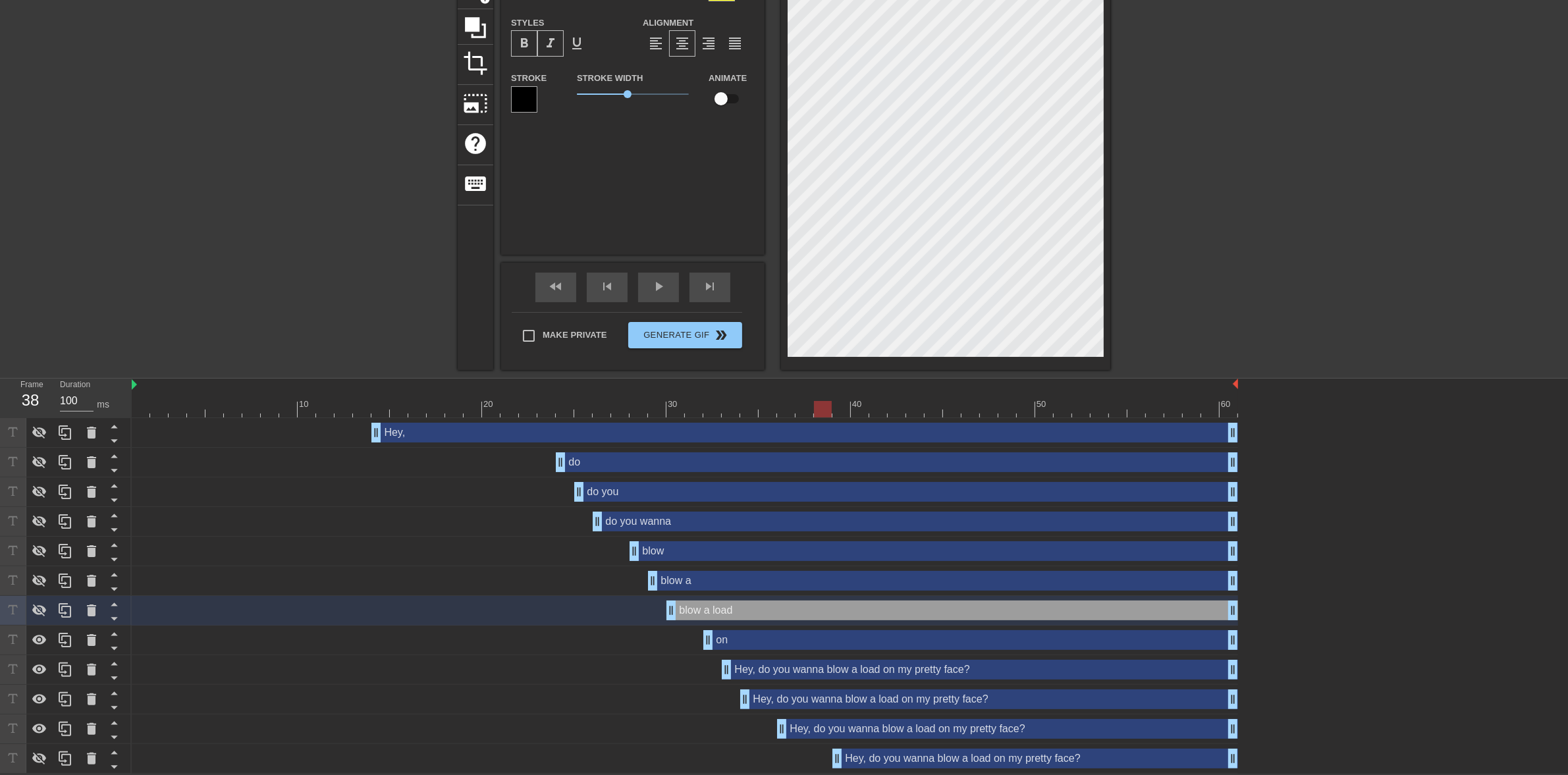
click at [745, 638] on div "on drag_handle drag_handle" at bounding box center [970, 640] width 535 height 20
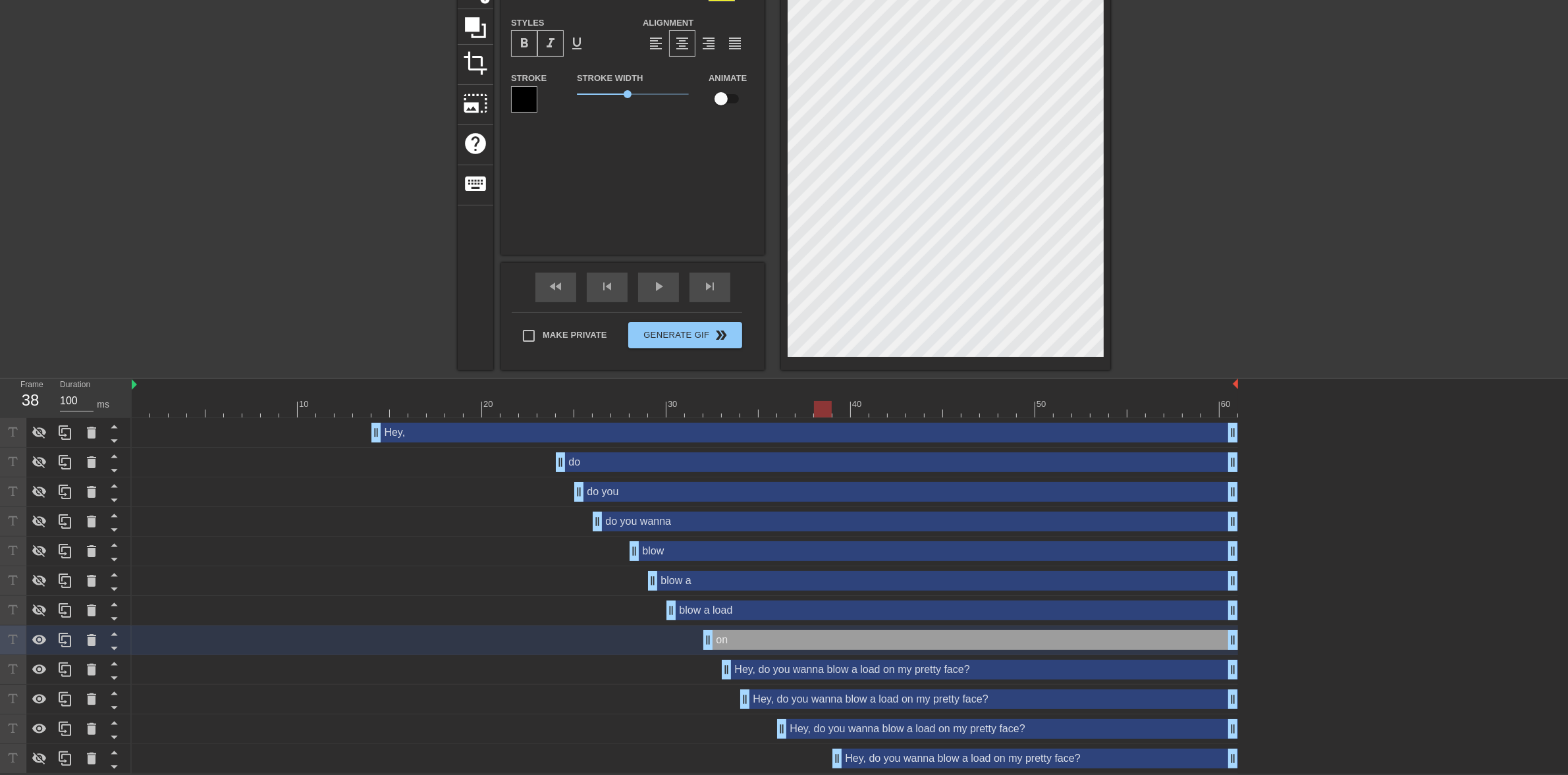
click at [771, 665] on div "Hey, do you wanna blow a load on my pretty face? drag_handle drag_handle" at bounding box center [980, 670] width 516 height 20
click at [1135, 321] on div "title add_circle image add_circle crop photo_size_select_large help keyboard on…" at bounding box center [784, 149] width 1568 height 441
click at [776, 669] on div "Hey, do you wanna blow a load on my pretty face? drag_handle drag_handle" at bounding box center [980, 670] width 516 height 20
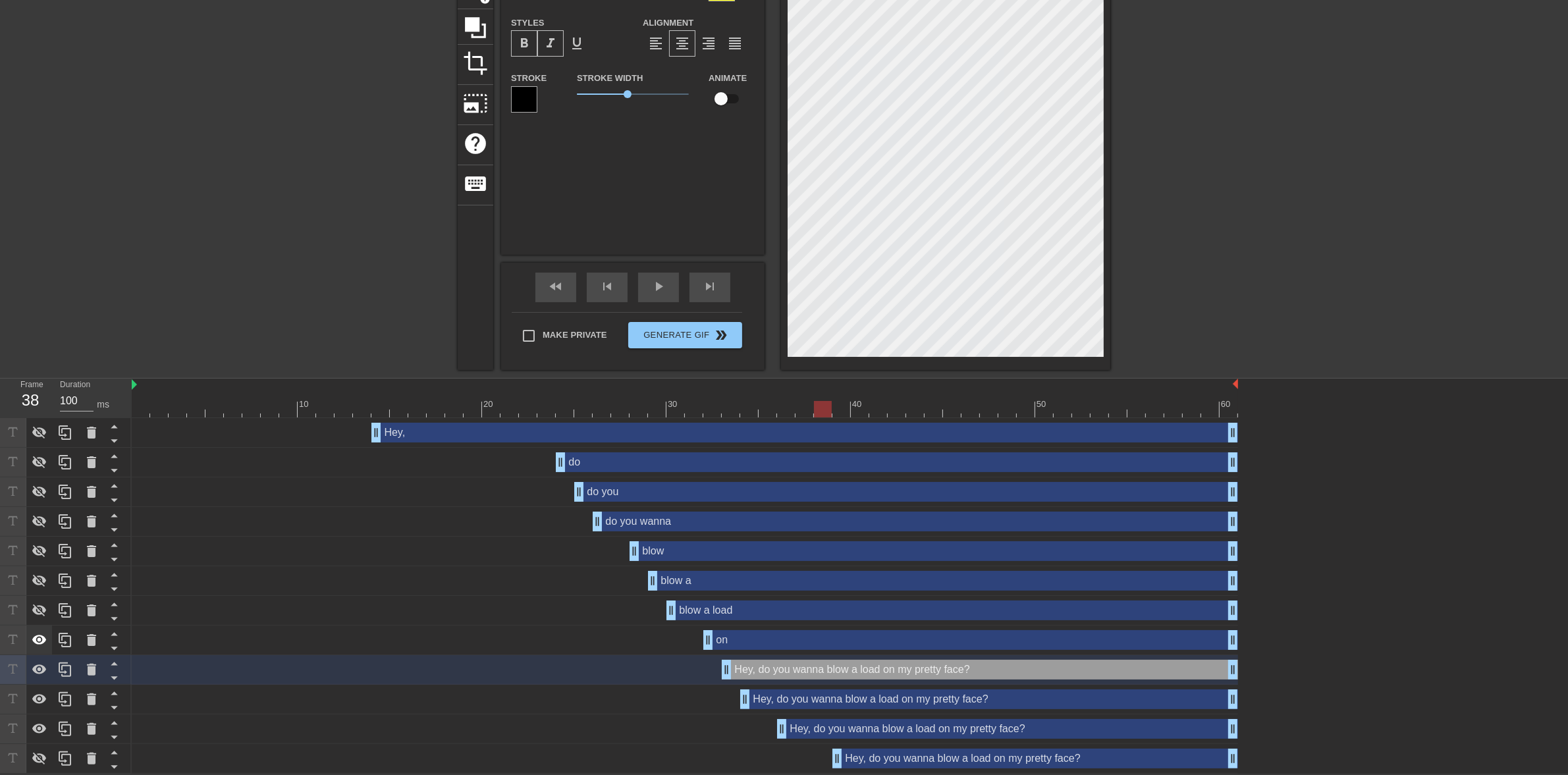
click at [28, 634] on div at bounding box center [39, 640] width 26 height 29
click at [1160, 316] on div "title add_circle image add_circle crop photo_size_select_large help keyboard on…" at bounding box center [784, 149] width 1568 height 441
click at [797, 699] on div "Hey, do you wanna blow a load on my pretty face? drag_handle drag_handle" at bounding box center [989, 699] width 498 height 20
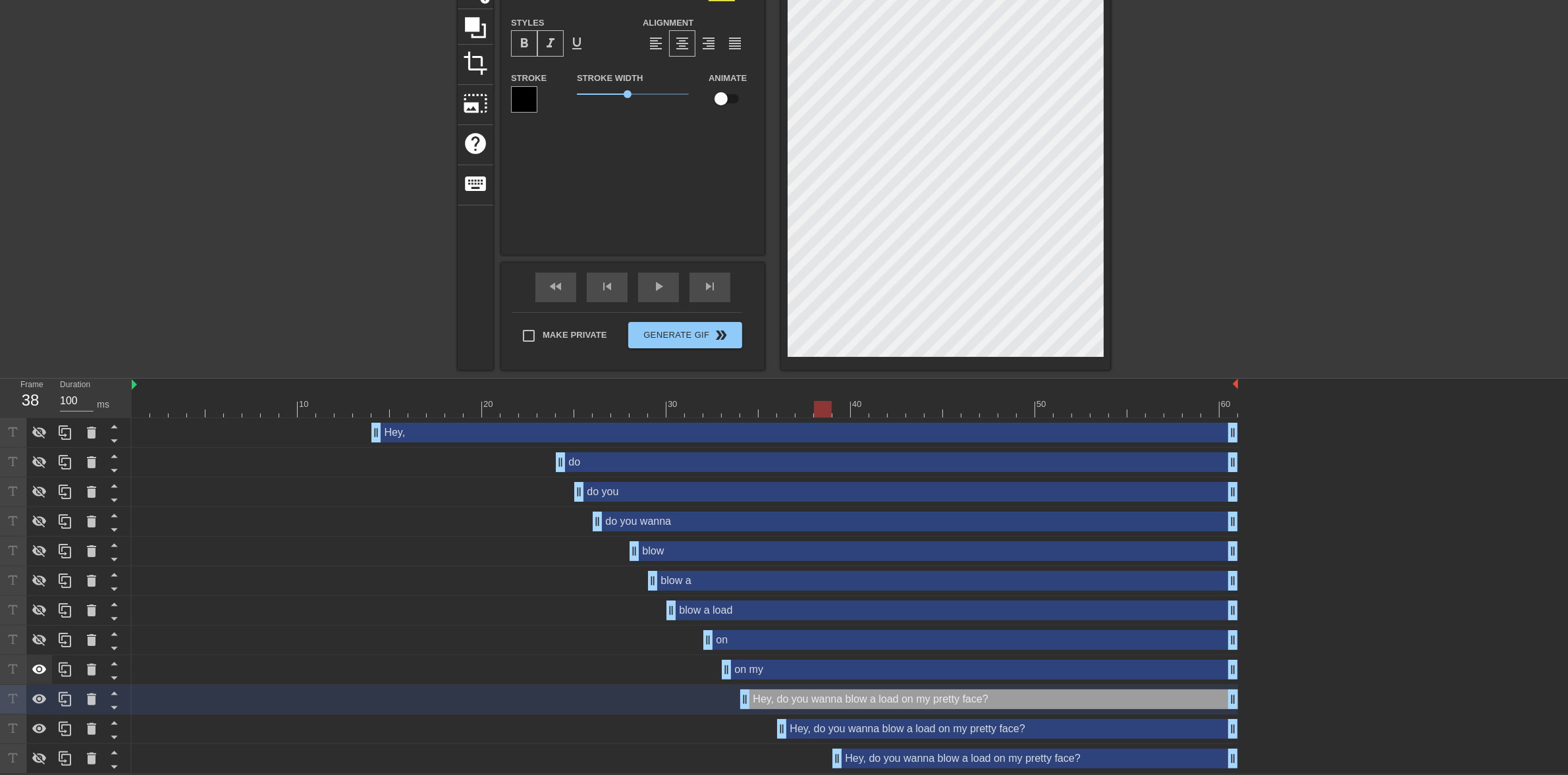
click at [31, 672] on icon at bounding box center [40, 670] width 16 height 16
click at [43, 699] on icon at bounding box center [40, 699] width 14 height 10
click at [923, 732] on div "Hey, do you wanna blow a load on my pretty face? drag_handle drag_handle" at bounding box center [1007, 729] width 461 height 20
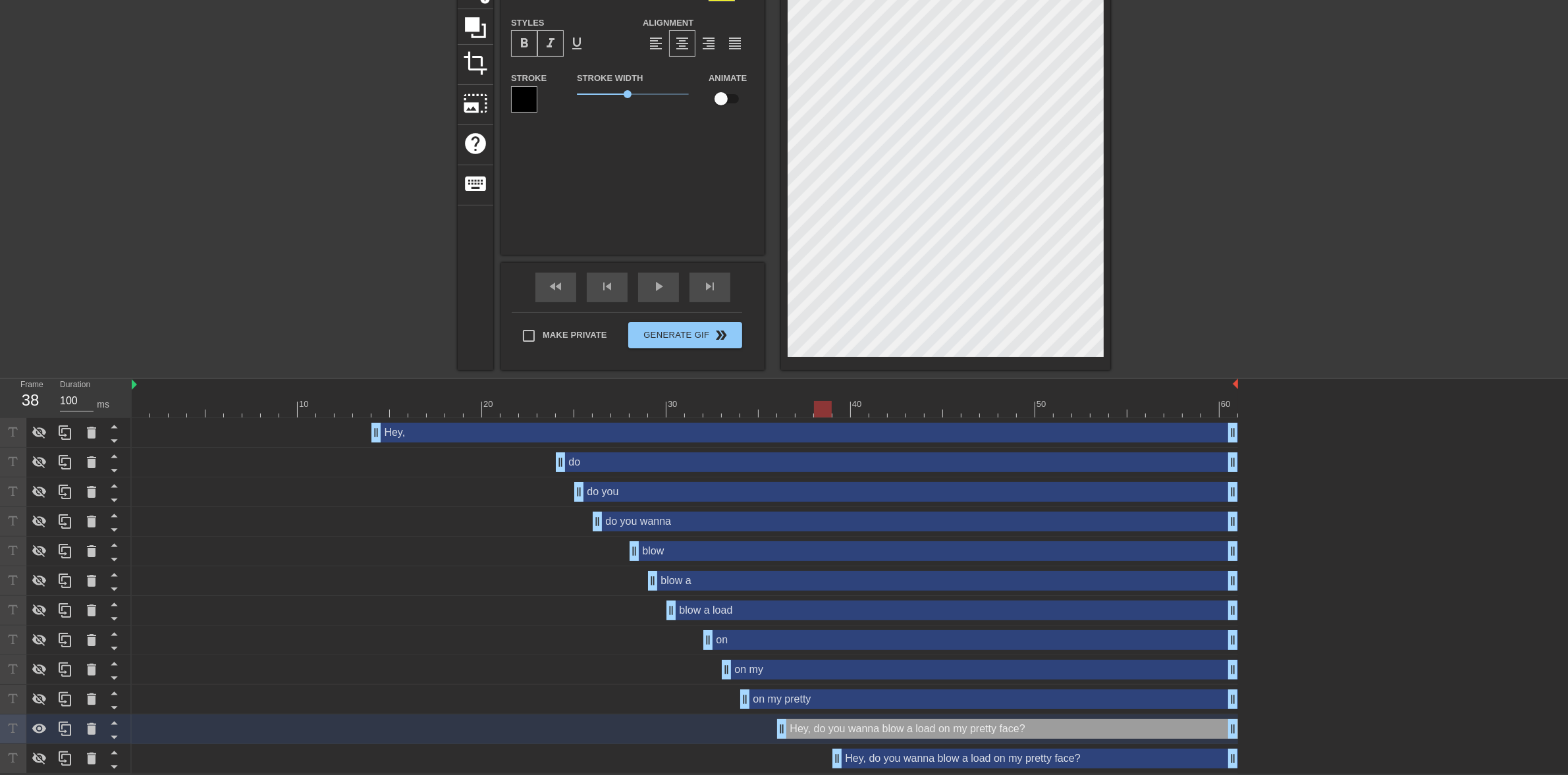
scroll to position [4, 1]
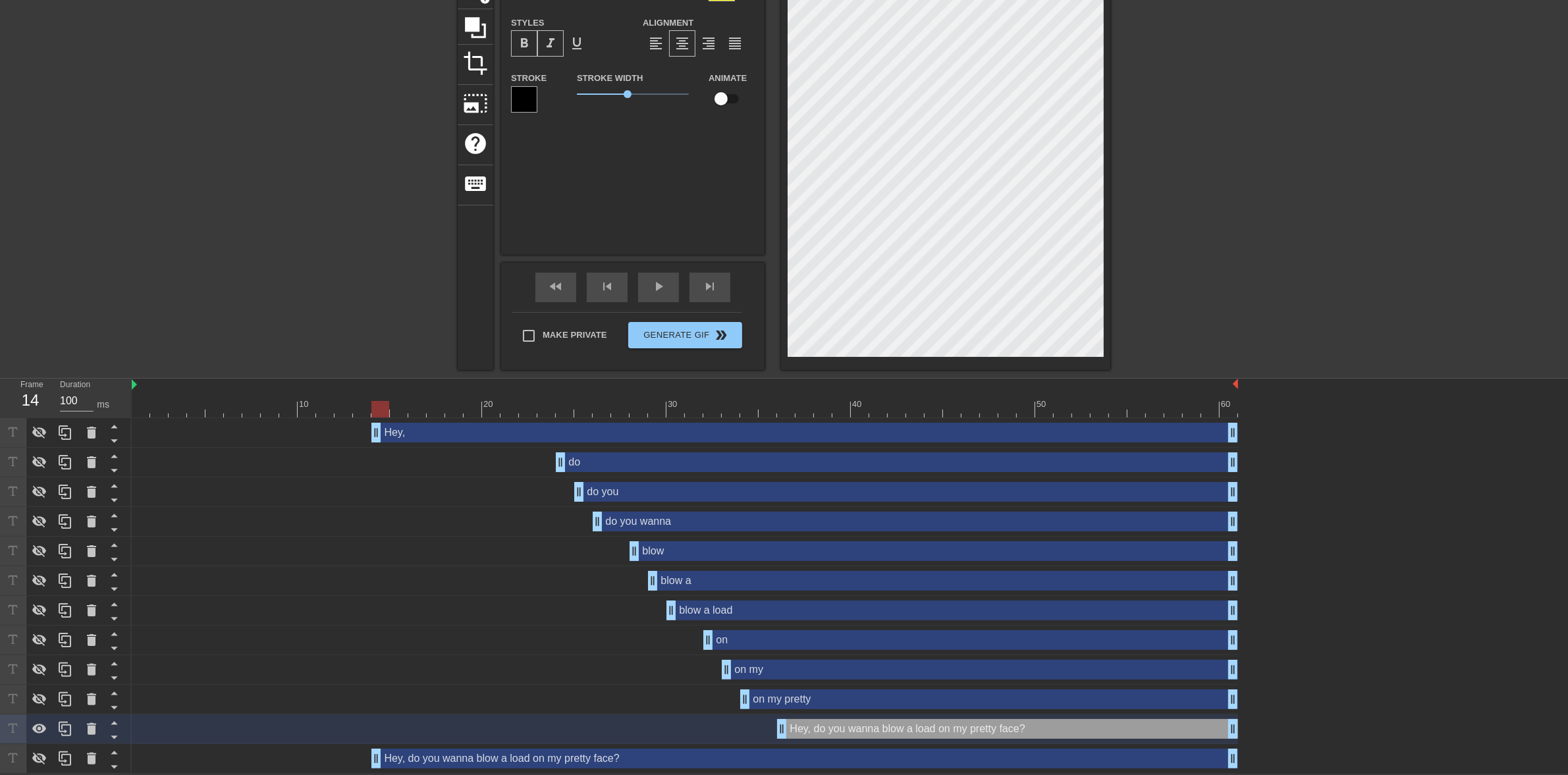
drag, startPoint x: 840, startPoint y: 757, endPoint x: 370, endPoint y: 753, distance: 470.0
click at [334, 397] on div at bounding box center [343, 400] width 19 height 16
drag, startPoint x: 334, startPoint y: 404, endPoint x: 102, endPoint y: 410, distance: 232.1
click at [102, 410] on div "Frame 1 Duration 100 ms 10 20 30 40 50 60 Hey, drag_handle drag_handle do drag_…" at bounding box center [784, 575] width 1568 height 395
click at [40, 699] on icon at bounding box center [40, 699] width 16 height 16
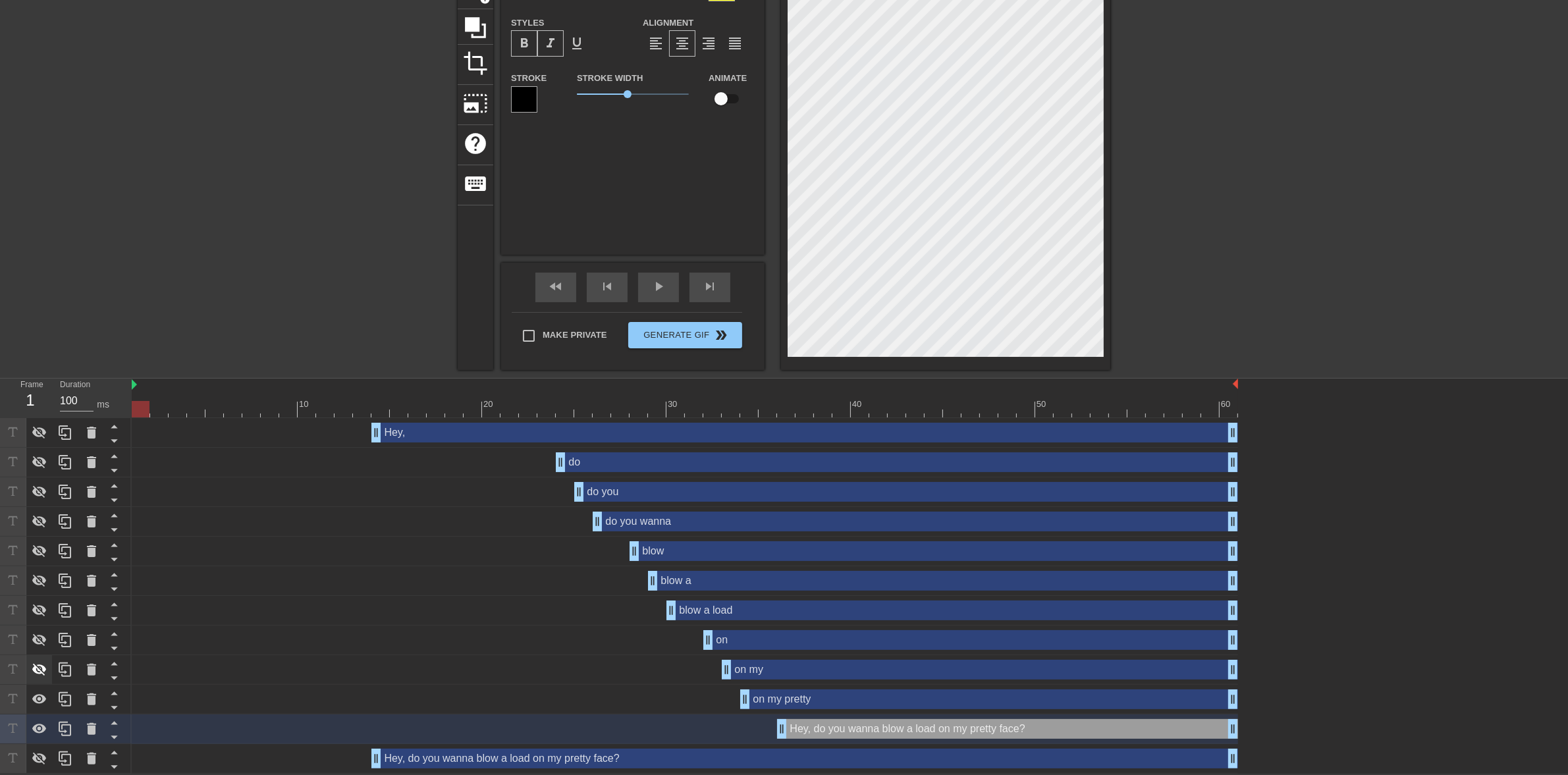
click at [40, 655] on div at bounding box center [39, 670] width 26 height 29
click at [41, 634] on icon at bounding box center [40, 640] width 16 height 16
click at [41, 596] on div at bounding box center [39, 610] width 26 height 29
click at [38, 570] on div at bounding box center [39, 581] width 26 height 29
click at [36, 544] on icon at bounding box center [40, 551] width 16 height 16
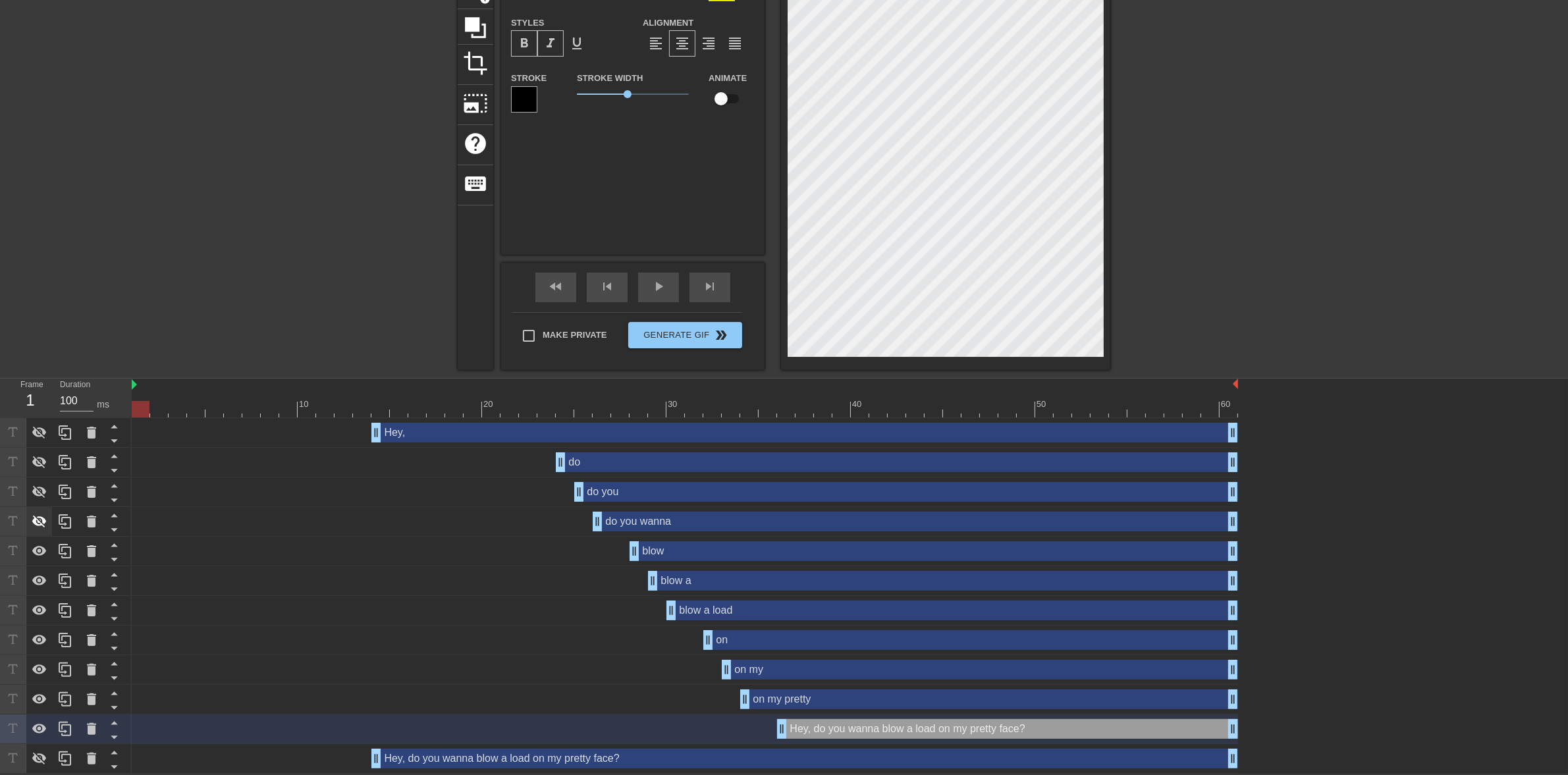
click at [43, 511] on div at bounding box center [39, 521] width 26 height 29
click at [38, 485] on icon at bounding box center [40, 492] width 16 height 16
click at [45, 462] on icon at bounding box center [40, 463] width 14 height 13
click at [40, 433] on icon at bounding box center [40, 433] width 14 height 13
click at [651, 290] on span "play_arrow" at bounding box center [659, 287] width 16 height 16
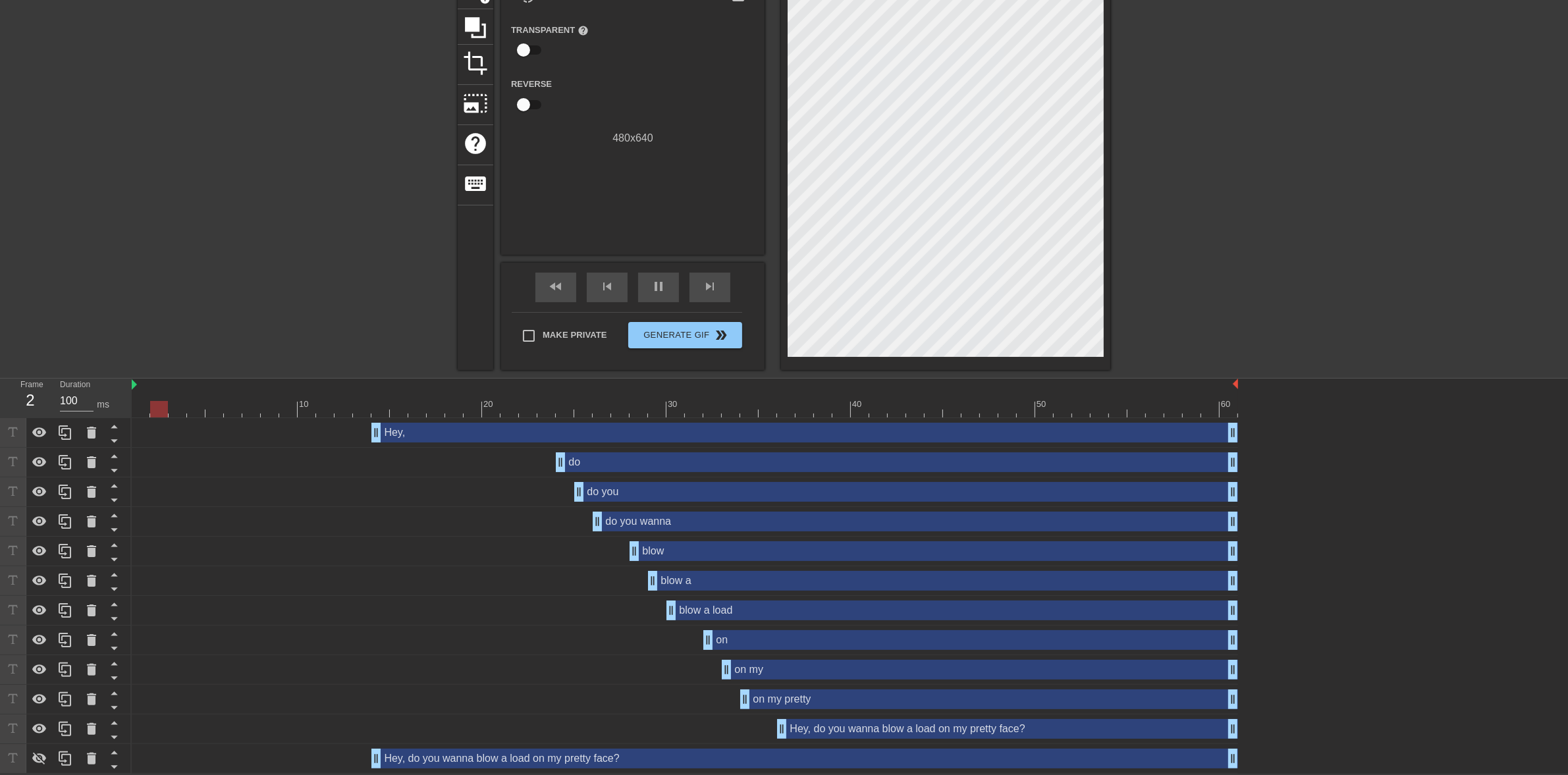
scroll to position [0, 0]
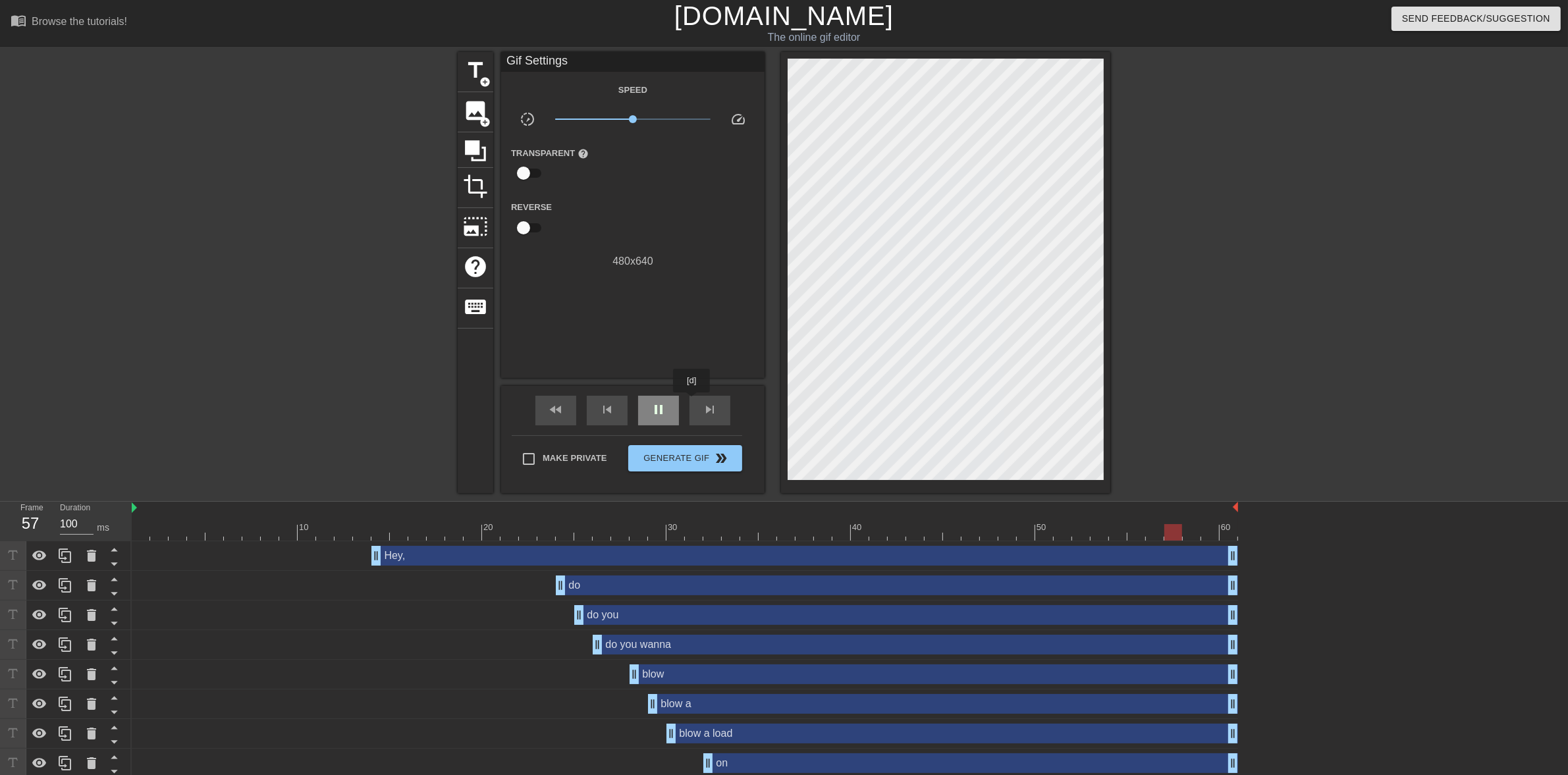
click at [666, 418] on div "pause" at bounding box center [658, 410] width 40 height 30
drag, startPoint x: 379, startPoint y: 551, endPoint x: 426, endPoint y: 564, distance: 48.8
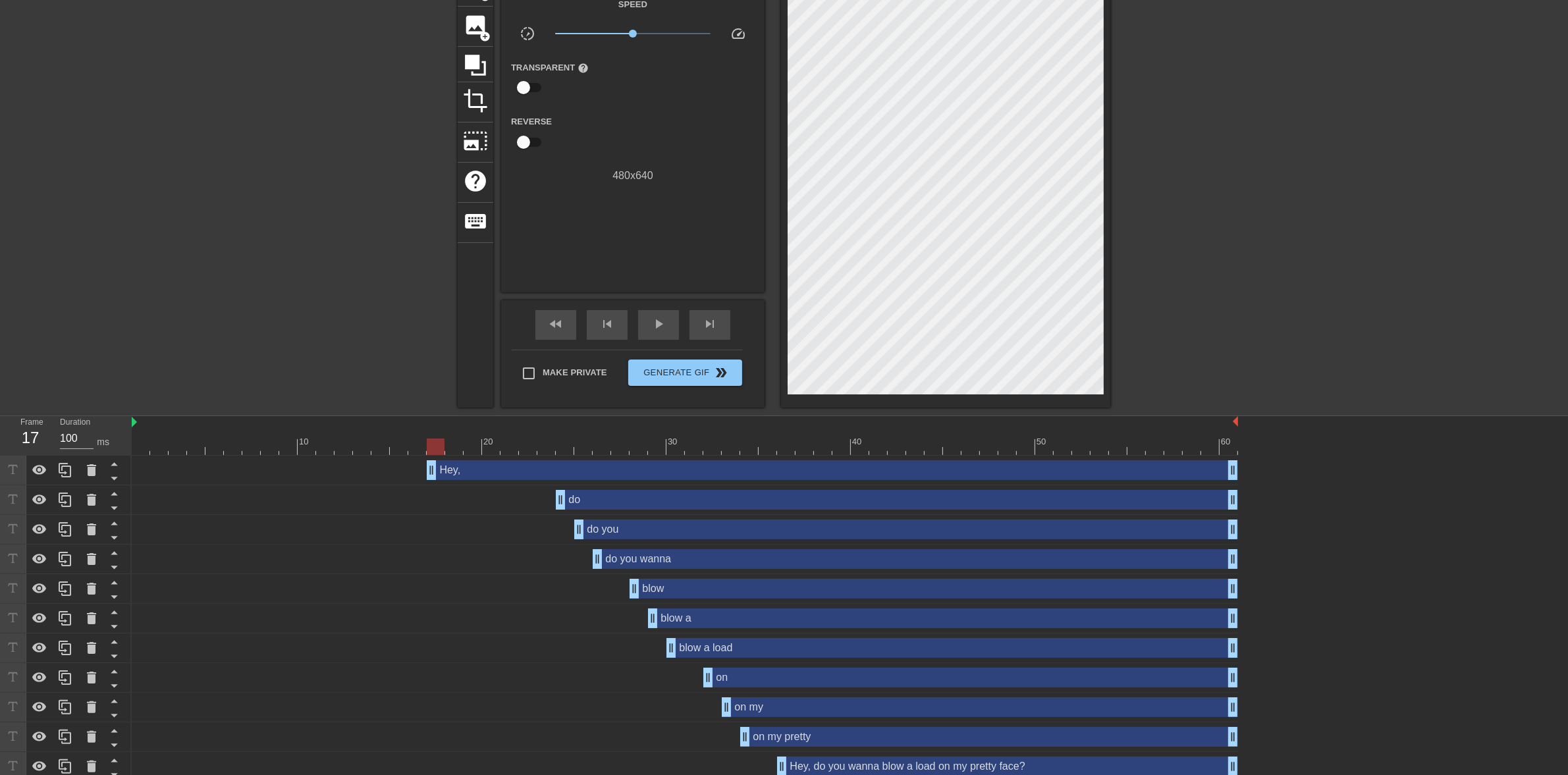
scroll to position [124, 0]
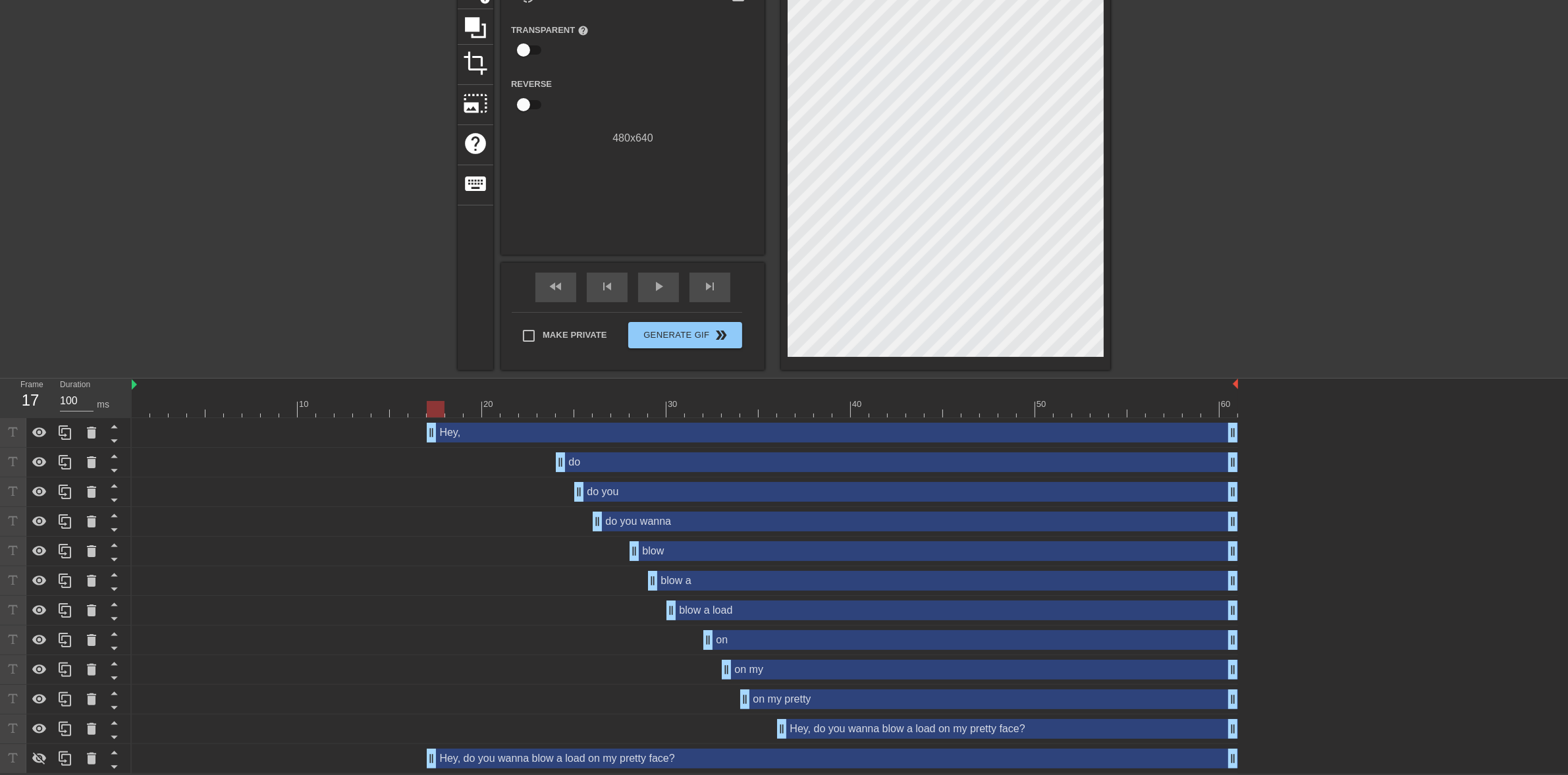
drag, startPoint x: 373, startPoint y: 749, endPoint x: 423, endPoint y: 751, distance: 50.0
click at [423, 751] on div "Hey, do you wanna blow a load on my pretty face? drag_handle drag_handle" at bounding box center [684, 759] width 1106 height 20
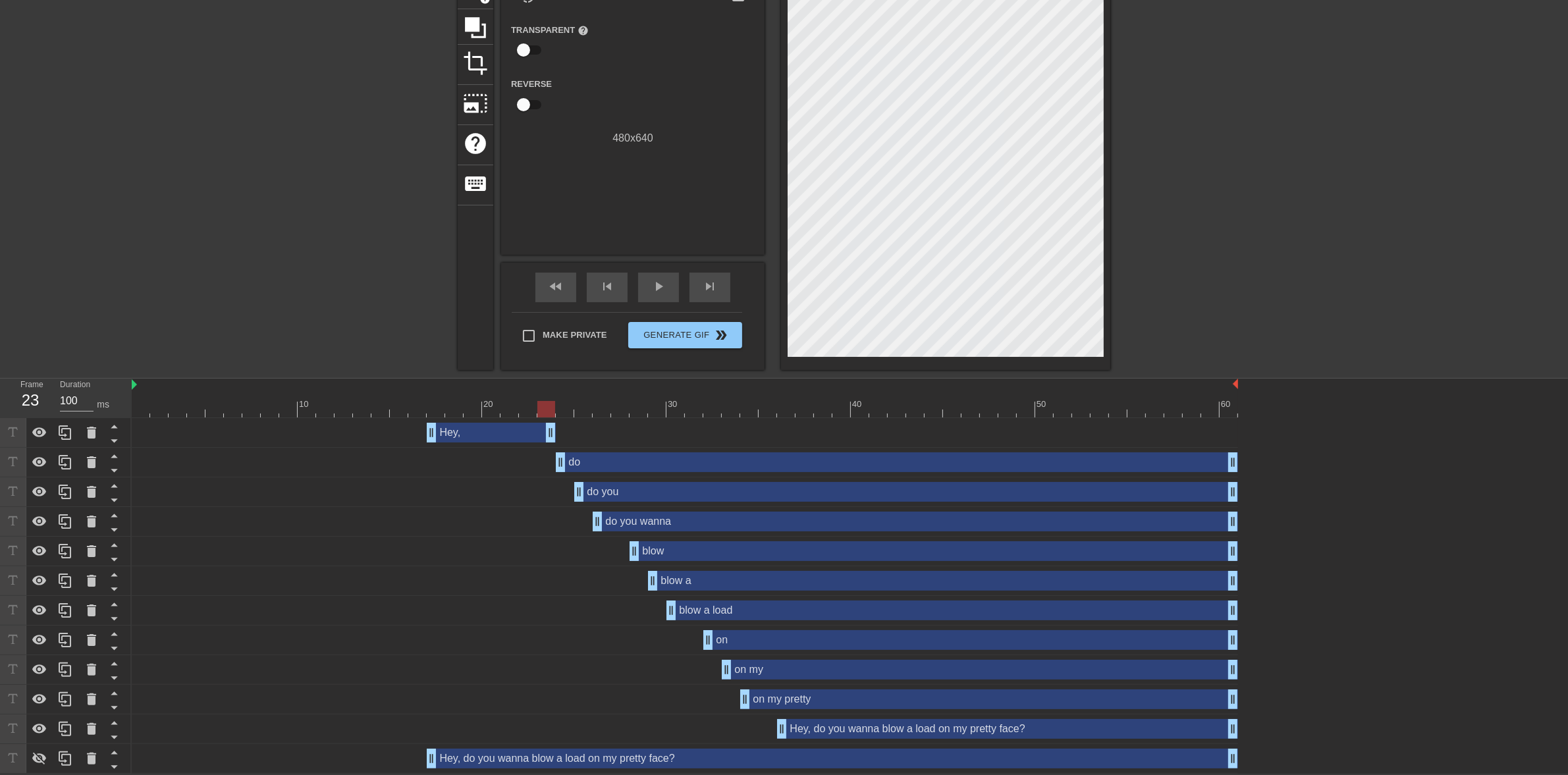
drag, startPoint x: 1233, startPoint y: 429, endPoint x: 548, endPoint y: 441, distance: 685.1
click at [558, 288] on span "fast_rewind" at bounding box center [556, 287] width 16 height 16
click at [655, 287] on span "play_arrow" at bounding box center [659, 287] width 16 height 16
click at [655, 287] on span "pause" at bounding box center [659, 287] width 16 height 16
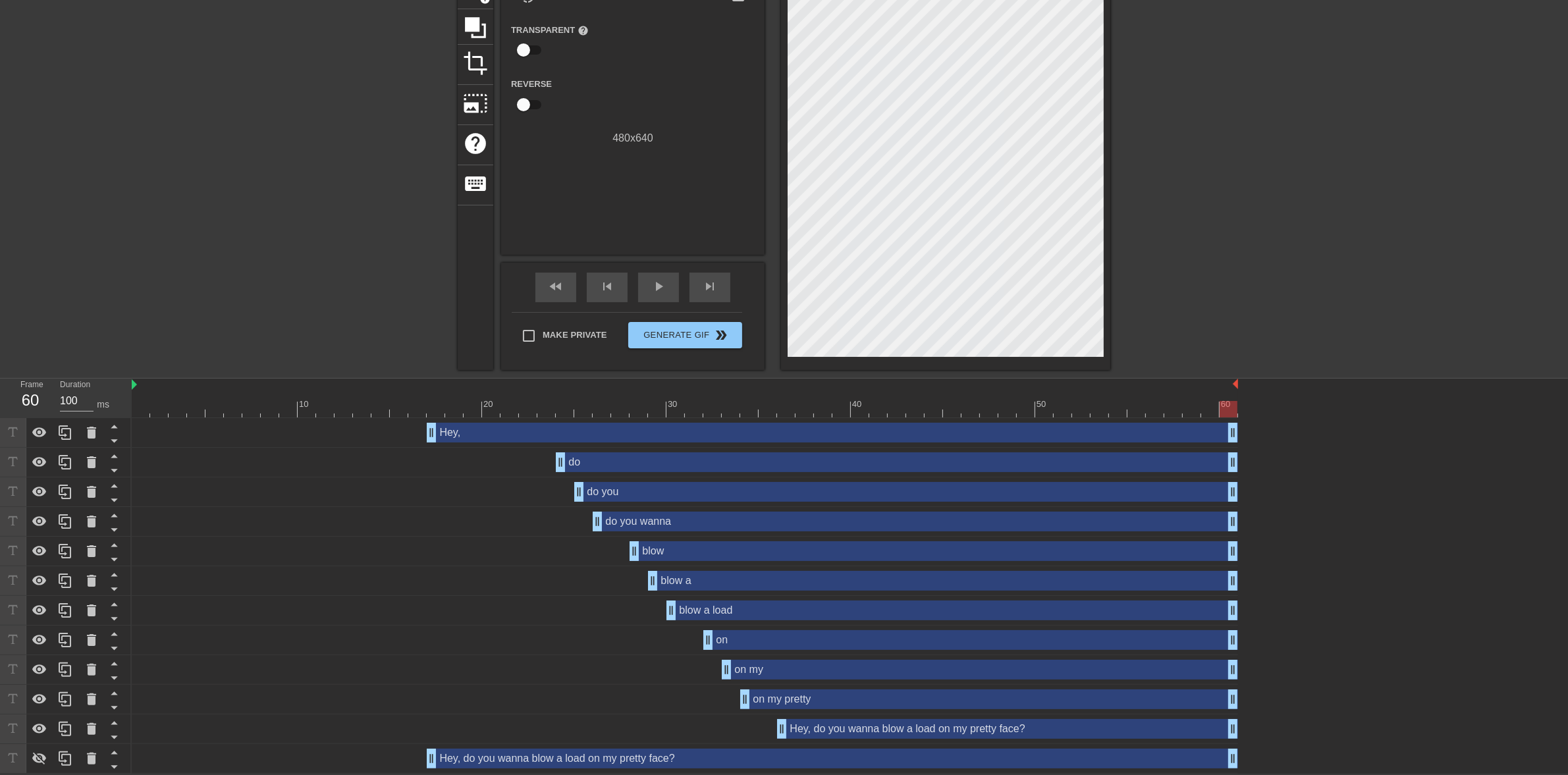
drag, startPoint x: 552, startPoint y: 432, endPoint x: 1312, endPoint y: 432, distance: 760.0
click at [1312, 432] on div "Hey, drag_handle drag_handle do drag_handle drag_handle do you drag_handle drag…" at bounding box center [849, 595] width 1436 height 355
click at [38, 754] on icon at bounding box center [40, 759] width 14 height 13
click at [38, 754] on icon at bounding box center [40, 758] width 14 height 10
click at [38, 754] on icon at bounding box center [40, 759] width 14 height 13
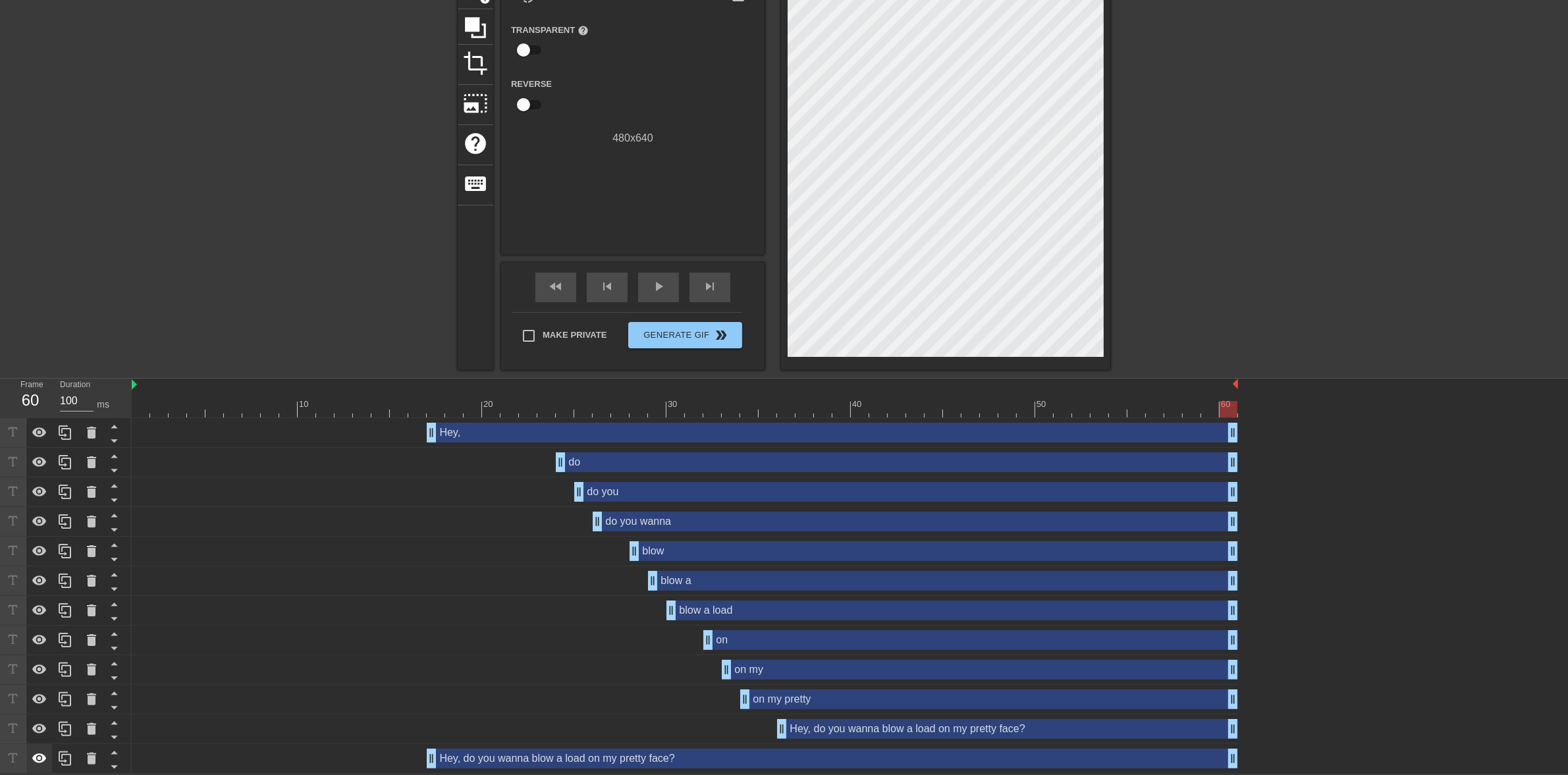
click at [38, 754] on icon at bounding box center [40, 758] width 14 height 10
click at [38, 754] on icon at bounding box center [40, 759] width 14 height 13
click at [38, 754] on icon at bounding box center [40, 758] width 14 height 10
drag, startPoint x: 341, startPoint y: 419, endPoint x: 299, endPoint y: 413, distance: 42.4
click at [299, 413] on div "10 20 30 40 50 60 Hey, drag_handle drag_handle do drag_handle drag_handle do yo…" at bounding box center [849, 575] width 1436 height 395
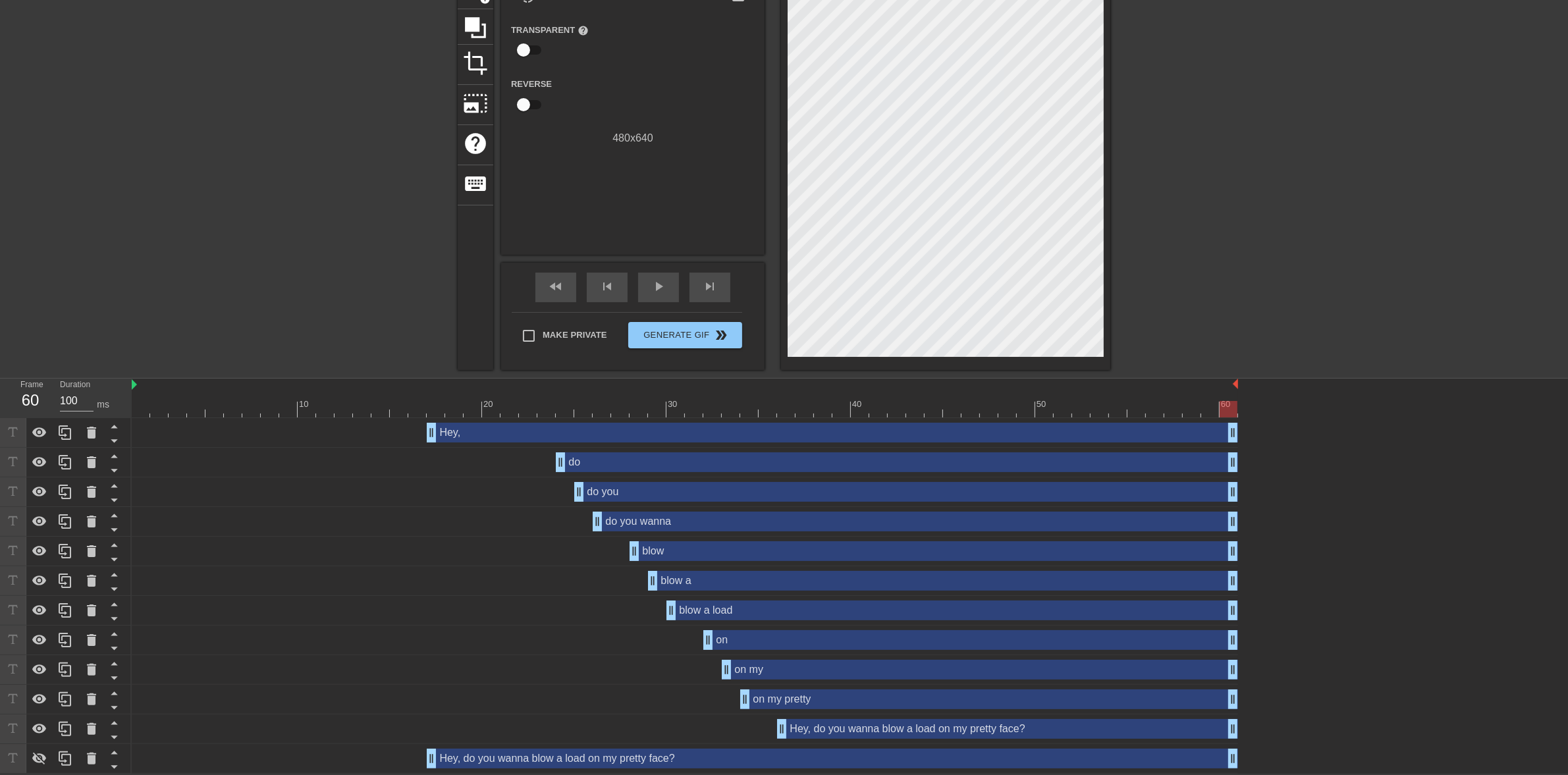
click at [299, 413] on div at bounding box center [684, 409] width 1106 height 16
click at [663, 289] on span "play_arrow" at bounding box center [659, 287] width 16 height 16
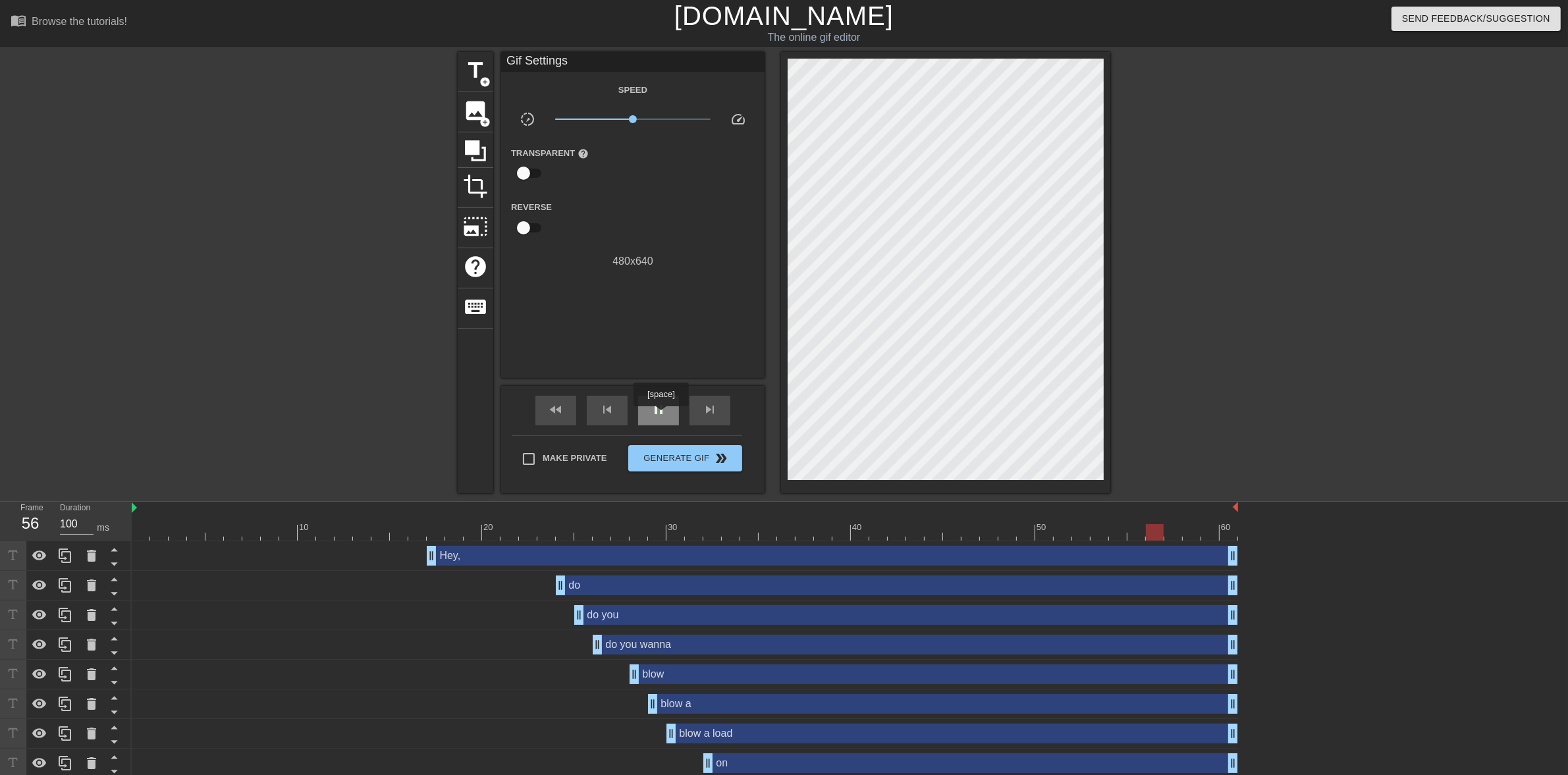
click at [661, 415] on span "pause" at bounding box center [659, 410] width 16 height 16
drag, startPoint x: 559, startPoint y: 530, endPoint x: 524, endPoint y: 531, distance: 35.0
click at [524, 531] on div at bounding box center [684, 532] width 1106 height 16
click at [657, 410] on span "play_arrow" at bounding box center [659, 410] width 16 height 16
click at [657, 410] on span "pause" at bounding box center [659, 410] width 16 height 16
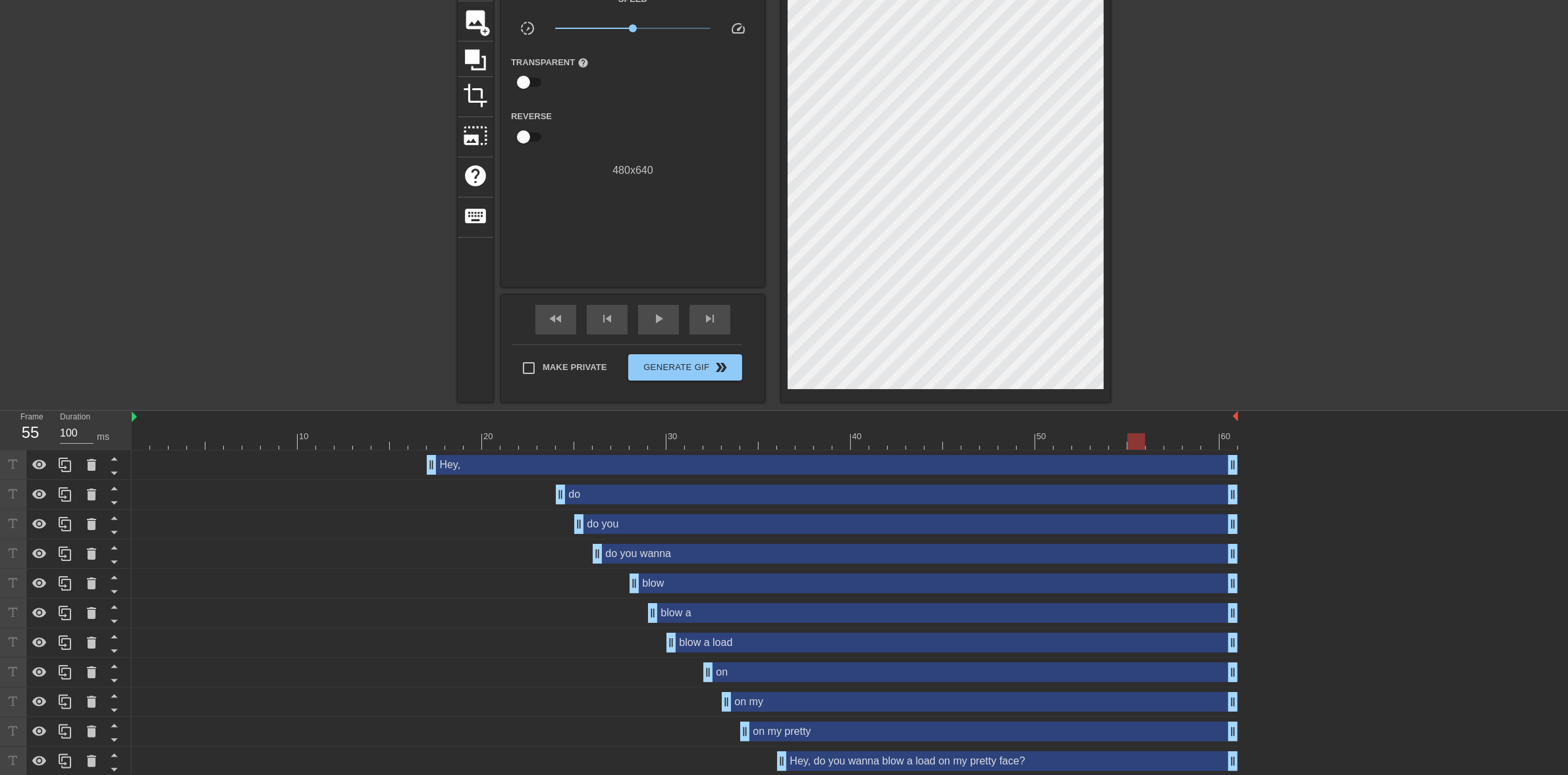
scroll to position [124, 0]
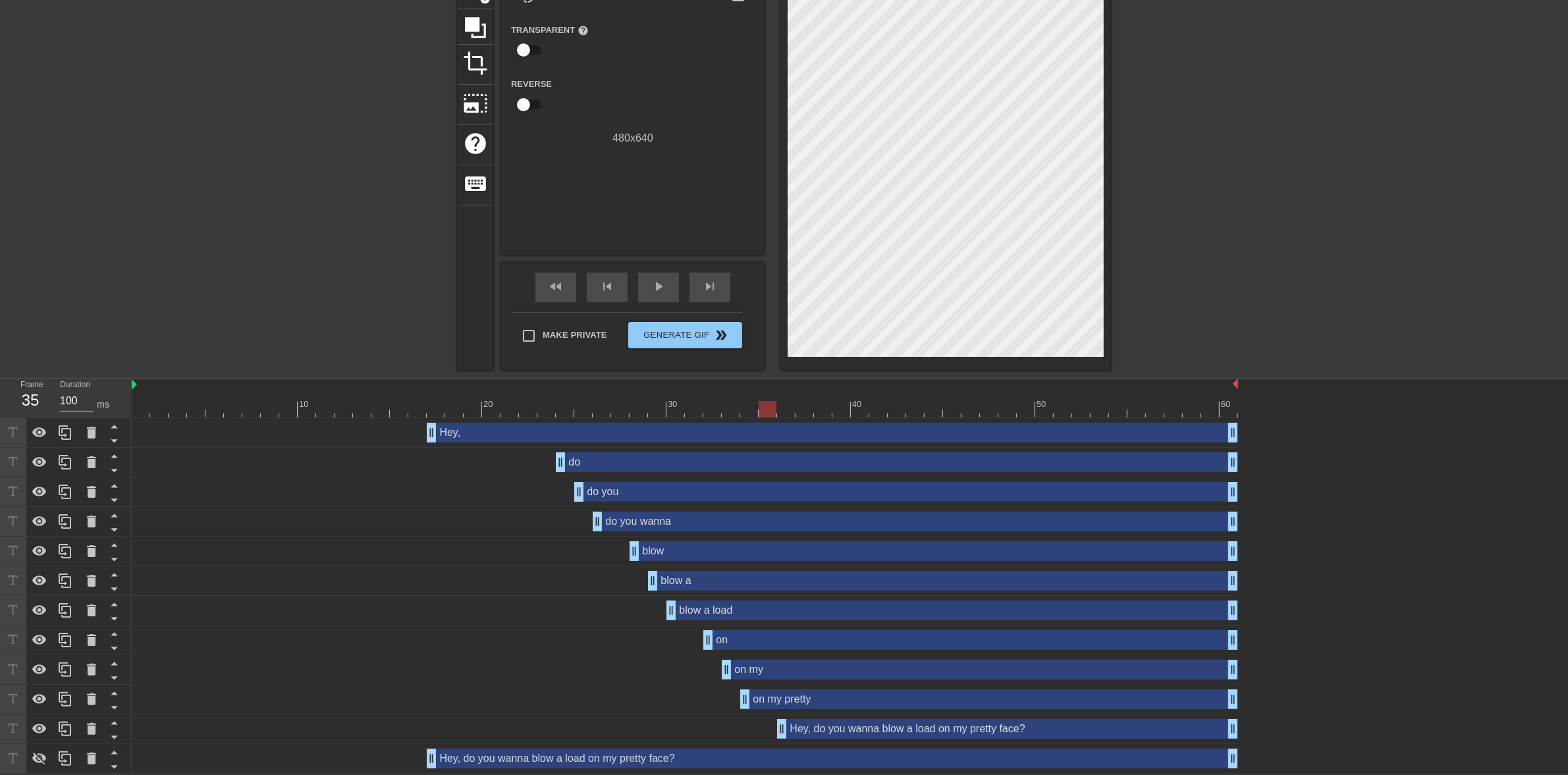
drag, startPoint x: 767, startPoint y: 412, endPoint x: 776, endPoint y: 413, distance: 9.1
click at [776, 413] on div at bounding box center [684, 409] width 1106 height 16
click at [656, 289] on span "play_arrow" at bounding box center [659, 287] width 16 height 16
click at [656, 289] on span "pause" at bounding box center [659, 287] width 16 height 16
click at [886, 410] on div at bounding box center [684, 409] width 1106 height 16
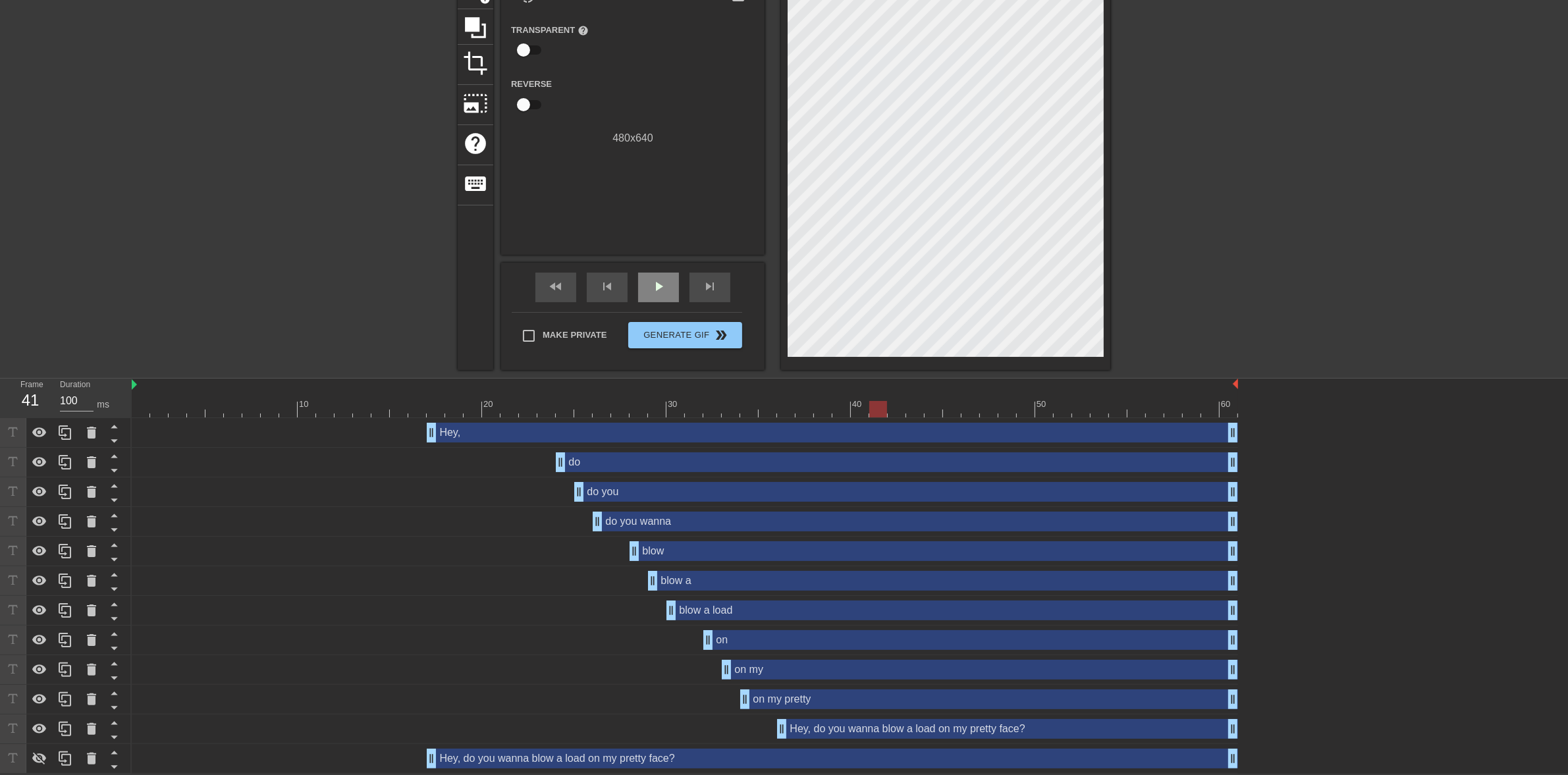
click at [651, 291] on span "play_arrow" at bounding box center [659, 287] width 16 height 16
click at [651, 291] on span "pause" at bounding box center [659, 287] width 16 height 16
click at [873, 409] on div at bounding box center [684, 409] width 1106 height 16
click at [651, 293] on span "play_arrow" at bounding box center [659, 287] width 16 height 16
click at [651, 293] on span "pause" at bounding box center [659, 287] width 16 height 16
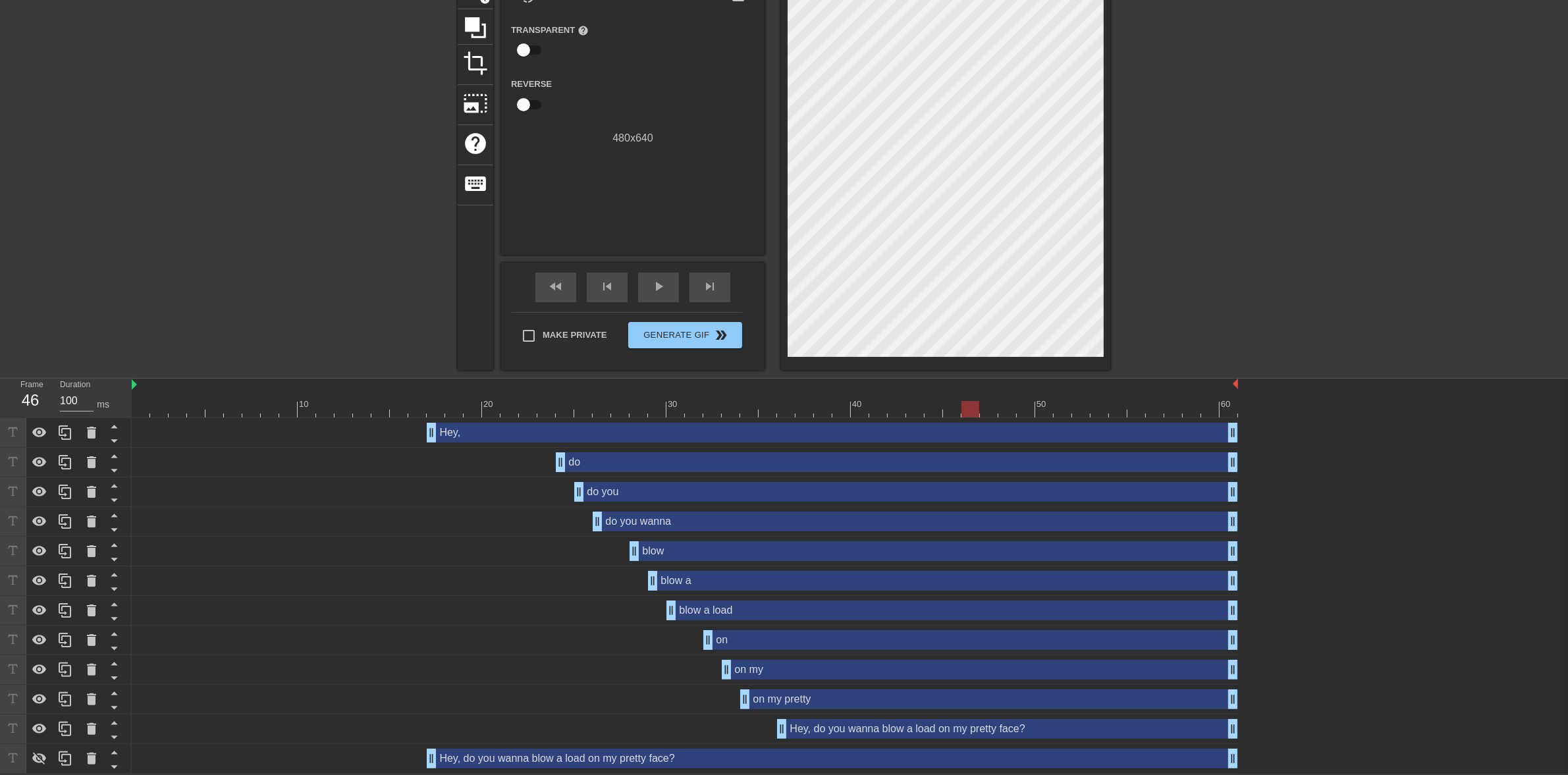
click at [842, 403] on div at bounding box center [684, 409] width 1106 height 16
click at [652, 281] on span "play_arrow" at bounding box center [659, 287] width 16 height 16
click at [660, 283] on span "pause" at bounding box center [659, 287] width 16 height 16
drag, startPoint x: 955, startPoint y: 407, endPoint x: 842, endPoint y: 406, distance: 113.0
click at [842, 406] on div at bounding box center [842, 409] width 18 height 16
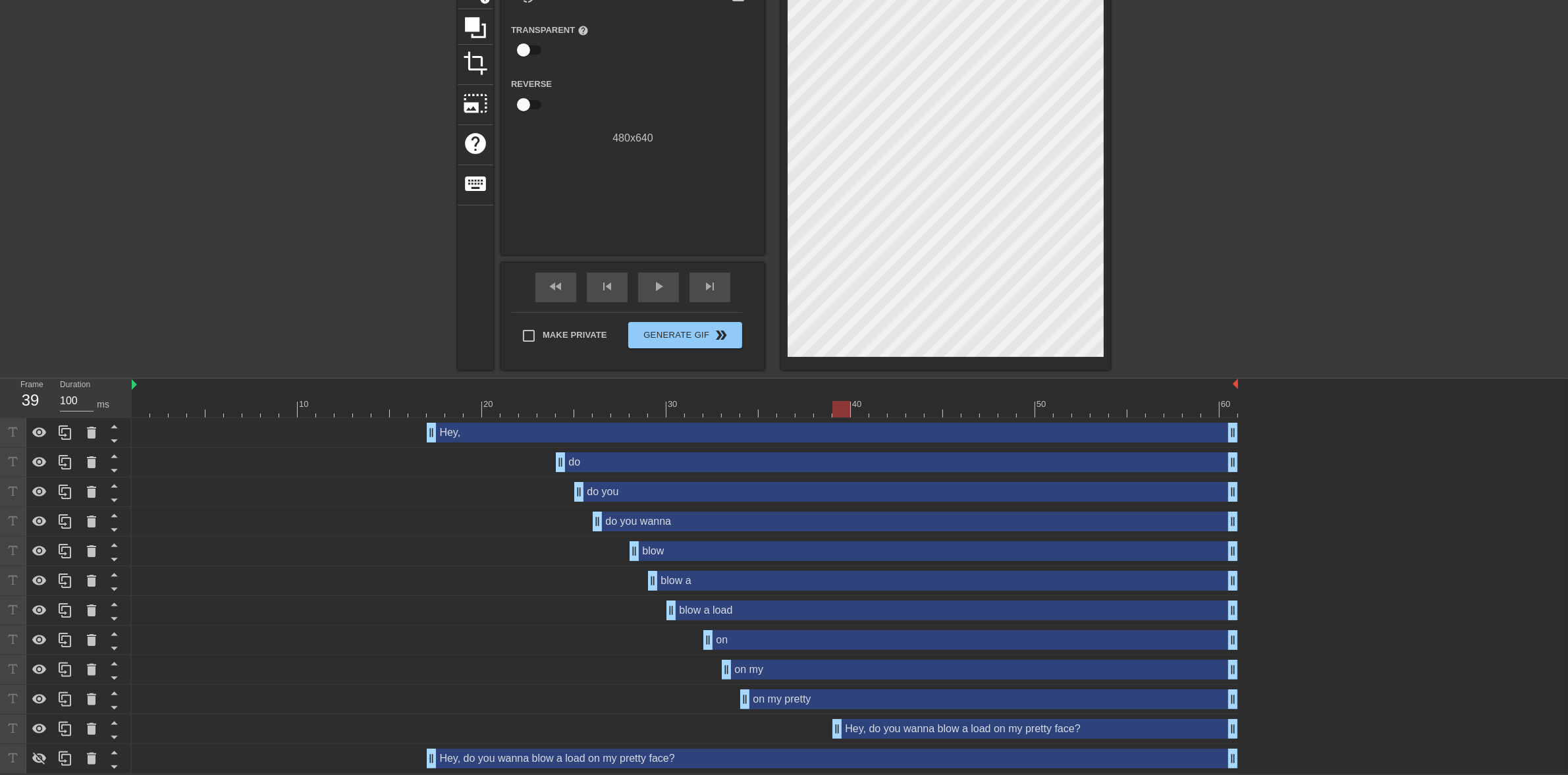
drag, startPoint x: 785, startPoint y: 727, endPoint x: 840, endPoint y: 727, distance: 55.0
drag, startPoint x: 832, startPoint y: 405, endPoint x: 787, endPoint y: 408, distance: 45.1
click at [787, 408] on div at bounding box center [684, 409] width 1106 height 16
drag, startPoint x: 748, startPoint y: 699, endPoint x: 779, endPoint y: 697, distance: 31.1
drag, startPoint x: 779, startPoint y: 405, endPoint x: 751, endPoint y: 405, distance: 28.0
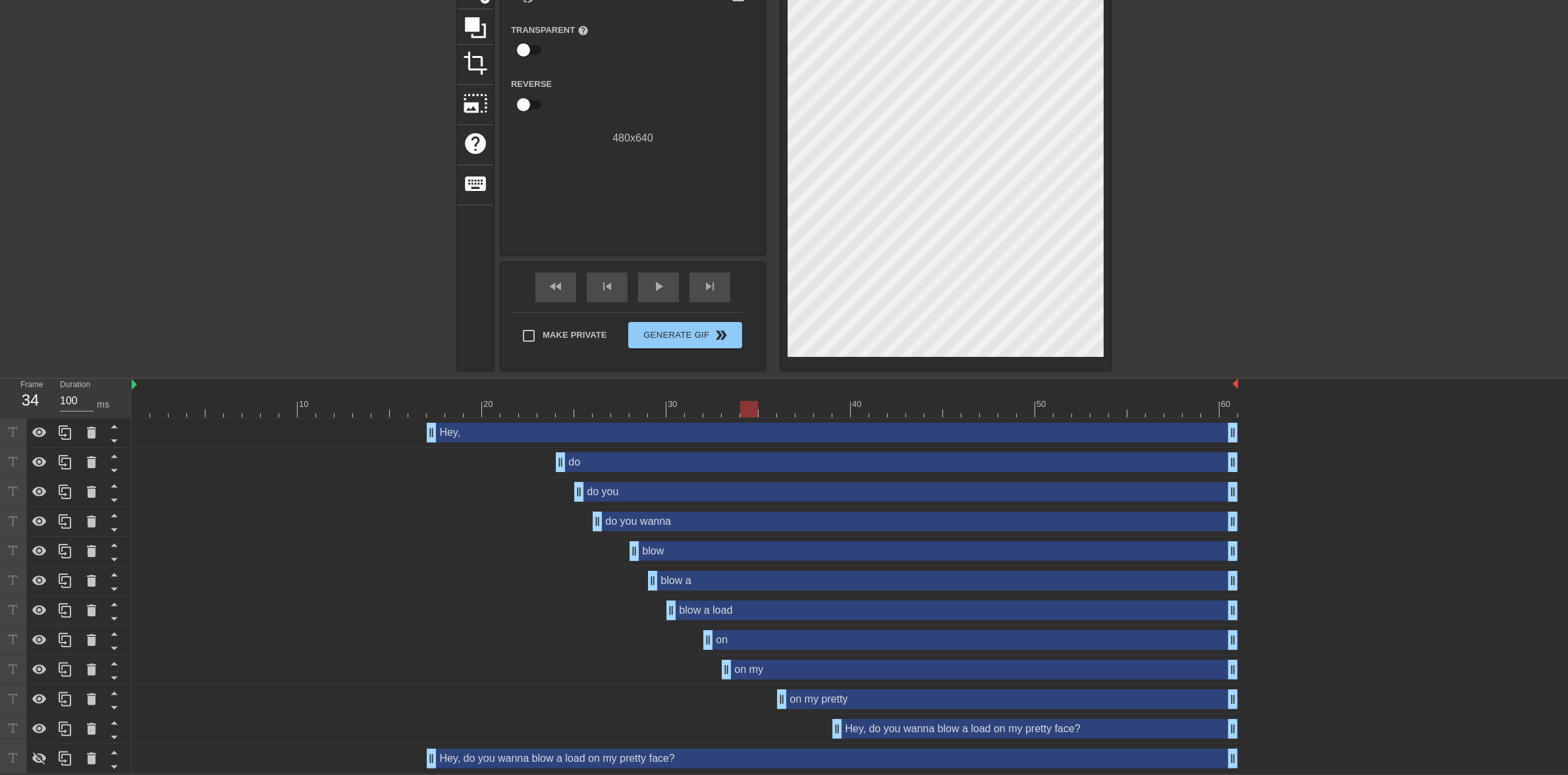
click at [751, 405] on div at bounding box center [749, 409] width 18 height 16
drag, startPoint x: 726, startPoint y: 664, endPoint x: 743, endPoint y: 668, distance: 17.5
click at [729, 634] on div "on drag_handle drag_handle" at bounding box center [970, 640] width 535 height 20
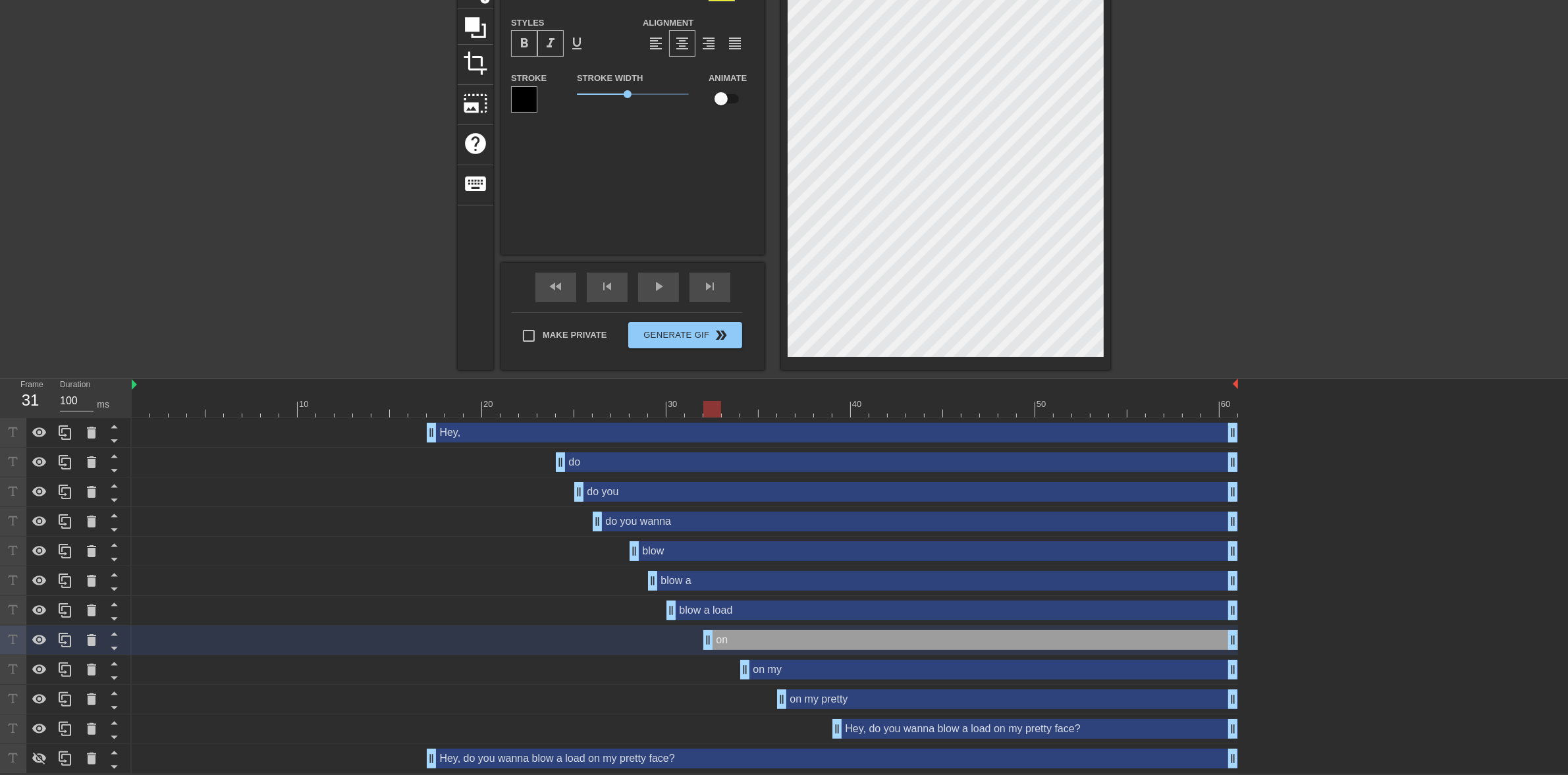
drag, startPoint x: 746, startPoint y: 410, endPoint x: 705, endPoint y: 414, distance: 41.2
click at [705, 414] on div at bounding box center [712, 409] width 18 height 16
drag, startPoint x: 705, startPoint y: 640, endPoint x: 692, endPoint y: 639, distance: 13.0
drag, startPoint x: 172, startPoint y: 406, endPoint x: 123, endPoint y: 409, distance: 49.1
click at [123, 409] on div "Frame 1 Duration 100 ms 10 20 30 40 50 60 Hey, drag_handle drag_handle do drag_…" at bounding box center [784, 575] width 1568 height 395
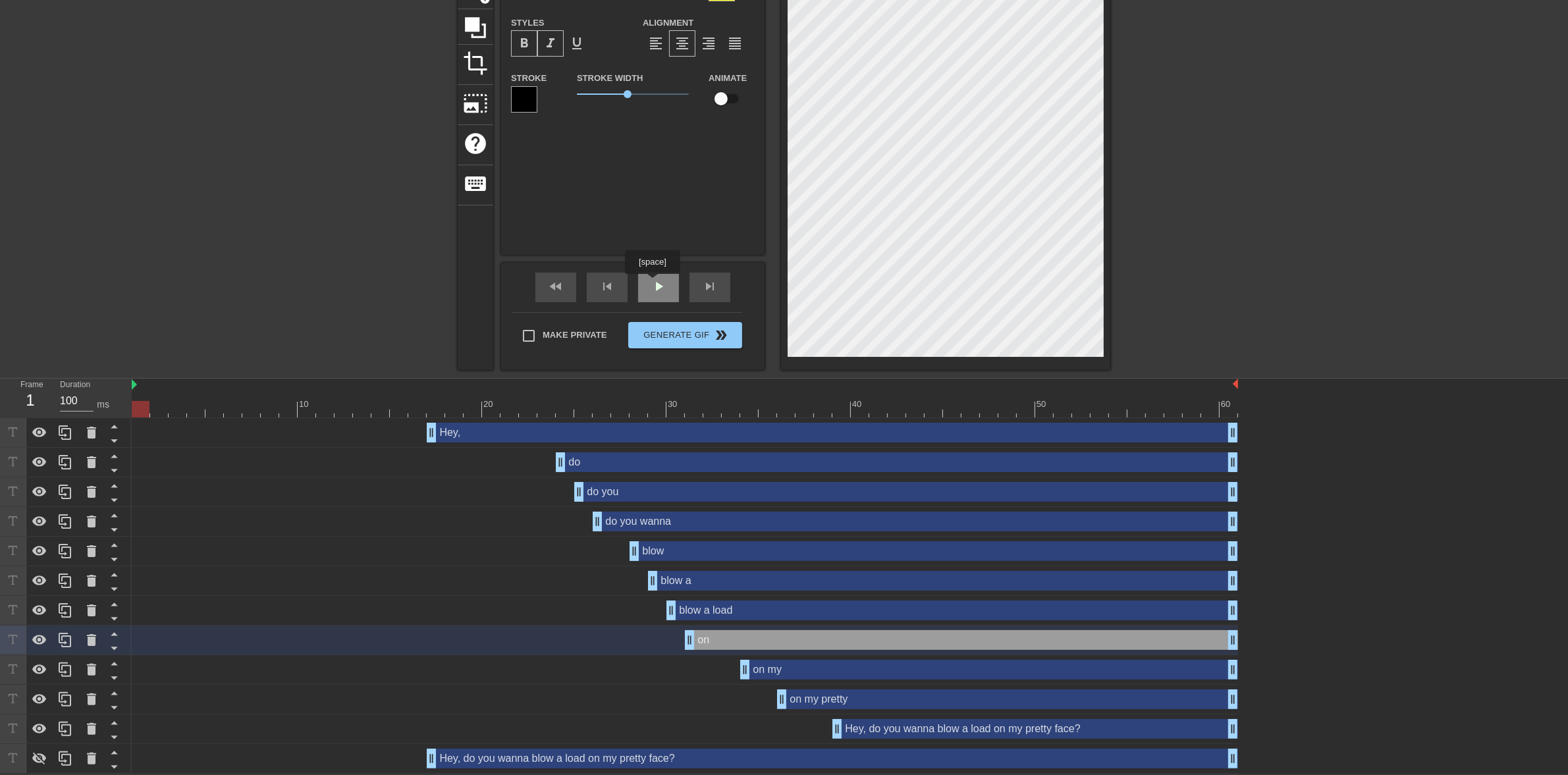
click at [646, 281] on div "play_arrow" at bounding box center [658, 287] width 40 height 30
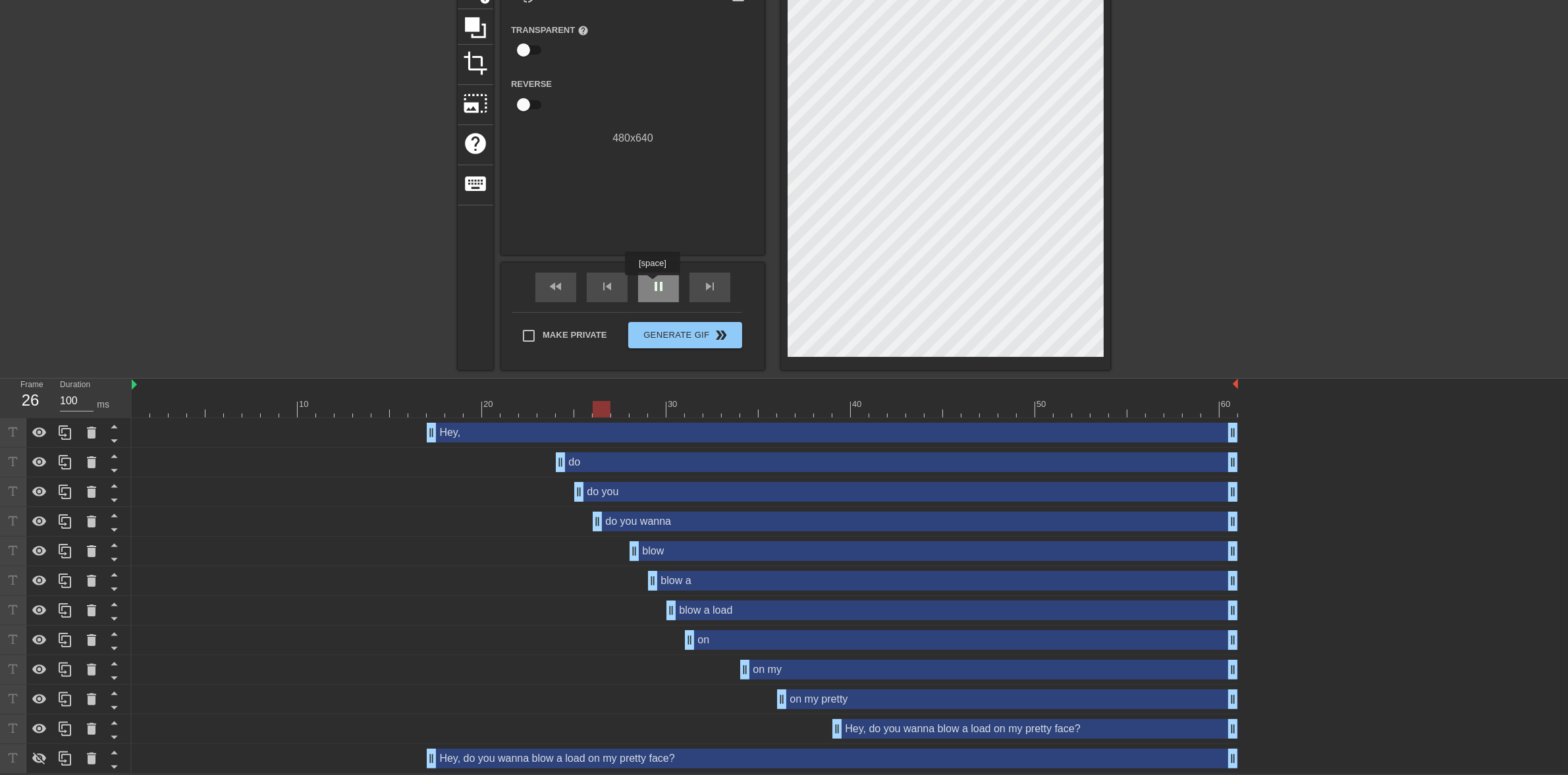
click at [652, 284] on span "pause" at bounding box center [659, 287] width 16 height 16
drag, startPoint x: 636, startPoint y: 405, endPoint x: 514, endPoint y: 420, distance: 122.9
click at [514, 420] on div "10 20 30 40 50 60 Hey, drag_handle drag_handle do drag_handle drag_handle do yo…" at bounding box center [849, 575] width 1436 height 395
drag, startPoint x: 560, startPoint y: 466, endPoint x: 512, endPoint y: 459, distance: 48.5
drag, startPoint x: 575, startPoint y: 495, endPoint x: 535, endPoint y: 491, distance: 40.2
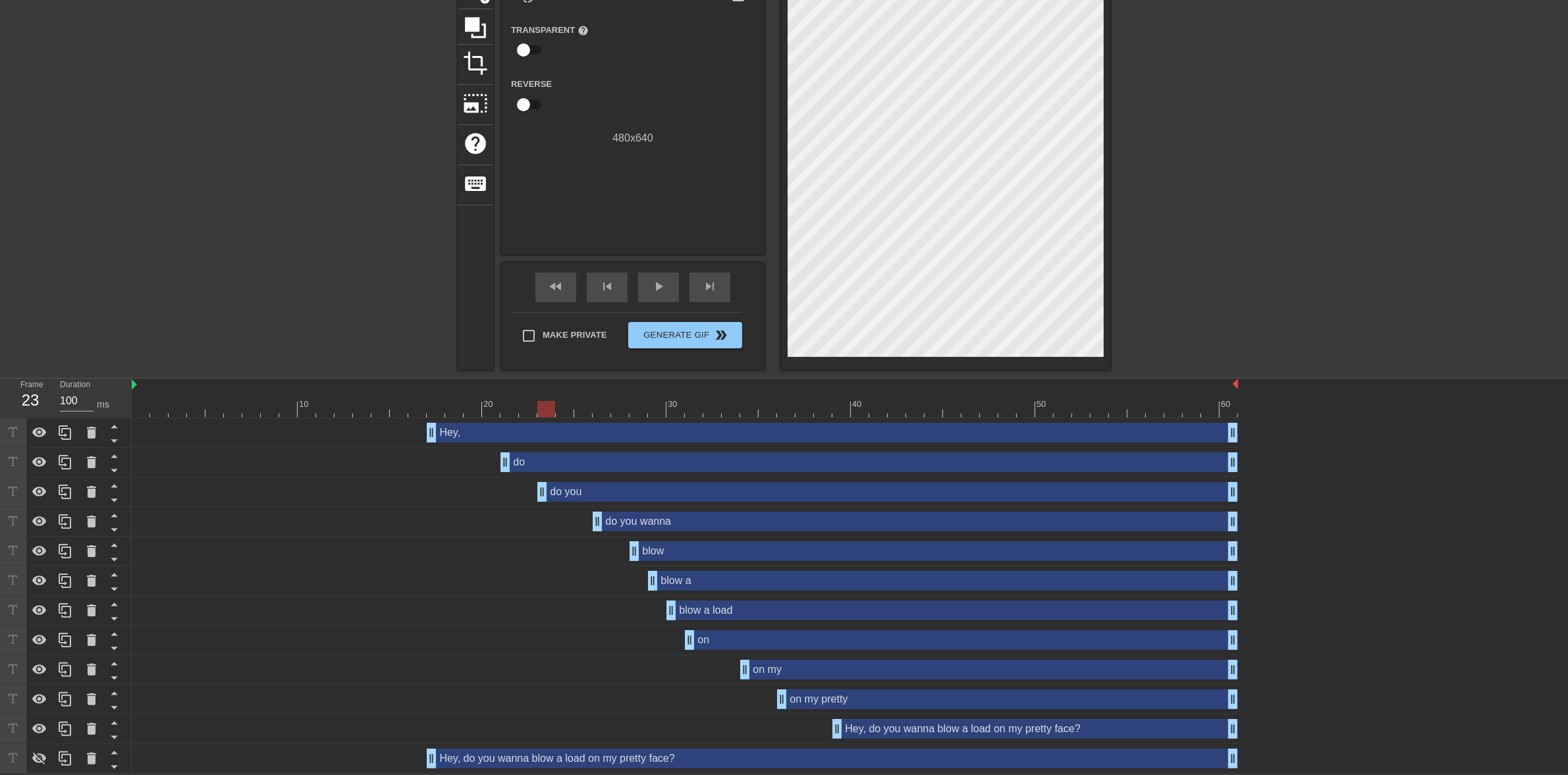
click at [535, 491] on div "do you drag_handle drag_handle" at bounding box center [684, 492] width 1106 height 20
drag, startPoint x: 594, startPoint y: 515, endPoint x: 563, endPoint y: 518, distance: 31.1
drag, startPoint x: 543, startPoint y: 489, endPoint x: 557, endPoint y: 485, distance: 14.6
drag, startPoint x: 565, startPoint y: 521, endPoint x: 616, endPoint y: 525, distance: 51.2
drag, startPoint x: 628, startPoint y: 545, endPoint x: 613, endPoint y: 545, distance: 15.0
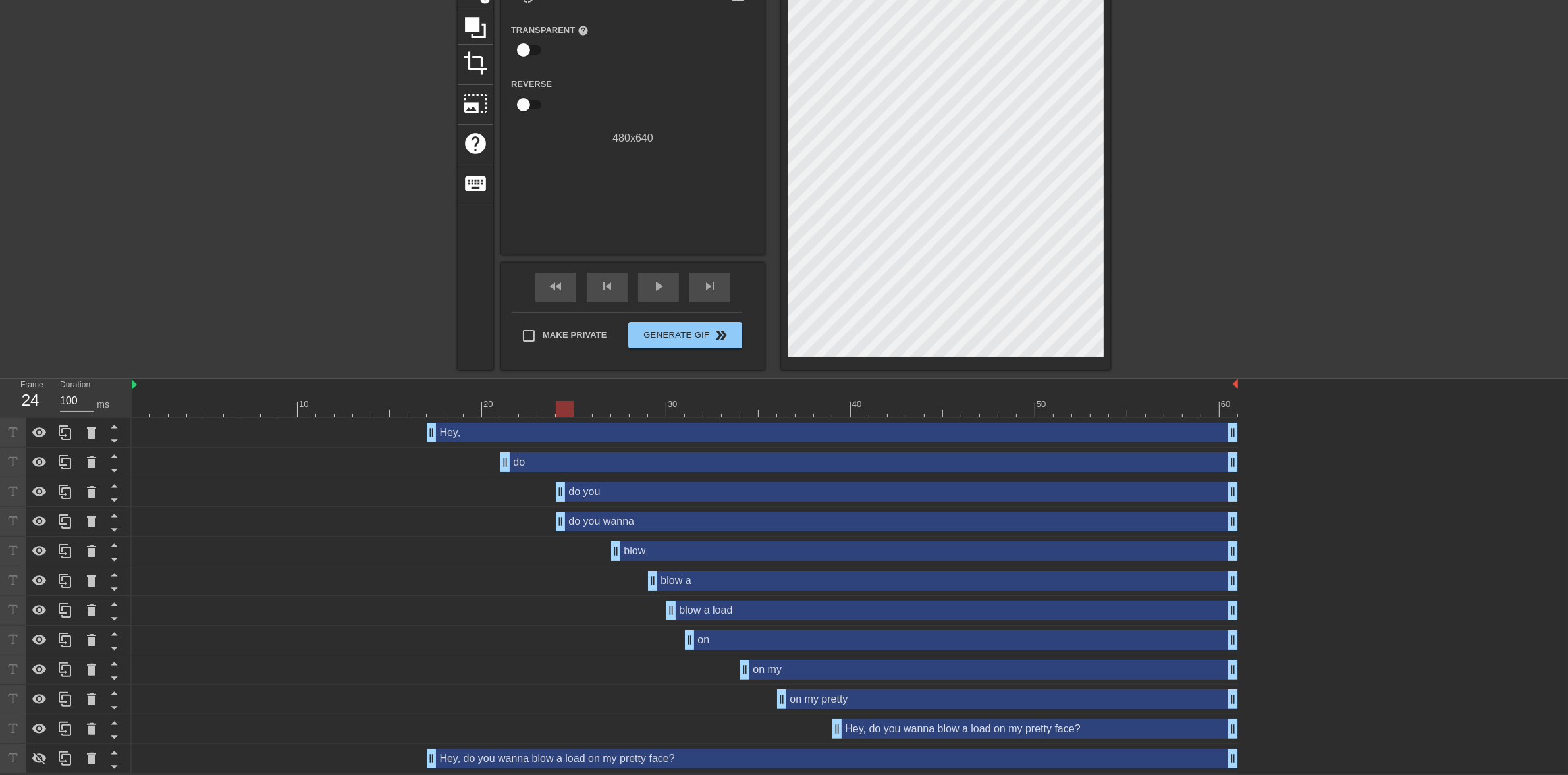
drag, startPoint x: 617, startPoint y: 521, endPoint x: 567, endPoint y: 523, distance: 50.0
drag, startPoint x: 559, startPoint y: 501, endPoint x: 541, endPoint y: 497, distance: 18.4
click at [351, 412] on div at bounding box center [684, 409] width 1106 height 16
click at [654, 274] on div "play_arrow" at bounding box center [658, 287] width 40 height 30
click at [654, 287] on span "pause" at bounding box center [659, 287] width 16 height 16
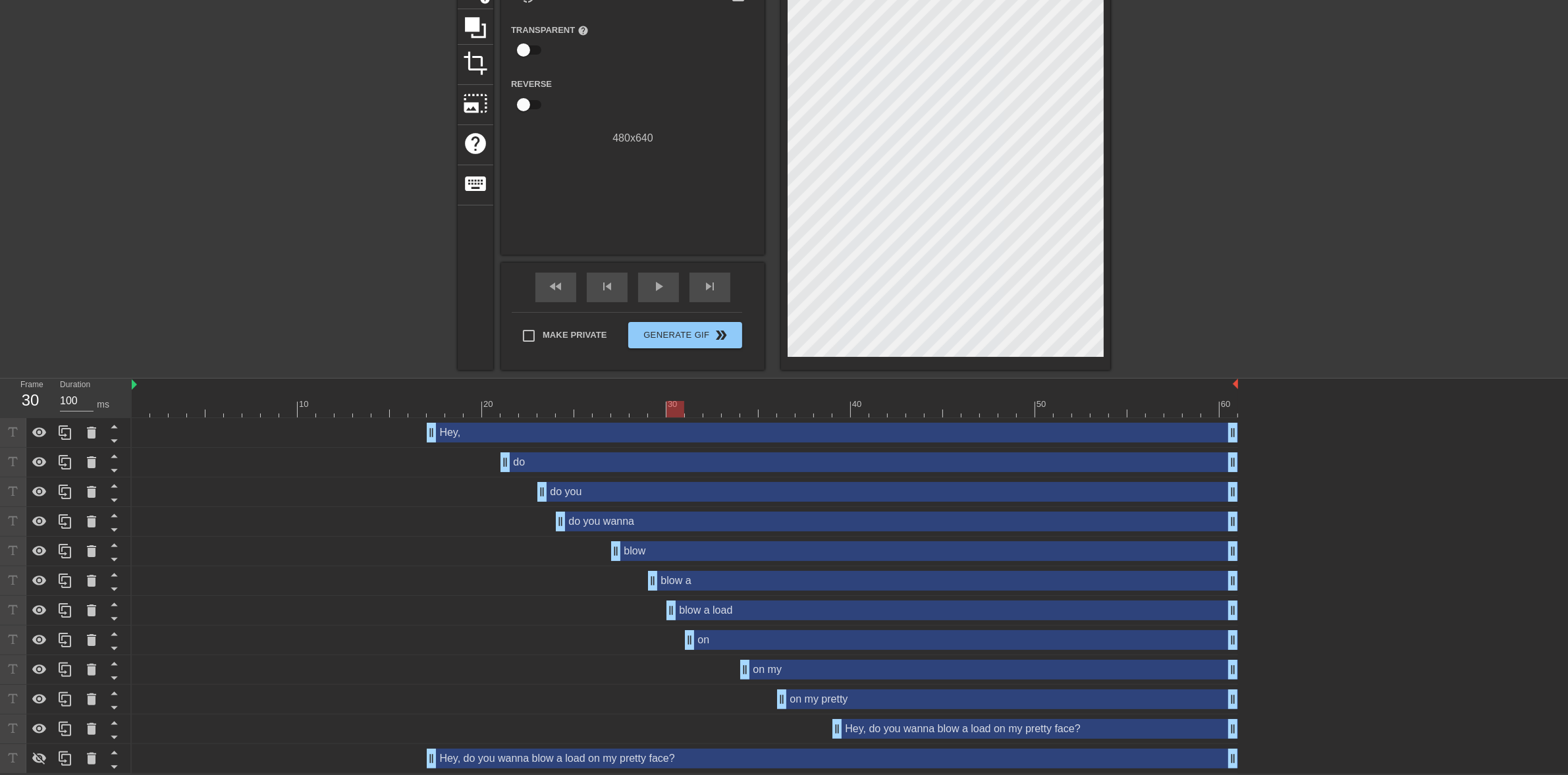
drag, startPoint x: 729, startPoint y: 408, endPoint x: 683, endPoint y: 412, distance: 46.2
click at [683, 412] on div at bounding box center [684, 409] width 1106 height 16
click at [653, 287] on span "play_arrow" at bounding box center [659, 287] width 16 height 16
click at [653, 287] on span "pause" at bounding box center [659, 287] width 16 height 16
drag, startPoint x: 637, startPoint y: 408, endPoint x: 607, endPoint y: 394, distance: 33.1
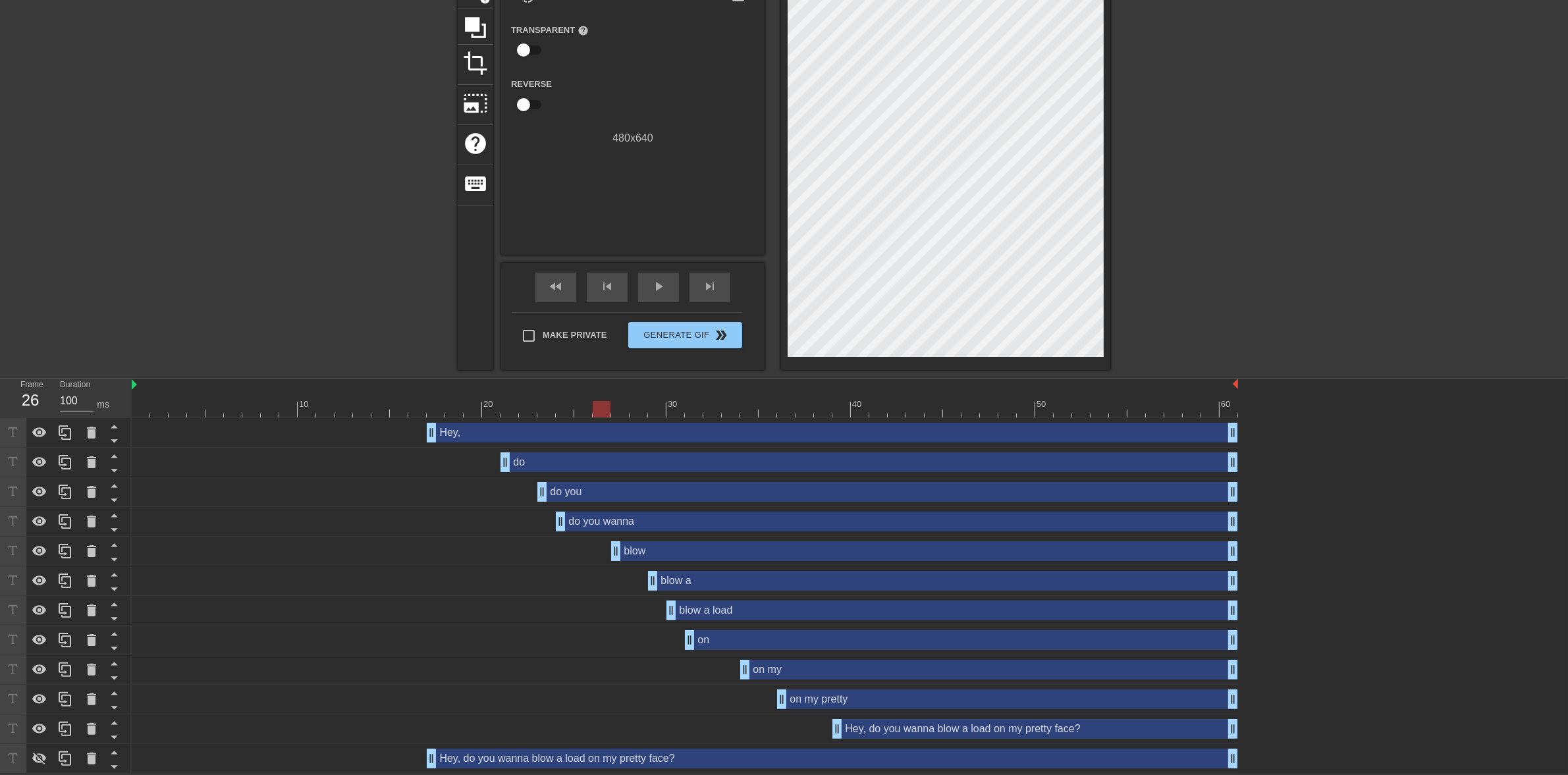
click at [600, 406] on div at bounding box center [684, 409] width 1106 height 16
click at [652, 290] on span "play_arrow" at bounding box center [659, 287] width 16 height 16
click at [652, 290] on span "pause" at bounding box center [659, 287] width 16 height 16
drag, startPoint x: 679, startPoint y: 403, endPoint x: 578, endPoint y: 404, distance: 101.0
click at [578, 404] on div at bounding box center [684, 409] width 1106 height 16
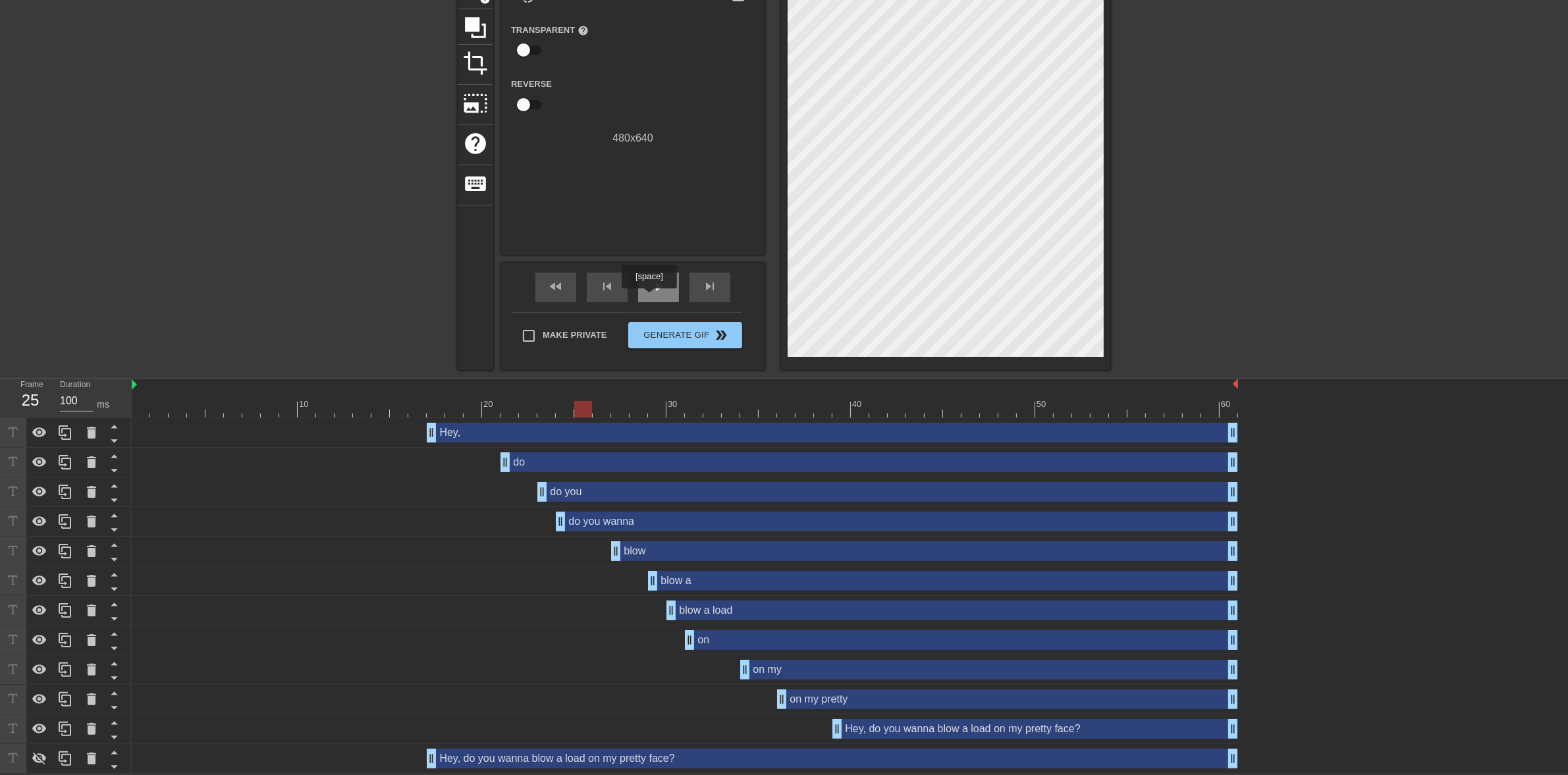
click at [659, 281] on span "play_arrow" at bounding box center [659, 287] width 16 height 16
click at [659, 281] on span "pause" at bounding box center [659, 287] width 16 height 16
click at [659, 281] on span "play_arrow" at bounding box center [659, 287] width 16 height 16
click at [659, 281] on span "pause" at bounding box center [659, 287] width 16 height 16
drag, startPoint x: 729, startPoint y: 407, endPoint x: 861, endPoint y: 390, distance: 133.1
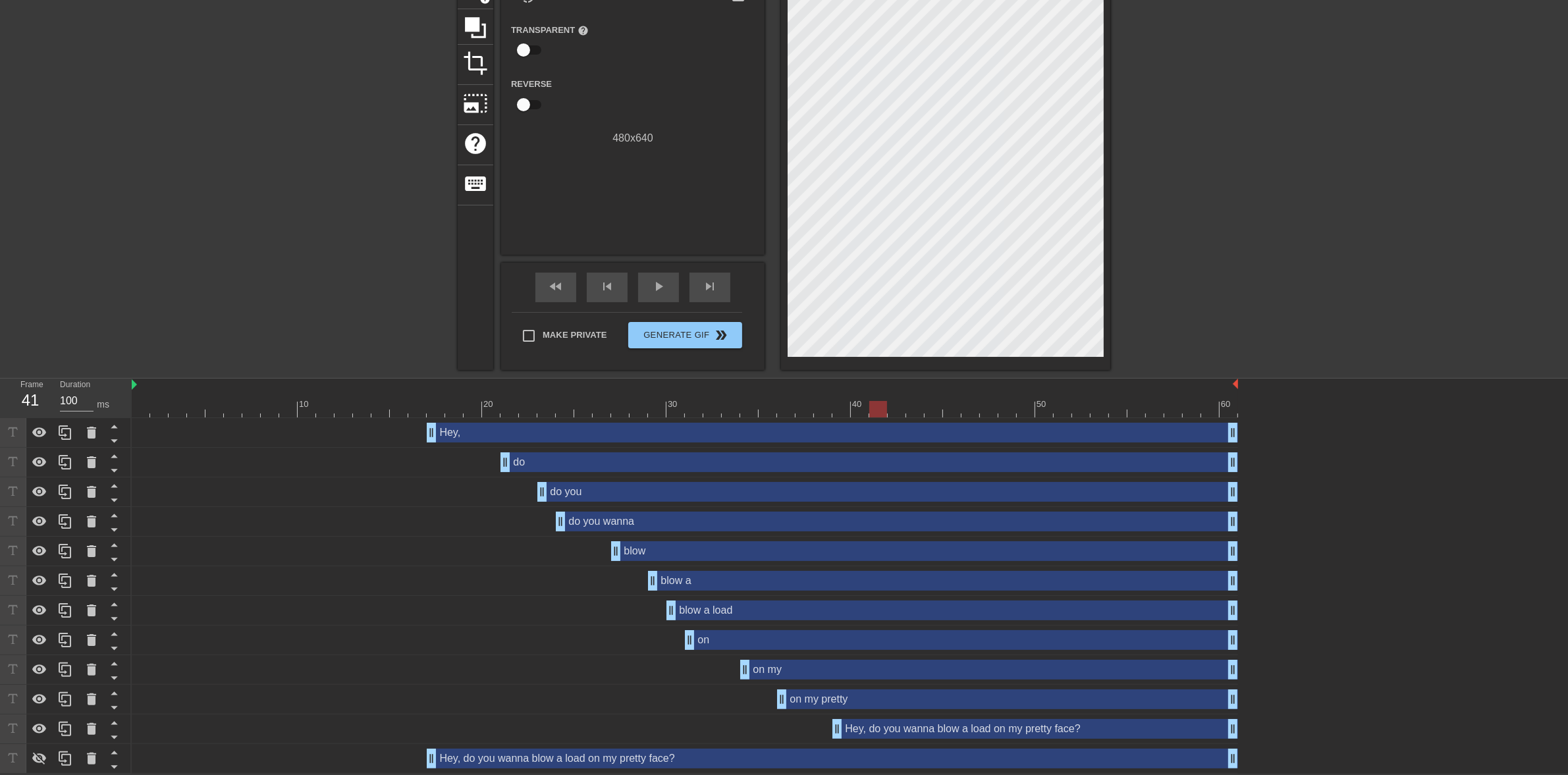
click at [861, 390] on div "10 20 30 40 50 60" at bounding box center [684, 397] width 1106 height 39
drag, startPoint x: 861, startPoint y: 409, endPoint x: 575, endPoint y: 414, distance: 286.0
click at [577, 413] on div at bounding box center [584, 409] width 18 height 16
drag, startPoint x: 590, startPoint y: 407, endPoint x: 639, endPoint y: 409, distance: 49.0
click at [639, 409] on div at bounding box center [638, 409] width 18 height 16
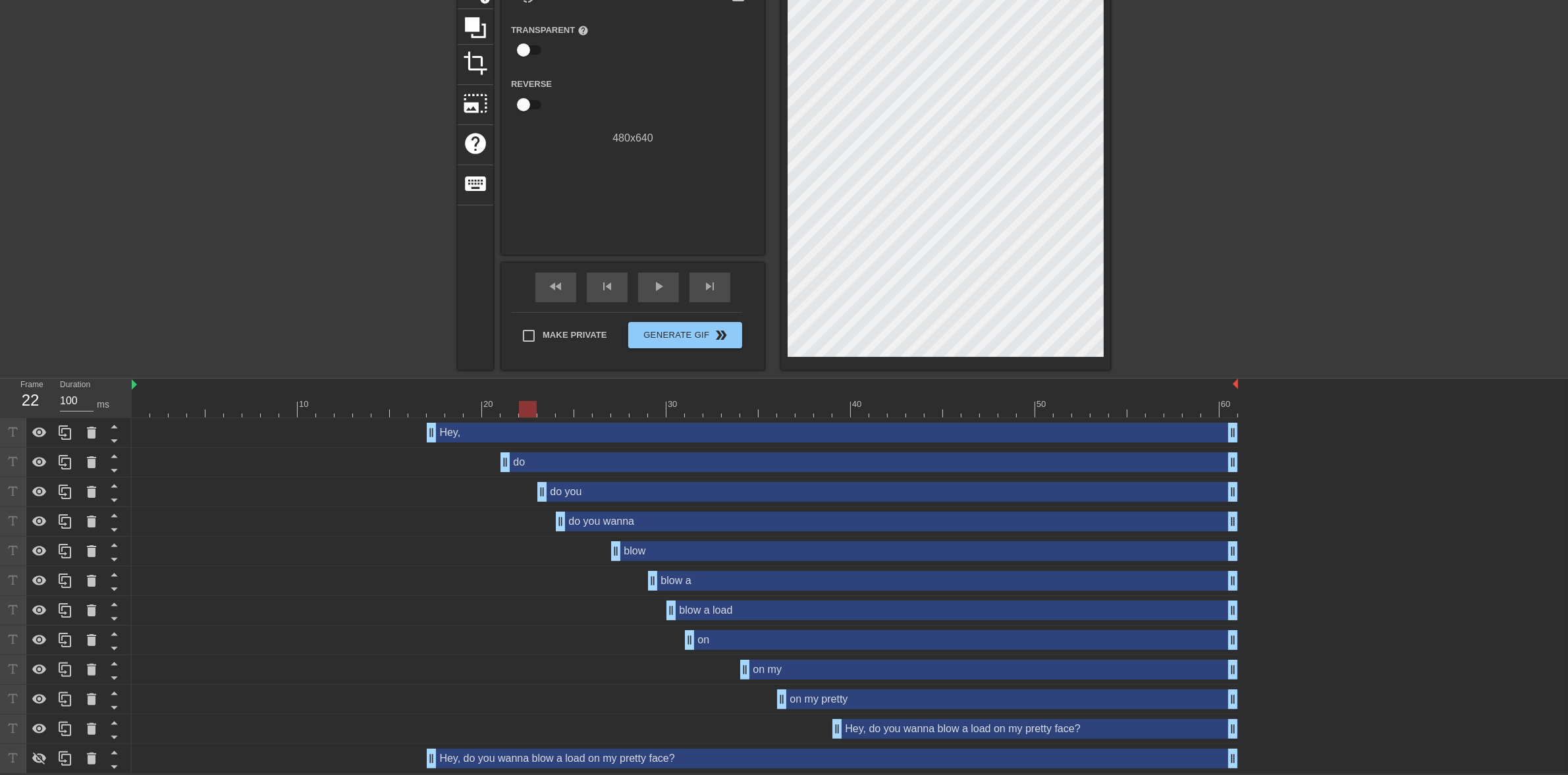
drag, startPoint x: 486, startPoint y: 409, endPoint x: 531, endPoint y: 412, distance: 45.1
click at [531, 412] on div at bounding box center [684, 409] width 1106 height 16
drag, startPoint x: 502, startPoint y: 459, endPoint x: 523, endPoint y: 459, distance: 21.0
drag, startPoint x: 524, startPoint y: 412, endPoint x: 564, endPoint y: 410, distance: 40.0
click at [564, 410] on div at bounding box center [565, 409] width 18 height 16
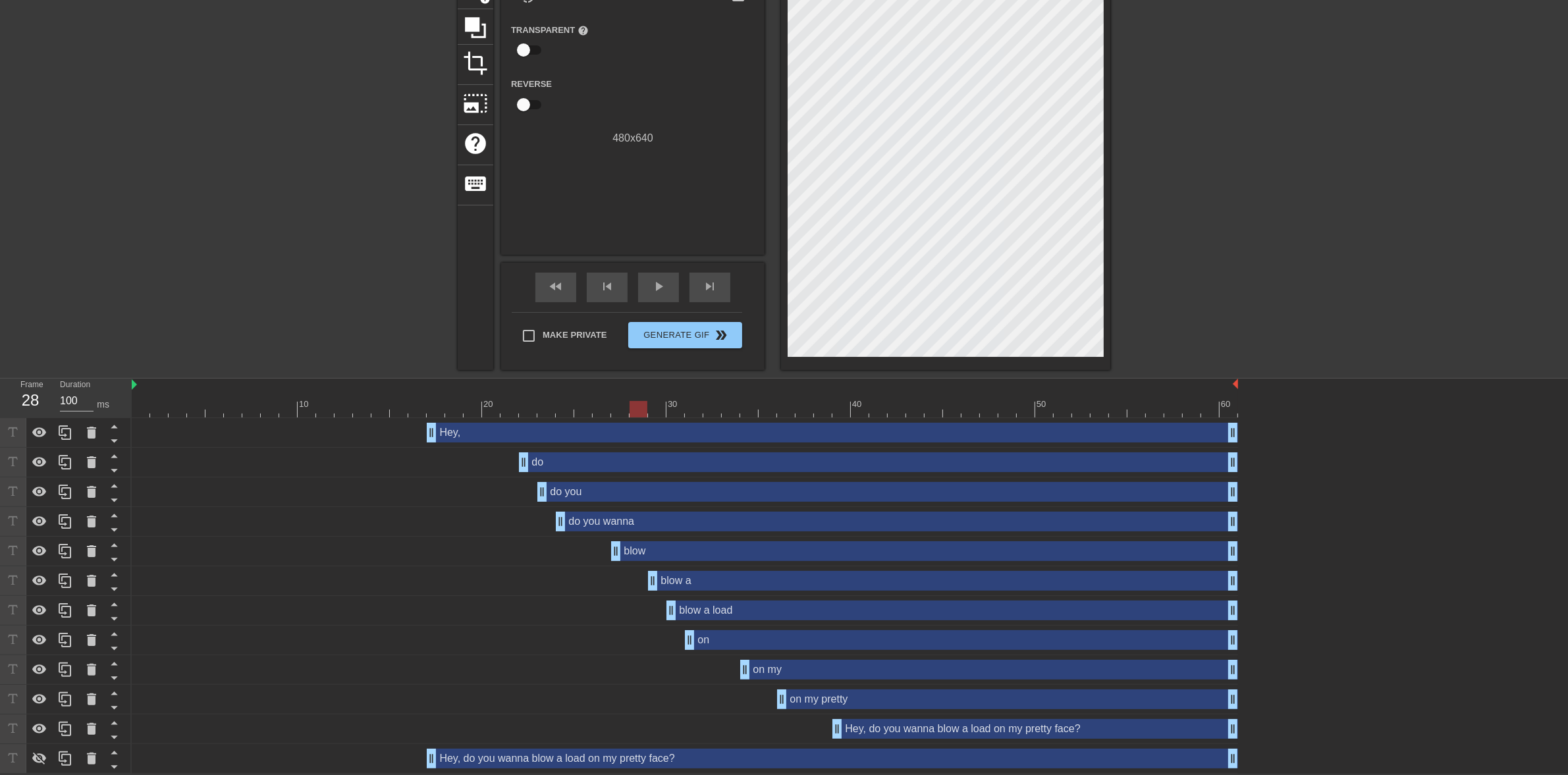
drag, startPoint x: 565, startPoint y: 412, endPoint x: 646, endPoint y: 414, distance: 81.0
click at [646, 414] on div at bounding box center [638, 409] width 18 height 16
drag, startPoint x: 643, startPoint y: 405, endPoint x: 678, endPoint y: 405, distance: 35.0
click at [678, 405] on div at bounding box center [684, 409] width 1106 height 16
drag, startPoint x: 675, startPoint y: 406, endPoint x: 716, endPoint y: 409, distance: 41.1
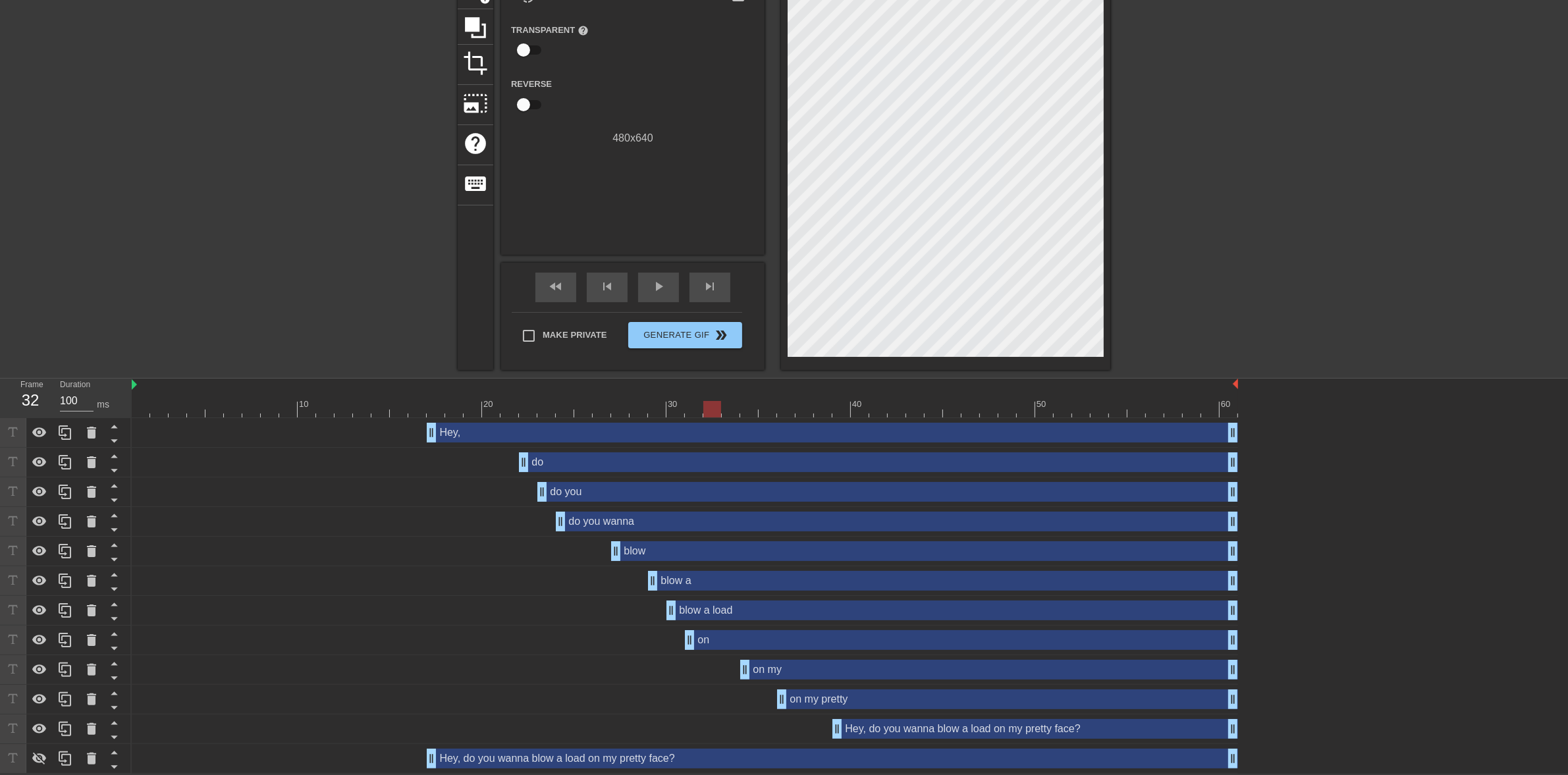
click at [716, 409] on div at bounding box center [712, 409] width 18 height 16
drag, startPoint x: 691, startPoint y: 633, endPoint x: 722, endPoint y: 632, distance: 31.0
drag, startPoint x: 685, startPoint y: 410, endPoint x: 729, endPoint y: 410, distance: 44.0
click at [729, 410] on div at bounding box center [684, 409] width 1106 height 16
drag, startPoint x: 735, startPoint y: 409, endPoint x: 785, endPoint y: 410, distance: 50.0
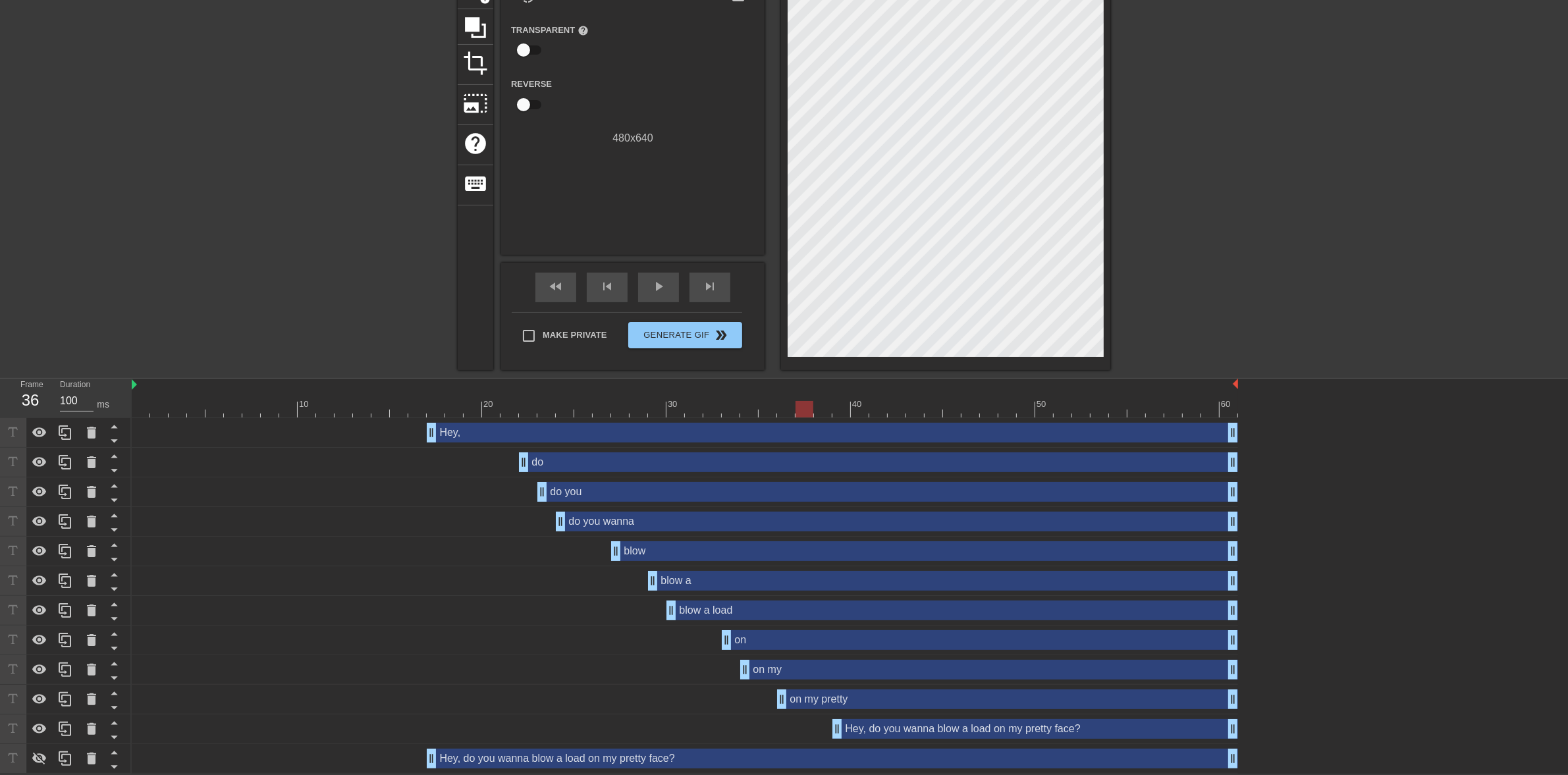
click at [785, 410] on div at bounding box center [684, 409] width 1106 height 16
drag, startPoint x: 788, startPoint y: 405, endPoint x: 836, endPoint y: 406, distance: 48.0
click at [836, 406] on div at bounding box center [684, 409] width 1106 height 16
drag, startPoint x: 835, startPoint y: 410, endPoint x: 877, endPoint y: 409, distance: 42.0
click at [877, 409] on div at bounding box center [878, 409] width 18 height 16
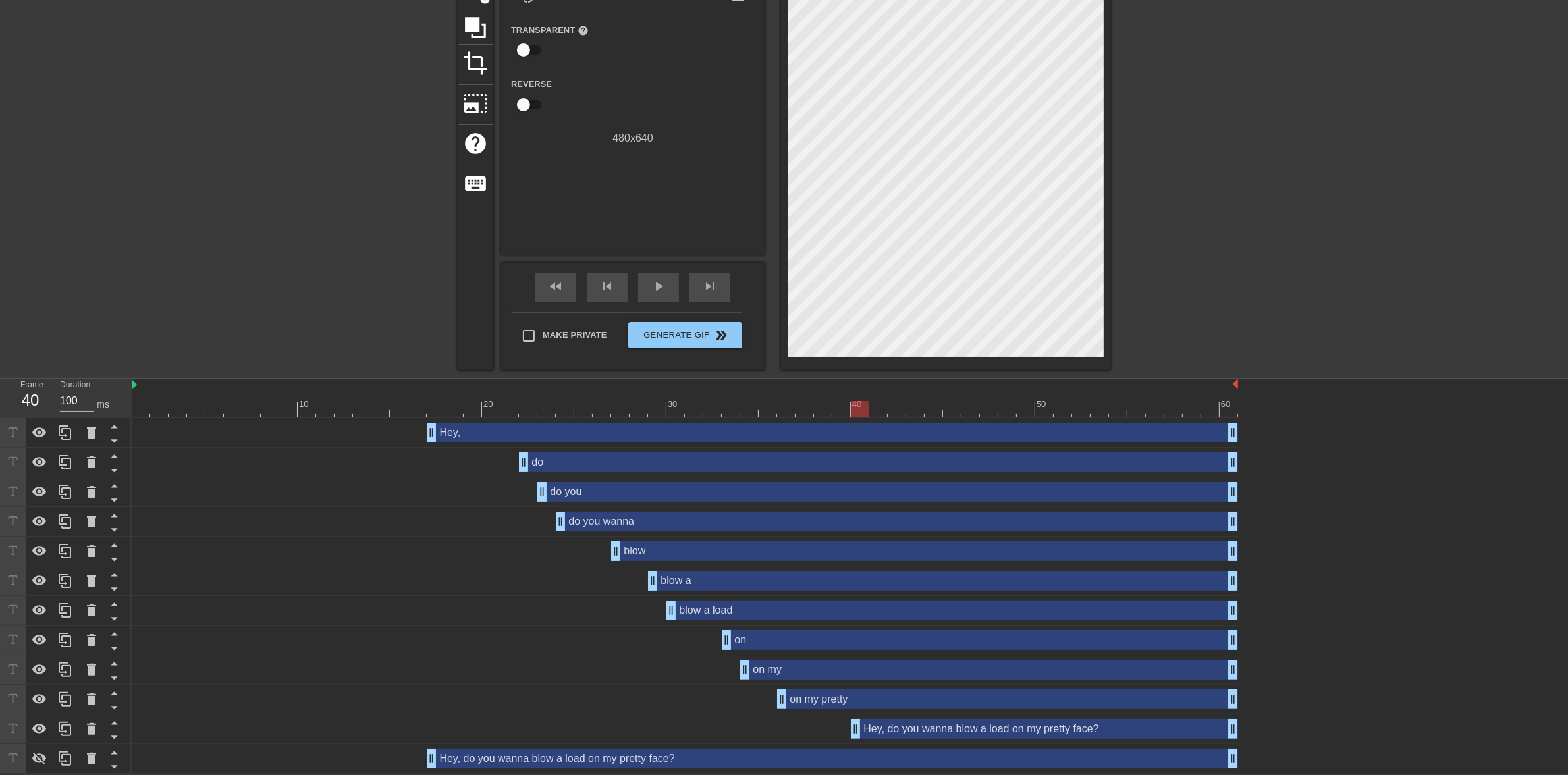
drag, startPoint x: 833, startPoint y: 723, endPoint x: 853, endPoint y: 723, distance: 20.0
drag, startPoint x: 543, startPoint y: 281, endPoint x: 584, endPoint y: 288, distance: 41.6
click at [542, 281] on div "fast_rewind" at bounding box center [555, 287] width 40 height 30
click at [646, 287] on div "play_arrow" at bounding box center [658, 287] width 40 height 30
click at [646, 287] on div "pause" at bounding box center [658, 287] width 40 height 30
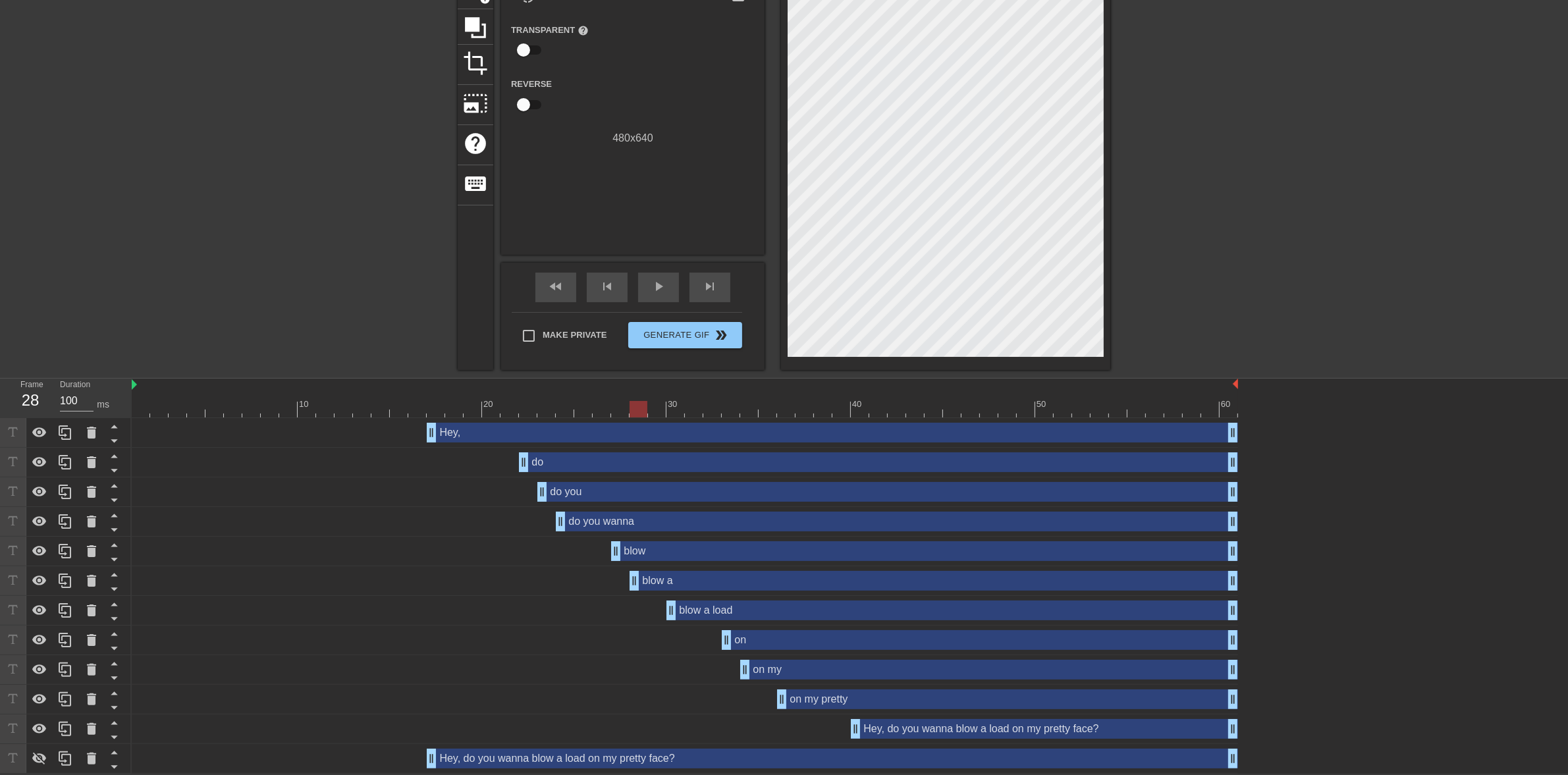
drag, startPoint x: 649, startPoint y: 578, endPoint x: 634, endPoint y: 578, distance: 15.0
drag, startPoint x: 667, startPoint y: 609, endPoint x: 653, endPoint y: 606, distance: 14.3
click at [555, 291] on span "fast_rewind" at bounding box center [556, 287] width 16 height 16
click at [655, 290] on span "play_arrow" at bounding box center [659, 287] width 16 height 16
click at [655, 291] on span "pause" at bounding box center [659, 287] width 16 height 16
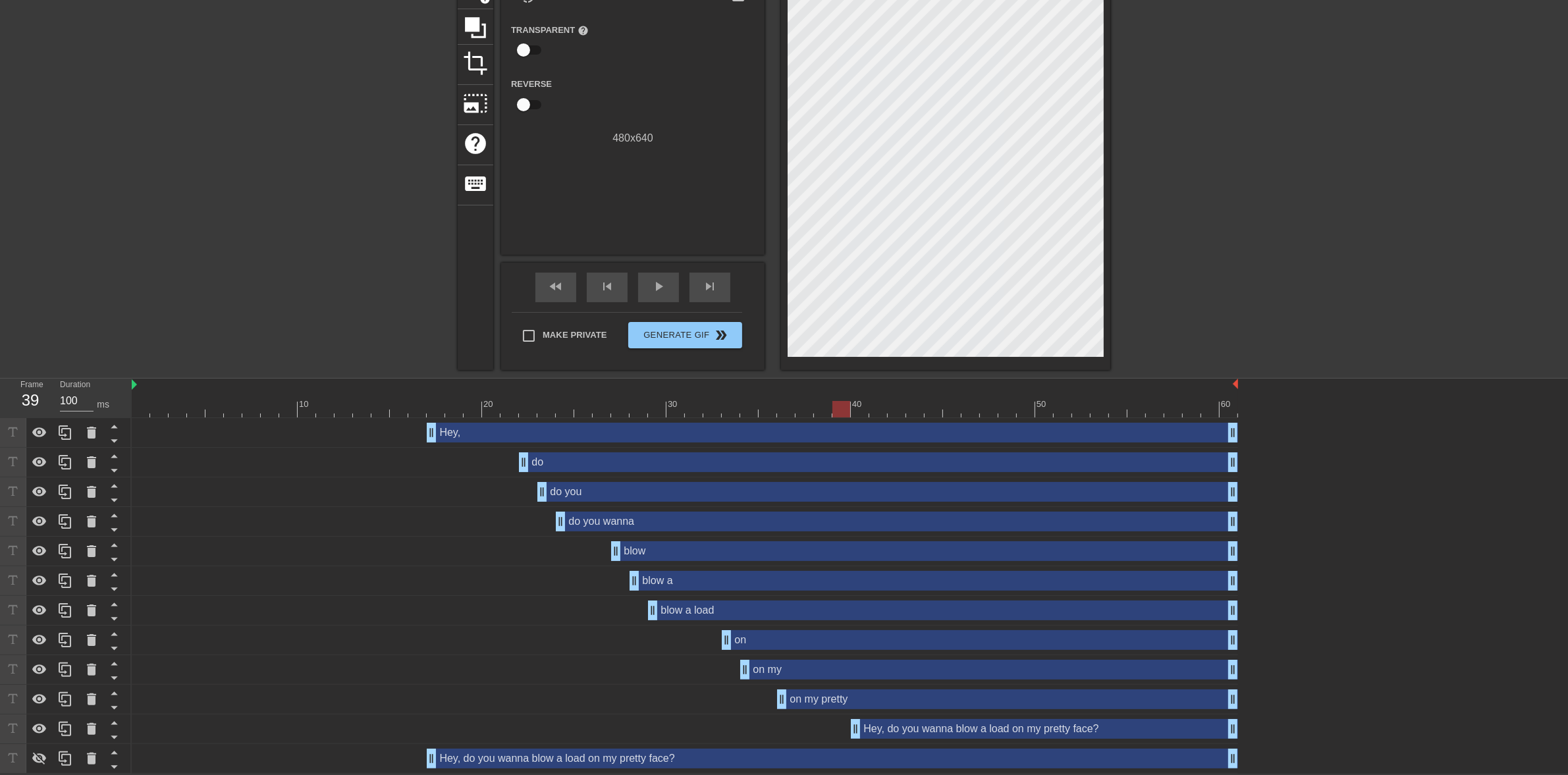
drag, startPoint x: 1030, startPoint y: 409, endPoint x: 848, endPoint y: 418, distance: 182.2
click at [848, 418] on div "10 20 30 40 50 60 Hey, drag_handle drag_handle do drag_handle drag_handle do yo…" at bounding box center [849, 575] width 1436 height 395
drag, startPoint x: 857, startPoint y: 729, endPoint x: 840, endPoint y: 729, distance: 17.0
click at [560, 293] on span "fast_rewind" at bounding box center [556, 287] width 16 height 16
click at [647, 289] on div "play_arrow" at bounding box center [658, 287] width 40 height 30
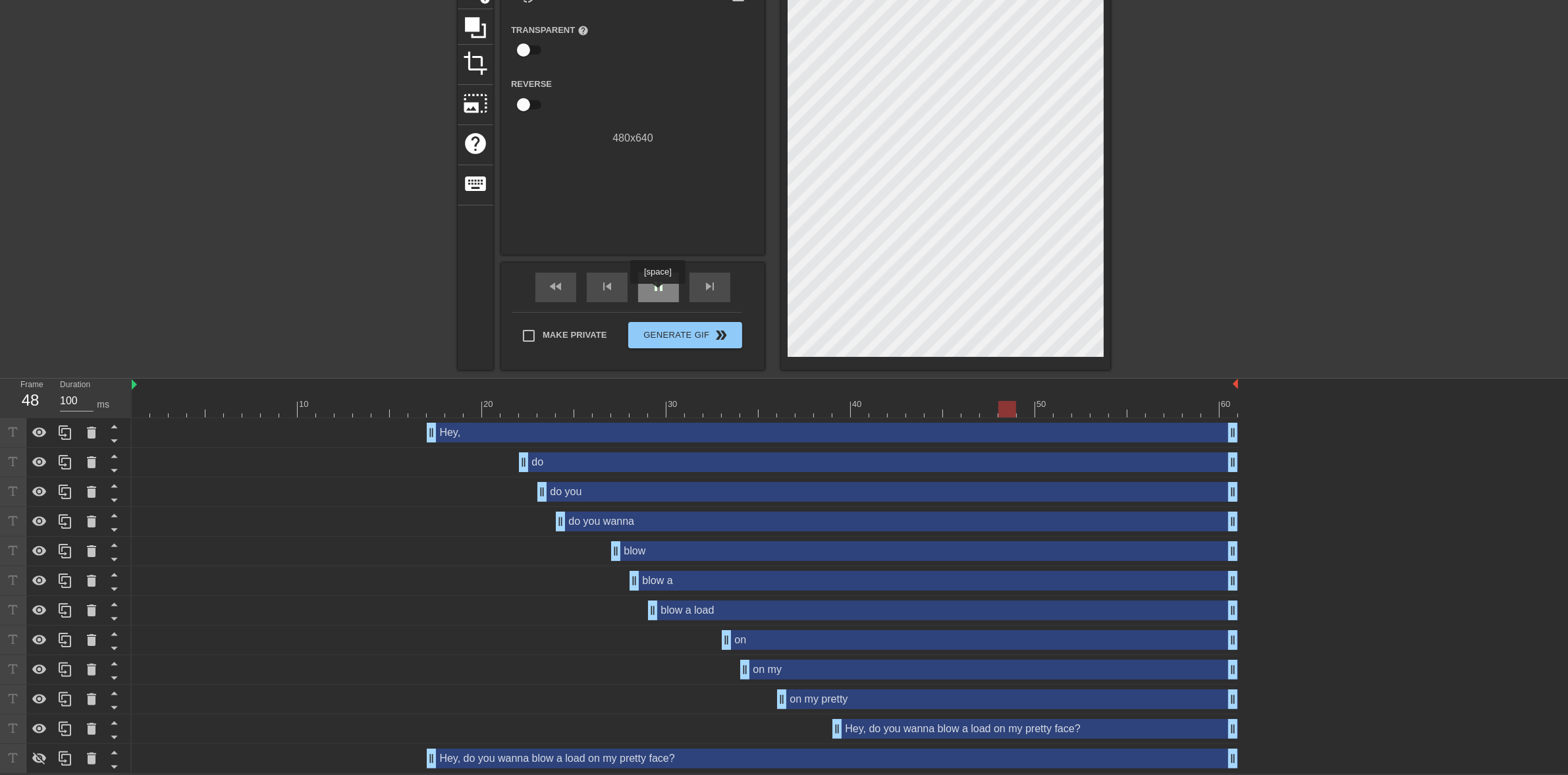
click at [657, 293] on span "pause" at bounding box center [659, 287] width 16 height 16
drag, startPoint x: 830, startPoint y: 410, endPoint x: 702, endPoint y: 402, distance: 128.2
click at [702, 402] on div at bounding box center [684, 409] width 1106 height 16
drag, startPoint x: 728, startPoint y: 644, endPoint x: 698, endPoint y: 646, distance: 30.1
drag, startPoint x: 695, startPoint y: 406, endPoint x: 826, endPoint y: 413, distance: 131.2
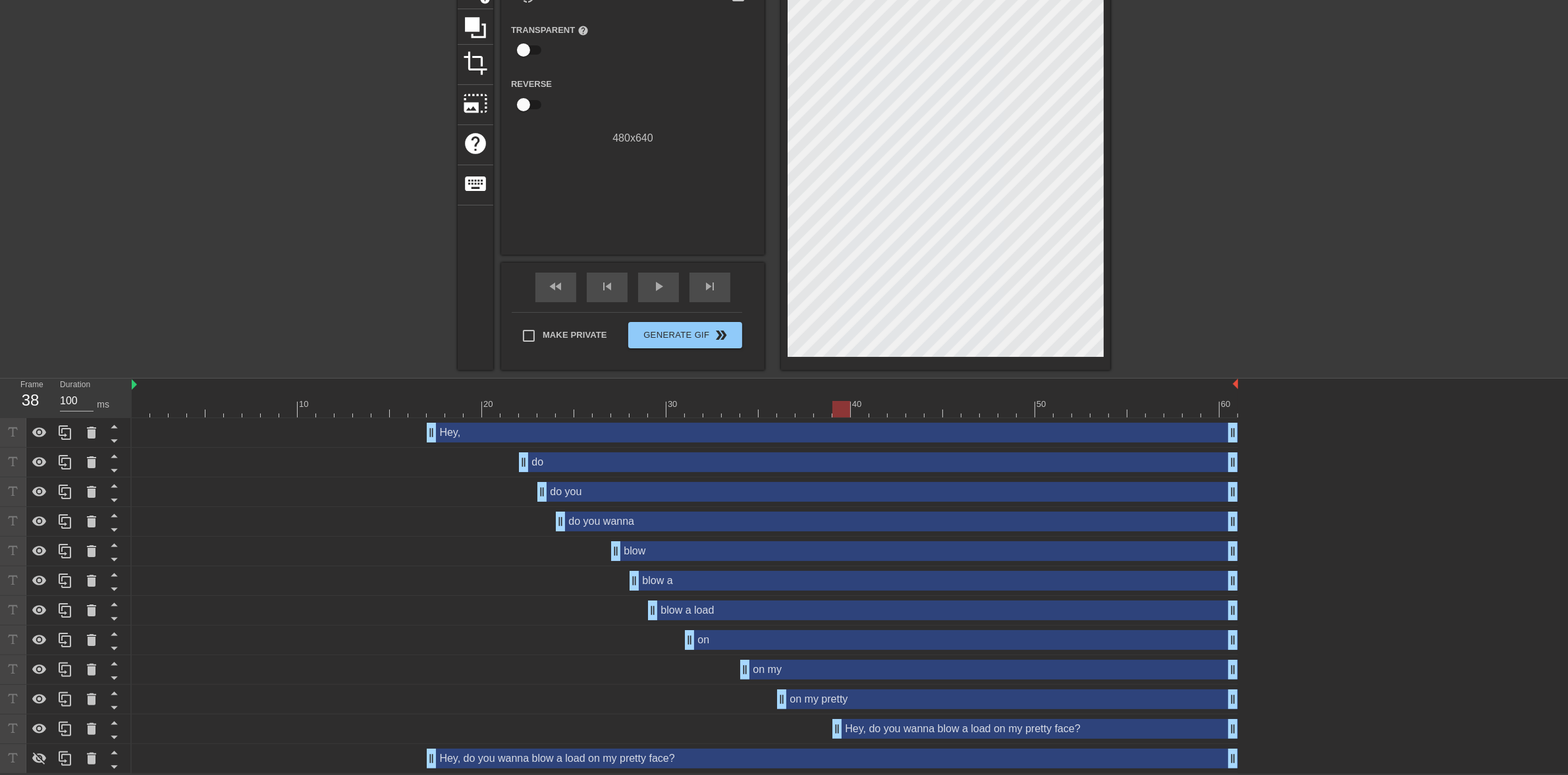
click at [826, 413] on div at bounding box center [684, 409] width 1106 height 16
click at [569, 277] on div "fast_rewind" at bounding box center [555, 287] width 40 height 30
click at [644, 285] on div "play_arrow" at bounding box center [658, 287] width 40 height 30
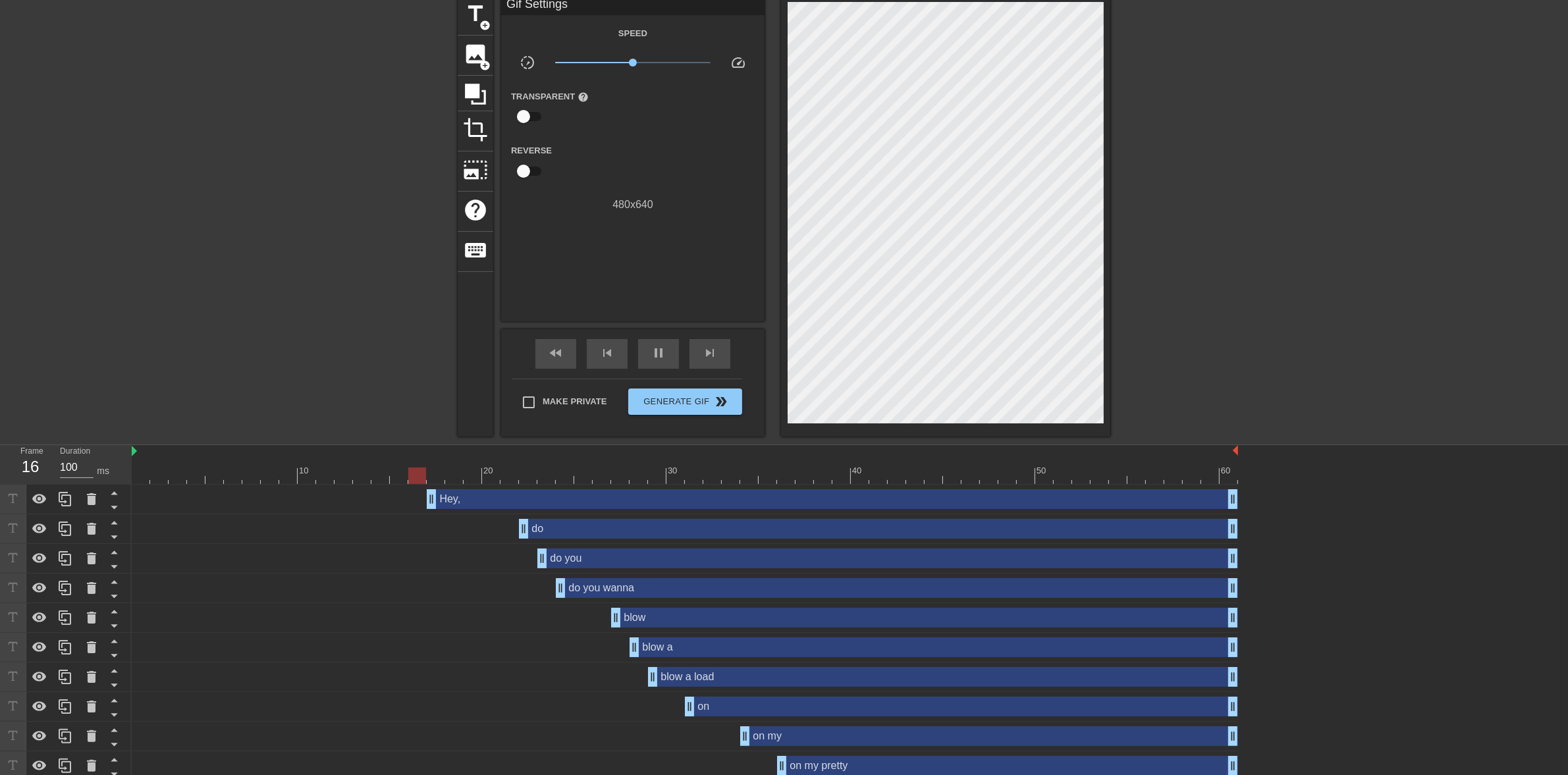
scroll to position [0, 0]
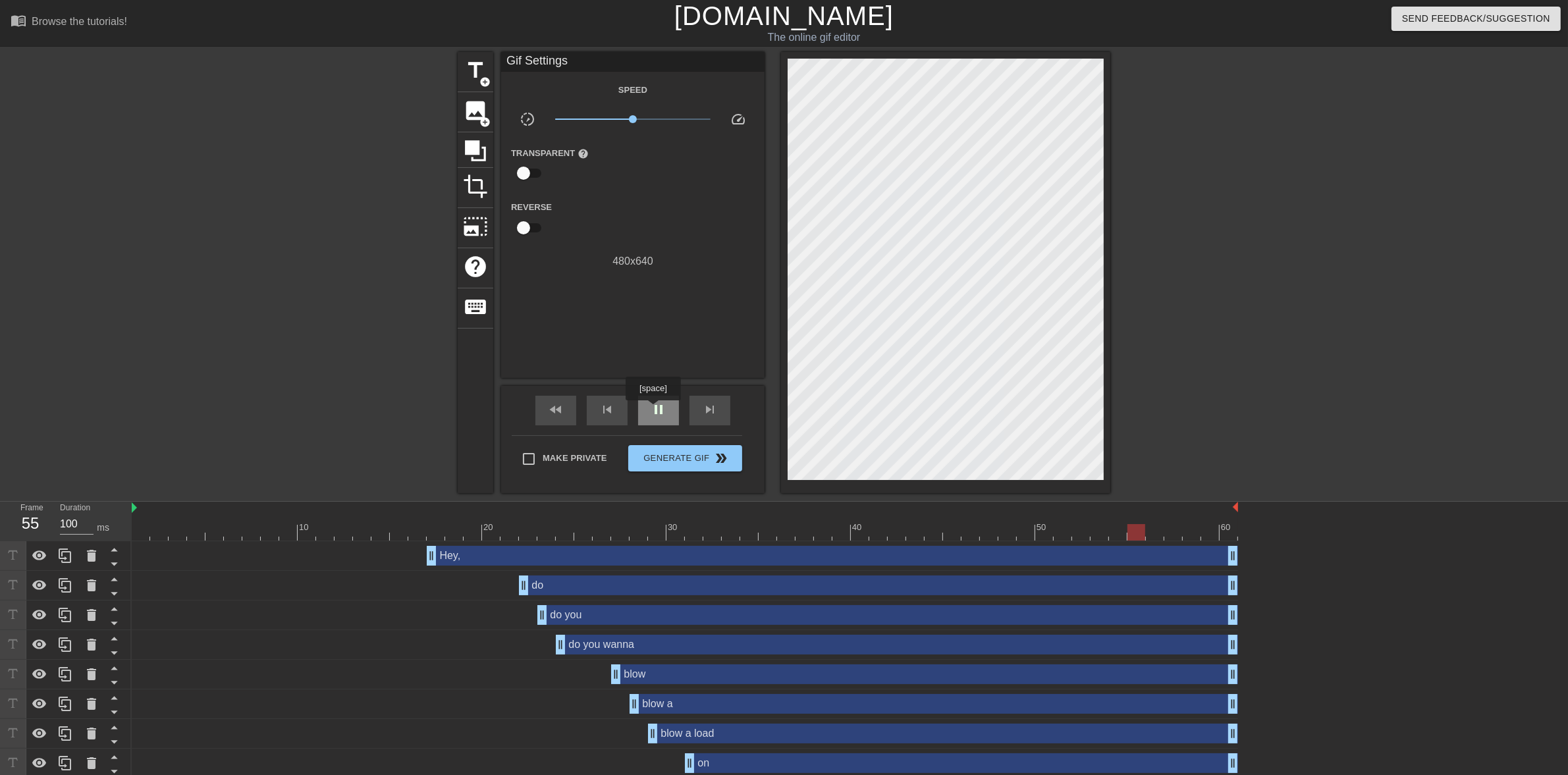
click at [656, 407] on span "pause" at bounding box center [659, 410] width 16 height 16
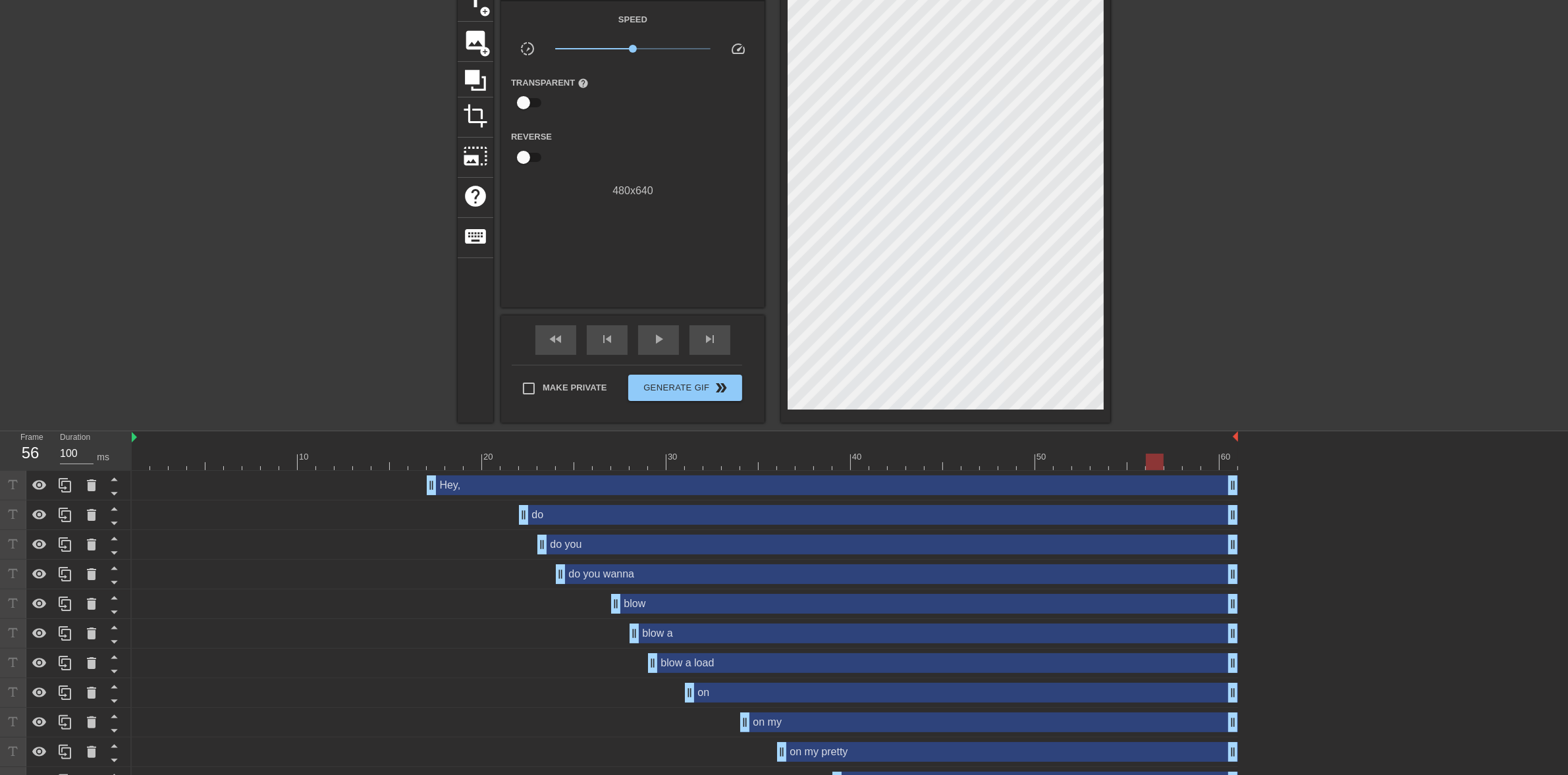
scroll to position [124, 0]
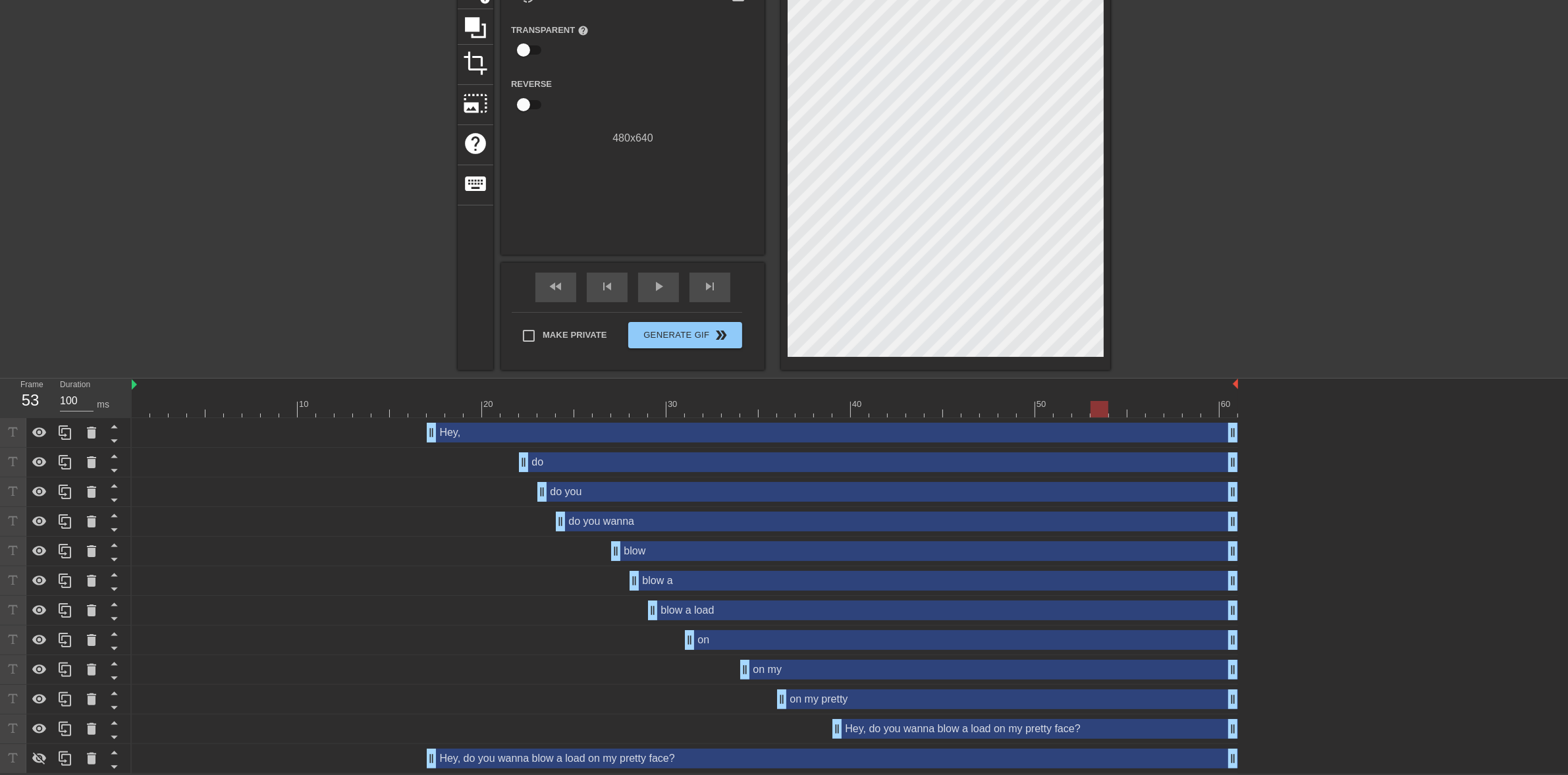
drag, startPoint x: 831, startPoint y: 406, endPoint x: 1097, endPoint y: 406, distance: 266.0
click at [1097, 406] on div at bounding box center [684, 409] width 1106 height 16
drag, startPoint x: 1232, startPoint y: 437, endPoint x: 1098, endPoint y: 440, distance: 134.0
drag, startPoint x: 1230, startPoint y: 462, endPoint x: 1107, endPoint y: 461, distance: 123.0
click at [1233, 498] on div "Hey, drag_handle drag_handle do drag_handle drag_handle do you drag_handle drag…" at bounding box center [849, 595] width 1436 height 355
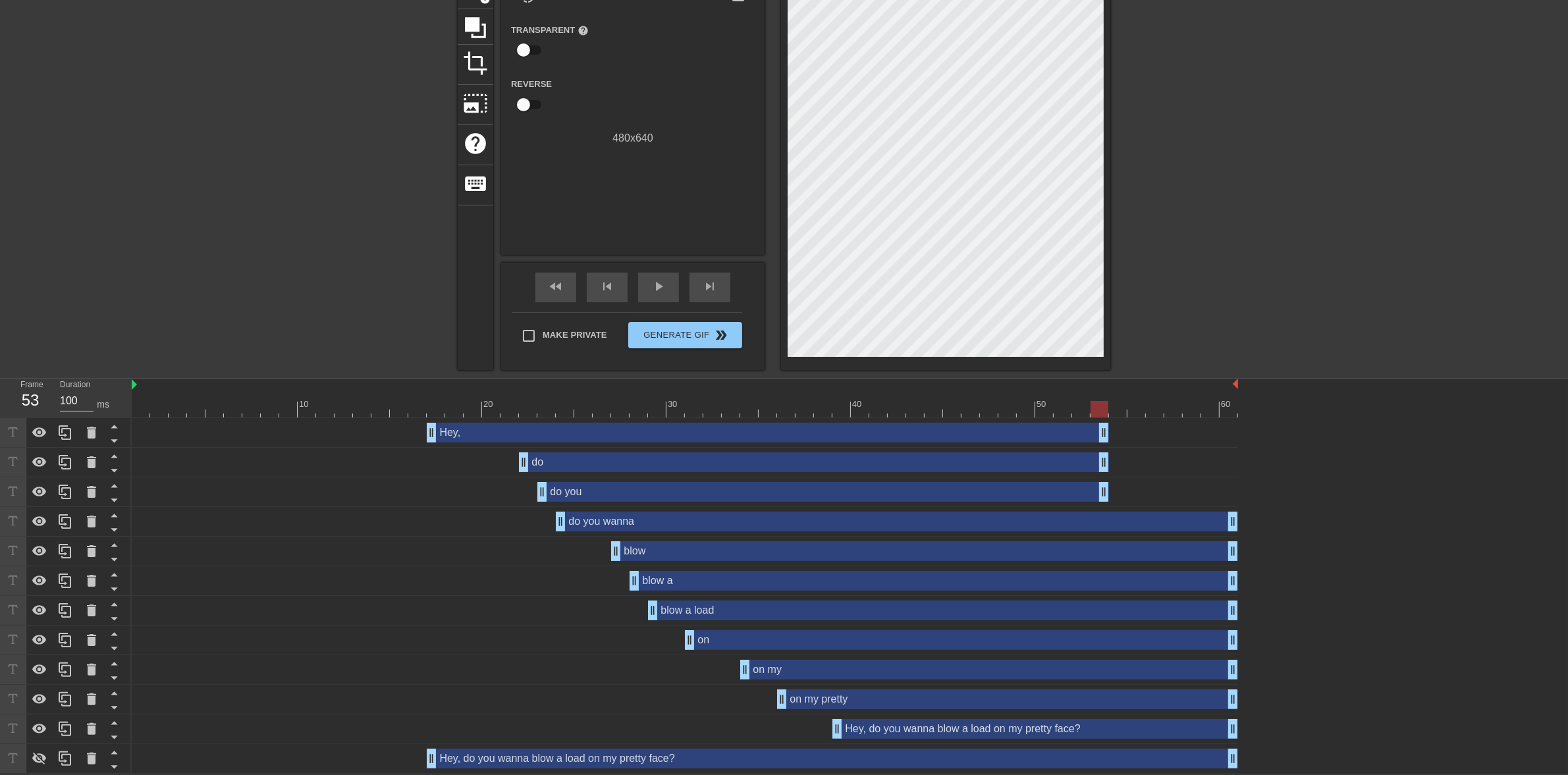
drag, startPoint x: 1232, startPoint y: 497, endPoint x: 1109, endPoint y: 495, distance: 123.0
drag, startPoint x: 1229, startPoint y: 523, endPoint x: 1106, endPoint y: 518, distance: 123.1
drag, startPoint x: 1230, startPoint y: 555, endPoint x: 1101, endPoint y: 561, distance: 129.1
click at [1101, 561] on div "blow drag_handle drag_handle" at bounding box center [684, 551] width 1106 height 30
drag, startPoint x: 1233, startPoint y: 583, endPoint x: 1103, endPoint y: 587, distance: 130.1
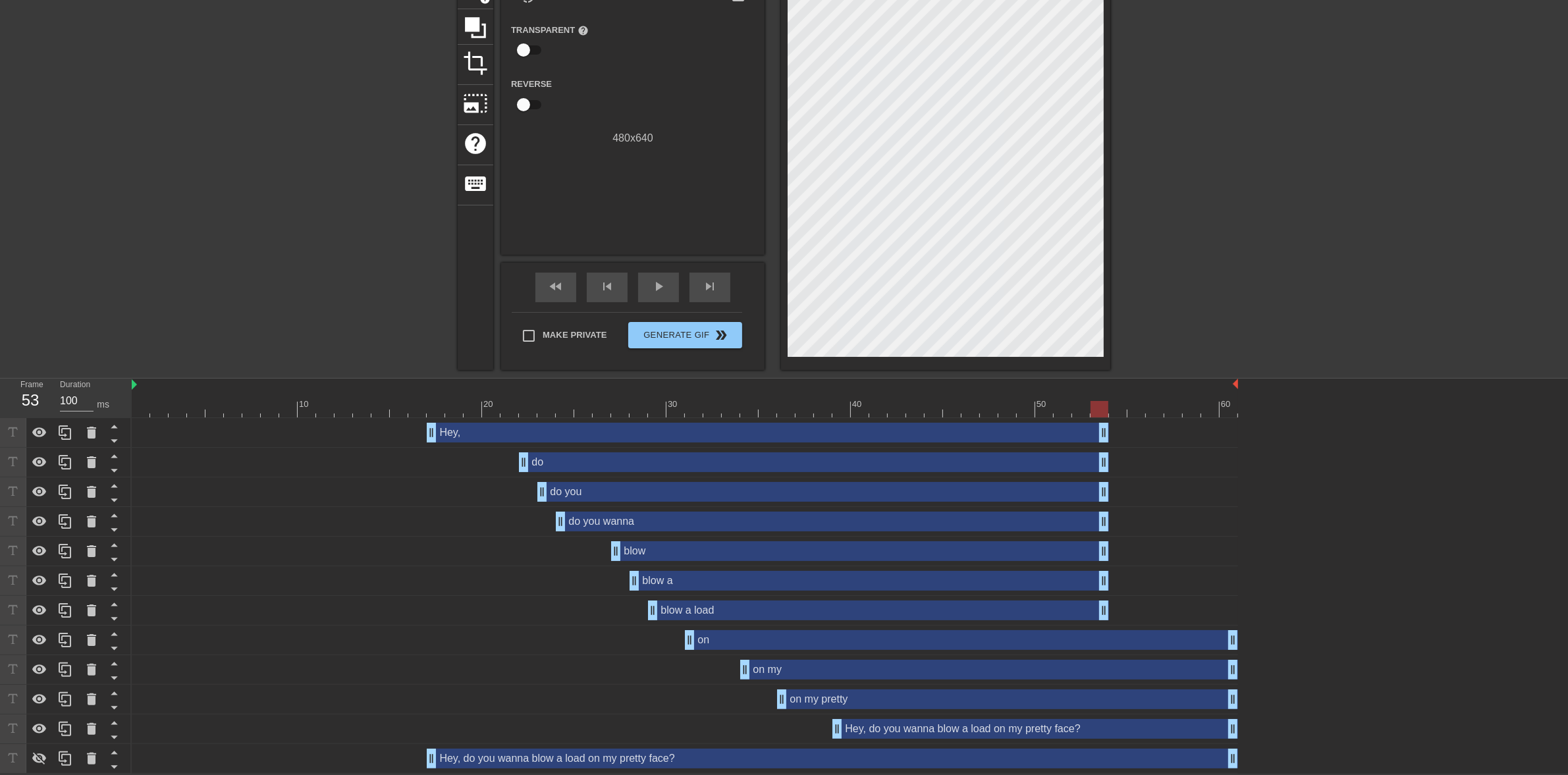
drag, startPoint x: 1236, startPoint y: 610, endPoint x: 1109, endPoint y: 610, distance: 127.0
click at [1109, 610] on div "blow a load drag_handle drag_handle" at bounding box center [684, 610] width 1106 height 20
drag, startPoint x: 1228, startPoint y: 644, endPoint x: 1106, endPoint y: 651, distance: 122.2
click at [1106, 651] on div "on drag_handle drag_handle" at bounding box center [684, 640] width 1106 height 30
drag, startPoint x: 1229, startPoint y: 667, endPoint x: 1094, endPoint y: 668, distance: 135.0
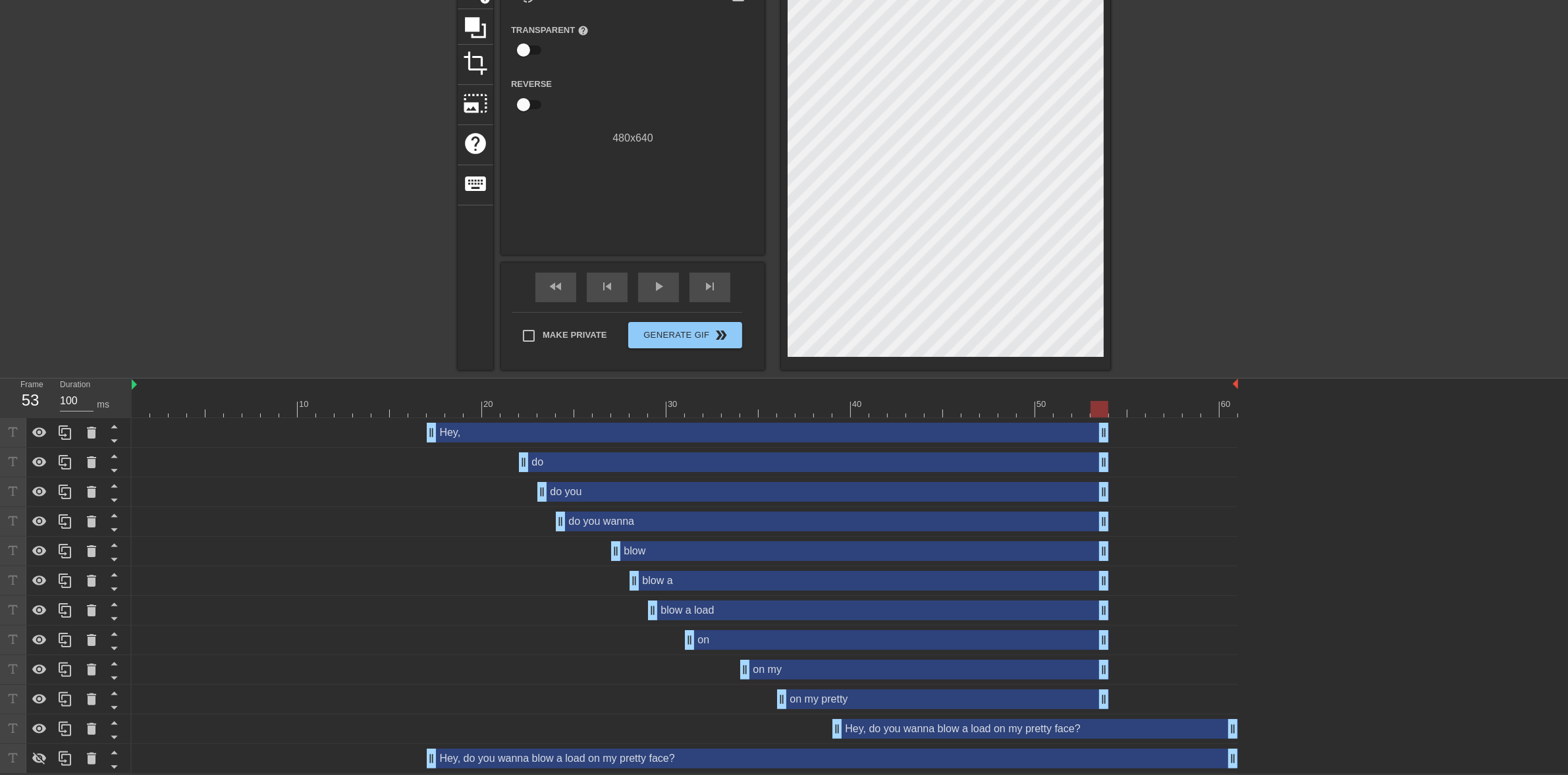
drag, startPoint x: 1234, startPoint y: 702, endPoint x: 1101, endPoint y: 707, distance: 133.1
drag, startPoint x: 1234, startPoint y: 729, endPoint x: 1099, endPoint y: 732, distance: 135.0
click at [568, 295] on div "fast_rewind" at bounding box center [555, 287] width 40 height 30
click at [647, 289] on div "play_arrow" at bounding box center [658, 287] width 40 height 30
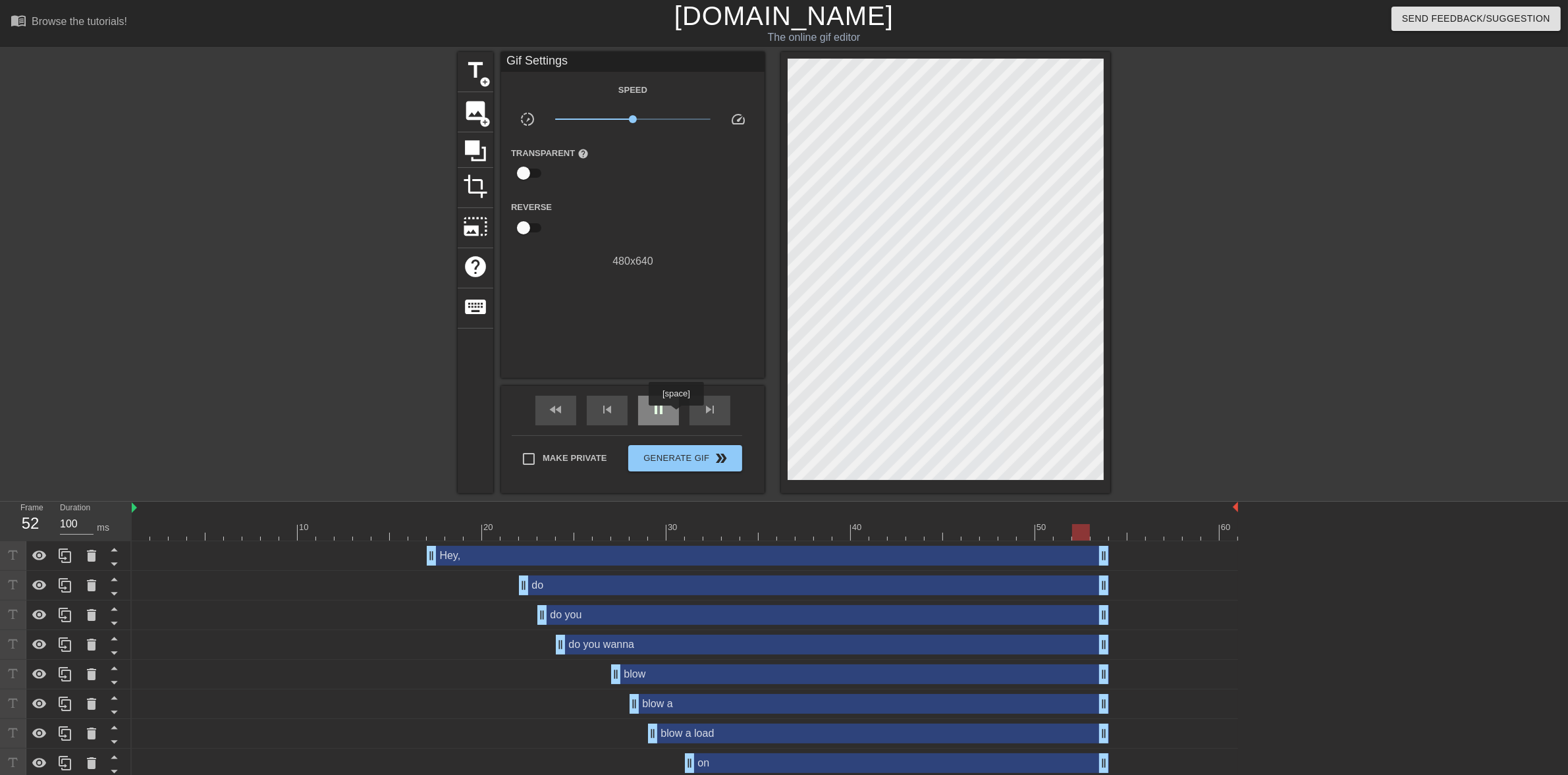
click at [675, 414] on div "pause" at bounding box center [658, 410] width 40 height 30
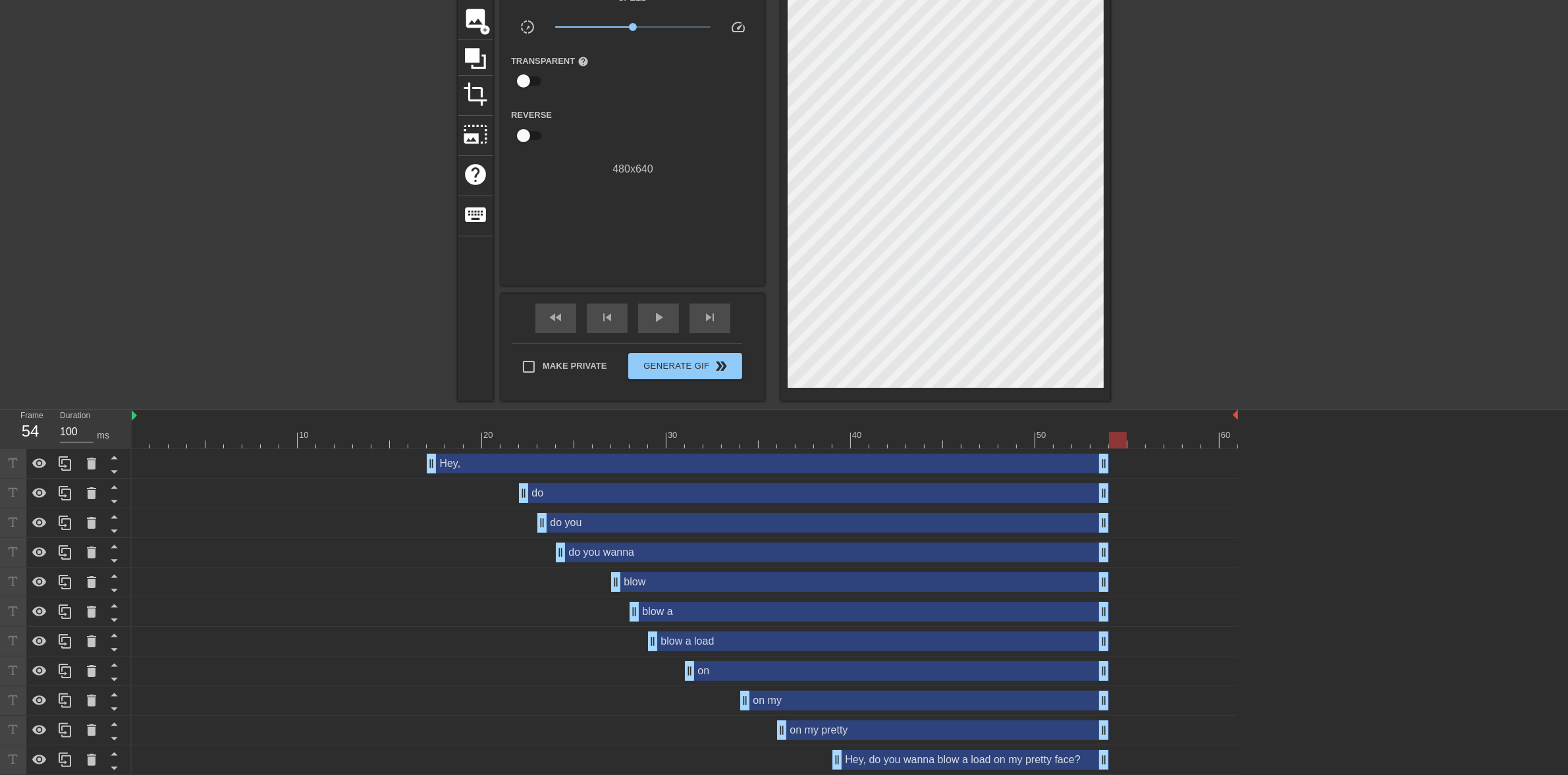
scroll to position [124, 0]
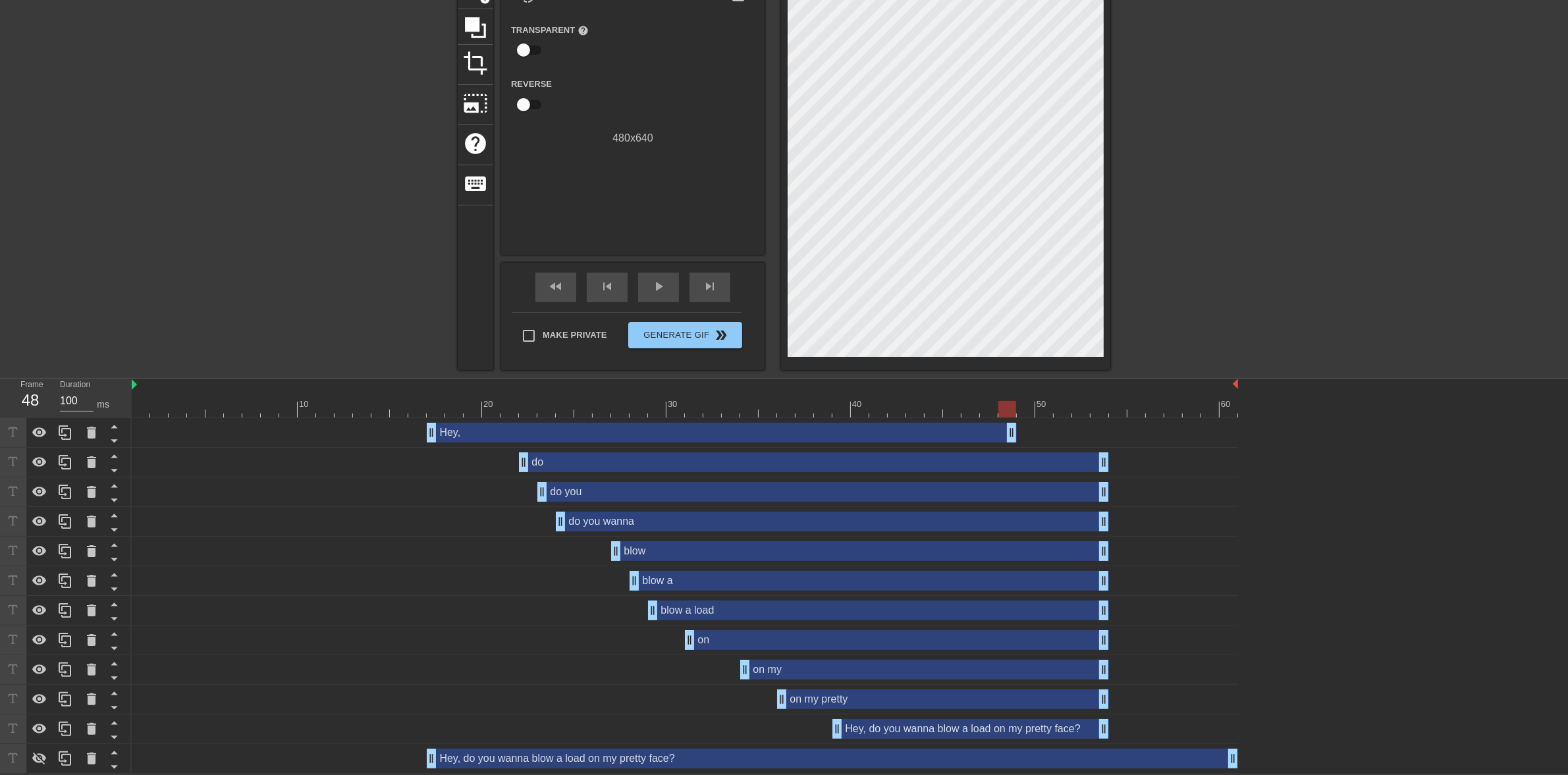
drag, startPoint x: 1100, startPoint y: 435, endPoint x: 1011, endPoint y: 438, distance: 89.1
drag, startPoint x: 1097, startPoint y: 467, endPoint x: 1010, endPoint y: 465, distance: 87.0
drag, startPoint x: 1103, startPoint y: 498, endPoint x: 1017, endPoint y: 495, distance: 86.1
click at [1017, 495] on div "do you drag_handle drag_handle" at bounding box center [684, 492] width 1106 height 20
drag, startPoint x: 1106, startPoint y: 522, endPoint x: 1014, endPoint y: 521, distance: 92.0
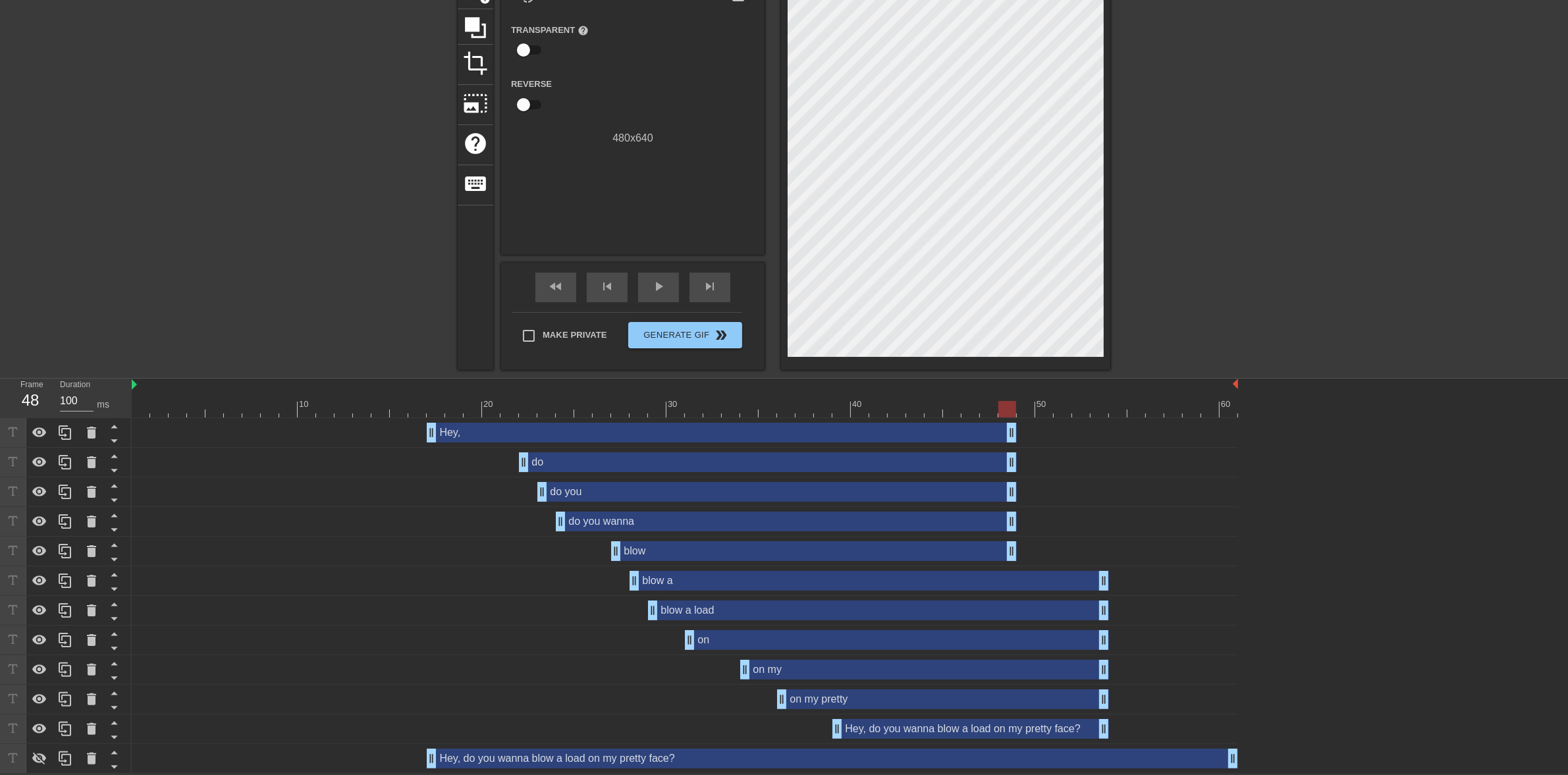
drag, startPoint x: 1099, startPoint y: 548, endPoint x: 1001, endPoint y: 550, distance: 98.0
drag, startPoint x: 1109, startPoint y: 578, endPoint x: 1018, endPoint y: 586, distance: 91.4
click at [1018, 586] on div "blow a drag_handle drag_handle" at bounding box center [684, 581] width 1106 height 20
drag, startPoint x: 1103, startPoint y: 614, endPoint x: 1016, endPoint y: 617, distance: 87.1
click at [1096, 638] on div "on drag_handle drag_handle" at bounding box center [897, 640] width 424 height 20
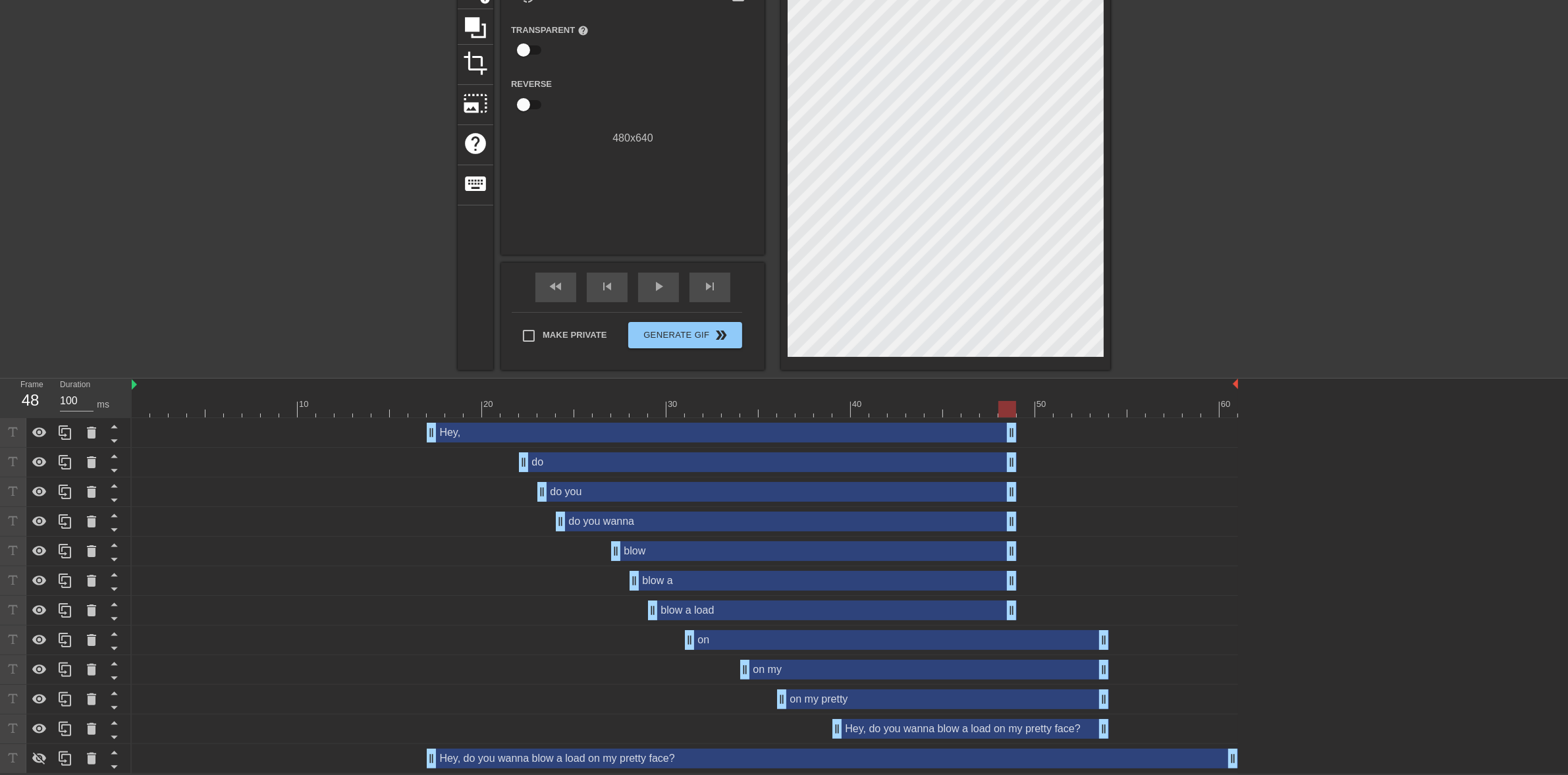
click at [1017, 610] on div "blow a load drag_handle drag_handle" at bounding box center [684, 610] width 1106 height 20
drag, startPoint x: 1009, startPoint y: 610, endPoint x: 1109, endPoint y: 612, distance: 100.0
drag, startPoint x: 1016, startPoint y: 583, endPoint x: 1117, endPoint y: 584, distance: 101.0
click at [1117, 584] on div "blow a drag_handle drag_handle" at bounding box center [684, 581] width 1106 height 20
drag, startPoint x: 1010, startPoint y: 550, endPoint x: 1100, endPoint y: 550, distance: 90.0
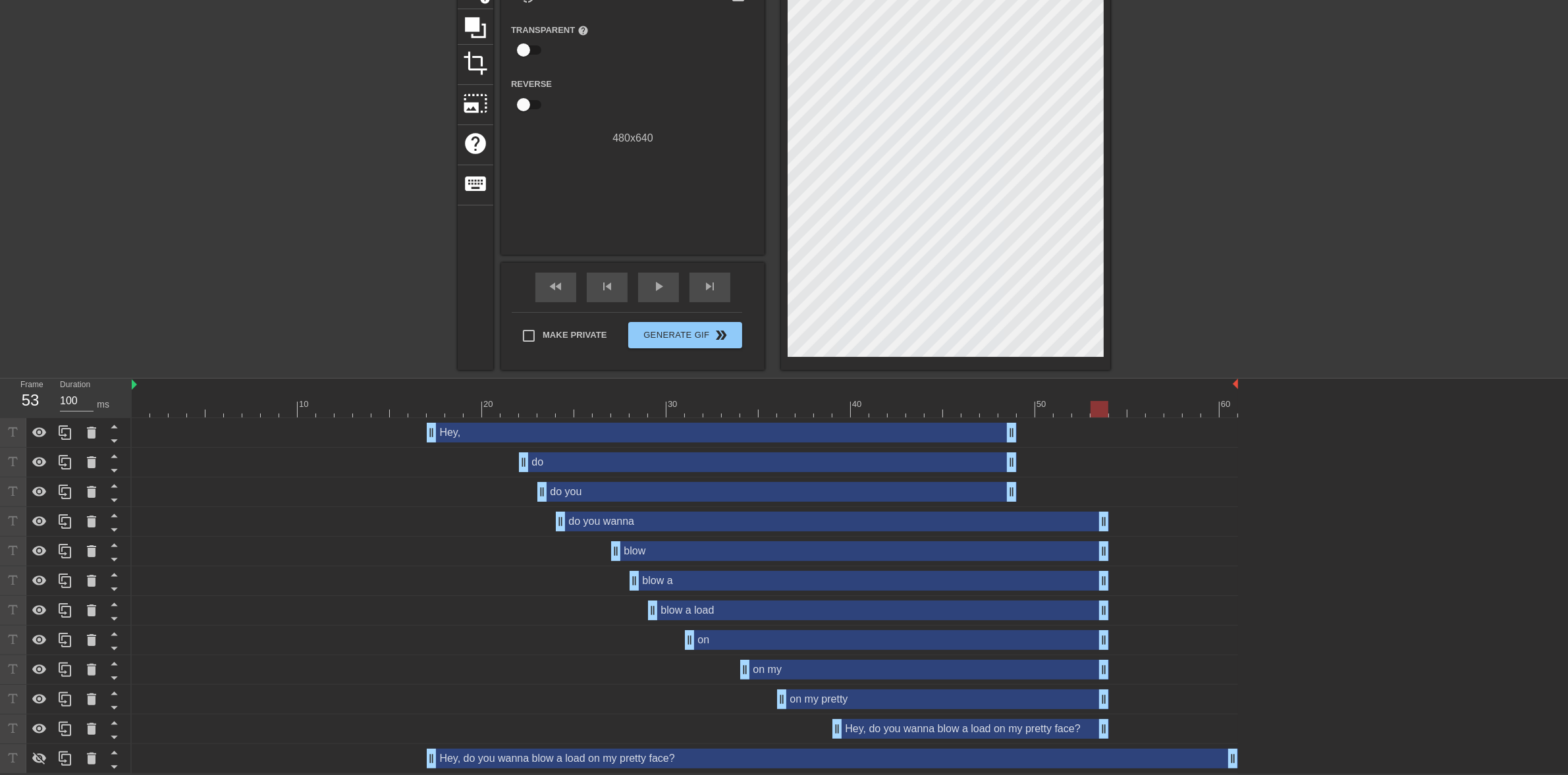
drag, startPoint x: 1015, startPoint y: 521, endPoint x: 1101, endPoint y: 521, distance: 86.0
drag, startPoint x: 1009, startPoint y: 489, endPoint x: 1096, endPoint y: 492, distance: 87.1
drag, startPoint x: 1011, startPoint y: 461, endPoint x: 1103, endPoint y: 459, distance: 92.0
drag, startPoint x: 1011, startPoint y: 435, endPoint x: 1095, endPoint y: 436, distance: 84.0
drag, startPoint x: 1229, startPoint y: 752, endPoint x: 1101, endPoint y: 751, distance: 128.0
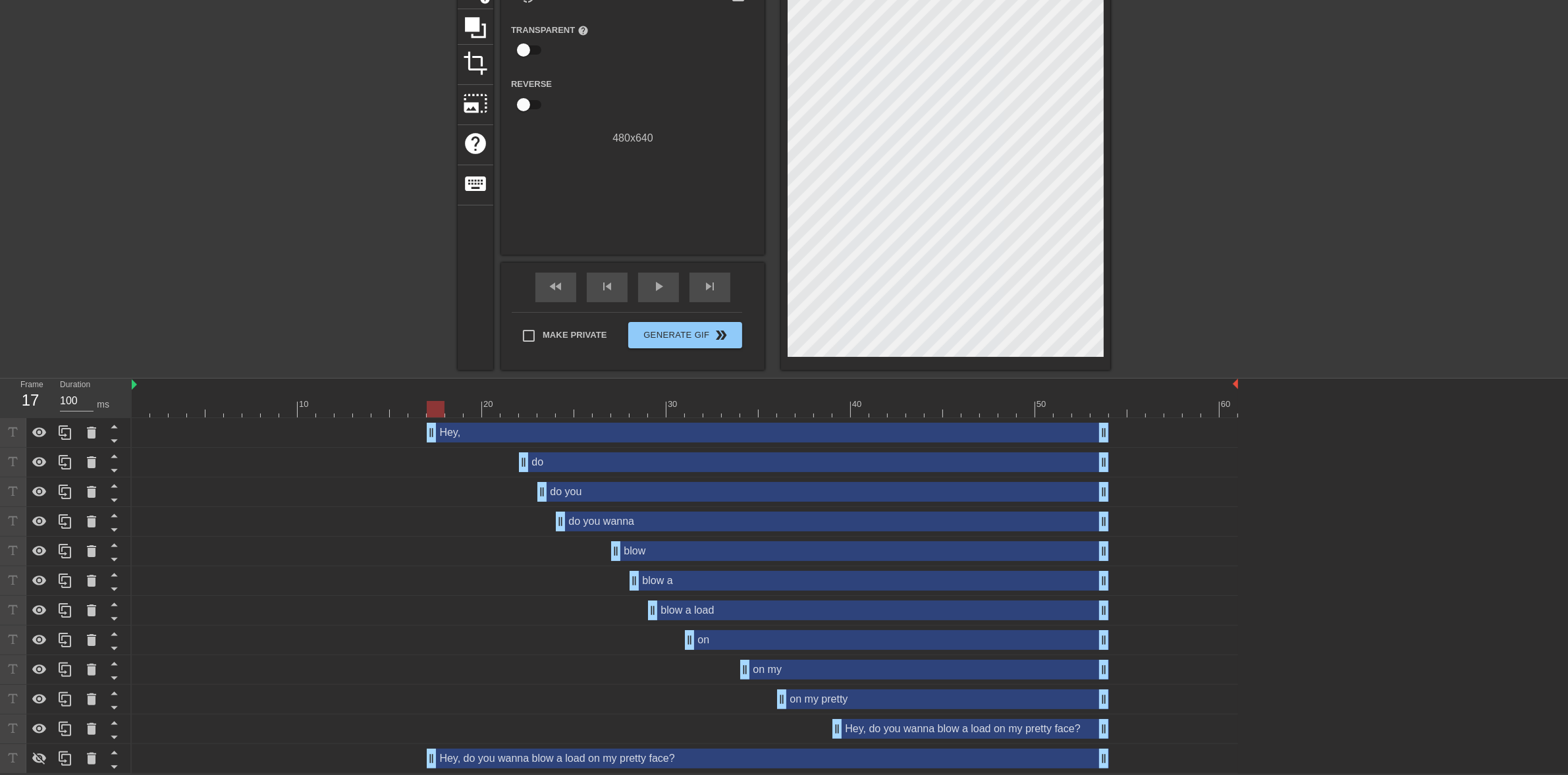
drag, startPoint x: 459, startPoint y: 404, endPoint x: 346, endPoint y: 403, distance: 113.0
click at [347, 403] on div at bounding box center [684, 409] width 1106 height 16
click at [565, 291] on div "fast_rewind" at bounding box center [555, 287] width 40 height 30
click at [672, 289] on div "play_arrow" at bounding box center [658, 287] width 40 height 30
click at [665, 284] on span "pause" at bounding box center [659, 287] width 16 height 16
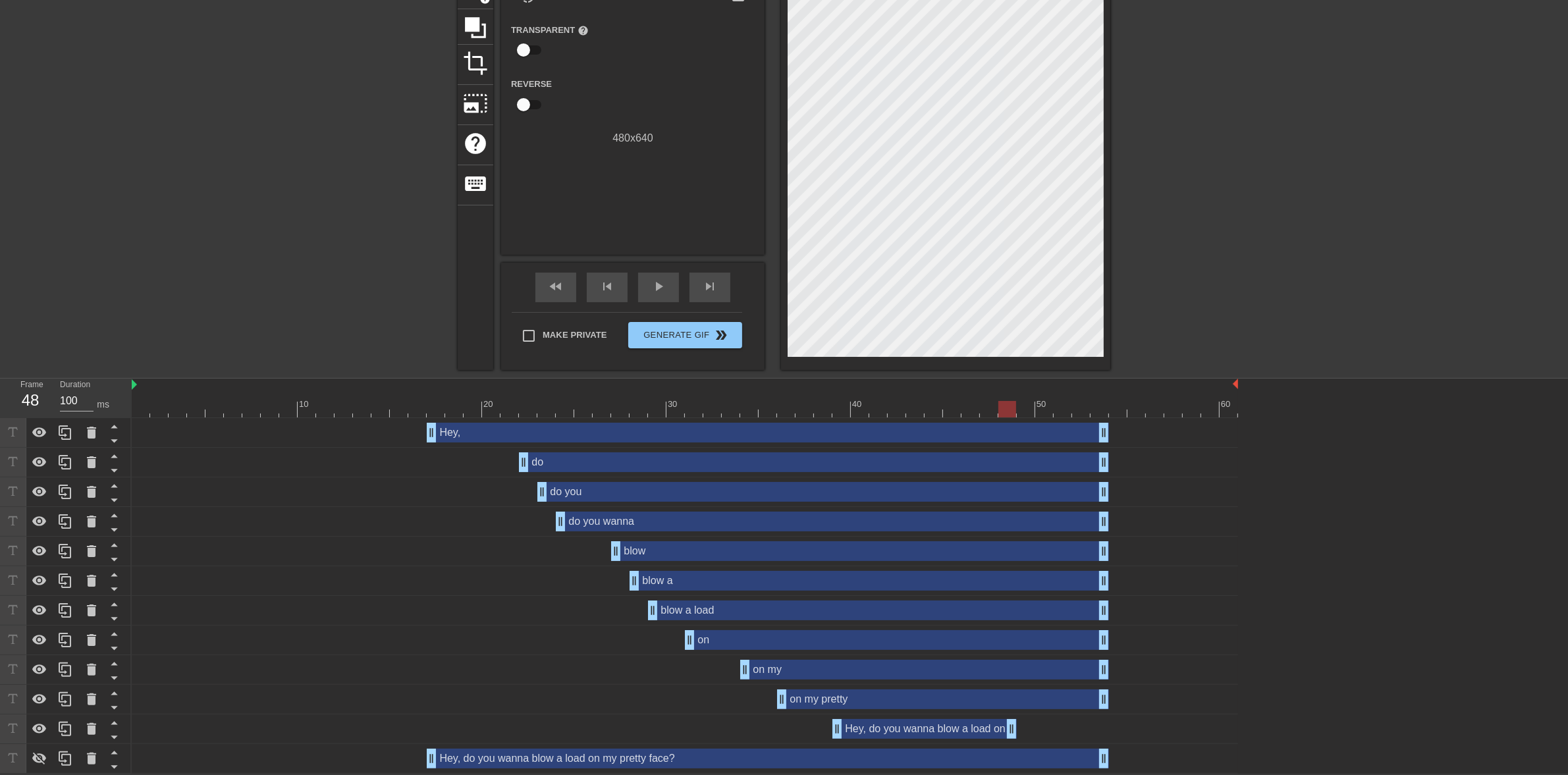
drag, startPoint x: 1099, startPoint y: 732, endPoint x: 1005, endPoint y: 733, distance: 94.0
drag, startPoint x: 1101, startPoint y: 762, endPoint x: 1012, endPoint y: 766, distance: 89.1
drag, startPoint x: 1101, startPoint y: 695, endPoint x: 1009, endPoint y: 696, distance: 92.0
click at [1107, 663] on div "on my drag_handle drag_handle" at bounding box center [684, 670] width 1106 height 20
drag, startPoint x: 1106, startPoint y: 663, endPoint x: 1019, endPoint y: 666, distance: 87.1
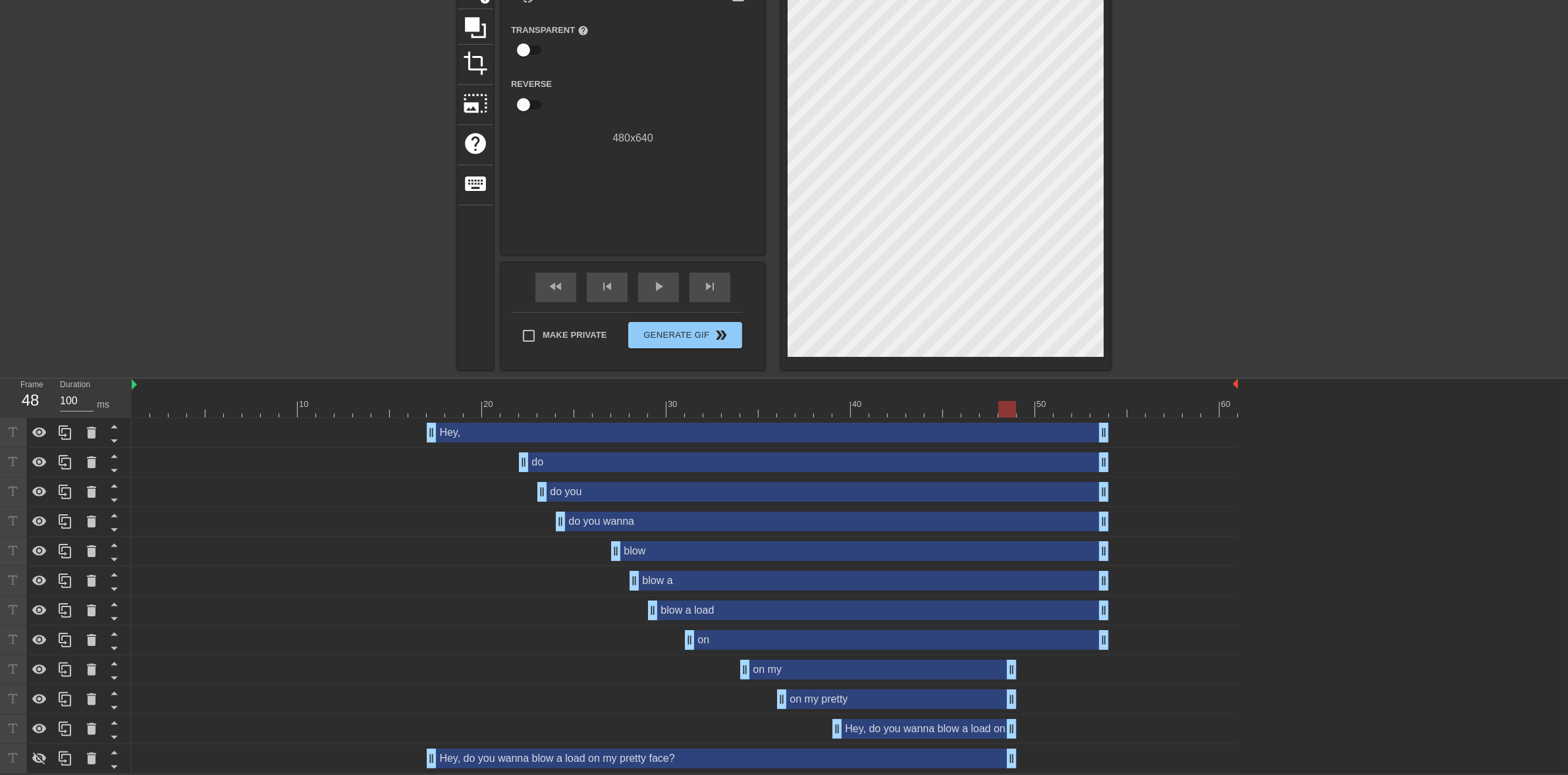
click at [1019, 666] on div "on my drag_handle drag_handle" at bounding box center [684, 670] width 1106 height 20
drag, startPoint x: 1100, startPoint y: 637, endPoint x: 1011, endPoint y: 643, distance: 89.2
drag, startPoint x: 1103, startPoint y: 602, endPoint x: 1011, endPoint y: 604, distance: 92.0
drag, startPoint x: 1099, startPoint y: 576, endPoint x: 1012, endPoint y: 581, distance: 87.1
drag, startPoint x: 1101, startPoint y: 545, endPoint x: 1011, endPoint y: 542, distance: 90.0
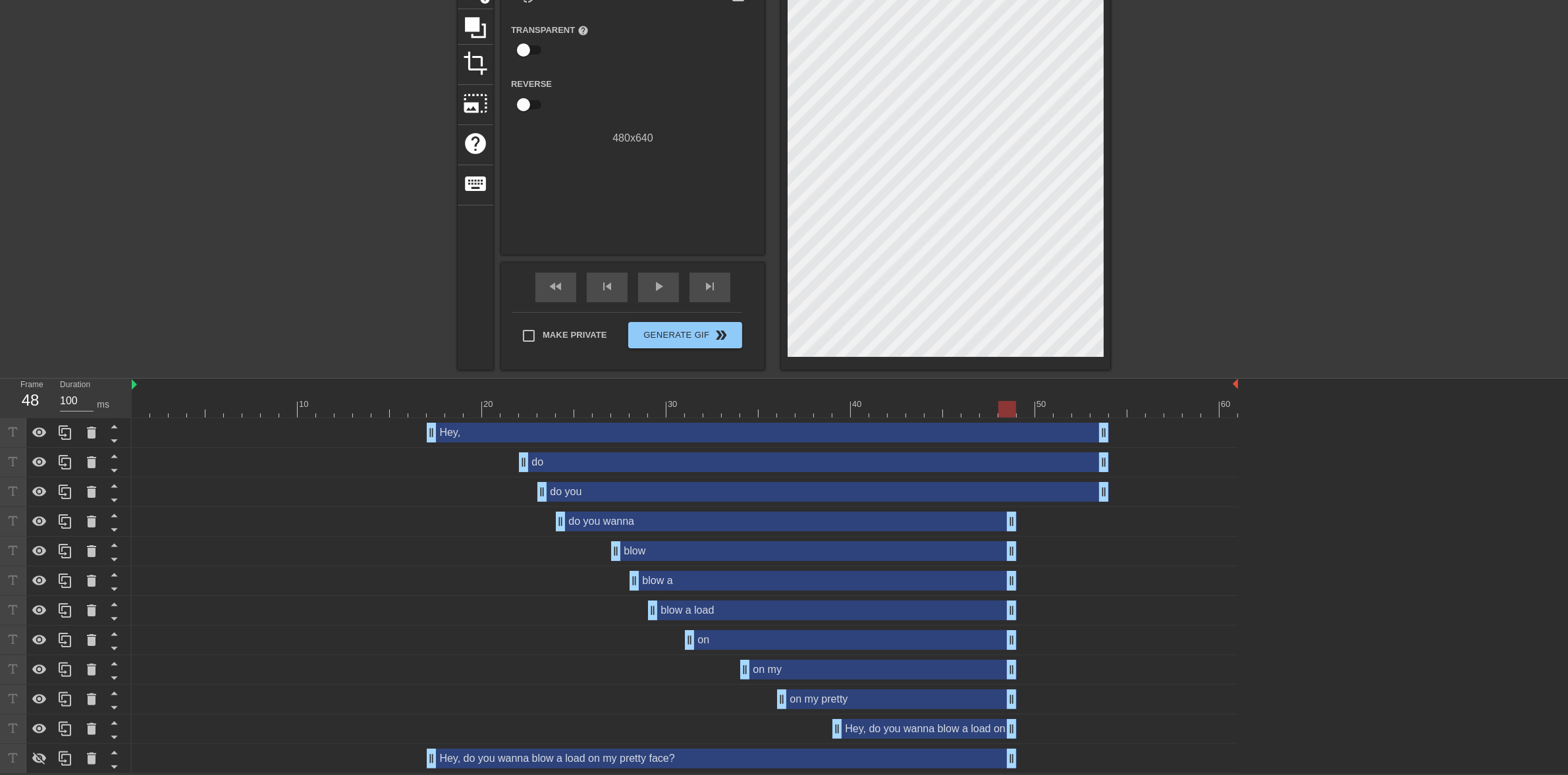
drag, startPoint x: 1103, startPoint y: 521, endPoint x: 1017, endPoint y: 527, distance: 86.2
click at [1017, 527] on div "do you wanna drag_handle drag_handle" at bounding box center [684, 521] width 1106 height 20
drag, startPoint x: 1100, startPoint y: 492, endPoint x: 1010, endPoint y: 492, distance: 90.0
drag, startPoint x: 1100, startPoint y: 457, endPoint x: 1006, endPoint y: 461, distance: 94.1
drag, startPoint x: 1096, startPoint y: 428, endPoint x: 1009, endPoint y: 433, distance: 87.1
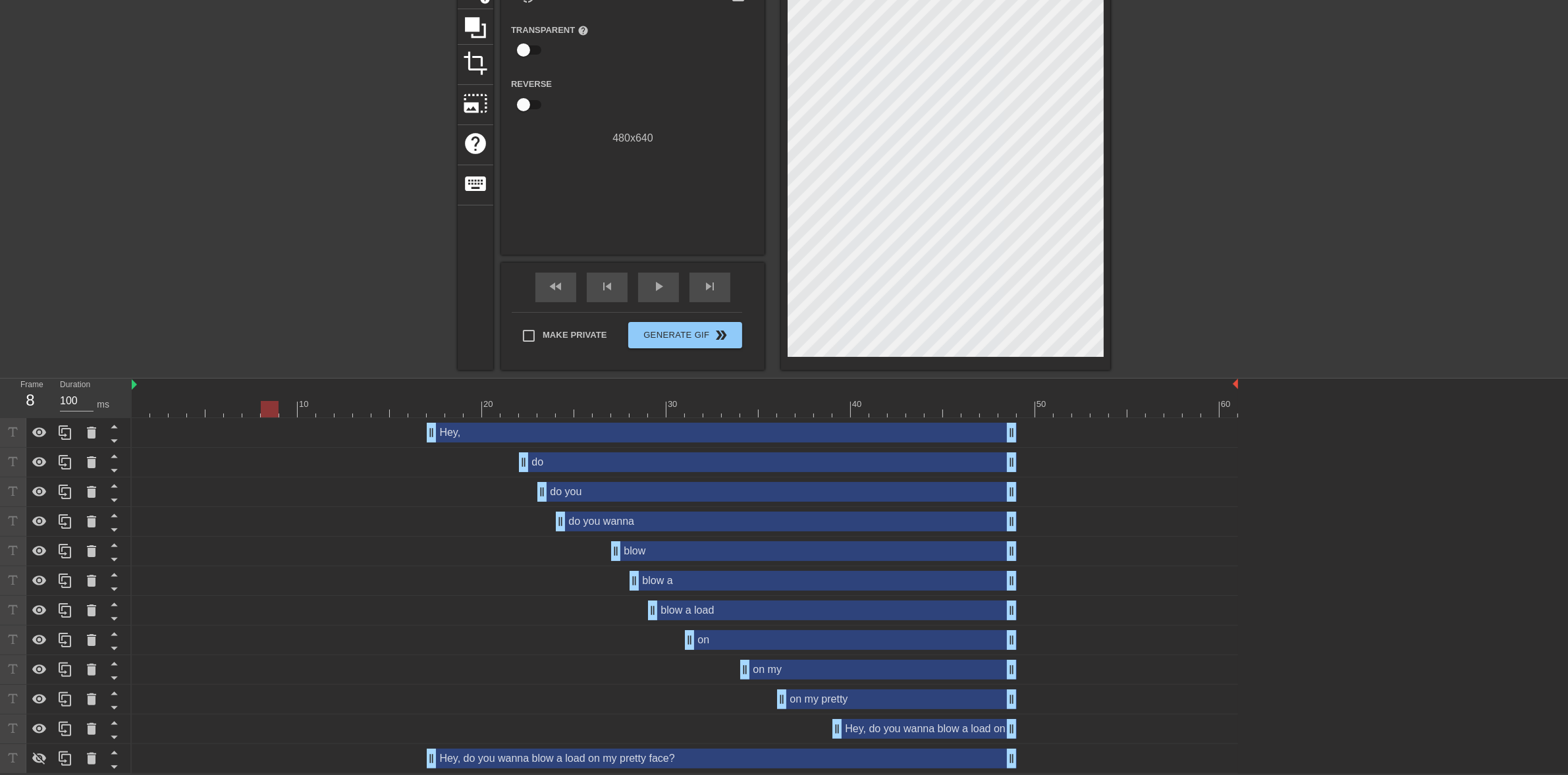
drag, startPoint x: 264, startPoint y: 407, endPoint x: 123, endPoint y: 409, distance: 141.0
click at [123, 409] on div "Frame 8 Duration 100 ms 10 20 30 40 50 60 Hey, drag_handle drag_handle do drag_…" at bounding box center [784, 575] width 1568 height 395
click at [636, 289] on div "fast_rewind skip_previous play_arrow skip_next" at bounding box center [632, 287] width 215 height 49
click at [651, 284] on span "play_arrow" at bounding box center [659, 287] width 16 height 16
drag, startPoint x: 1015, startPoint y: 429, endPoint x: 1048, endPoint y: 429, distance: 33.0
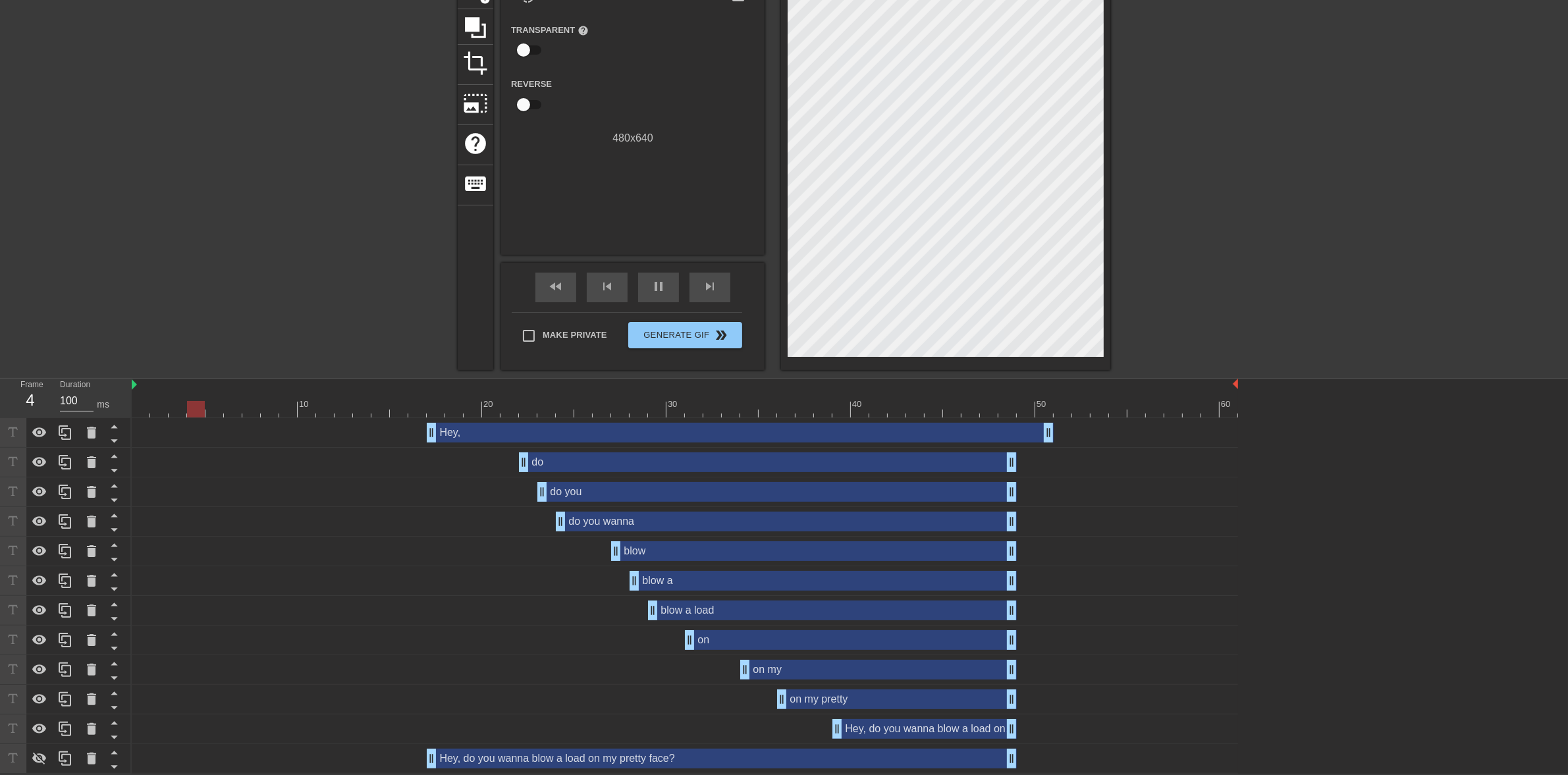
drag, startPoint x: 1019, startPoint y: 456, endPoint x: 1027, endPoint y: 454, distance: 8.2
click at [1027, 454] on div "do drag_handle drag_handle" at bounding box center [684, 462] width 1106 height 20
drag, startPoint x: 1012, startPoint y: 459, endPoint x: 1041, endPoint y: 461, distance: 29.1
drag, startPoint x: 1020, startPoint y: 494, endPoint x: 1042, endPoint y: 493, distance: 22.0
drag, startPoint x: 1020, startPoint y: 523, endPoint x: 1051, endPoint y: 521, distance: 31.1
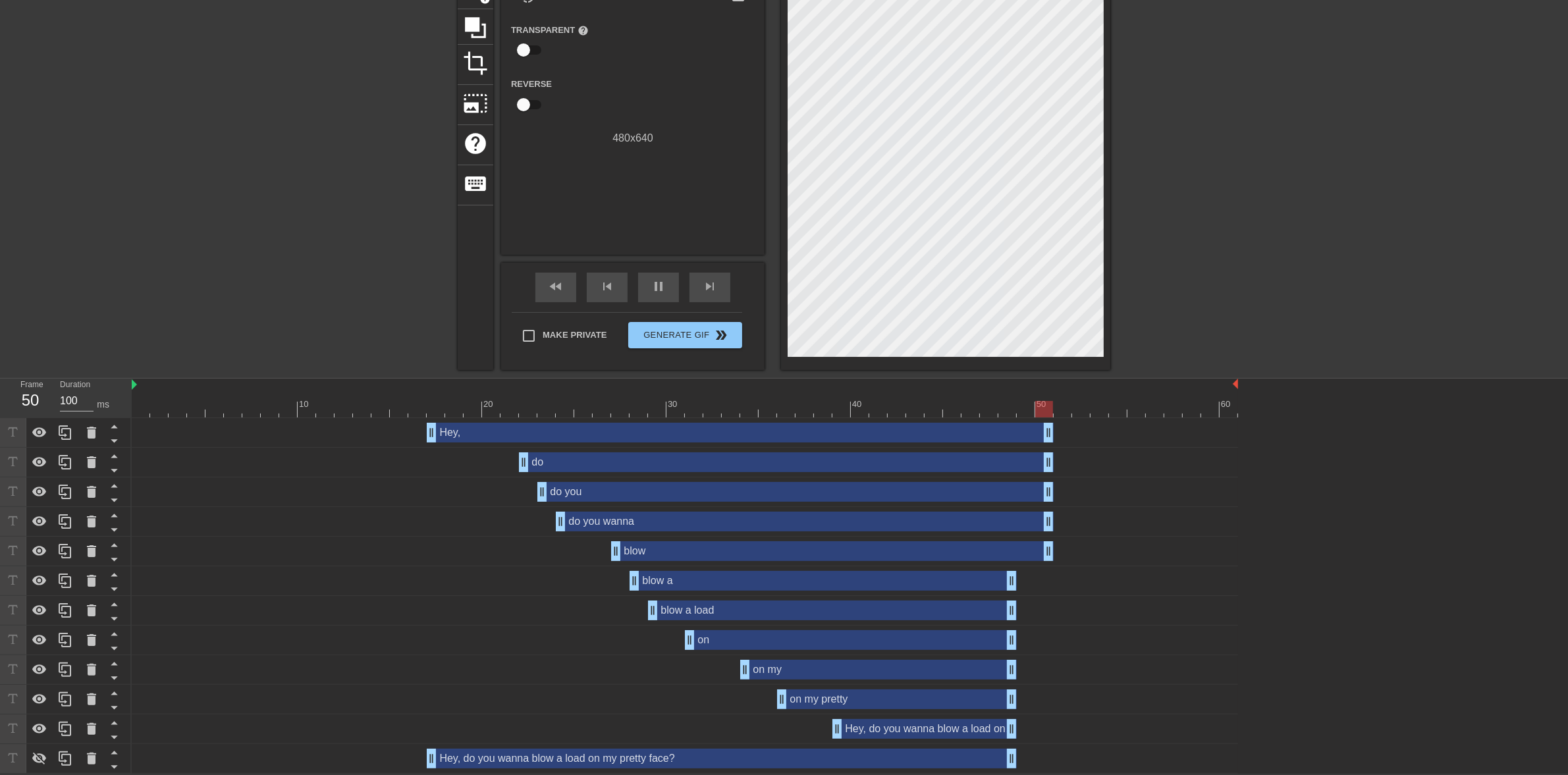
drag, startPoint x: 1011, startPoint y: 552, endPoint x: 1046, endPoint y: 550, distance: 35.1
drag, startPoint x: 1016, startPoint y: 579, endPoint x: 1046, endPoint y: 577, distance: 30.1
drag, startPoint x: 1016, startPoint y: 611, endPoint x: 1046, endPoint y: 611, distance: 30.0
drag, startPoint x: 1007, startPoint y: 643, endPoint x: 1038, endPoint y: 640, distance: 31.1
click at [1018, 667] on div "on my drag_handle drag_handle" at bounding box center [684, 670] width 1106 height 20
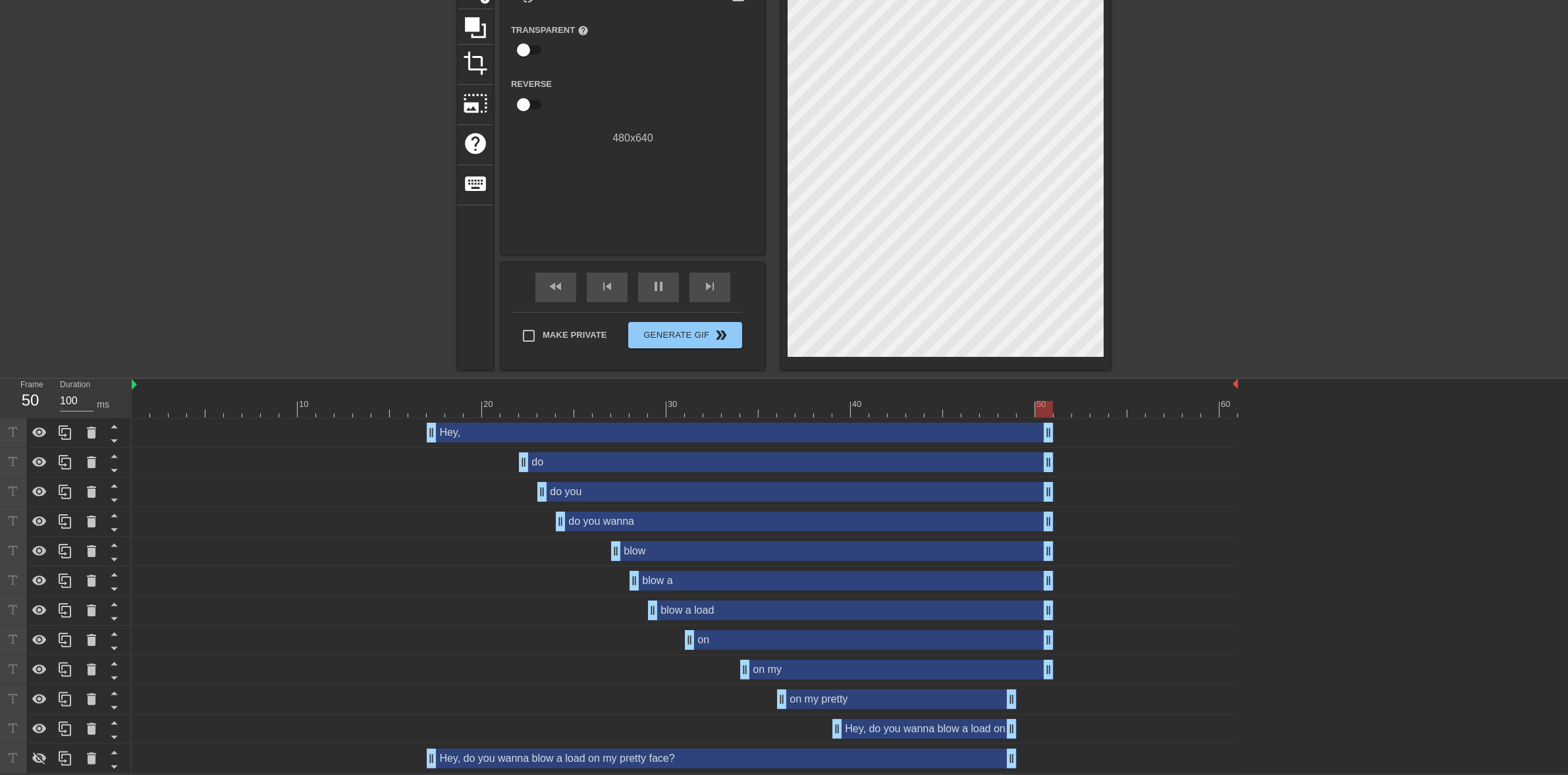
drag, startPoint x: 1012, startPoint y: 669, endPoint x: 1051, endPoint y: 665, distance: 39.2
drag, startPoint x: 1015, startPoint y: 703, endPoint x: 1048, endPoint y: 702, distance: 33.0
drag, startPoint x: 1014, startPoint y: 732, endPoint x: 1046, endPoint y: 727, distance: 32.4
drag, startPoint x: 1014, startPoint y: 756, endPoint x: 1054, endPoint y: 754, distance: 40.0
click at [1054, 754] on div "Hey, do you wanna blow a load on my pretty face? drag_handle drag_handle" at bounding box center [684, 759] width 1106 height 20
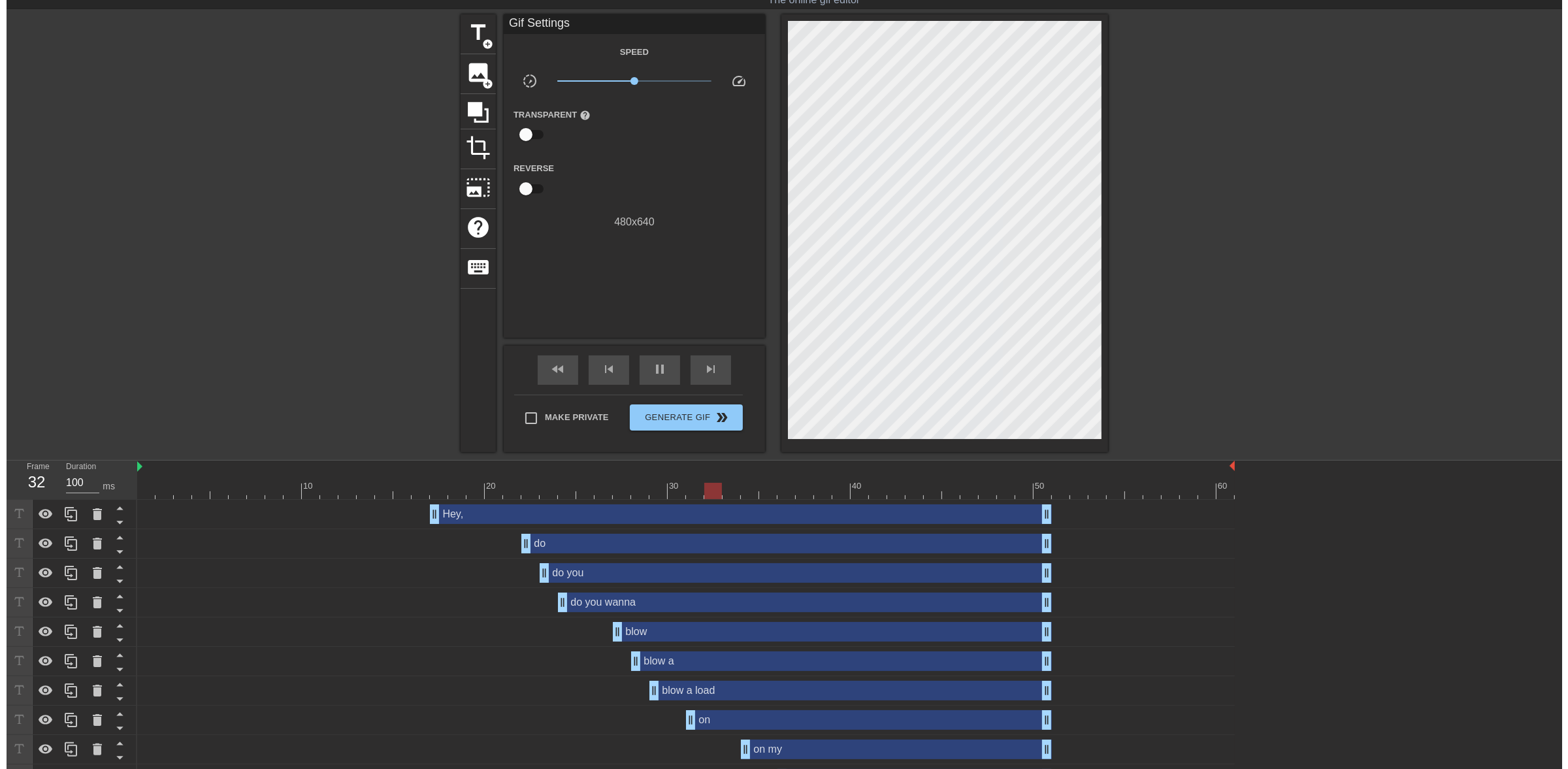
scroll to position [0, 0]
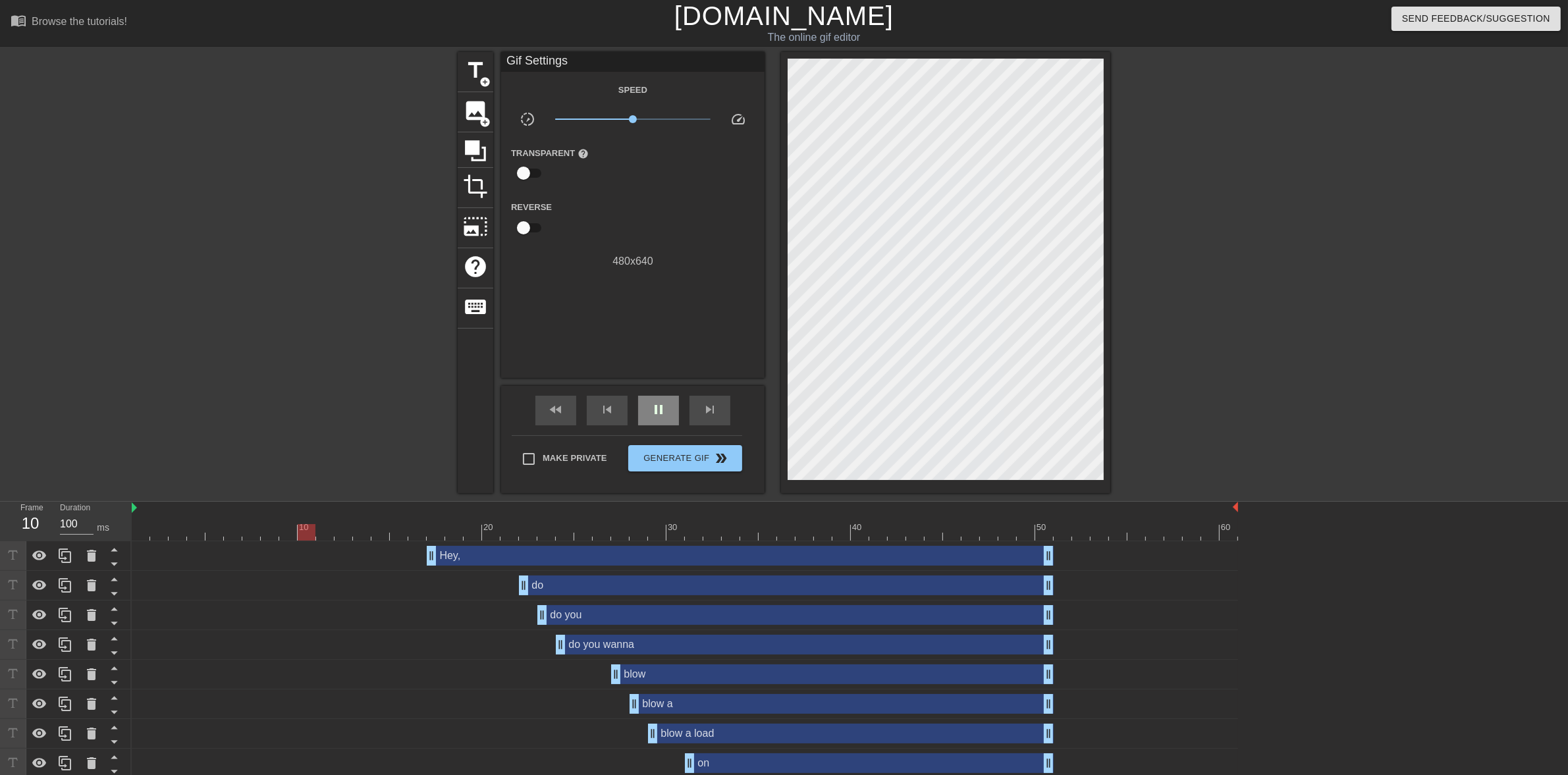
click at [654, 412] on span "pause" at bounding box center [659, 410] width 16 height 16
click at [574, 451] on span "Make Private" at bounding box center [575, 458] width 65 height 13
click at [542, 451] on input "Make Private" at bounding box center [529, 459] width 28 height 28
click at [692, 465] on span "Generate Gif double_arrow" at bounding box center [685, 459] width 103 height 16
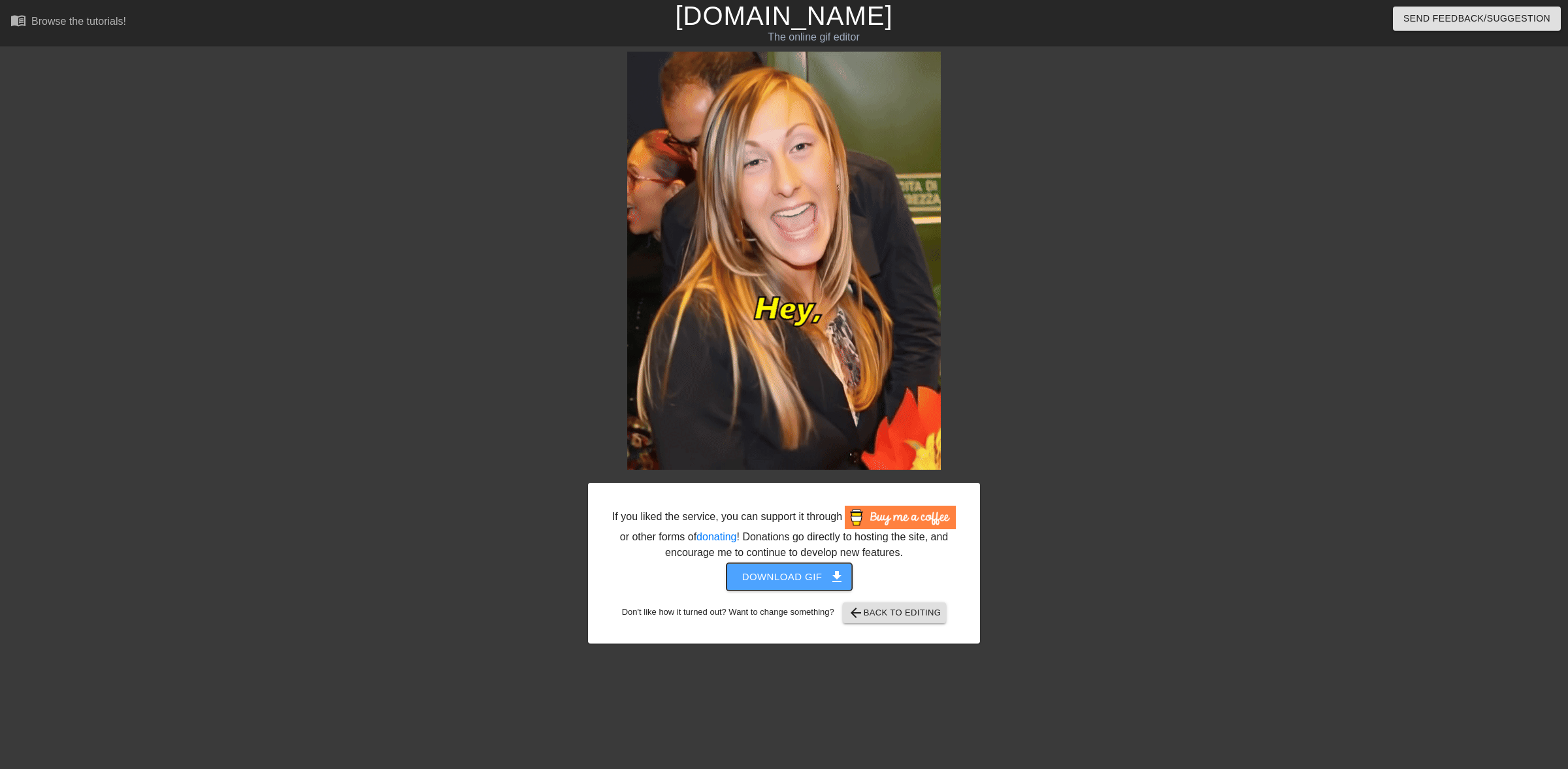
click at [795, 578] on span "Download gif get_app" at bounding box center [789, 576] width 95 height 17
